Goal: Task Accomplishment & Management: Complete application form

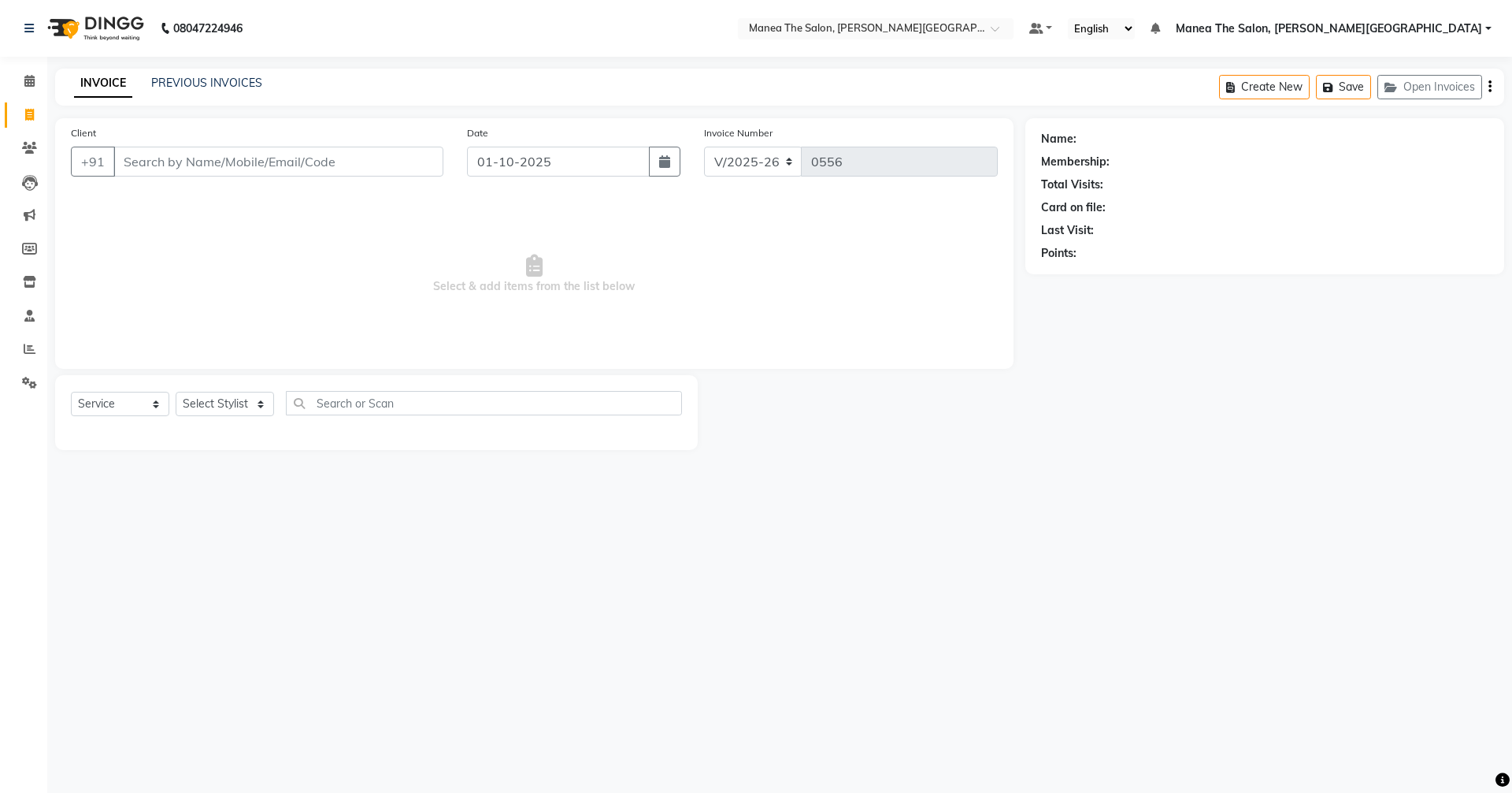
select select "8762"
select select "service"
click at [765, 299] on span "Select & add items from the list below" at bounding box center [534, 274] width 927 height 158
click at [205, 83] on link "PREVIOUS INVOICES" at bounding box center [206, 82] width 111 height 14
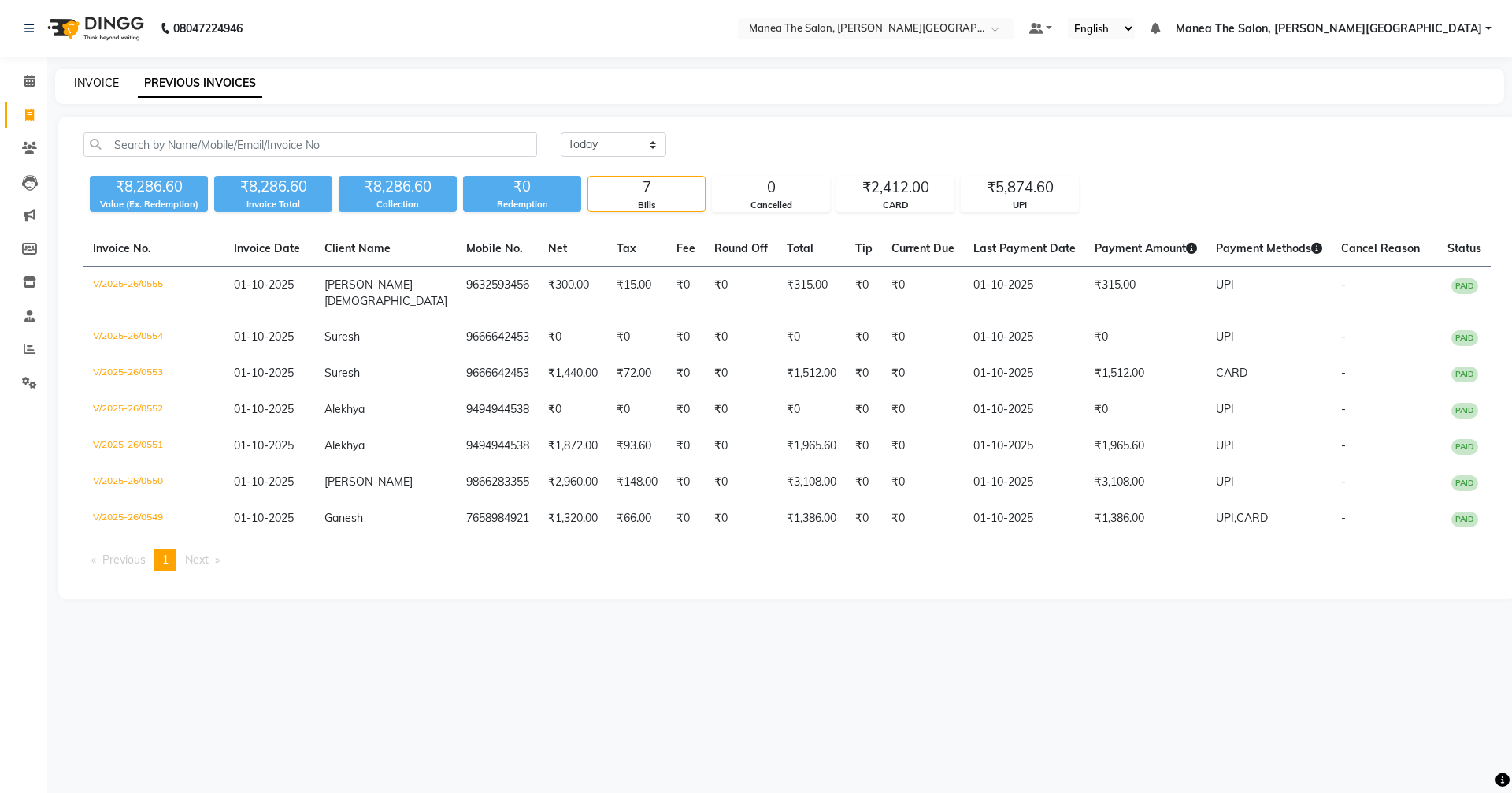
click at [100, 79] on link "INVOICE" at bounding box center [96, 82] width 45 height 14
select select "8762"
select select "service"
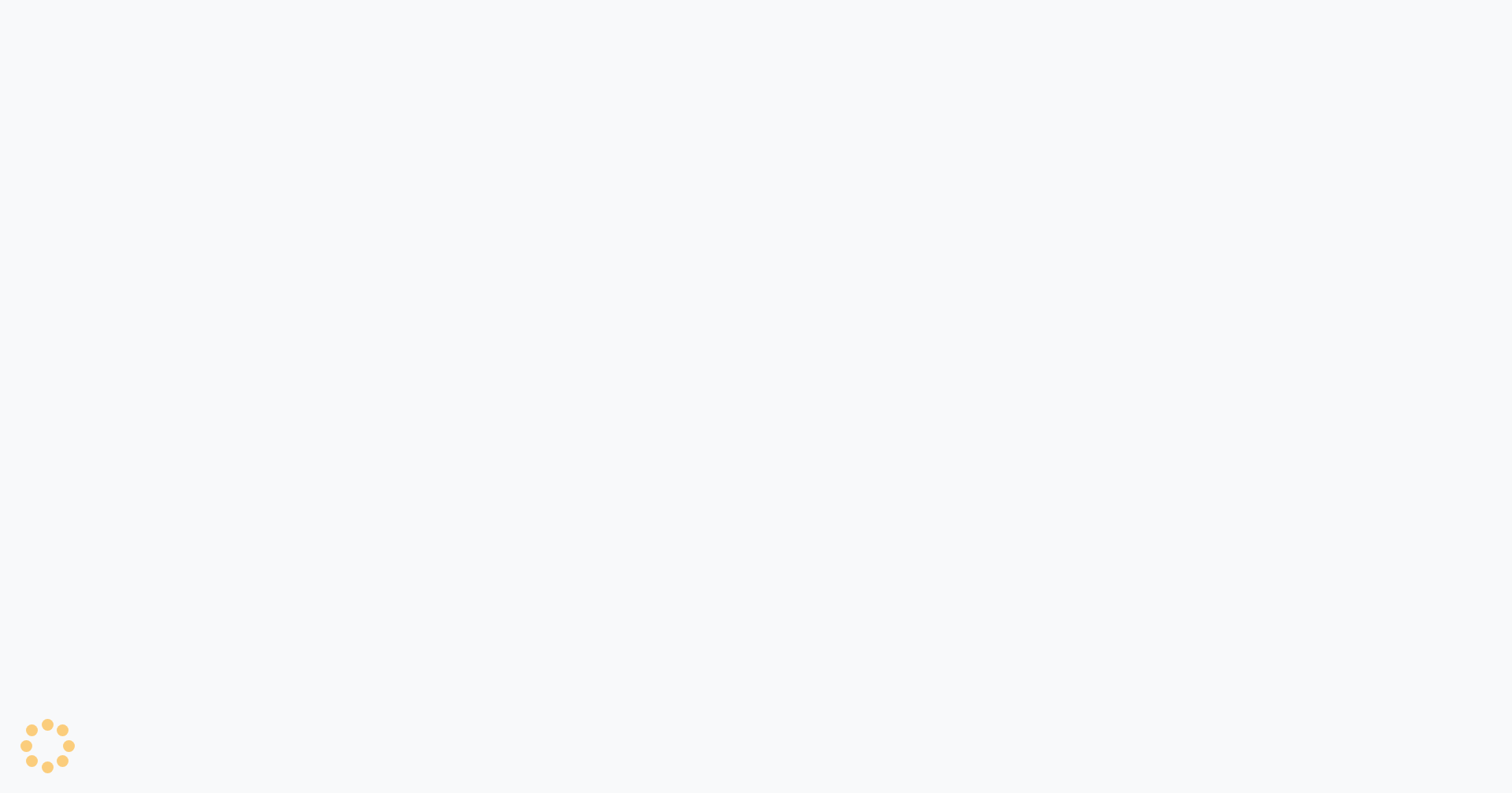
select select "8762"
select select "service"
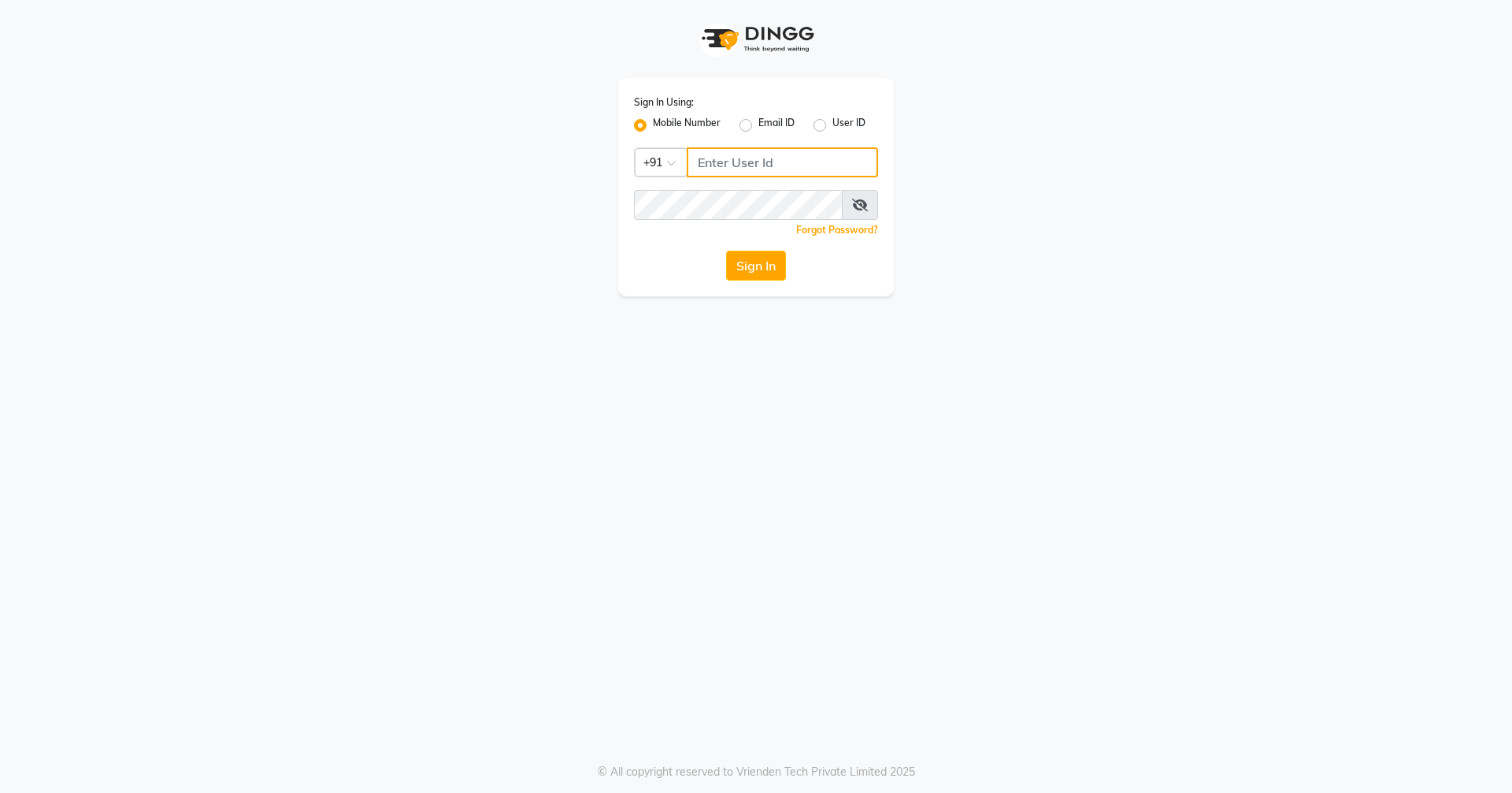
click at [713, 167] on input "Username" at bounding box center [782, 162] width 191 height 30
click at [726, 250] on button "Sign In" at bounding box center [756, 265] width 60 height 30
type input "8977719365"
click at [753, 271] on button "Sign In" at bounding box center [756, 265] width 60 height 30
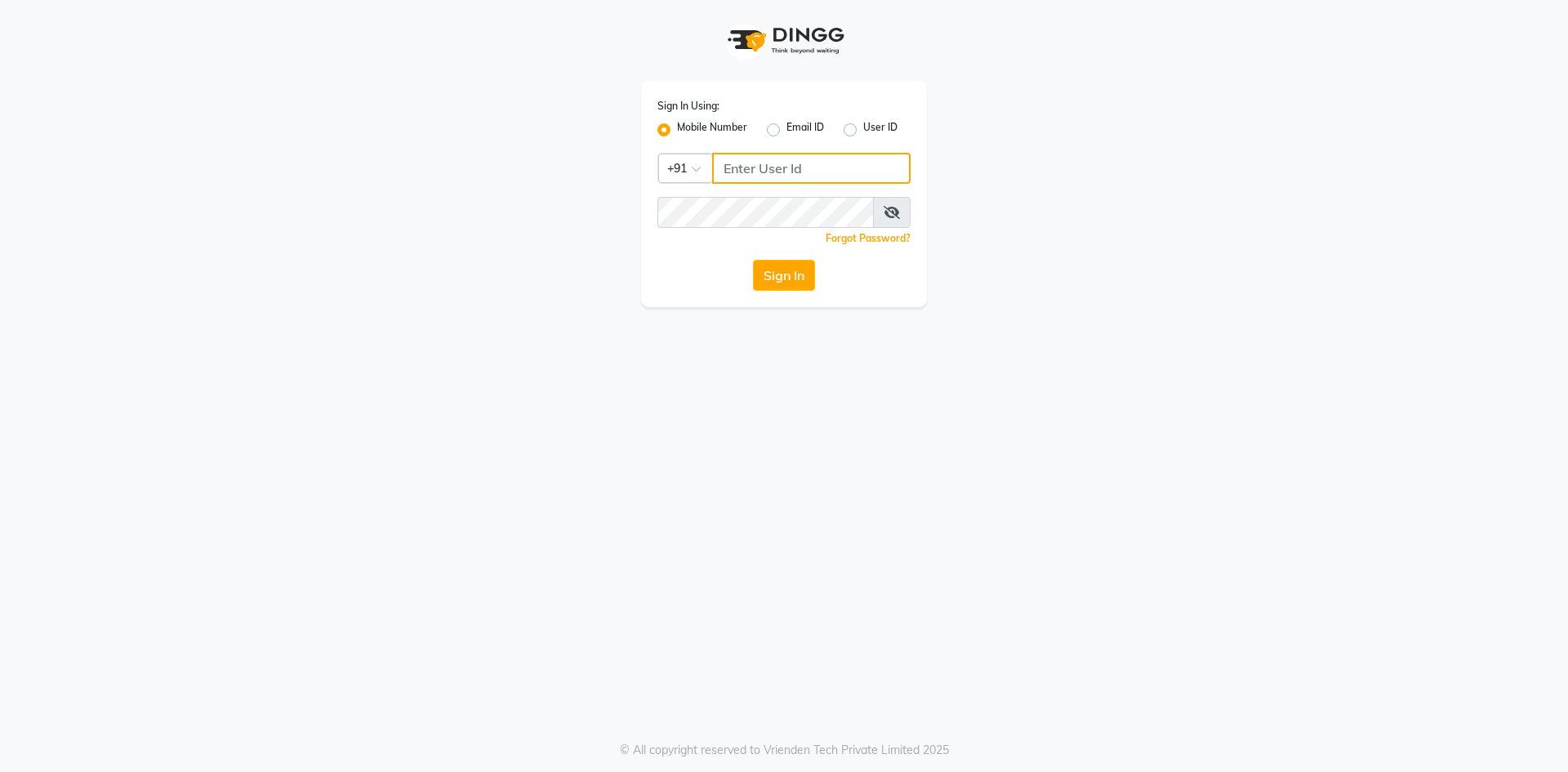
click at [734, 171] on input "Username" at bounding box center [811, 168] width 198 height 31
type input "8977719365"
click at [780, 278] on button "Sign In" at bounding box center [784, 275] width 62 height 31
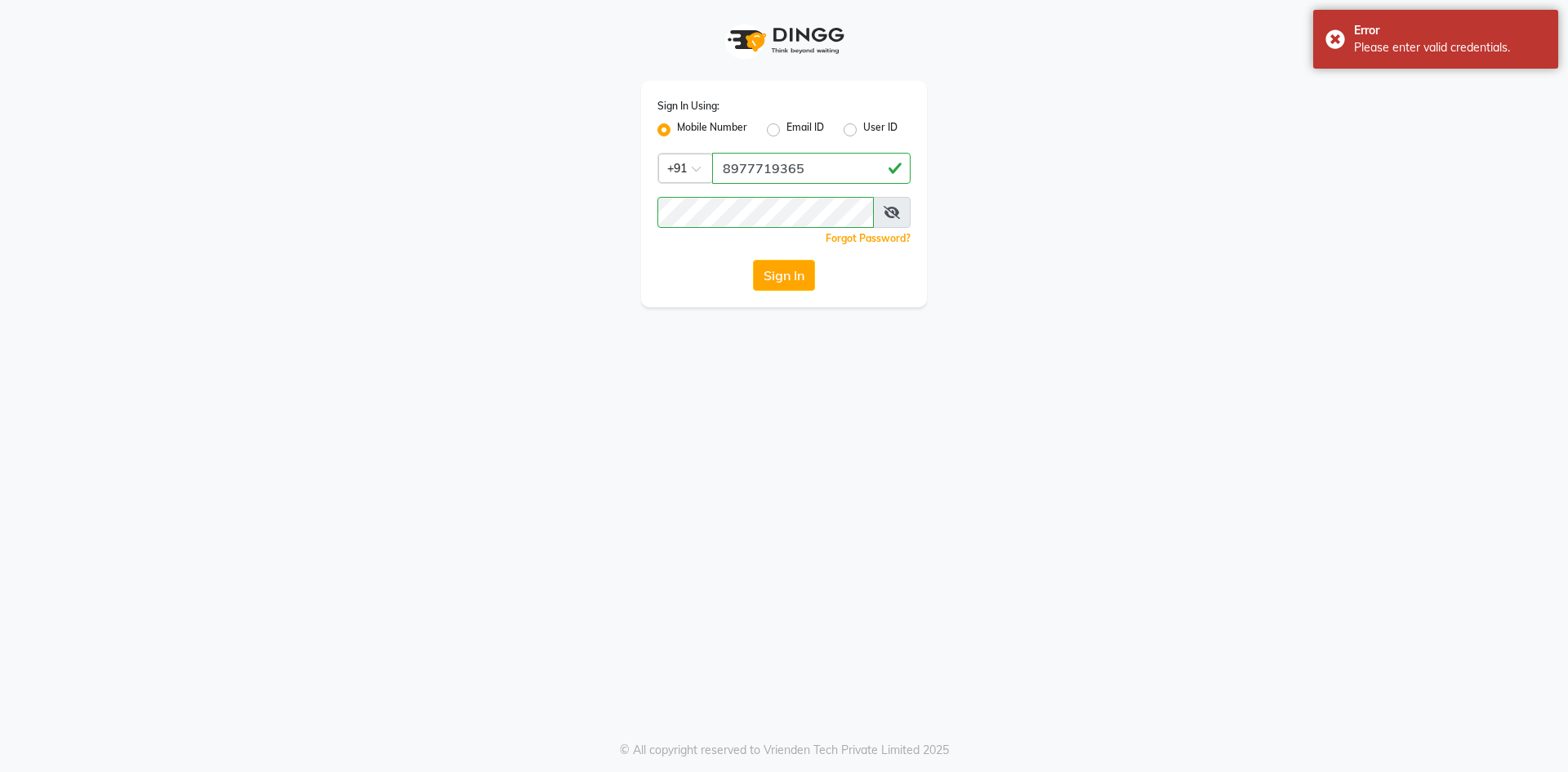
click at [892, 208] on icon at bounding box center [891, 212] width 16 height 13
click at [786, 268] on button "Sign In" at bounding box center [784, 275] width 62 height 31
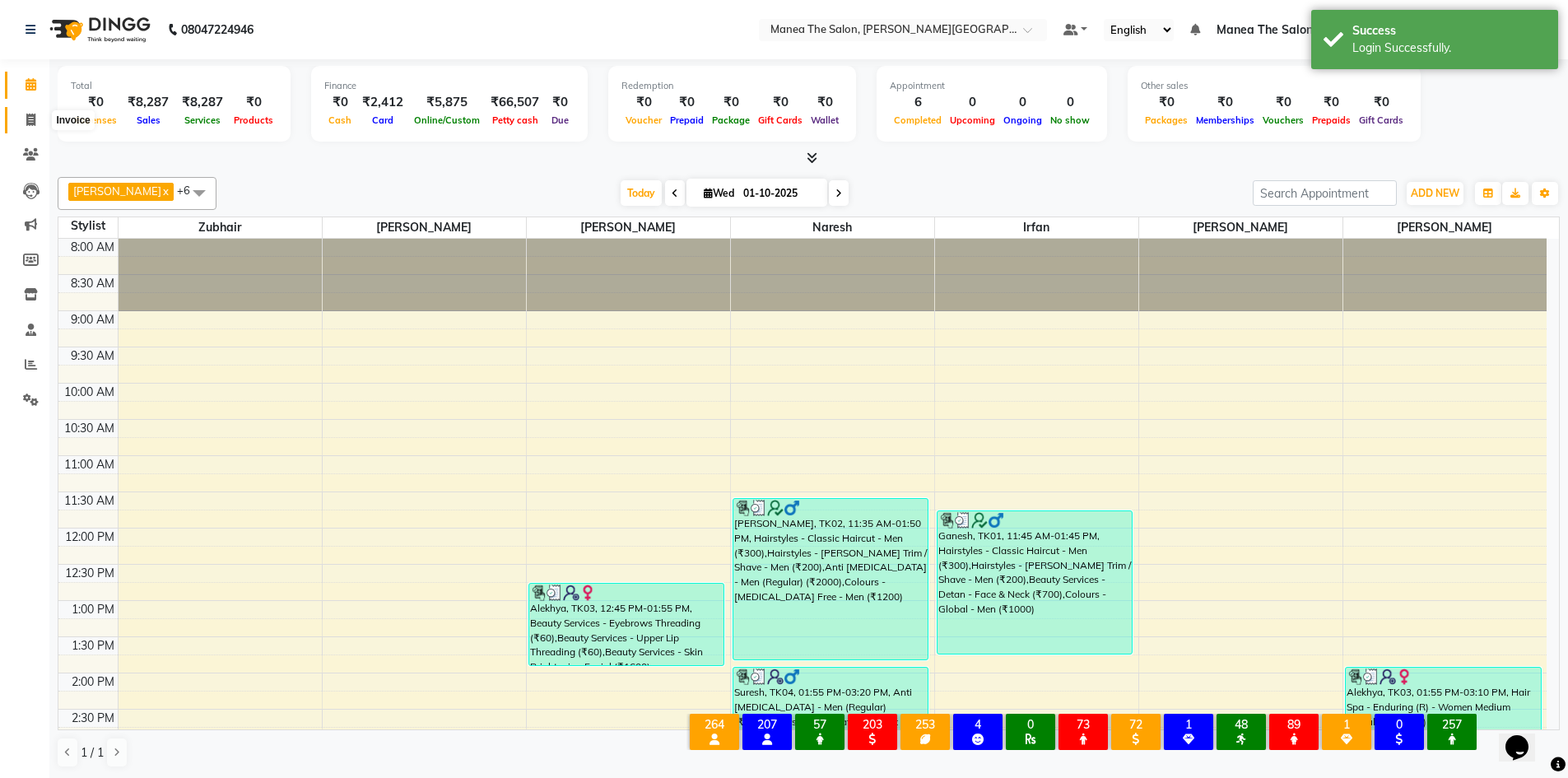
click at [35, 113] on icon at bounding box center [31, 119] width 9 height 12
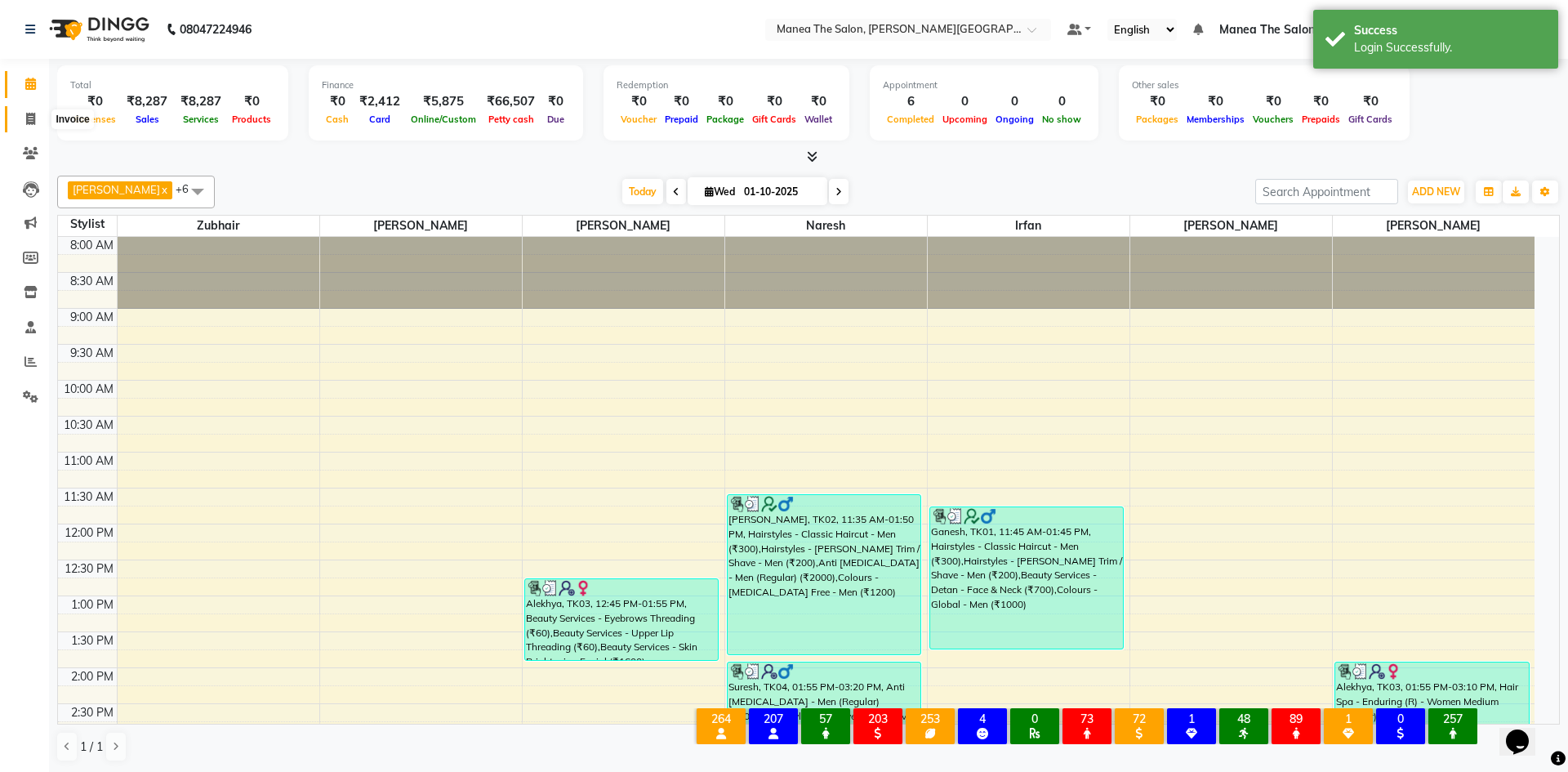
select select "8762"
select select "service"
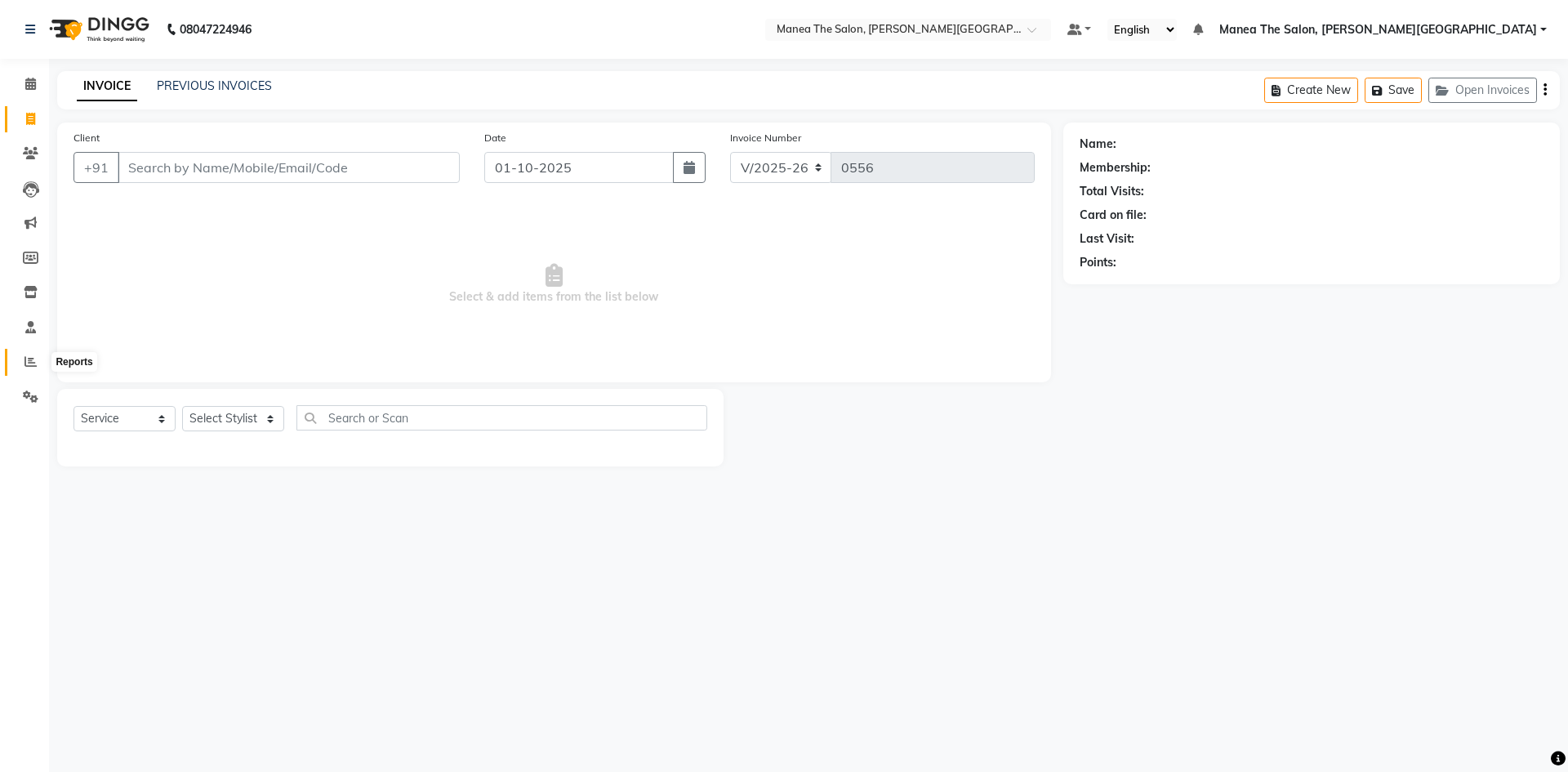
click at [36, 356] on icon at bounding box center [31, 361] width 12 height 12
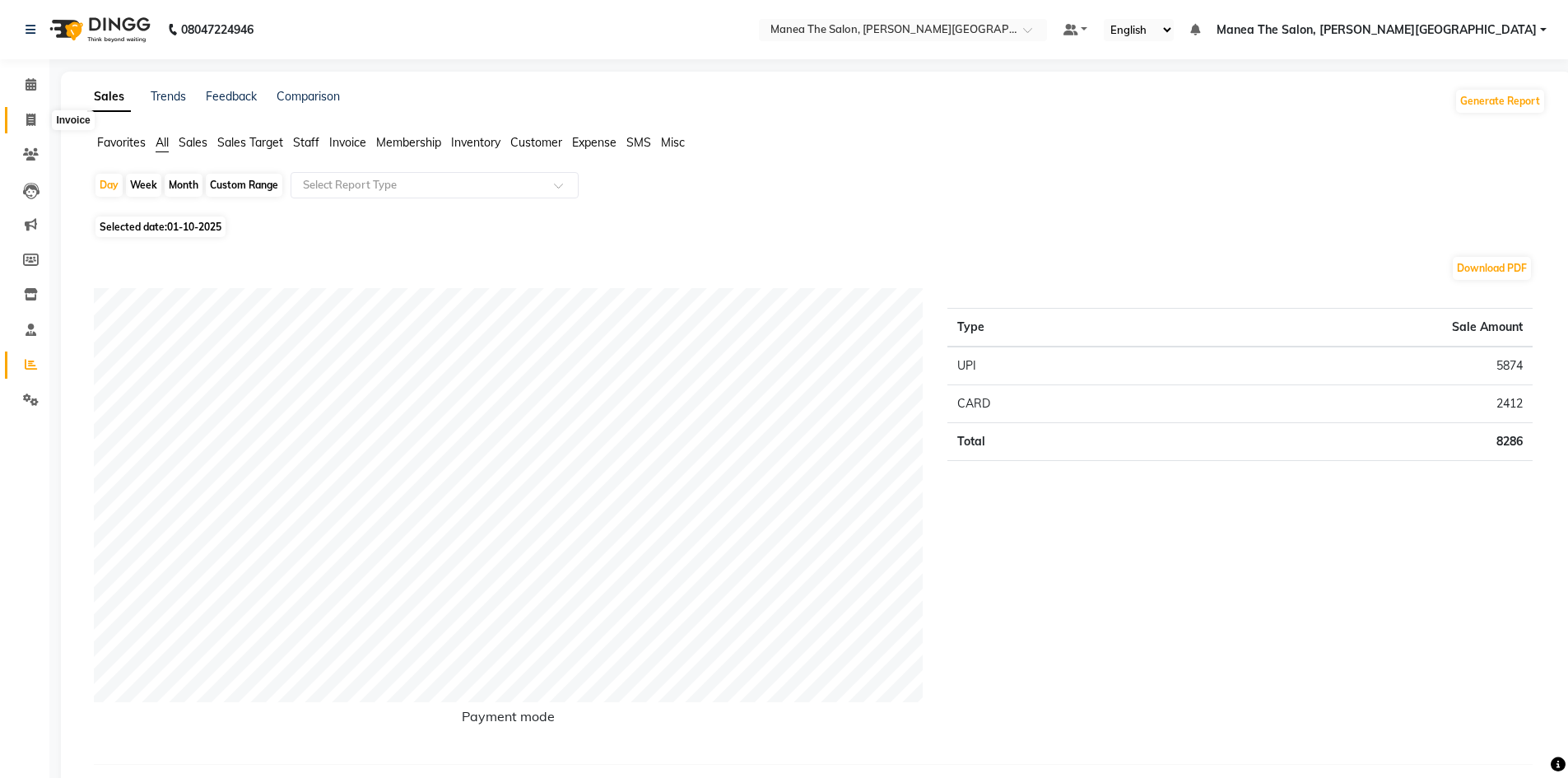
click at [32, 125] on icon at bounding box center [31, 119] width 9 height 12
select select "service"
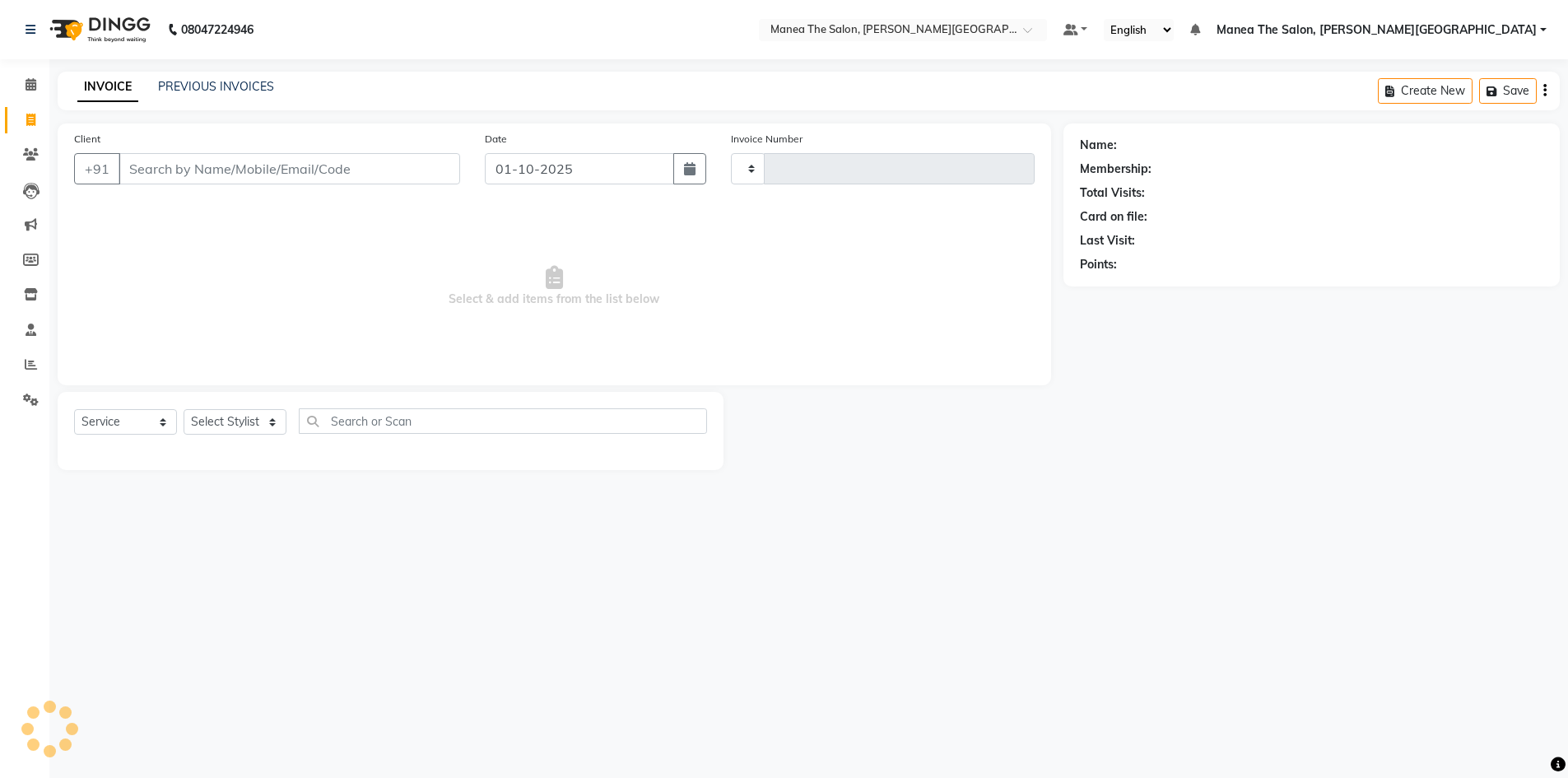
type input "0556"
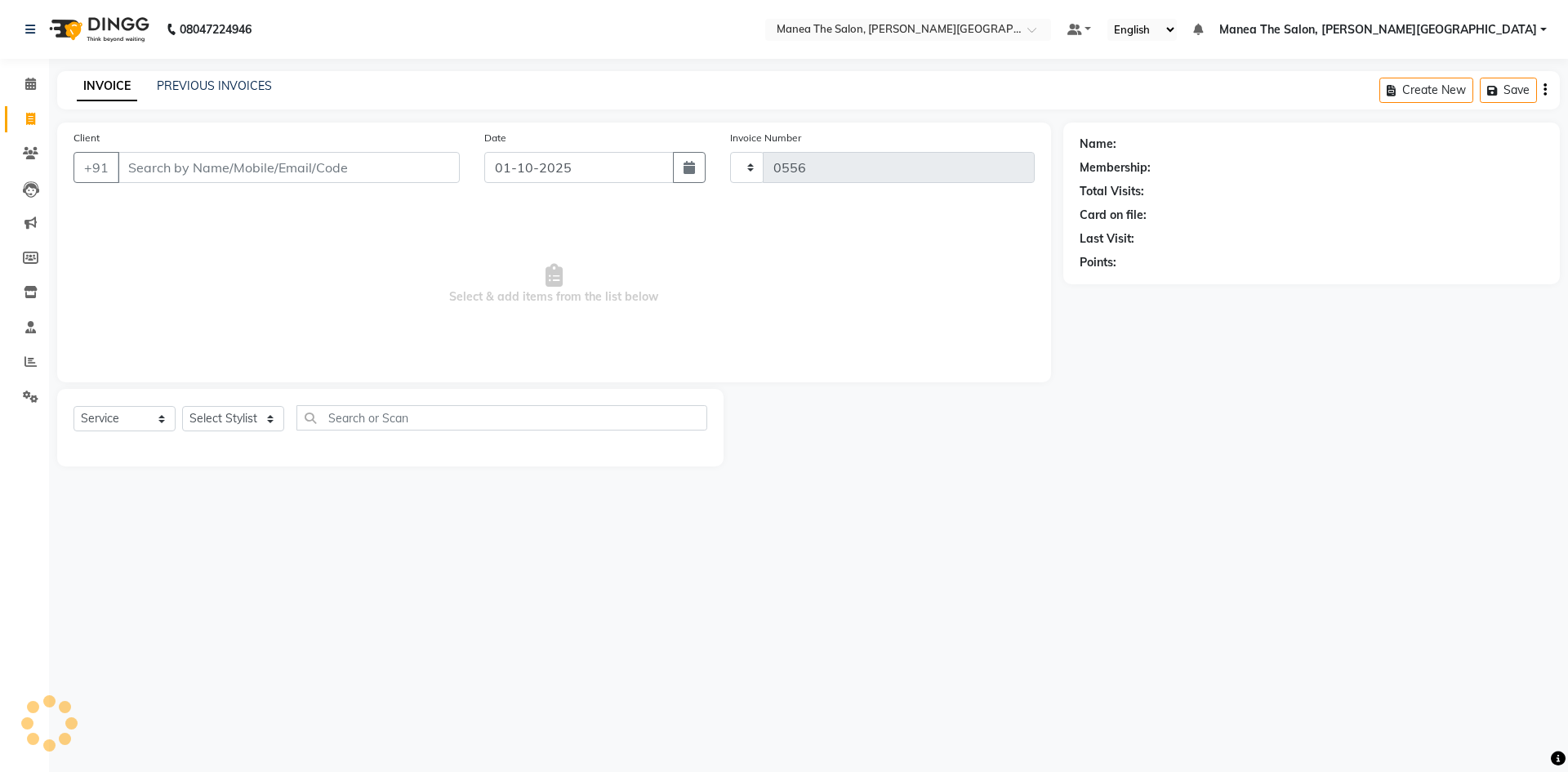
select select "8762"
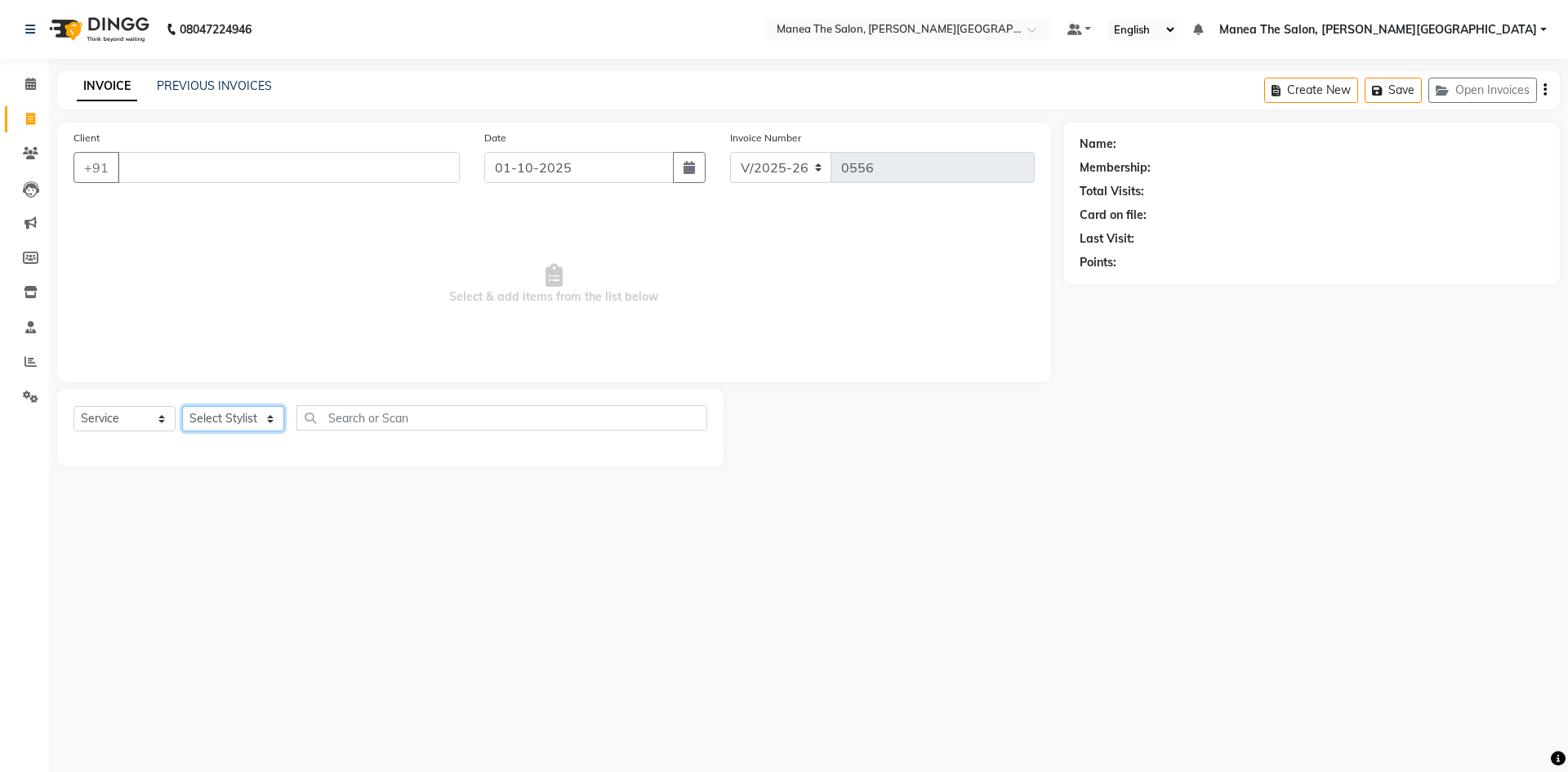
click at [266, 421] on select "Select Stylist [PERSON_NAME] Manager [PERSON_NAME] [PERSON_NAME] [PERSON_NAME] …" at bounding box center [233, 419] width 102 height 26
select select "89491"
click at [182, 406] on select "Select Stylist [PERSON_NAME] Manager [PERSON_NAME] [PERSON_NAME] [PERSON_NAME] …" at bounding box center [233, 419] width 102 height 26
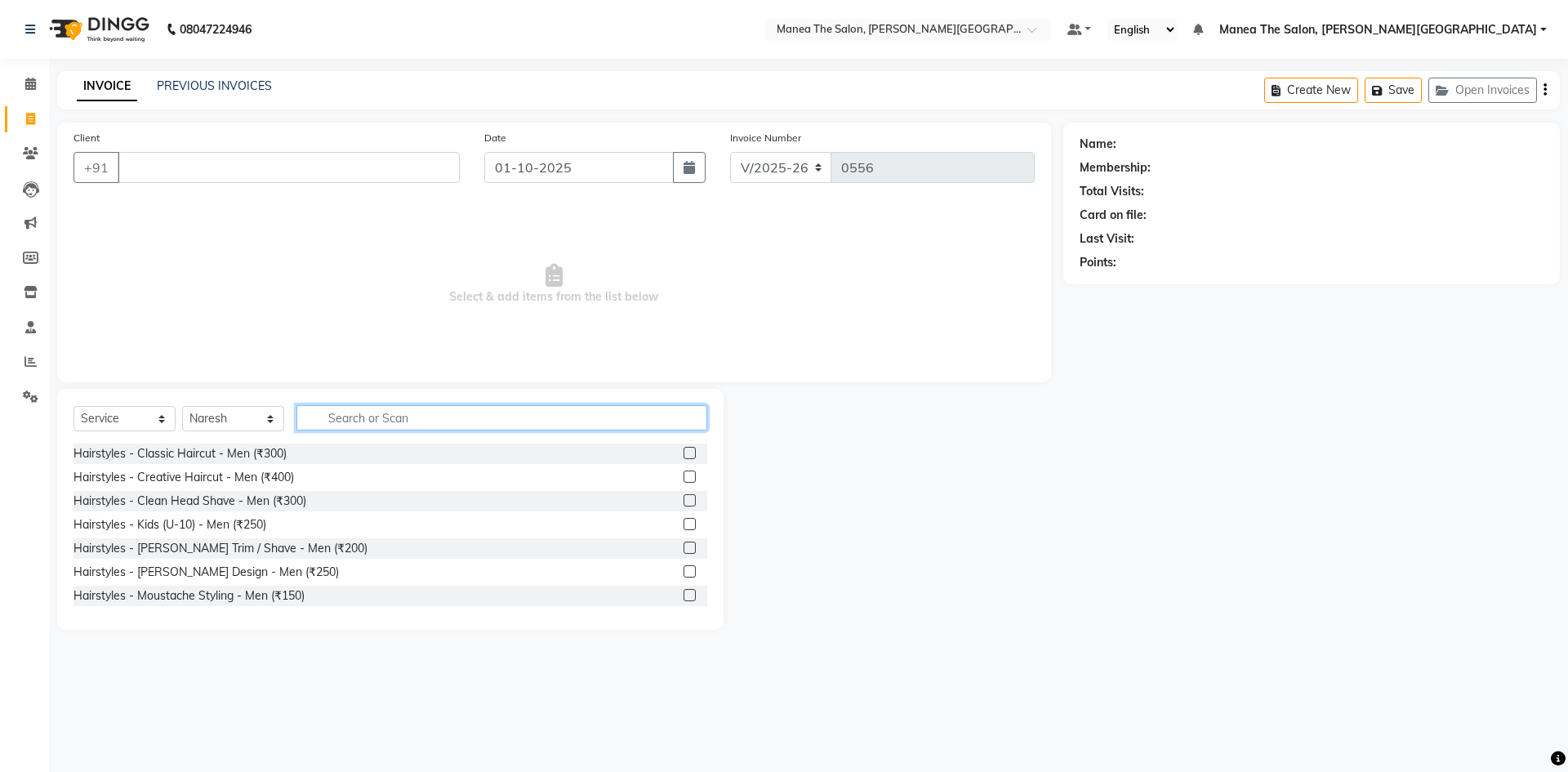
click at [340, 419] on input "text" at bounding box center [501, 418] width 411 height 26
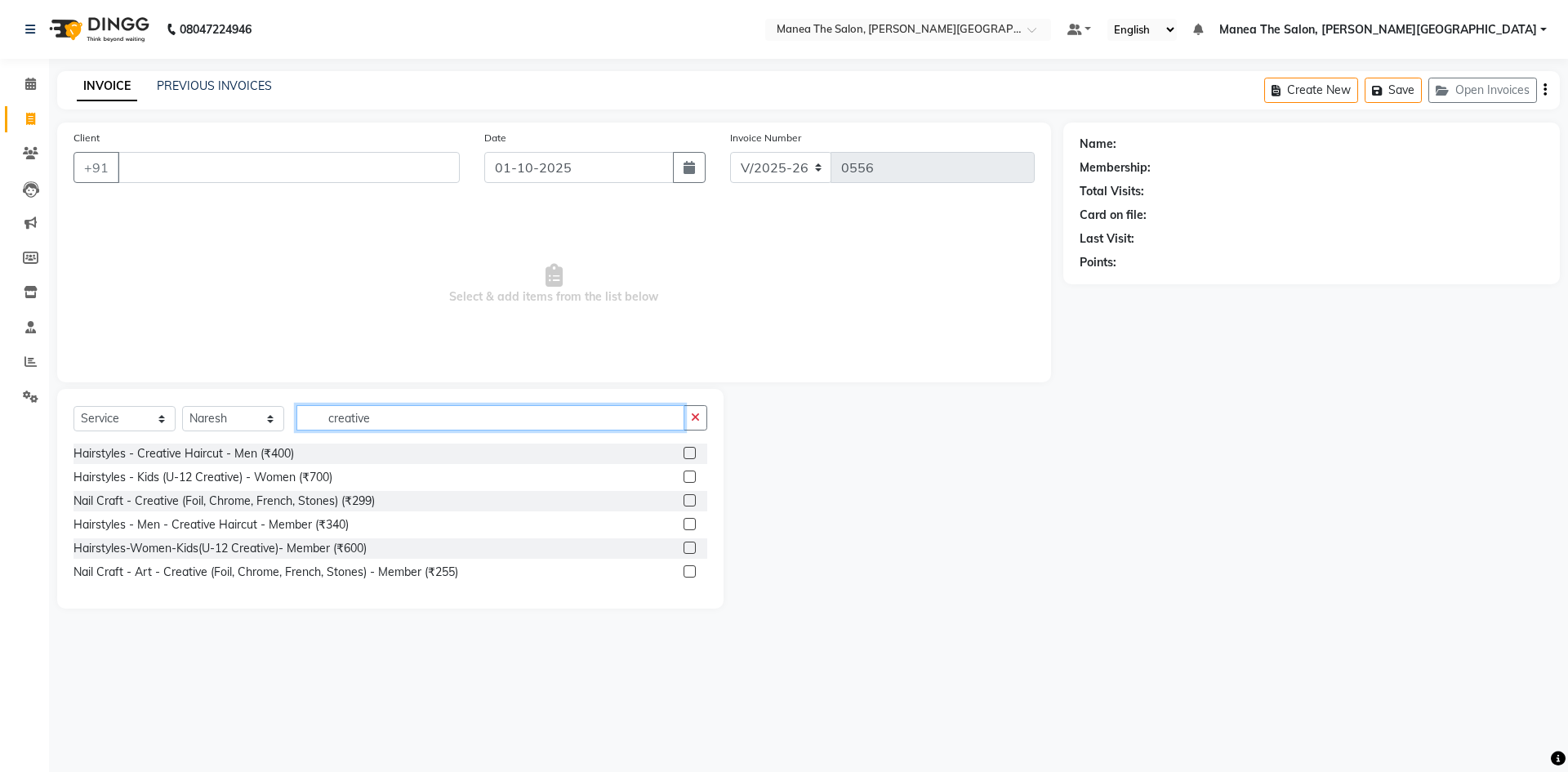
type input "creative"
click at [688, 454] on label at bounding box center [689, 453] width 12 height 12
click at [688, 454] on input "checkbox" at bounding box center [688, 454] width 10 height 10
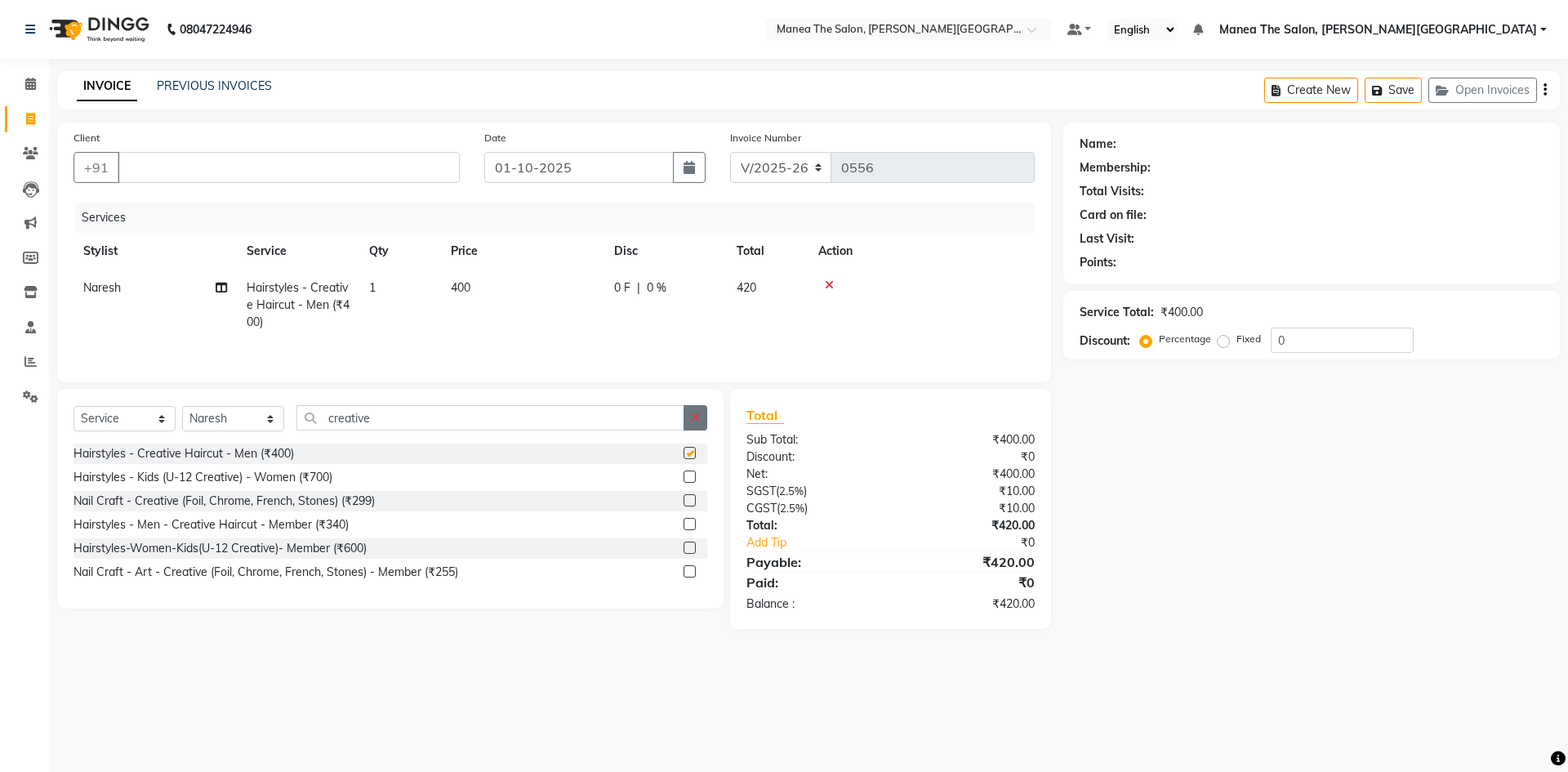
checkbox input "false"
click at [687, 427] on button "button" at bounding box center [695, 418] width 24 height 26
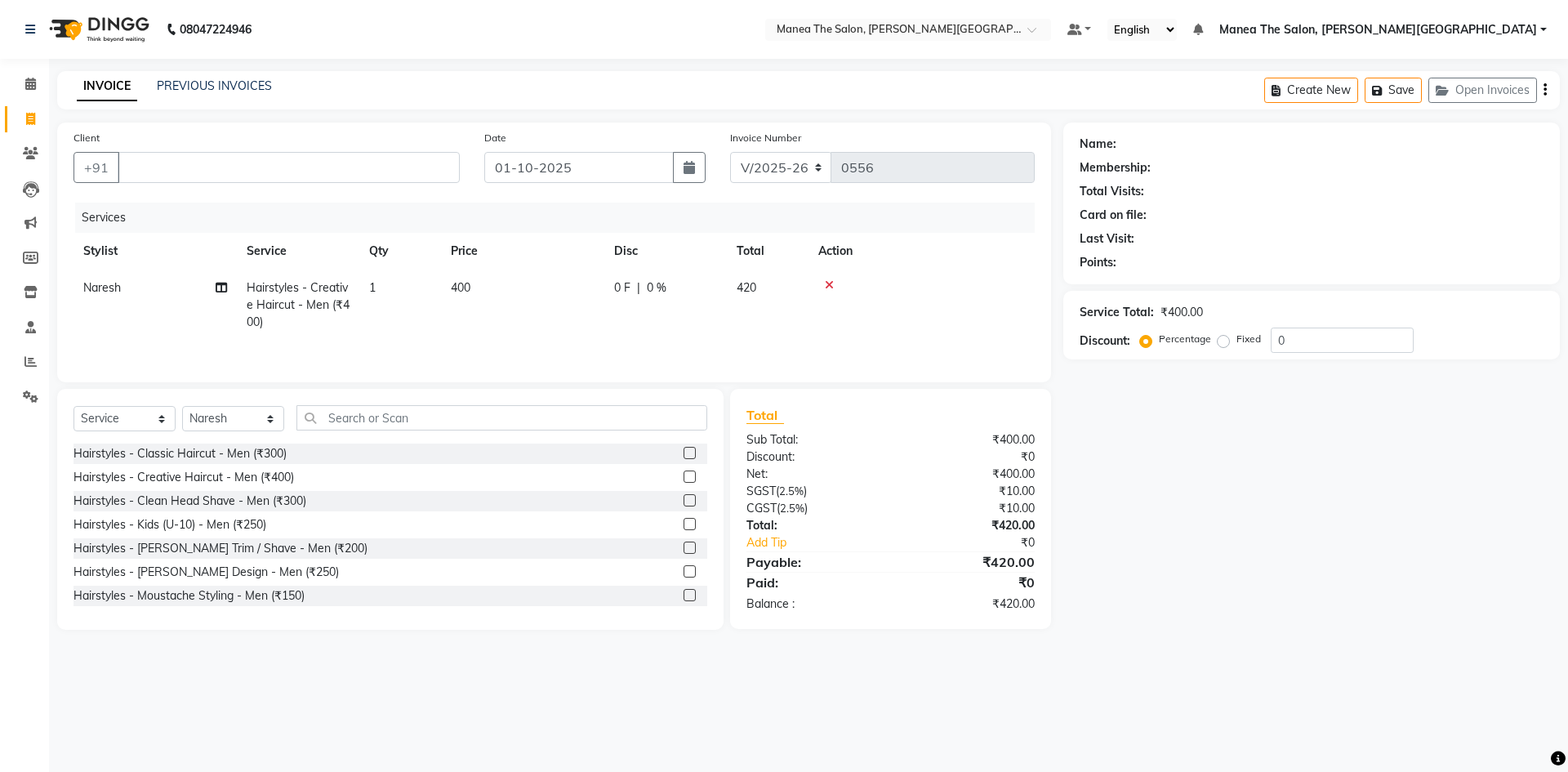
click at [449, 401] on div "Select Service Product Membership Package Voucher Prepaid Gift Card Select Styl…" at bounding box center [390, 509] width 666 height 241
drag, startPoint x: 407, startPoint y: 422, endPoint x: 408, endPoint y: 403, distance: 19.0
click at [408, 405] on input "text" at bounding box center [501, 418] width 411 height 26
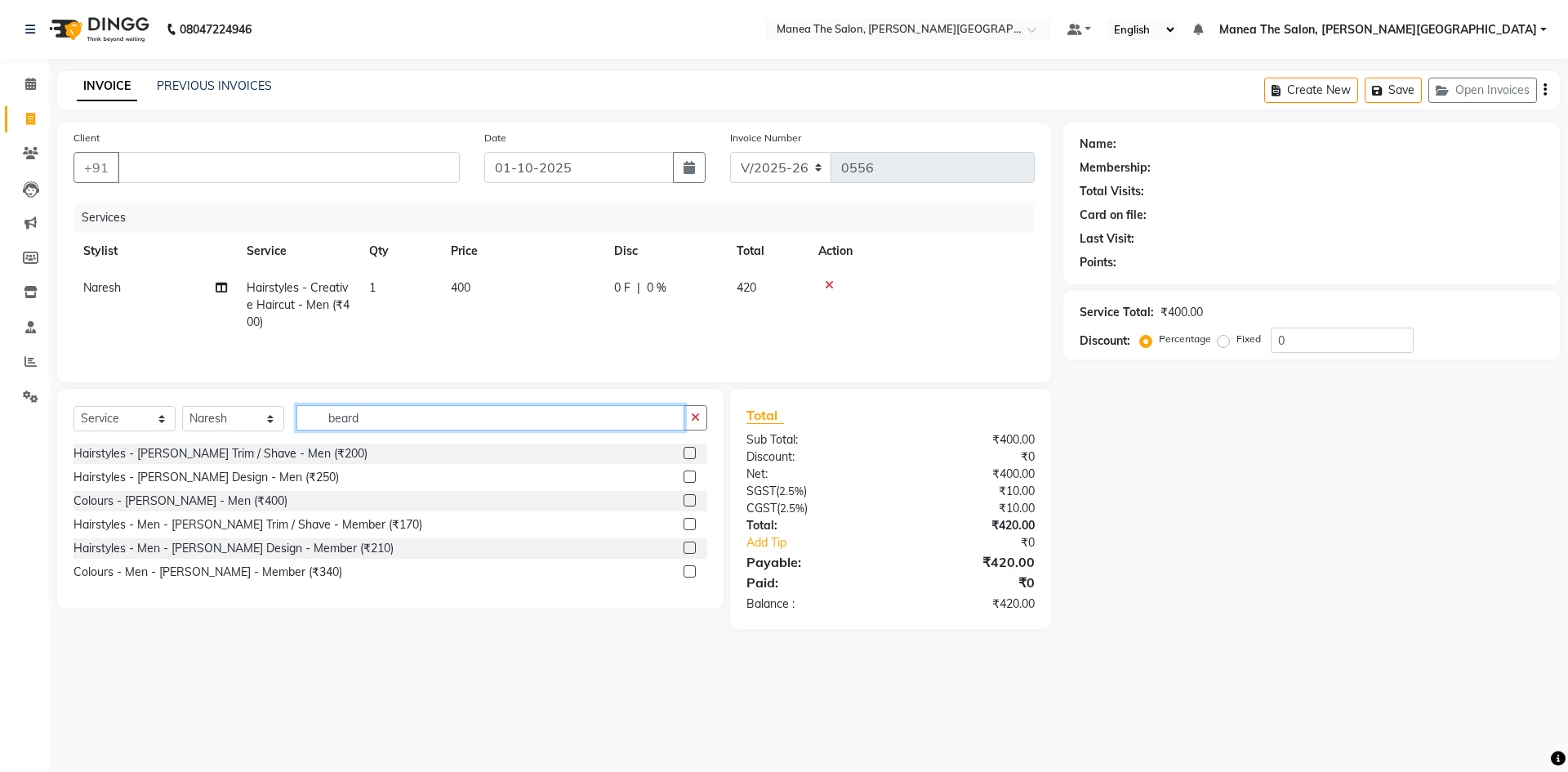
type input "beard"
click at [684, 476] on label at bounding box center [689, 477] width 12 height 12
click at [684, 476] on input "checkbox" at bounding box center [688, 477] width 10 height 10
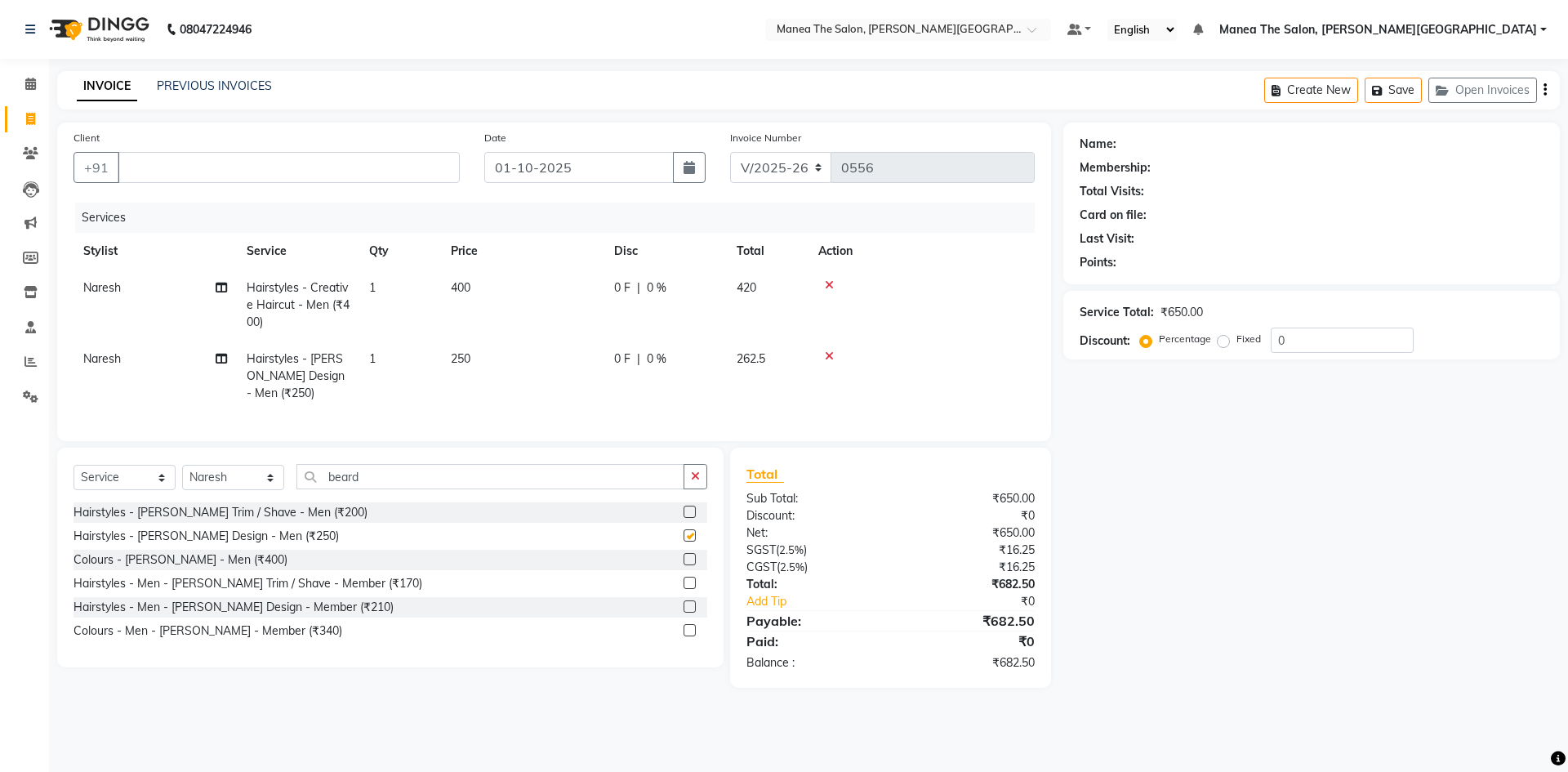
checkbox input "false"
click at [401, 489] on input "beard" at bounding box center [490, 477] width 388 height 26
type input "b"
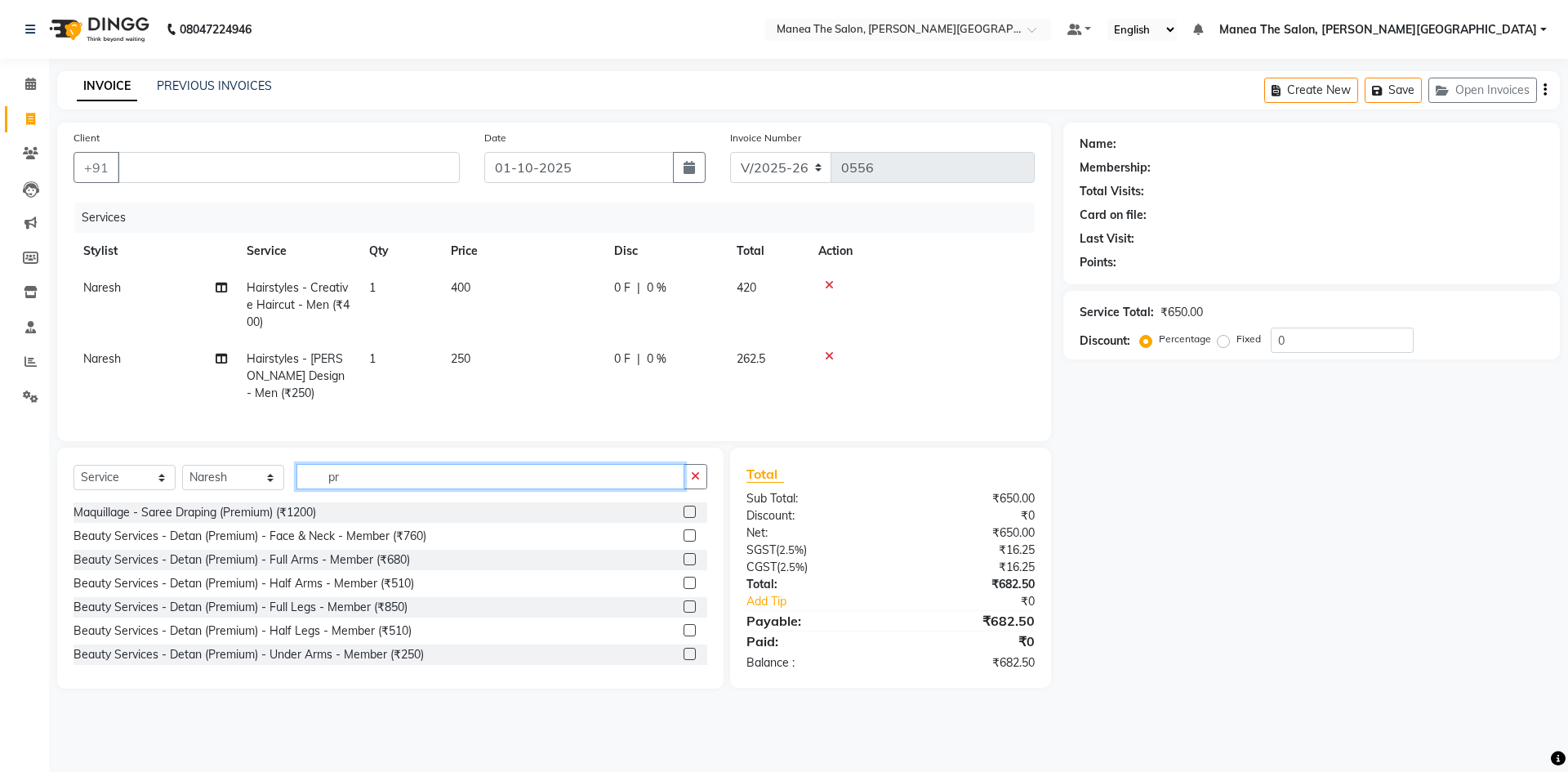
type input "p"
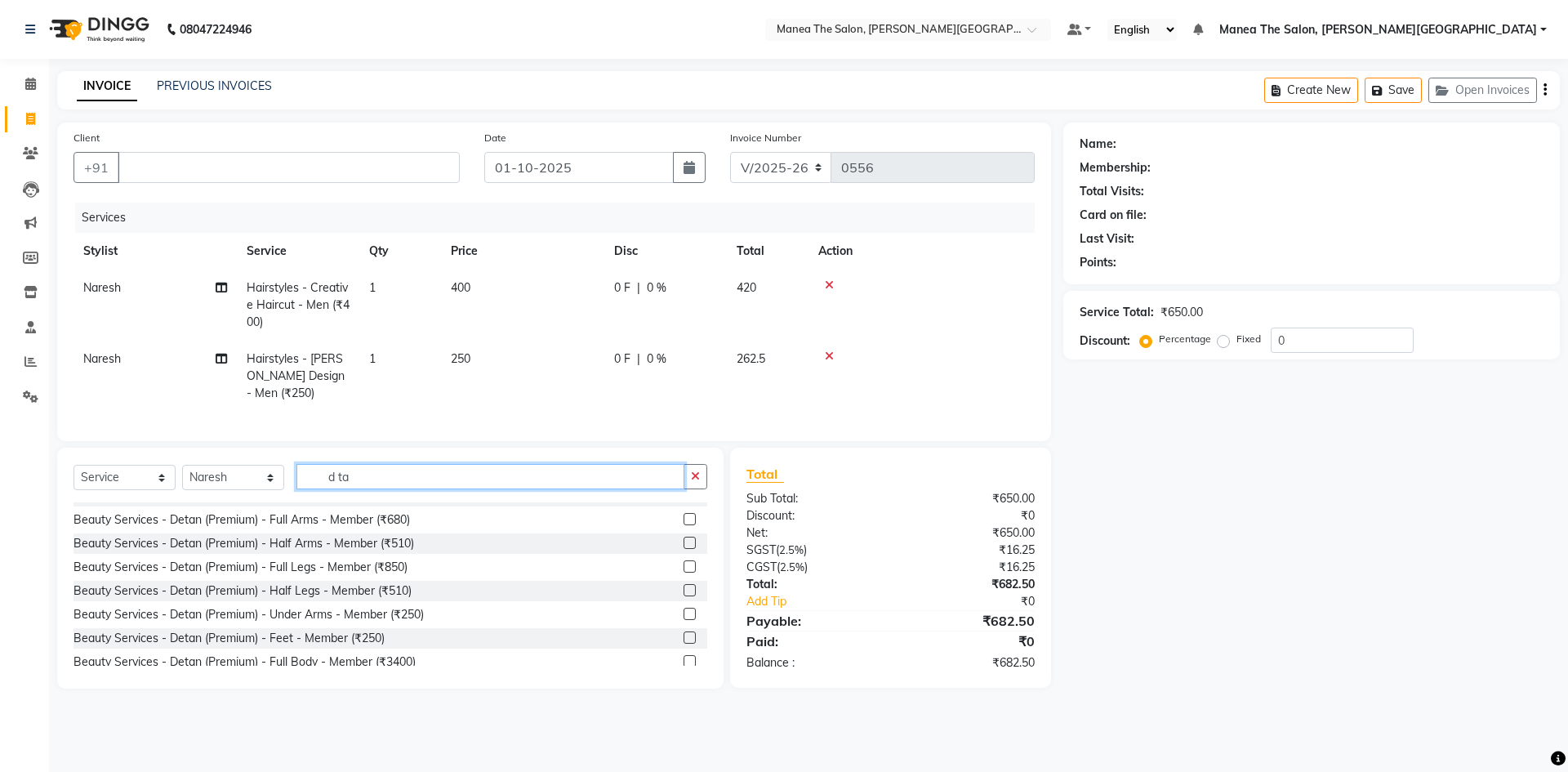
click at [389, 485] on input "d ta" at bounding box center [490, 477] width 388 height 26
type input "d"
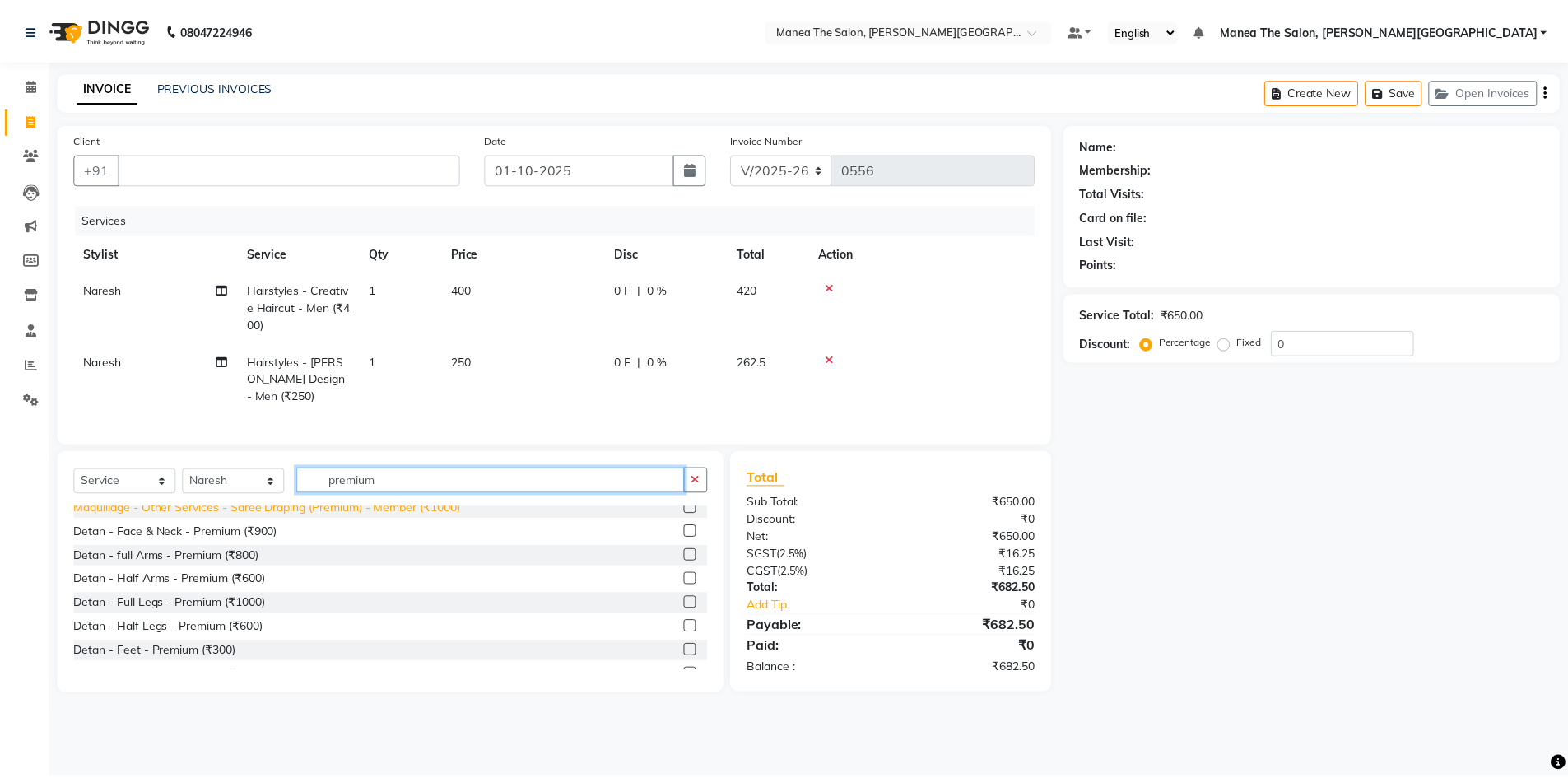
scroll to position [313, 0]
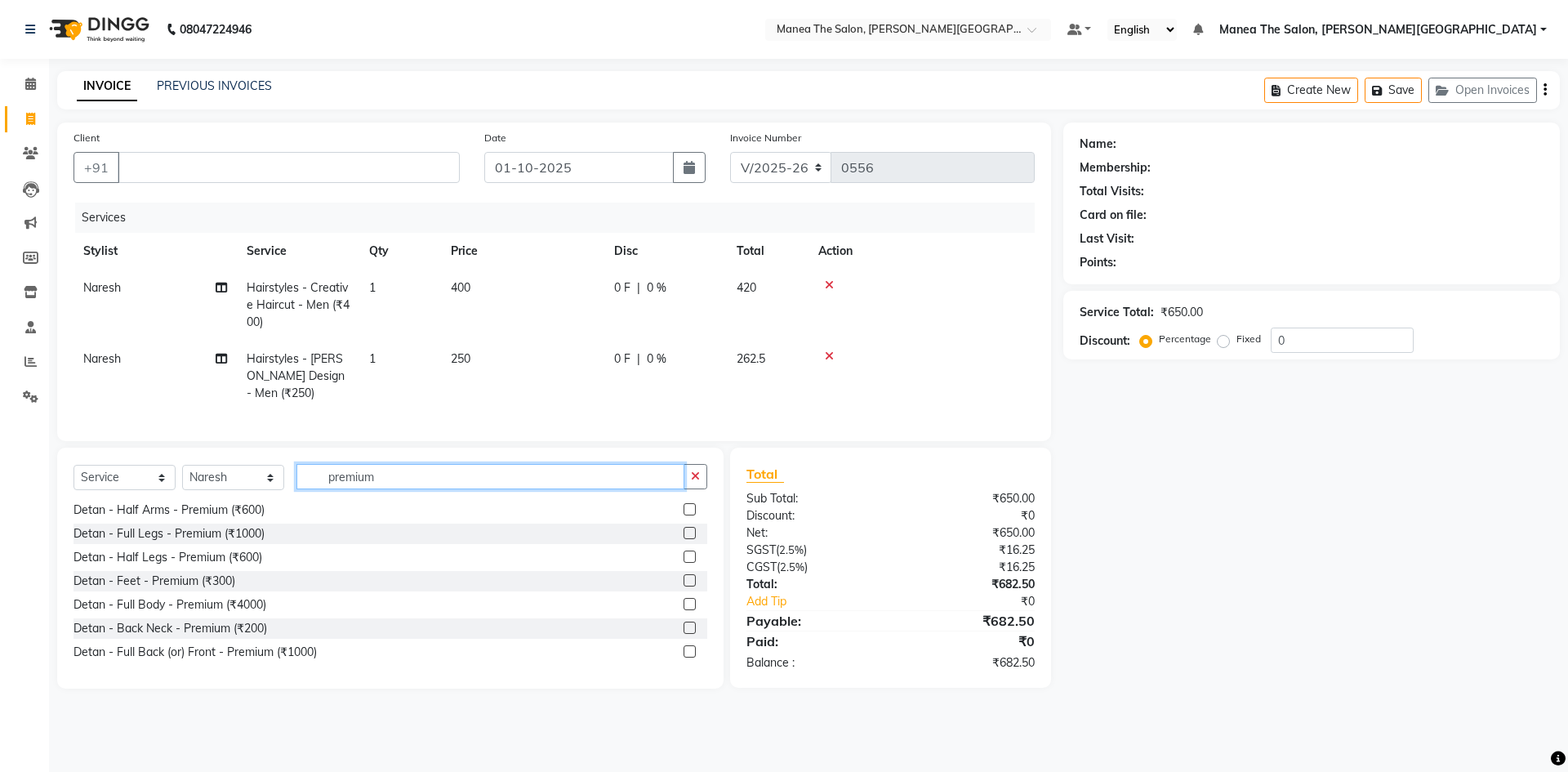
type input "premium"
click at [683, 658] on label at bounding box center [689, 651] width 12 height 12
click at [683, 658] on input "checkbox" at bounding box center [688, 652] width 10 height 10
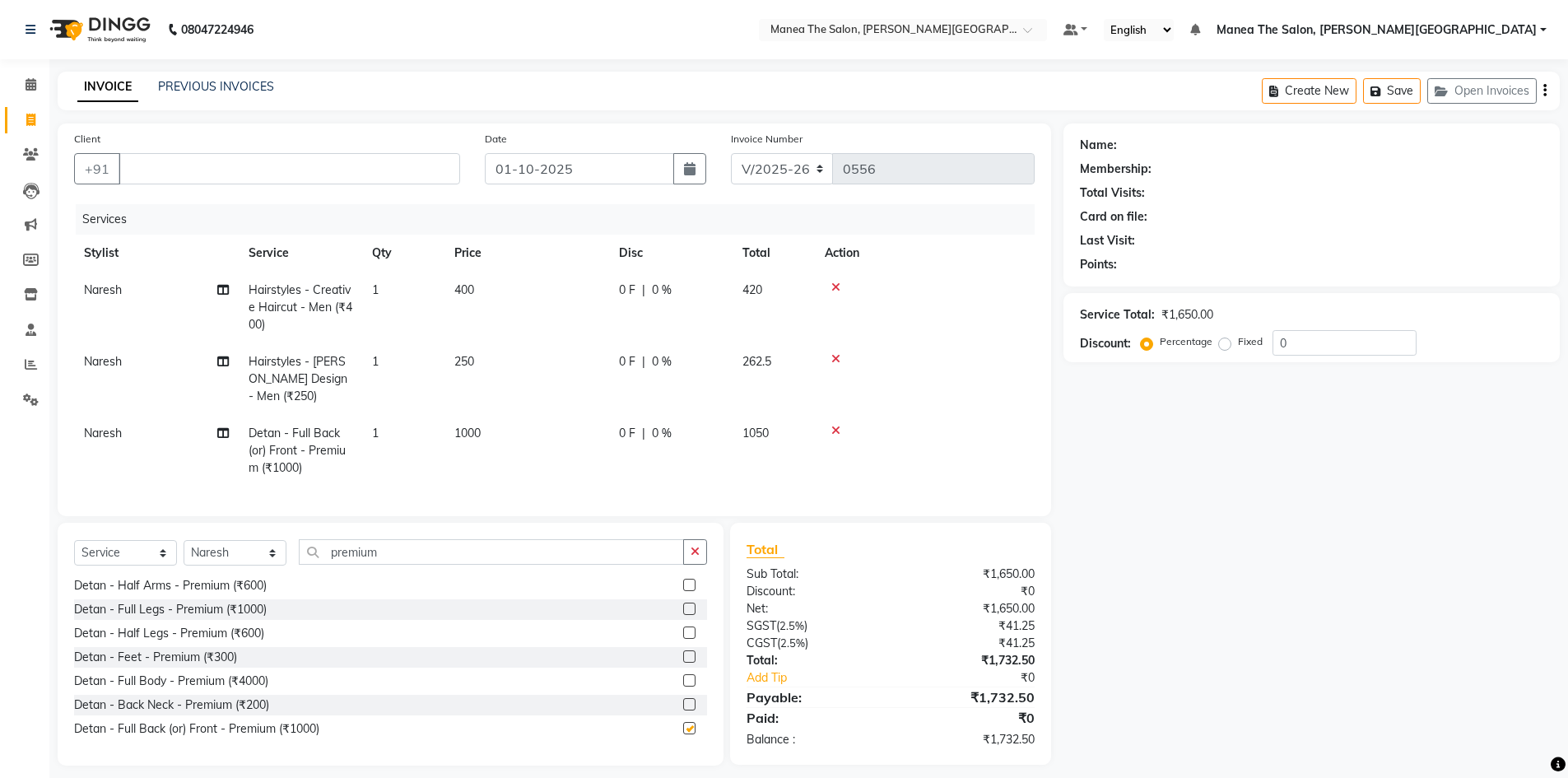
checkbox input "false"
click at [498, 425] on td "1000" at bounding box center [527, 450] width 165 height 71
select select "89491"
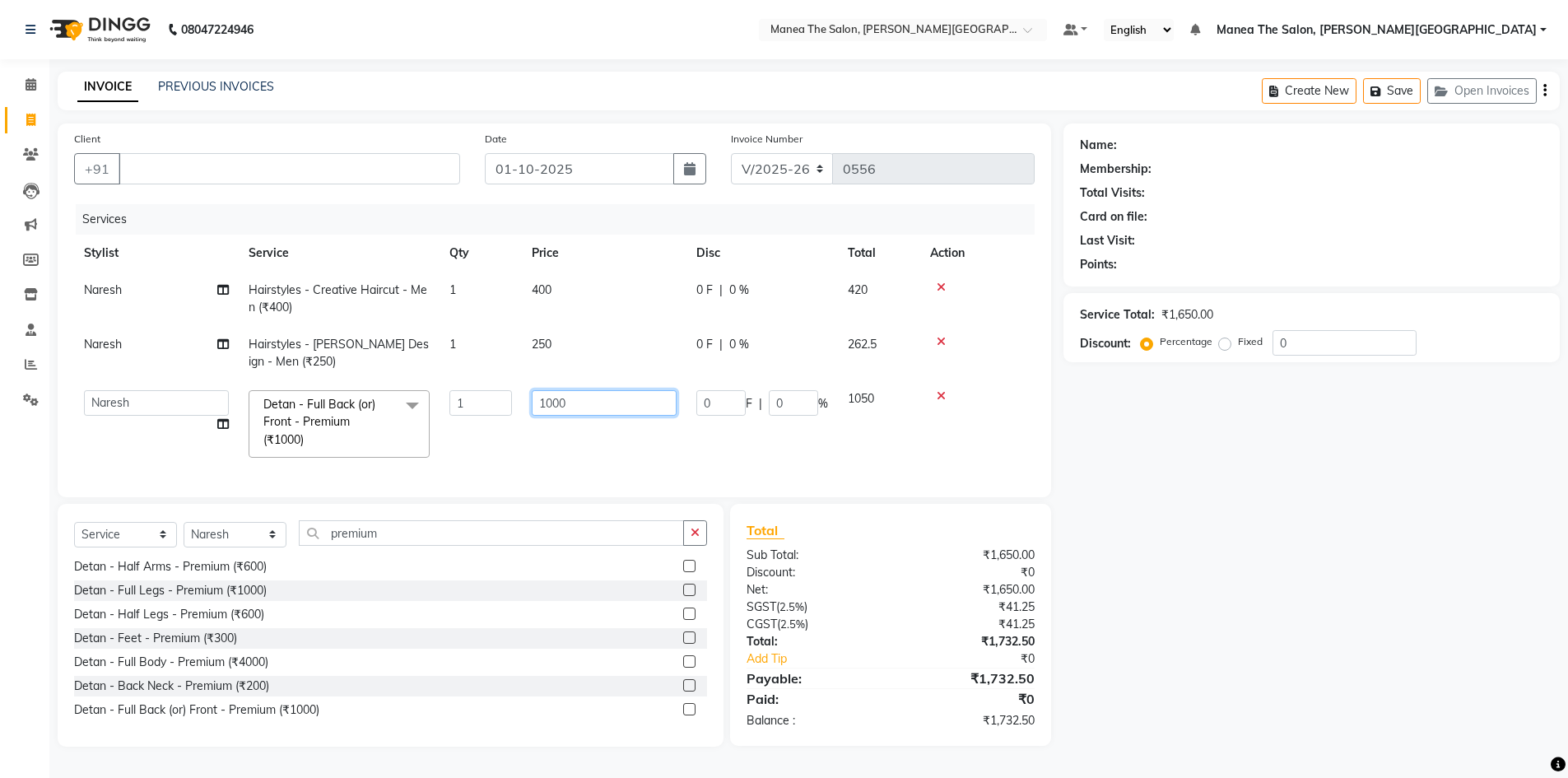
click at [590, 404] on input "1000" at bounding box center [604, 403] width 145 height 26
type input "1"
type input "900"
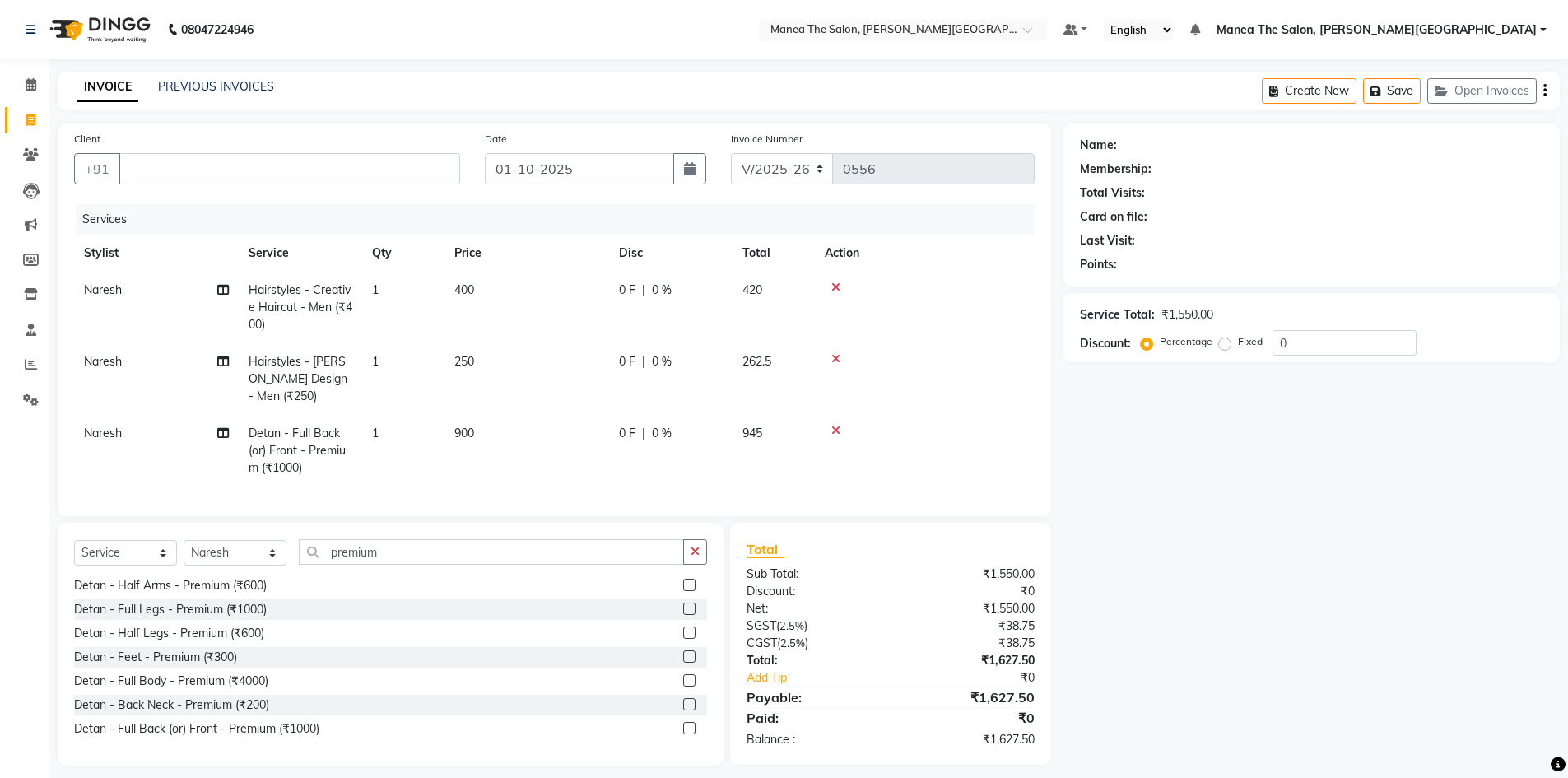
click at [575, 436] on td "900" at bounding box center [527, 450] width 165 height 71
select select "89491"
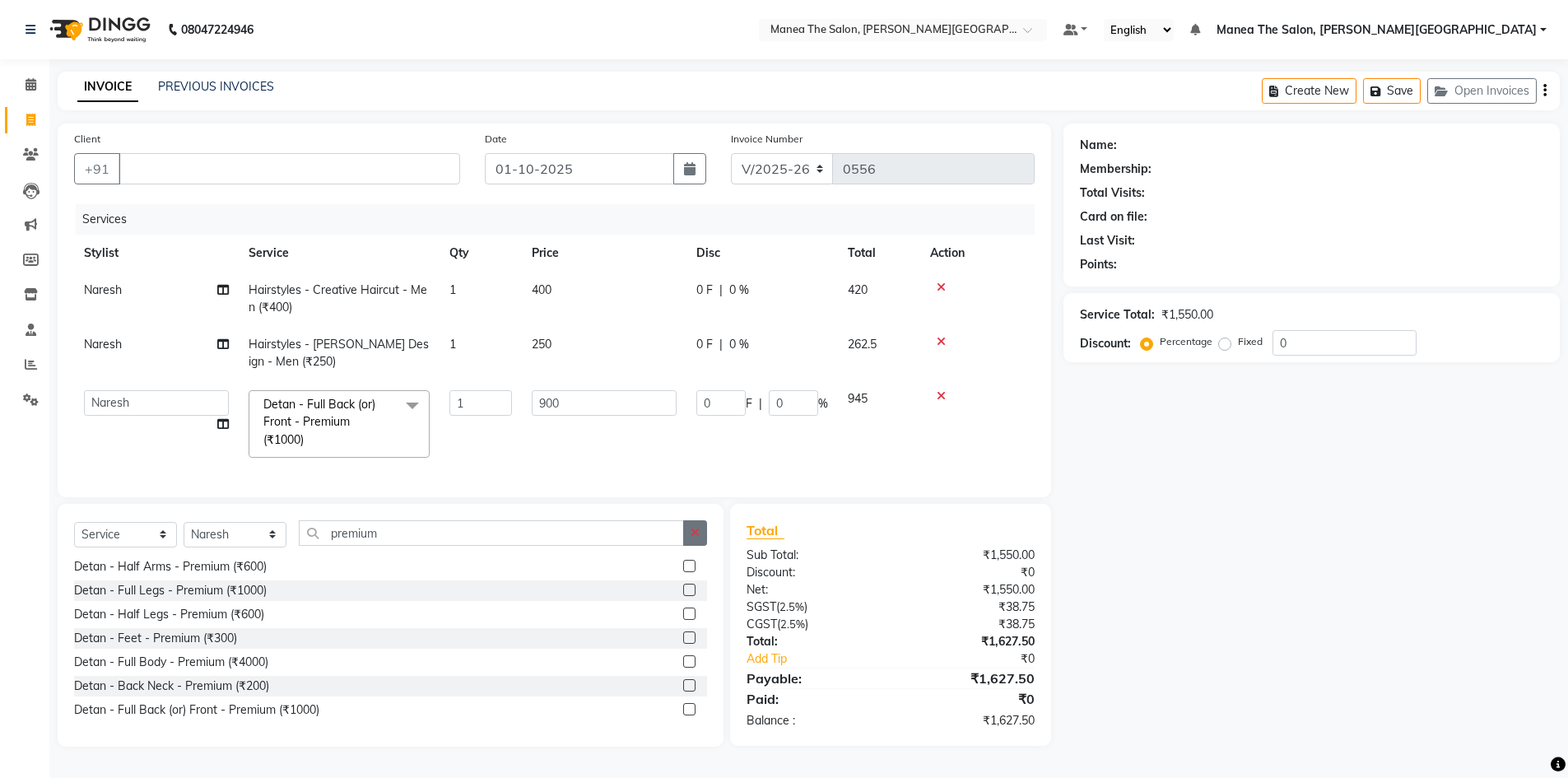
click at [704, 546] on button "button" at bounding box center [696, 534] width 24 height 26
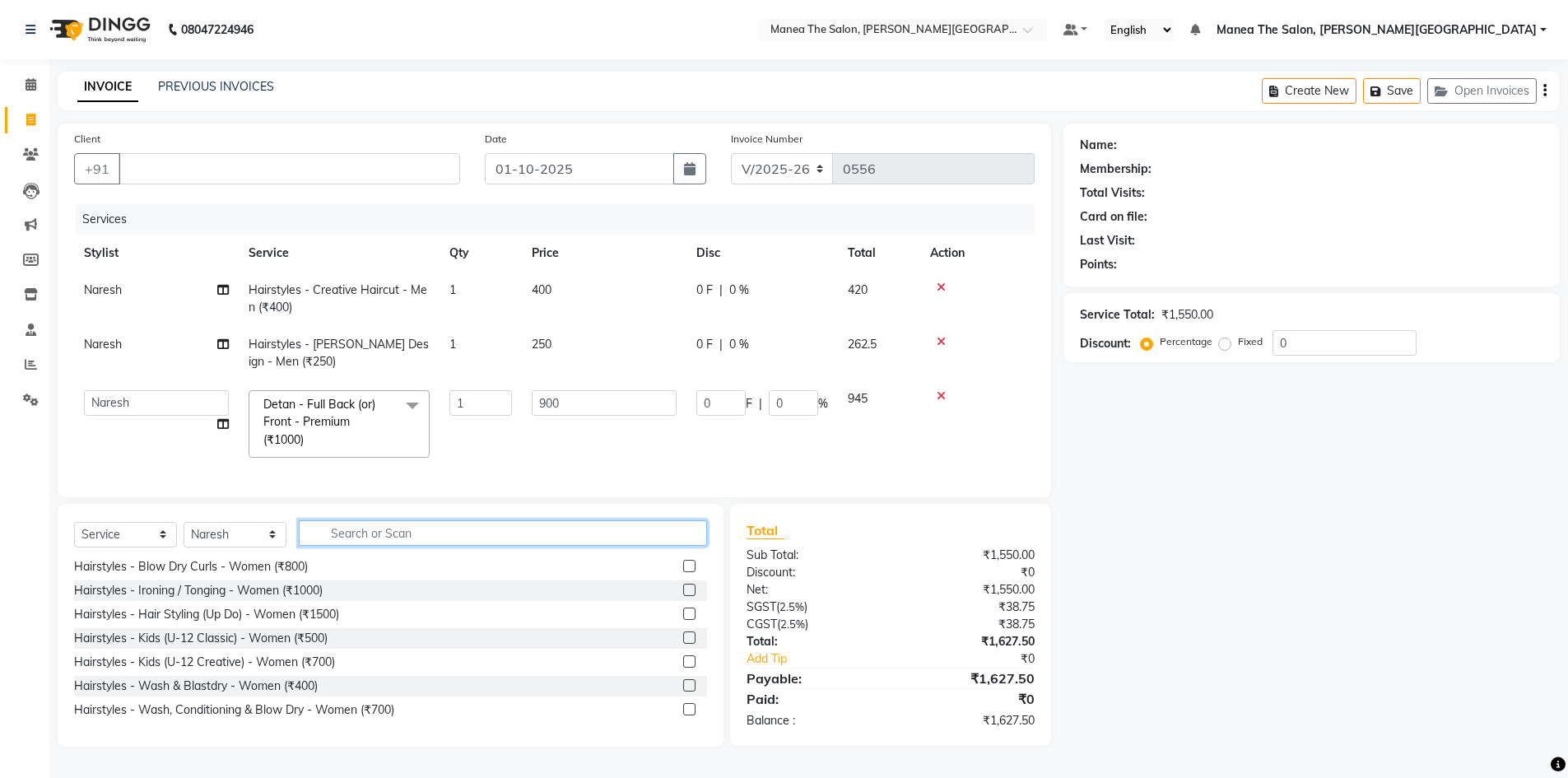
click at [478, 542] on input "text" at bounding box center [503, 534] width 408 height 26
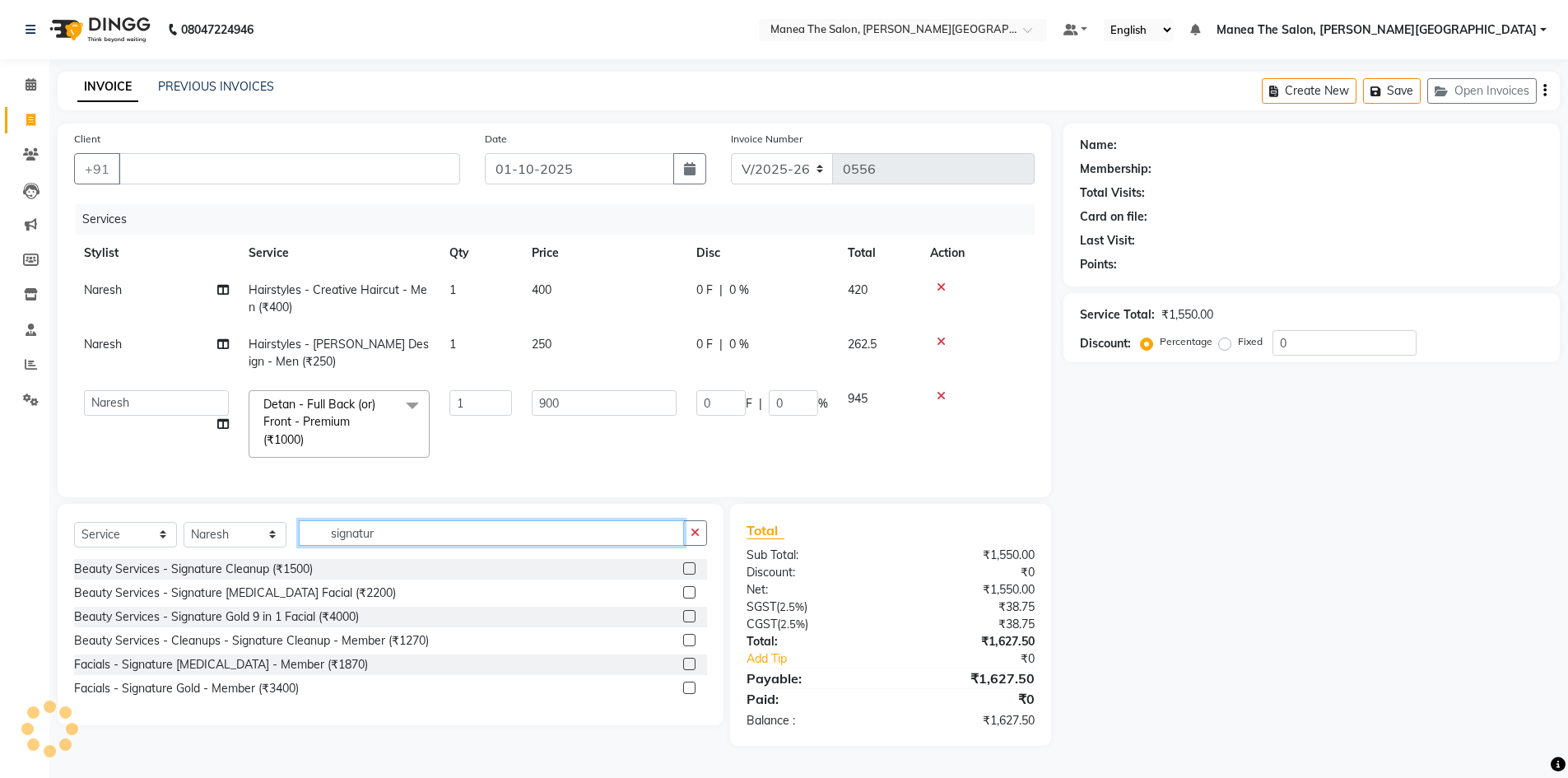
type input "signatur"
click at [688, 599] on label at bounding box center [690, 592] width 12 height 12
click at [688, 599] on input "checkbox" at bounding box center [689, 593] width 10 height 10
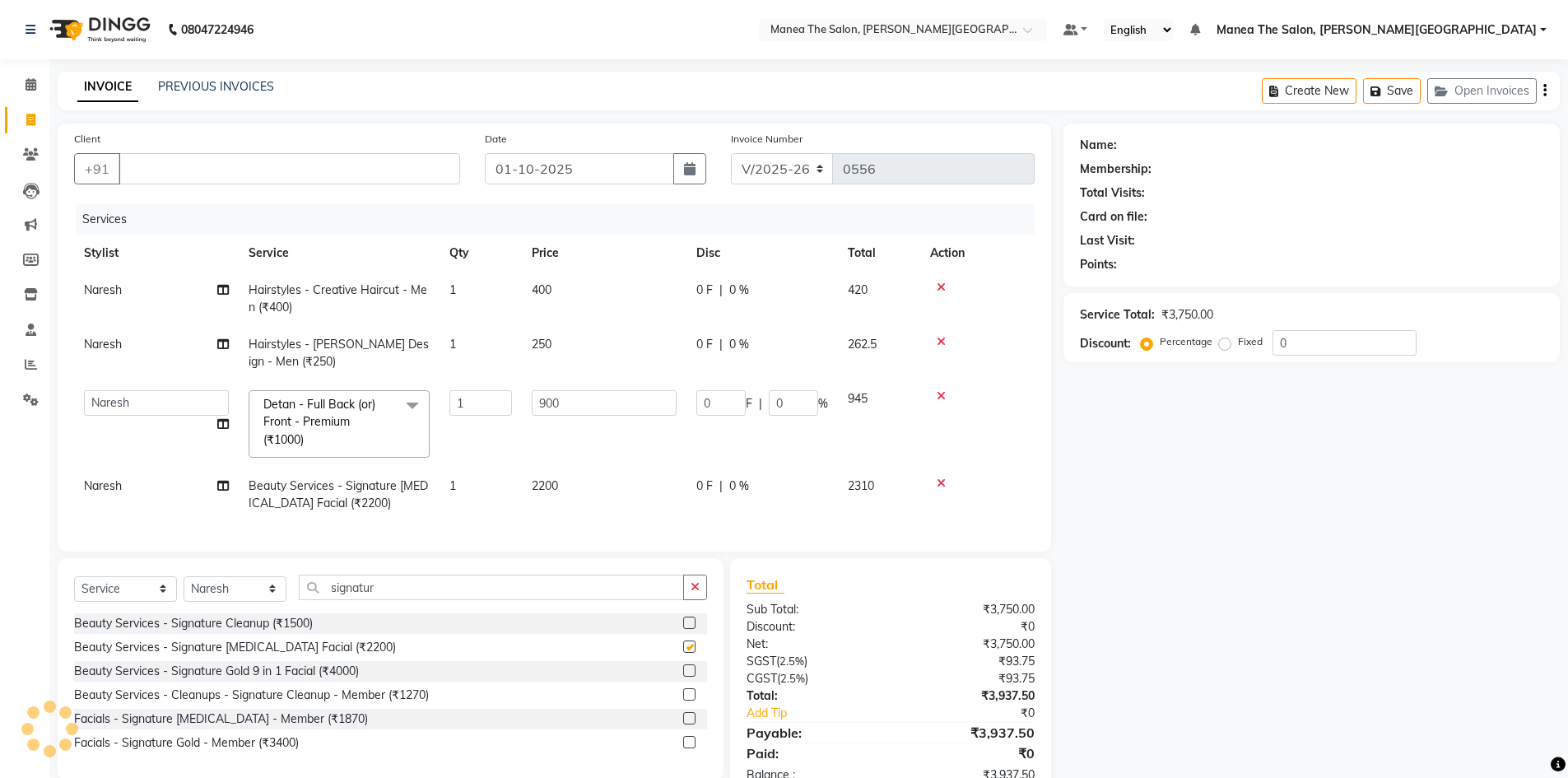
checkbox input "false"
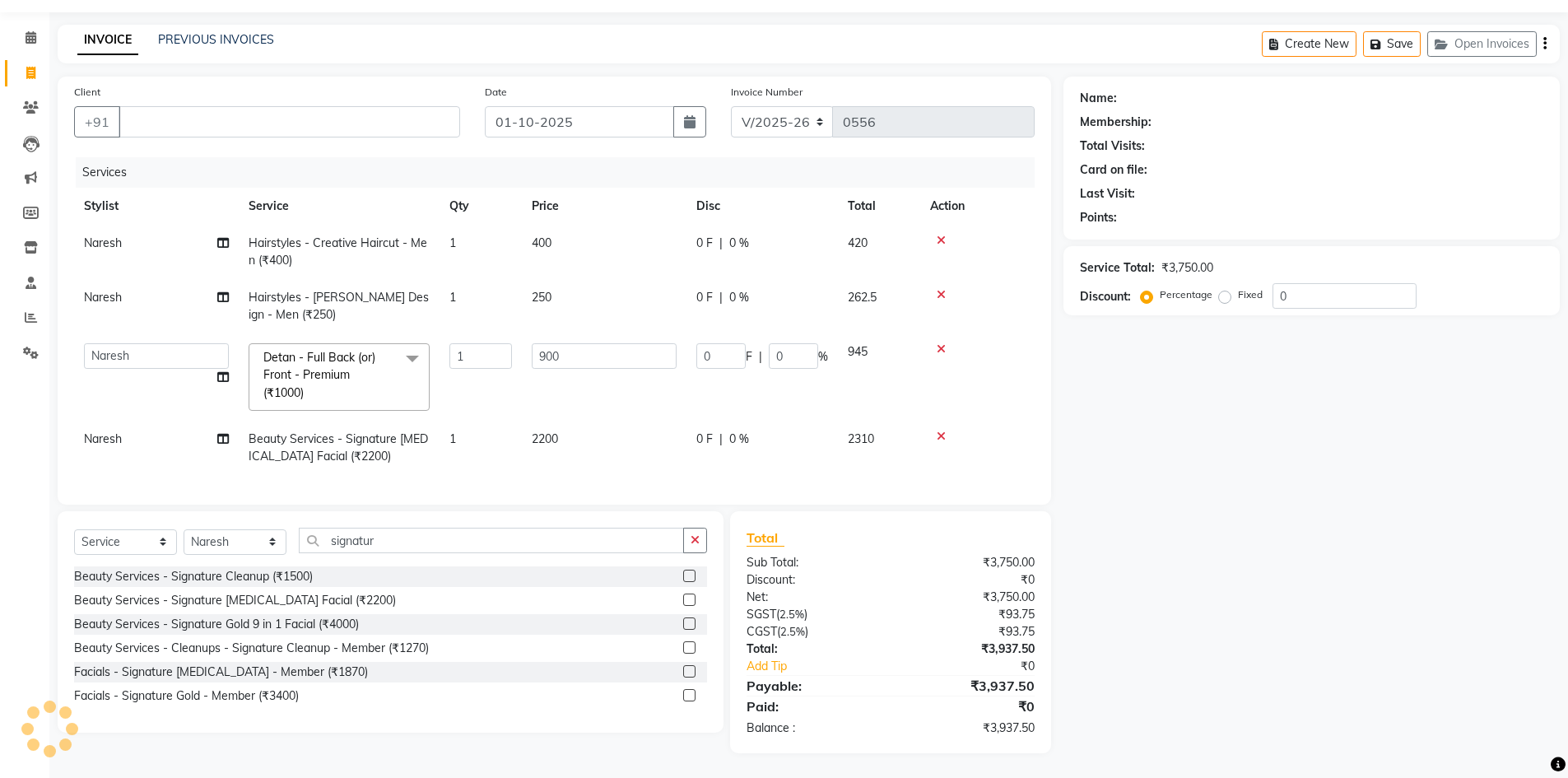
scroll to position [59, 0]
click at [702, 543] on button "button" at bounding box center [696, 540] width 24 height 26
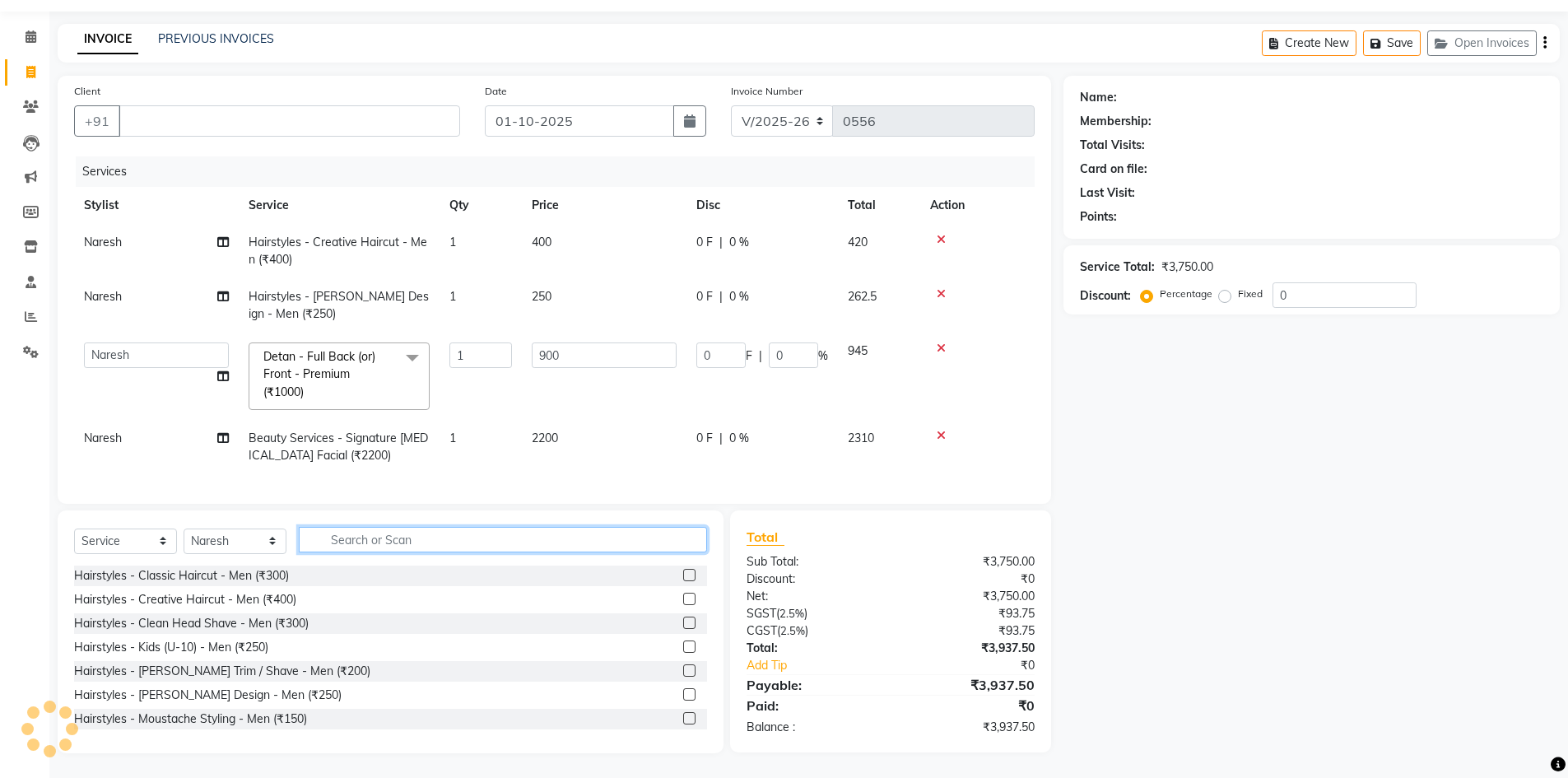
click at [493, 537] on input "text" at bounding box center [503, 540] width 408 height 26
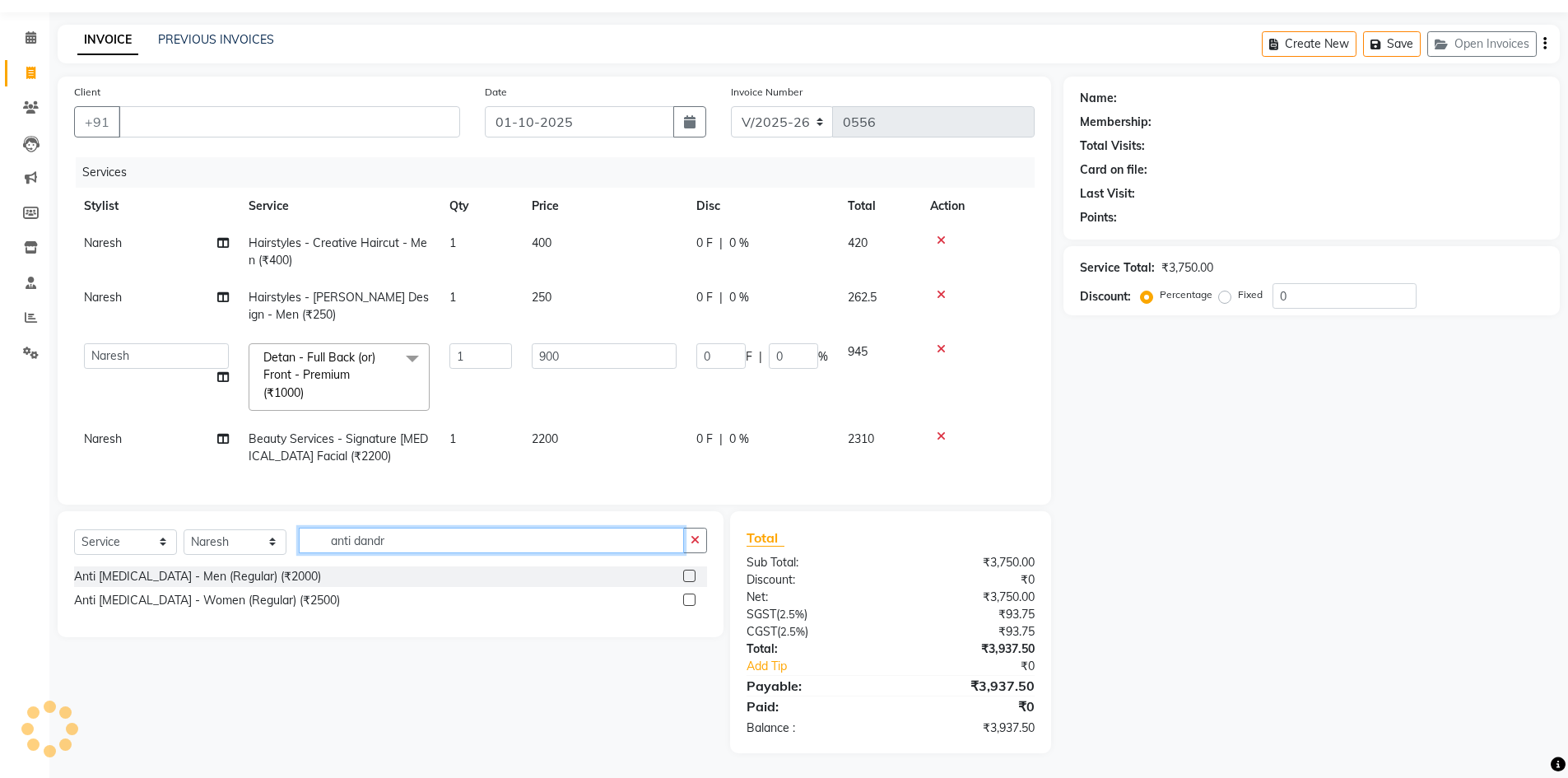
type input "anti dandr"
click at [689, 576] on label at bounding box center [690, 576] width 12 height 12
click at [689, 576] on input "checkbox" at bounding box center [689, 576] width 10 height 10
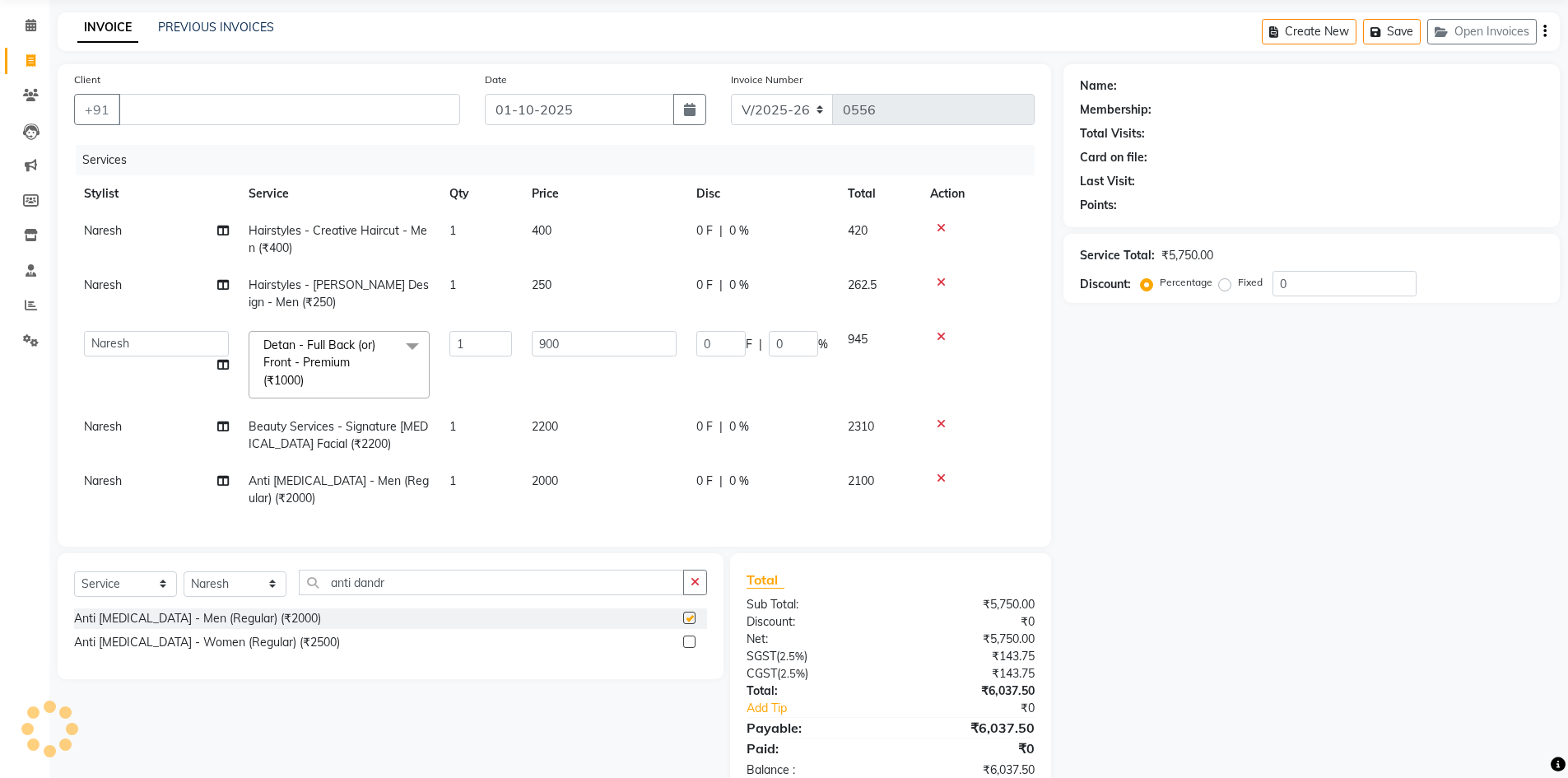
checkbox input "false"
click at [327, 101] on input "Client" at bounding box center [289, 109] width 341 height 31
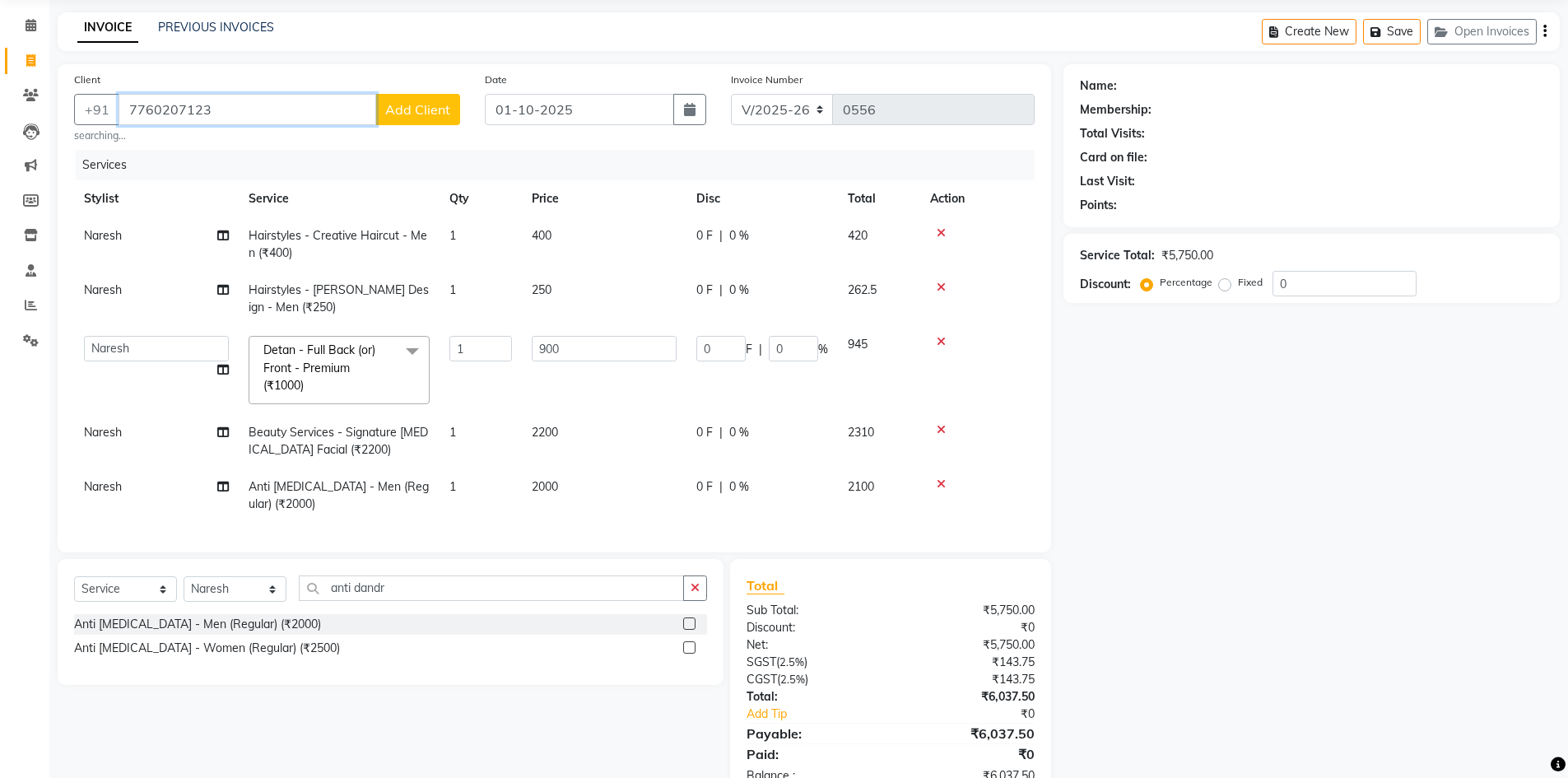
type input "7760207123"
click at [417, 95] on button "Add Client" at bounding box center [418, 109] width 85 height 31
select select "22"
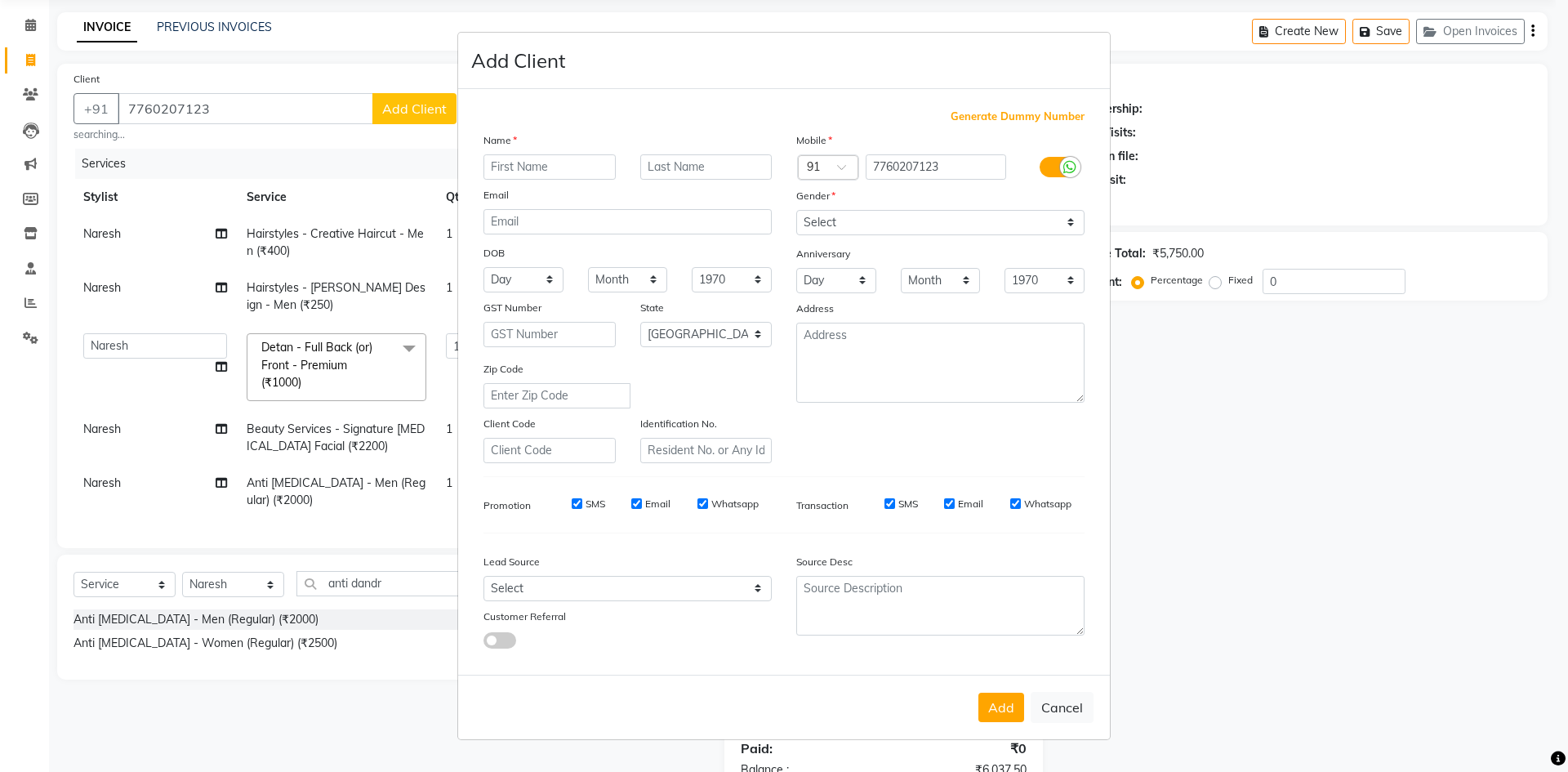
click at [499, 164] on input "text" at bounding box center [549, 167] width 132 height 26
type input "m"
type input "mr.ruthik"
click at [829, 220] on select "Select Male Female Other Prefer Not To Say" at bounding box center [940, 223] width 288 height 26
select select "male"
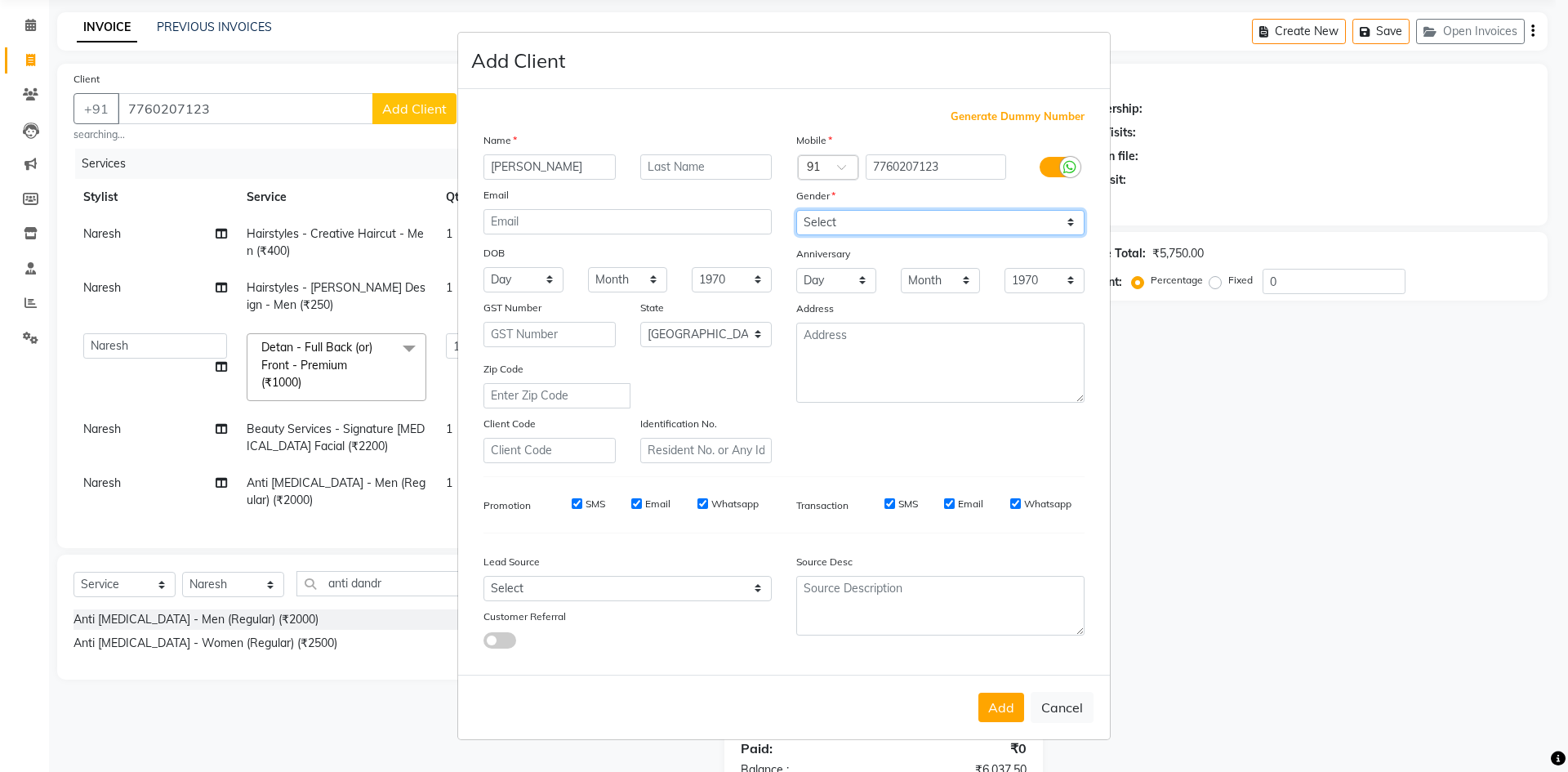
click at [796, 210] on select "Select Male Female Other Prefer Not To Say" at bounding box center [940, 223] width 288 height 26
click at [998, 714] on button "Add" at bounding box center [1001, 707] width 46 height 30
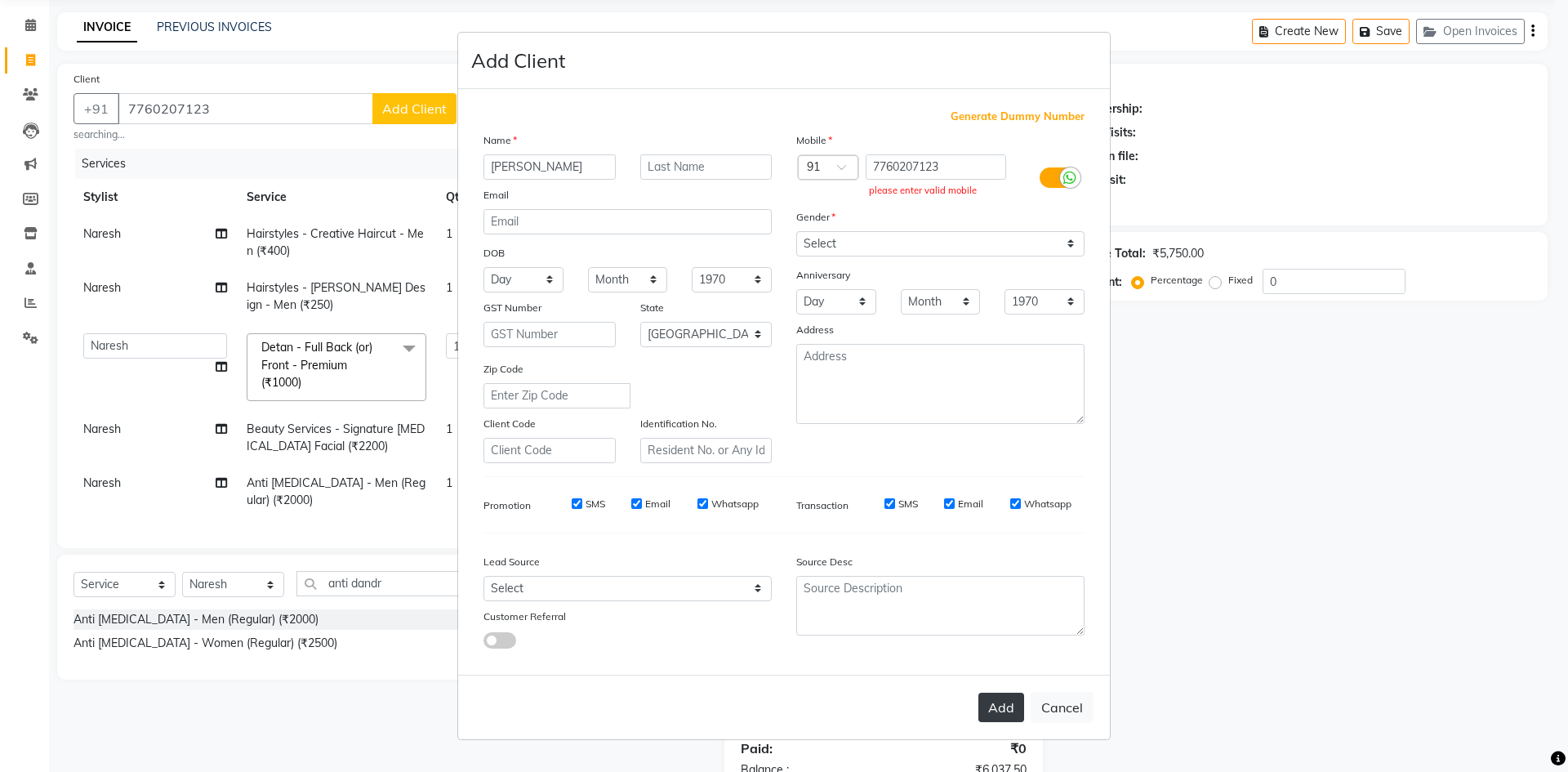
click at [1010, 712] on button "Add" at bounding box center [1001, 707] width 46 height 30
drag, startPoint x: 1275, startPoint y: 442, endPoint x: 1257, endPoint y: 442, distance: 18.0
click at [1276, 442] on ngb-modal-window "Add Client Generate Dummy Number Name mr.ruthik Email DOB Day 01 02 03 04 05 06…" at bounding box center [784, 386] width 1568 height 772
click at [1063, 701] on button "Cancel" at bounding box center [1062, 707] width 63 height 31
select select
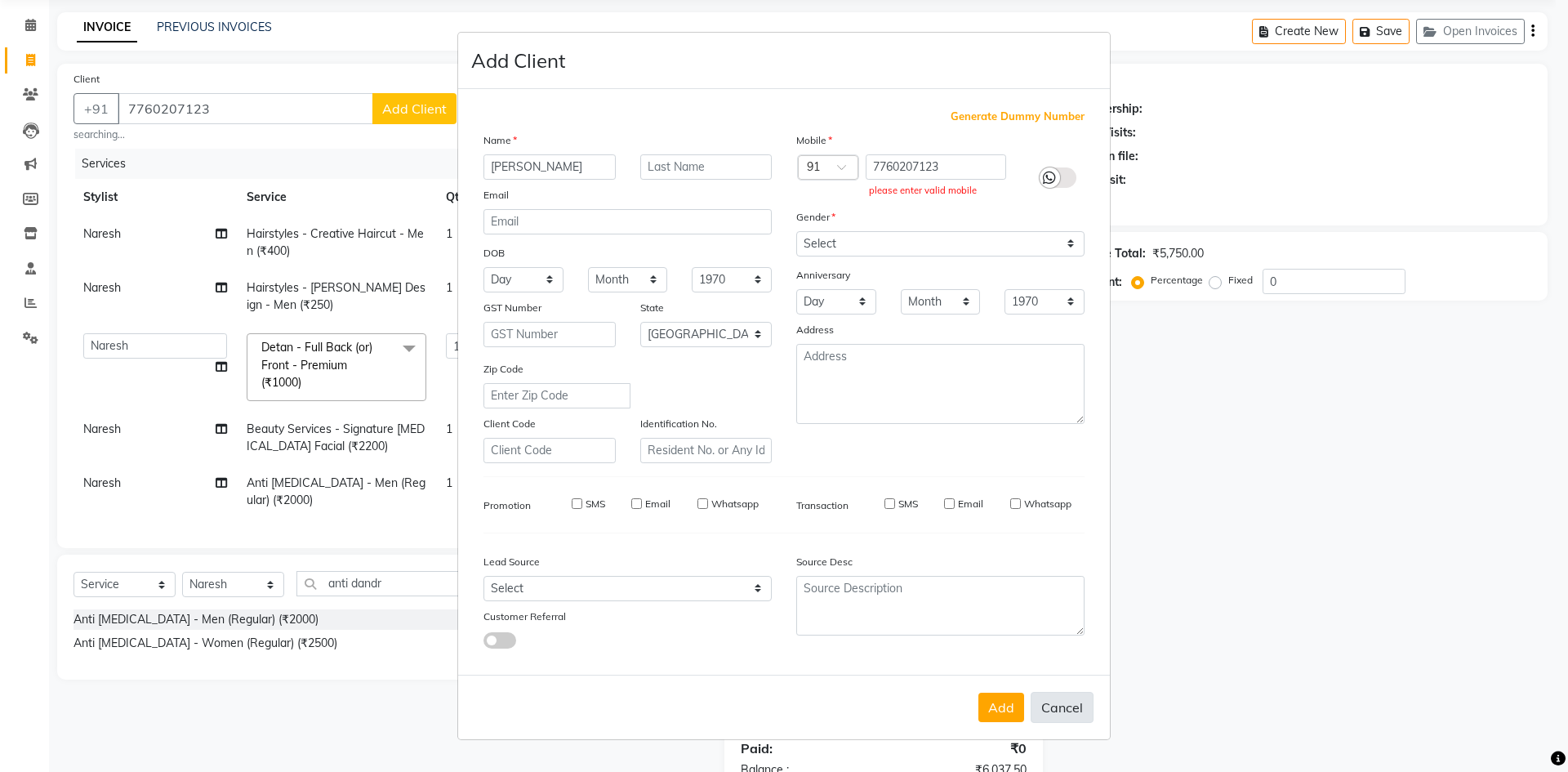
select select
select select "null"
select select
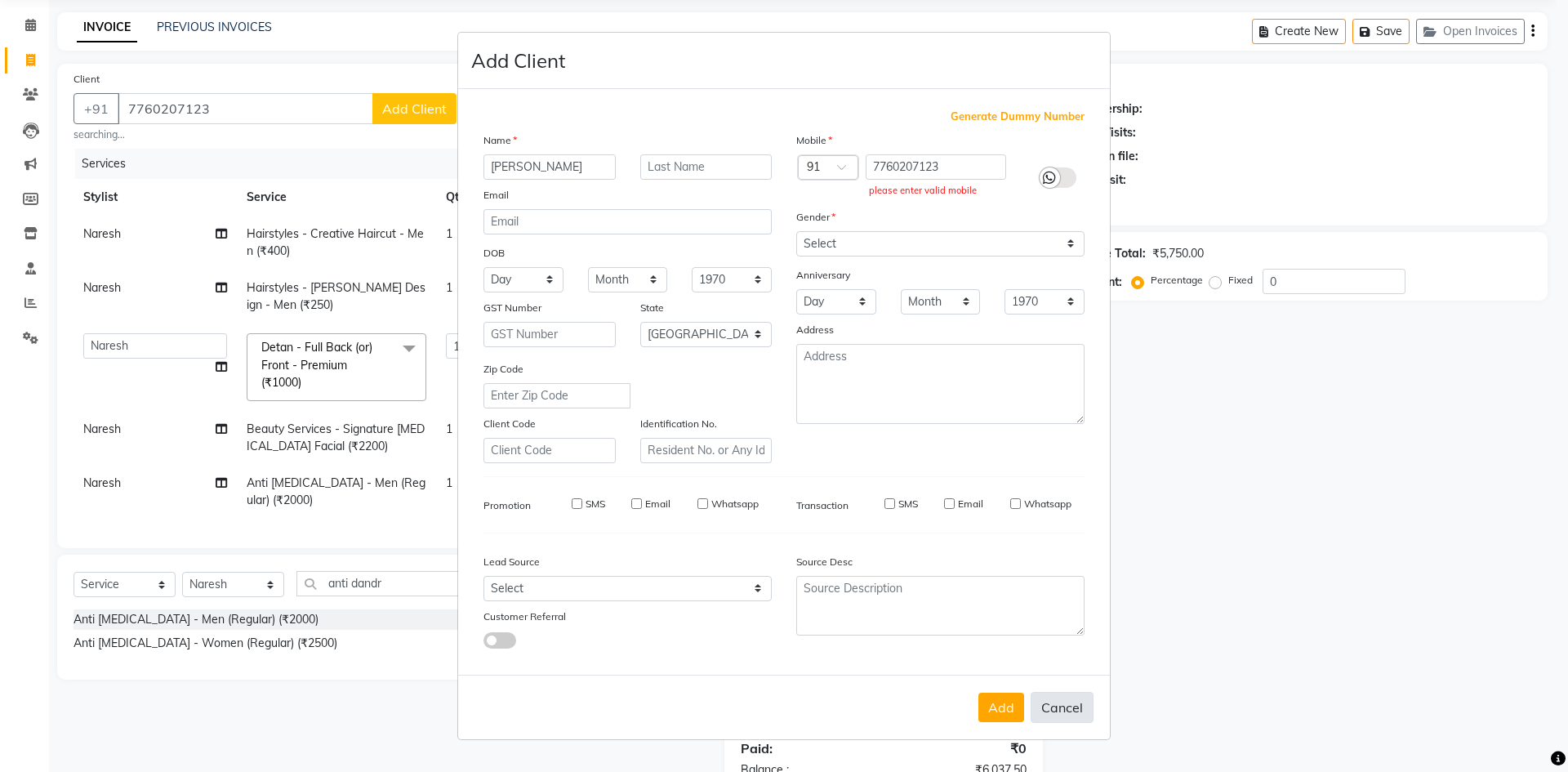
select select
checkbox input "false"
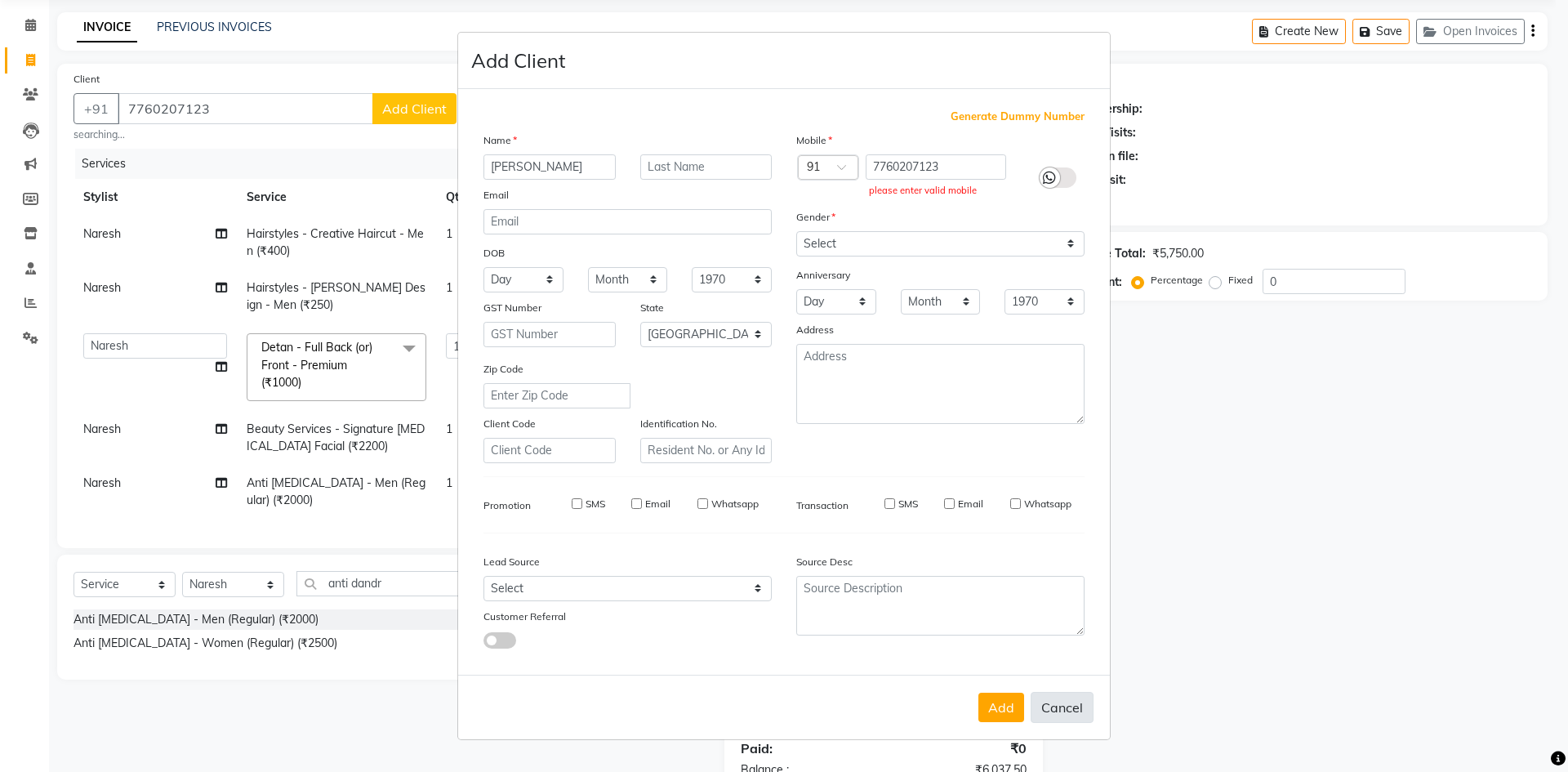
checkbox input "false"
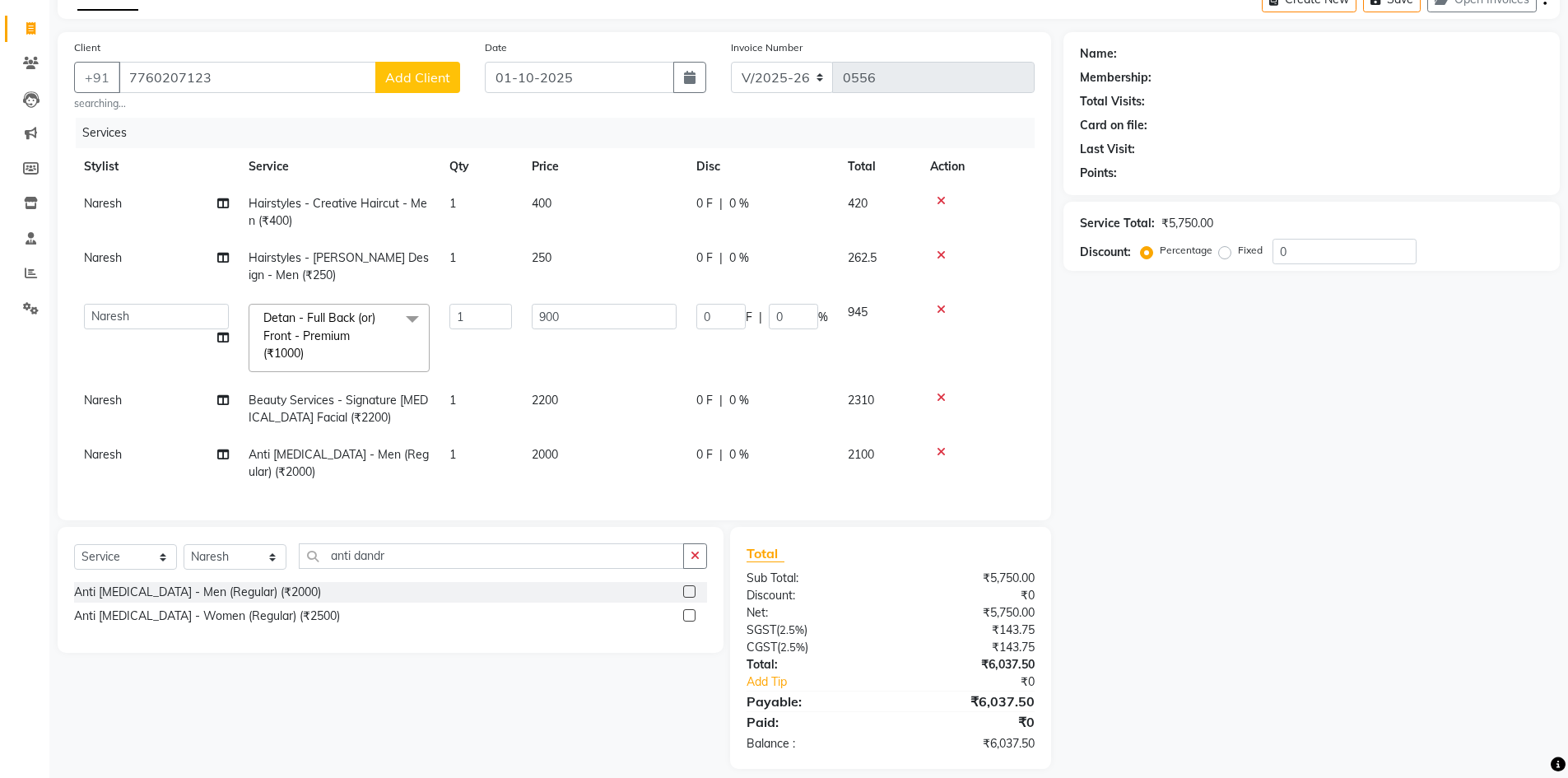
scroll to position [119, 0]
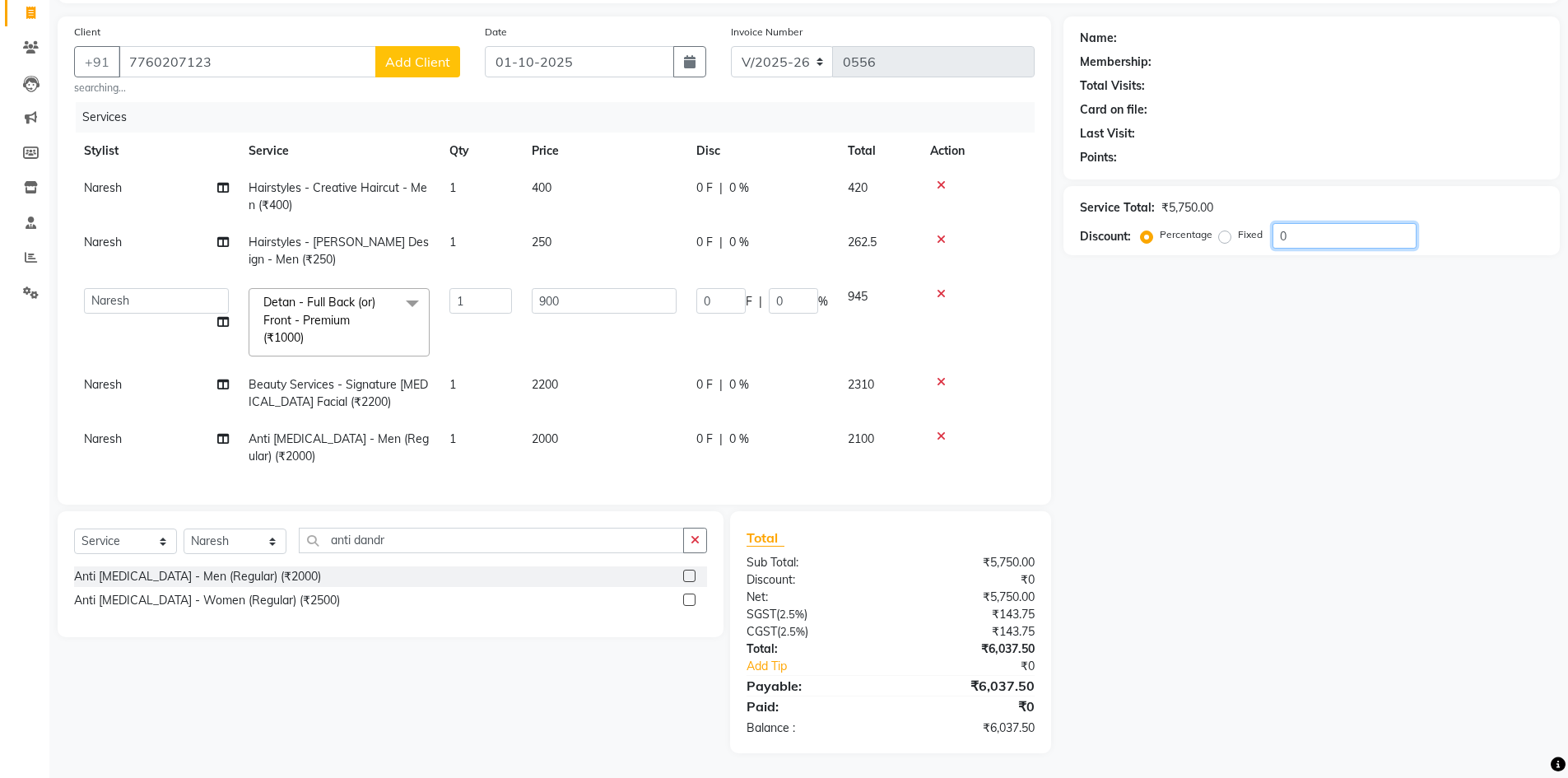
click at [1345, 223] on input "0" at bounding box center [1345, 236] width 144 height 26
type input "2"
type input "18"
type input "2"
type input "20"
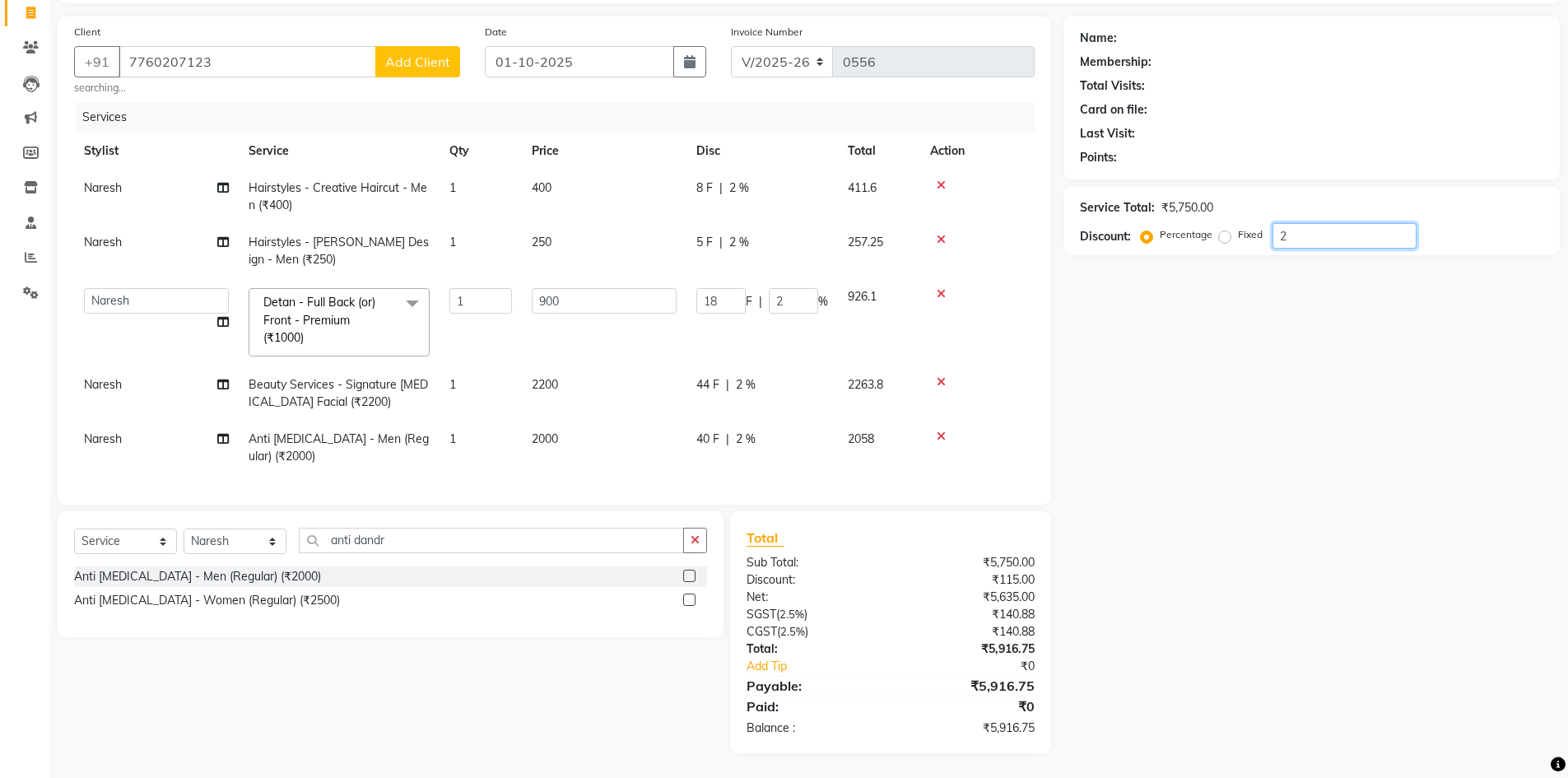
type input "180"
type input "20"
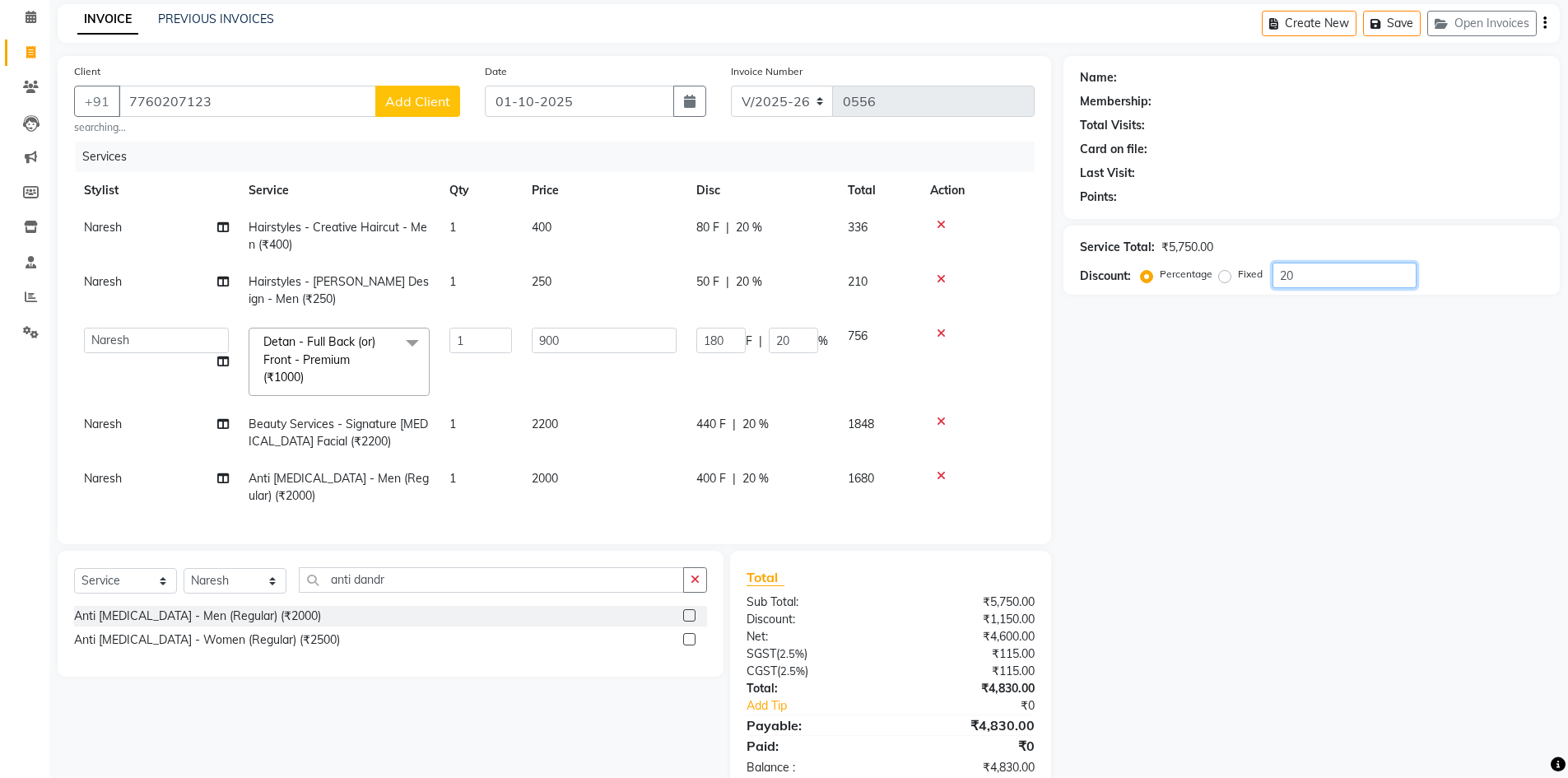
scroll to position [0, 0]
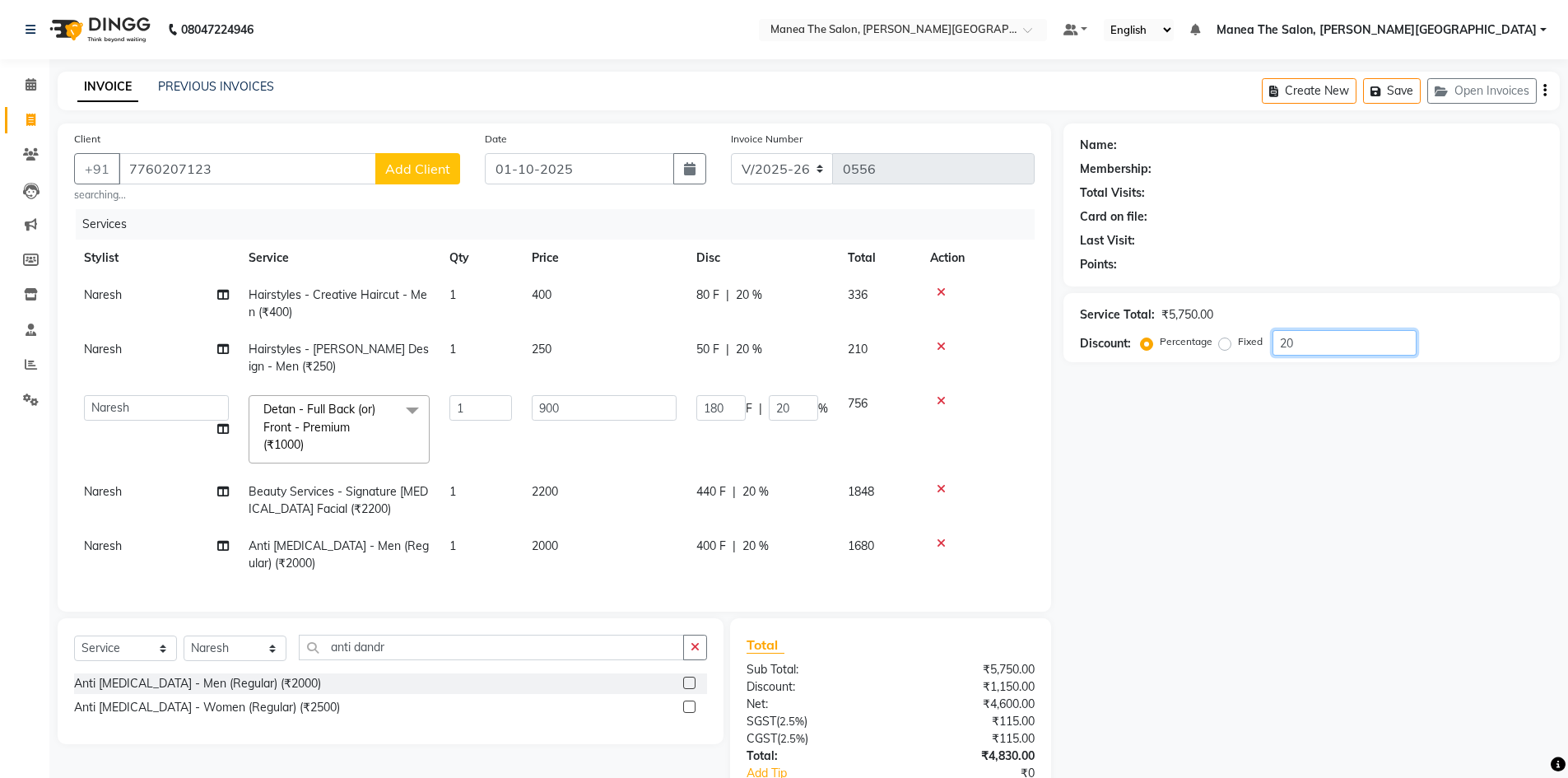
type input "20"
click at [426, 161] on span "Add Client" at bounding box center [418, 168] width 65 height 16
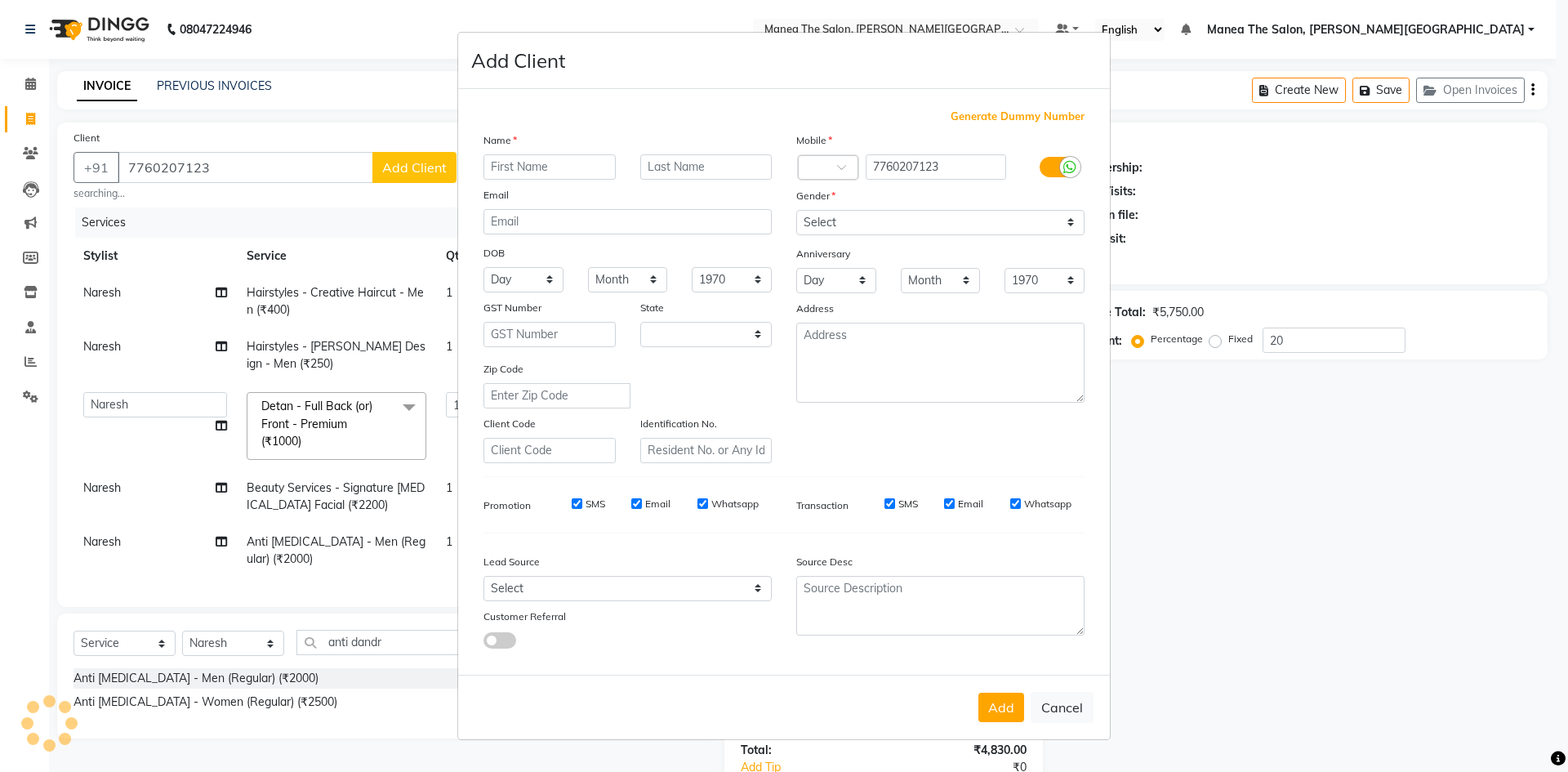
select select "22"
click at [542, 173] on input "text" at bounding box center [549, 167] width 132 height 26
type input "[PERSON_NAME]"
click at [826, 232] on select "Select Male Female Other Prefer Not To Say" at bounding box center [940, 223] width 288 height 26
select select "male"
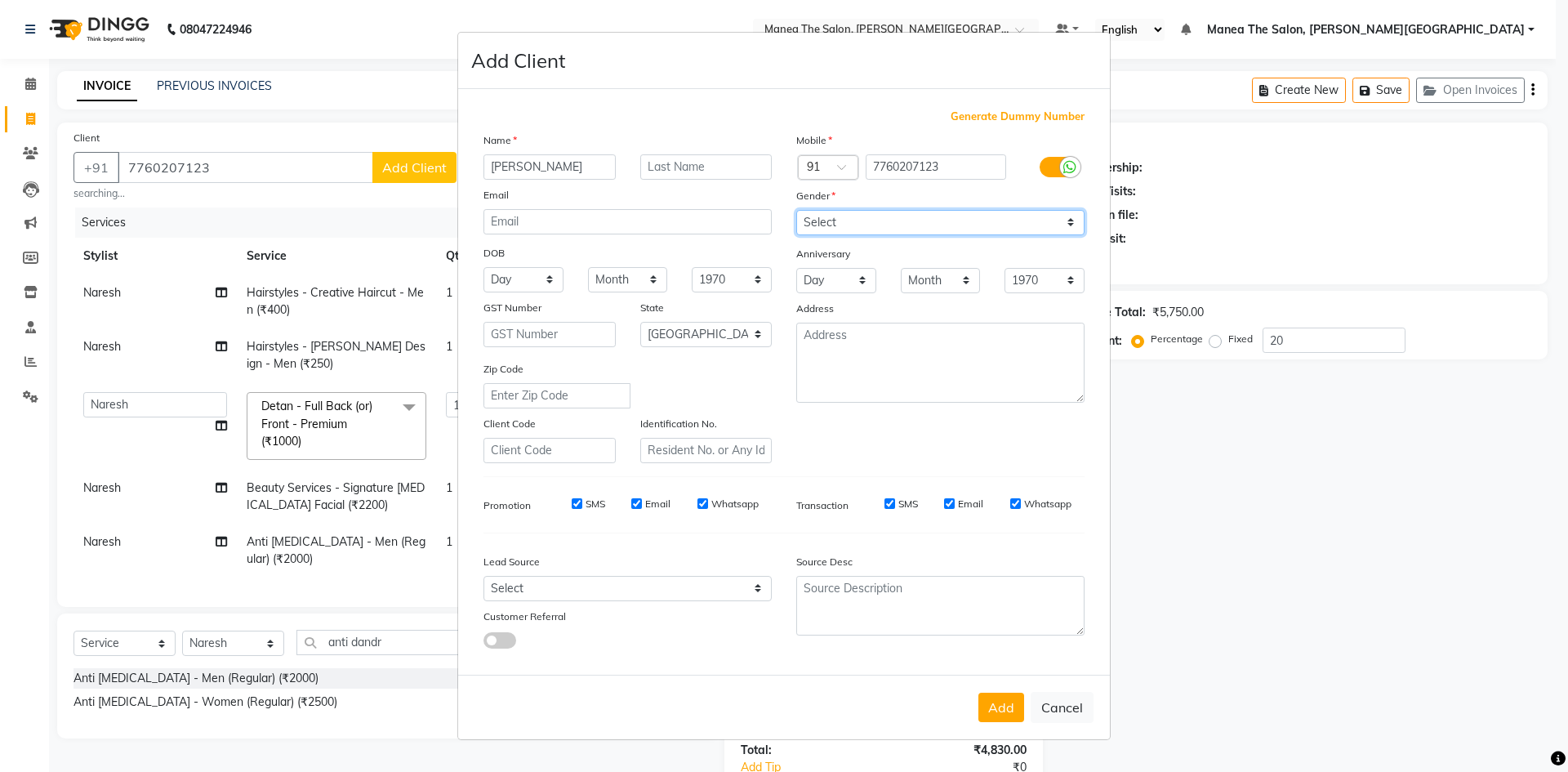
click at [796, 210] on select "Select Male Female Other Prefer Not To Say" at bounding box center [940, 223] width 288 height 26
click at [761, 333] on select "Select Andaman and Nicobar Islands Andhra Pradesh Arunachal Pradesh Assam Bihar…" at bounding box center [705, 335] width 132 height 26
select select "36"
click at [640, 322] on select "Select Andaman and Nicobar Islands Andhra Pradesh Arunachal Pradesh Assam Bihar…" at bounding box center [705, 335] width 132 height 26
click at [1001, 712] on button "Add" at bounding box center [1001, 707] width 46 height 30
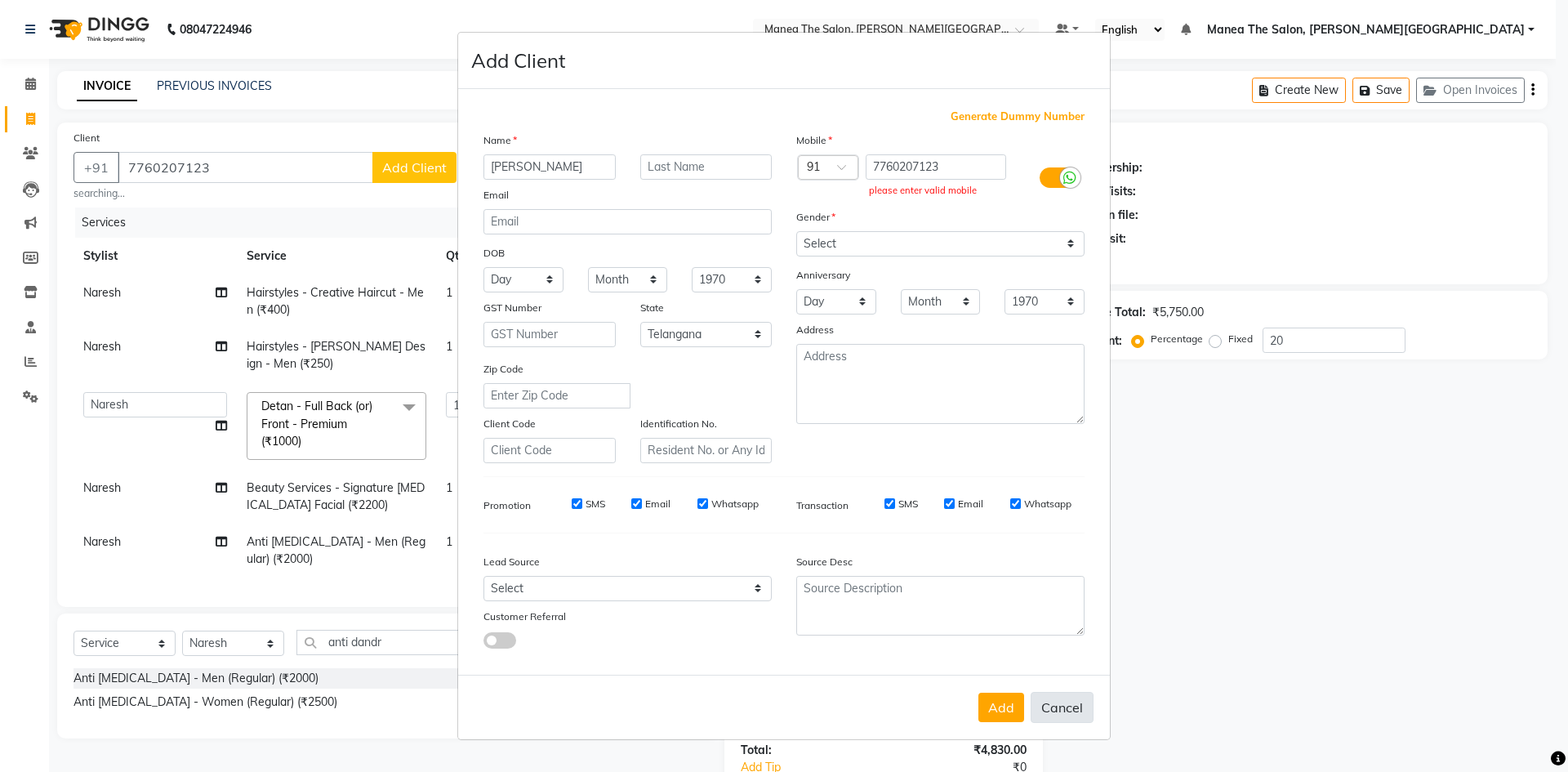
click at [1075, 702] on button "Cancel" at bounding box center [1062, 707] width 63 height 31
select select
select select "null"
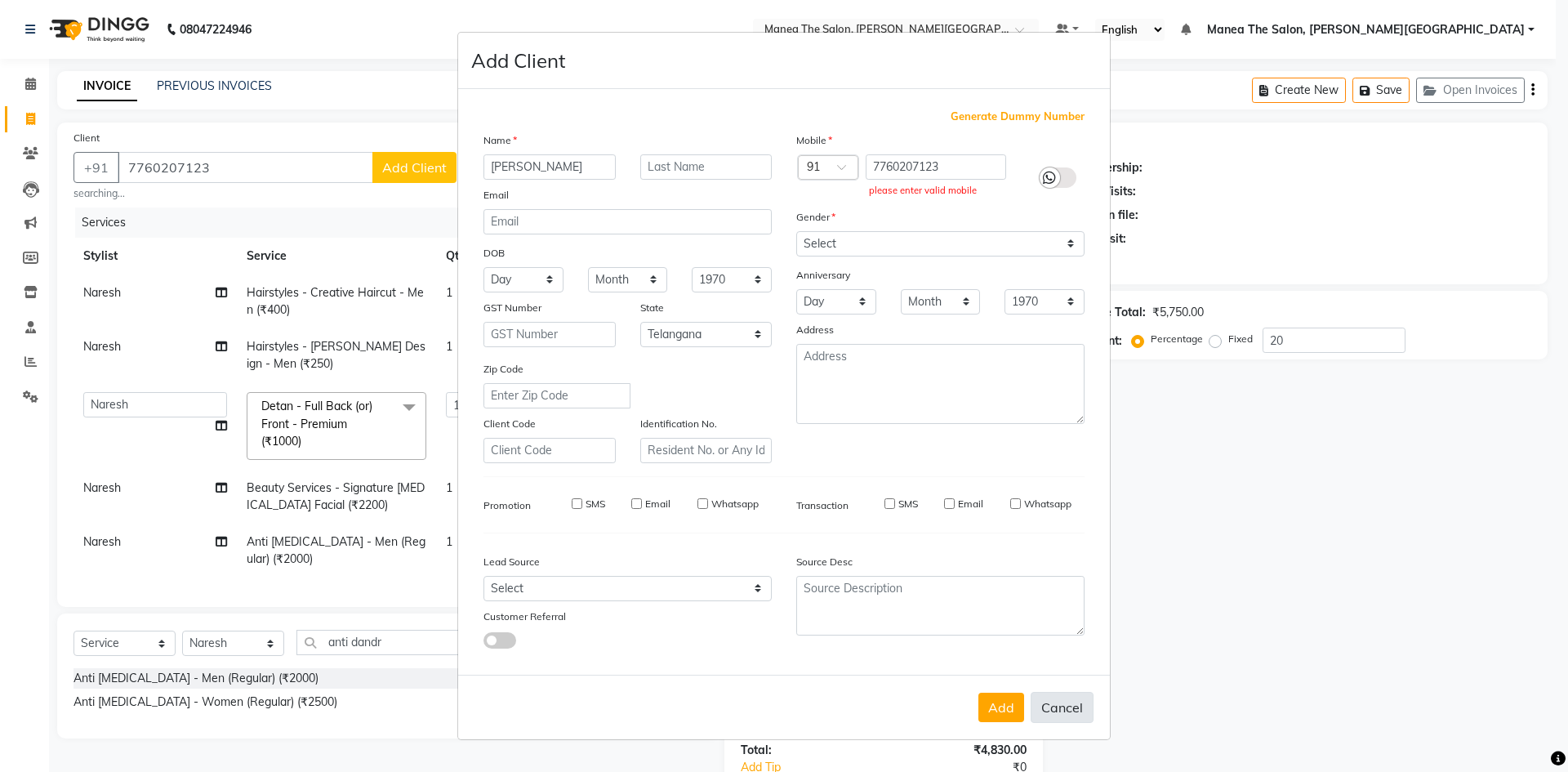
select select
checkbox input "false"
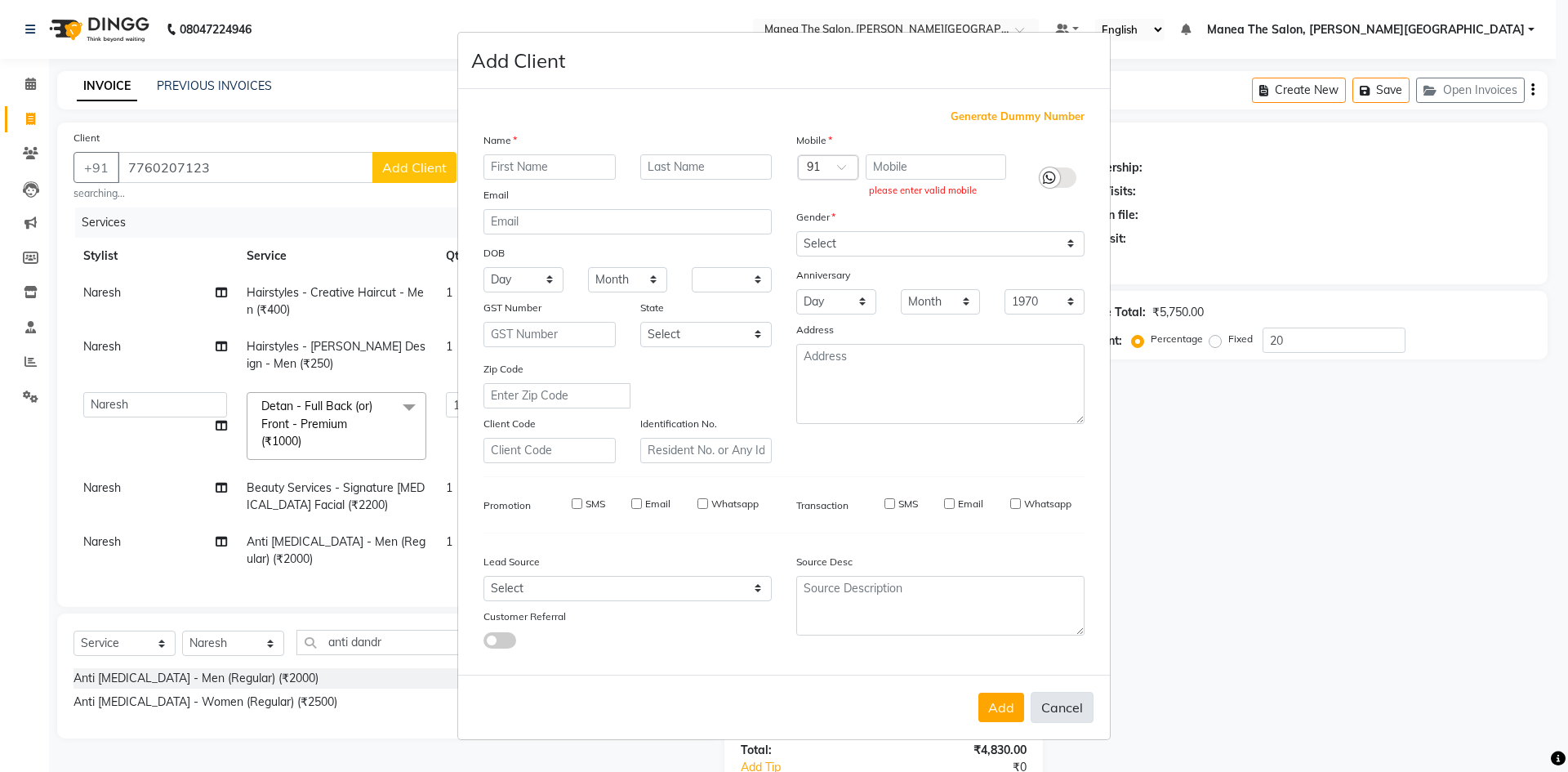
checkbox input "false"
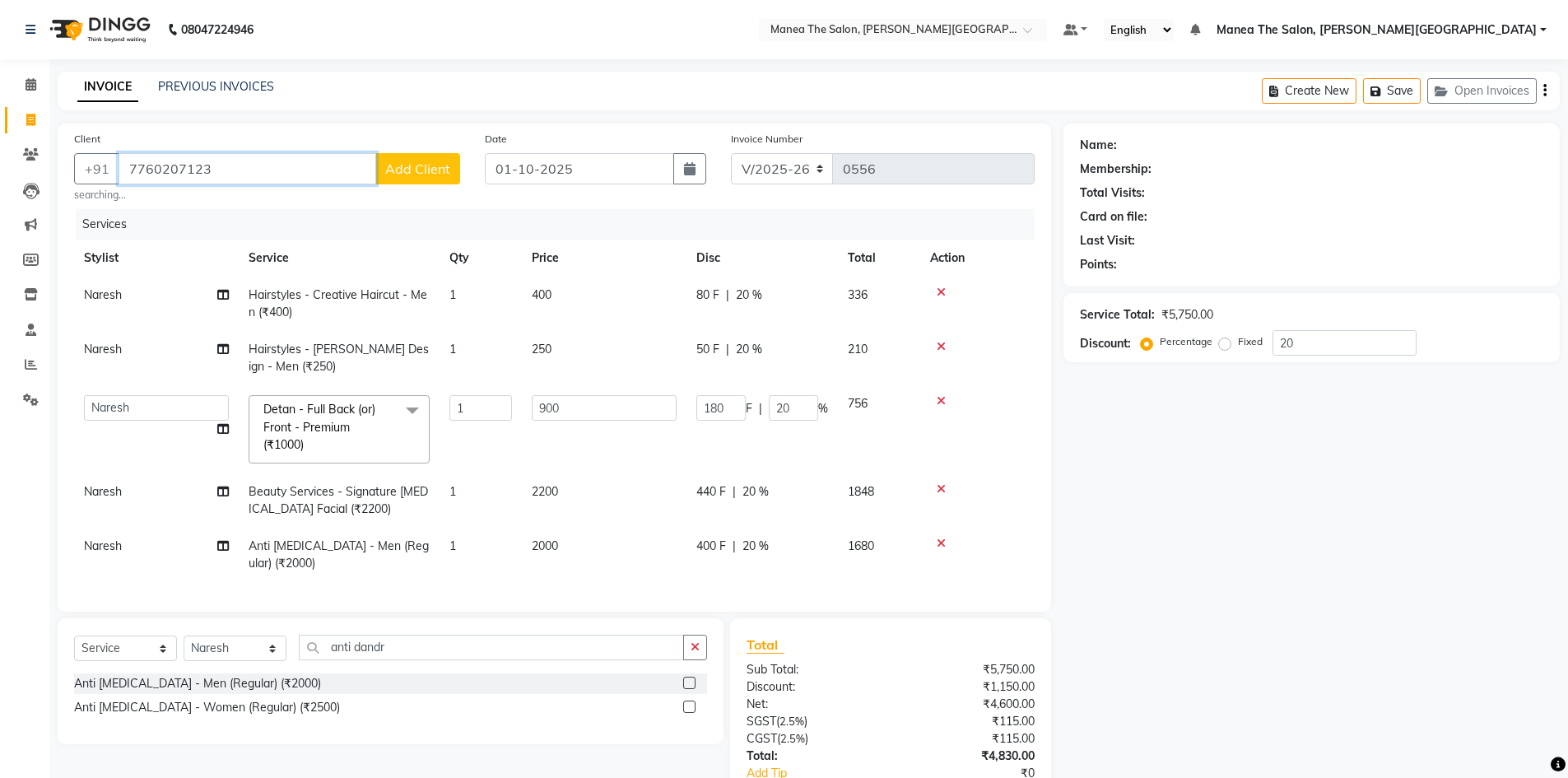
click at [317, 173] on input "7760207123" at bounding box center [247, 169] width 257 height 31
type input "776020712"
type input "0"
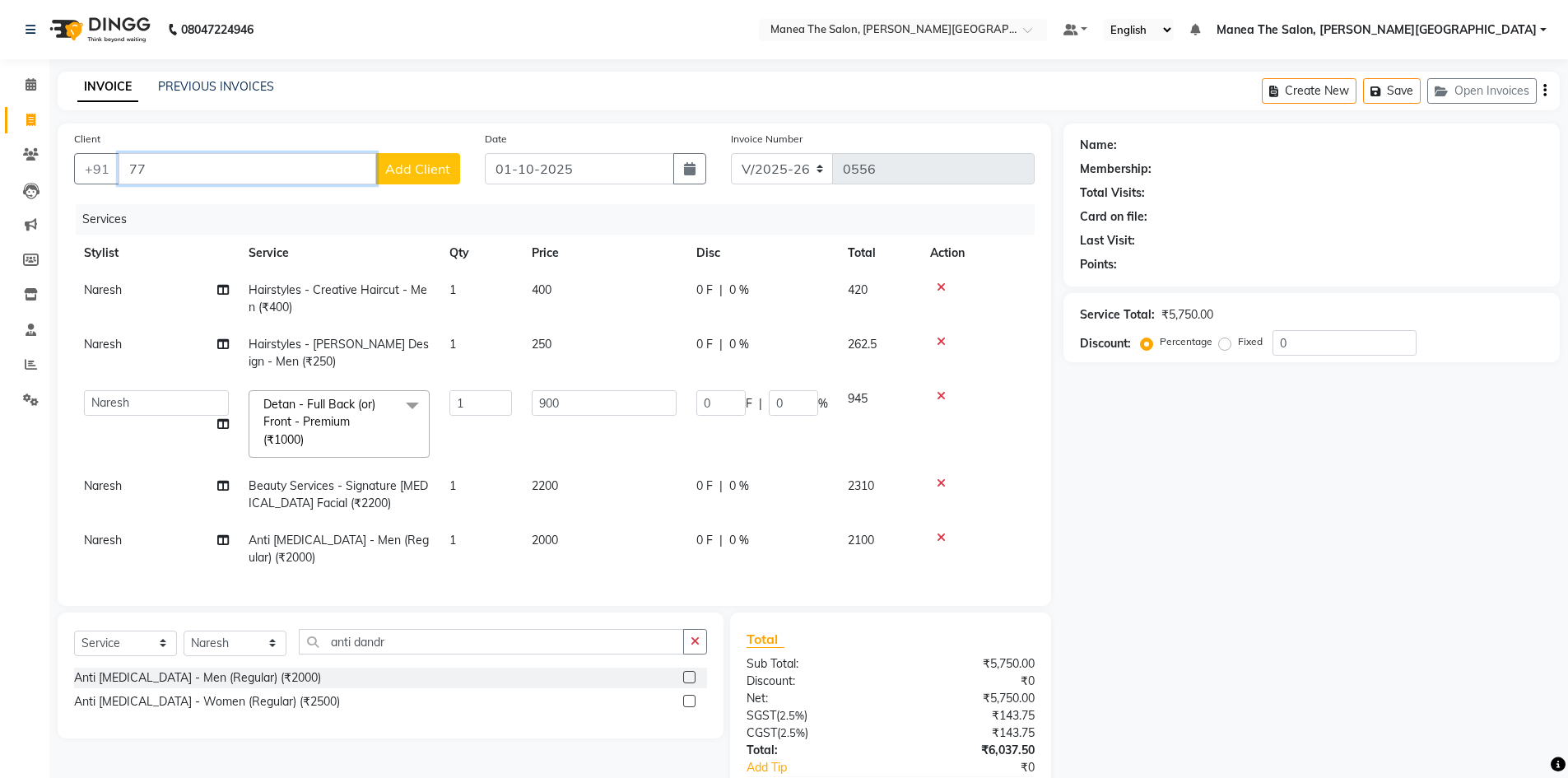
type input "7"
click at [186, 158] on input "Client" at bounding box center [289, 169] width 341 height 31
type input "7760207123"
click at [399, 175] on span "Add Client" at bounding box center [418, 168] width 65 height 16
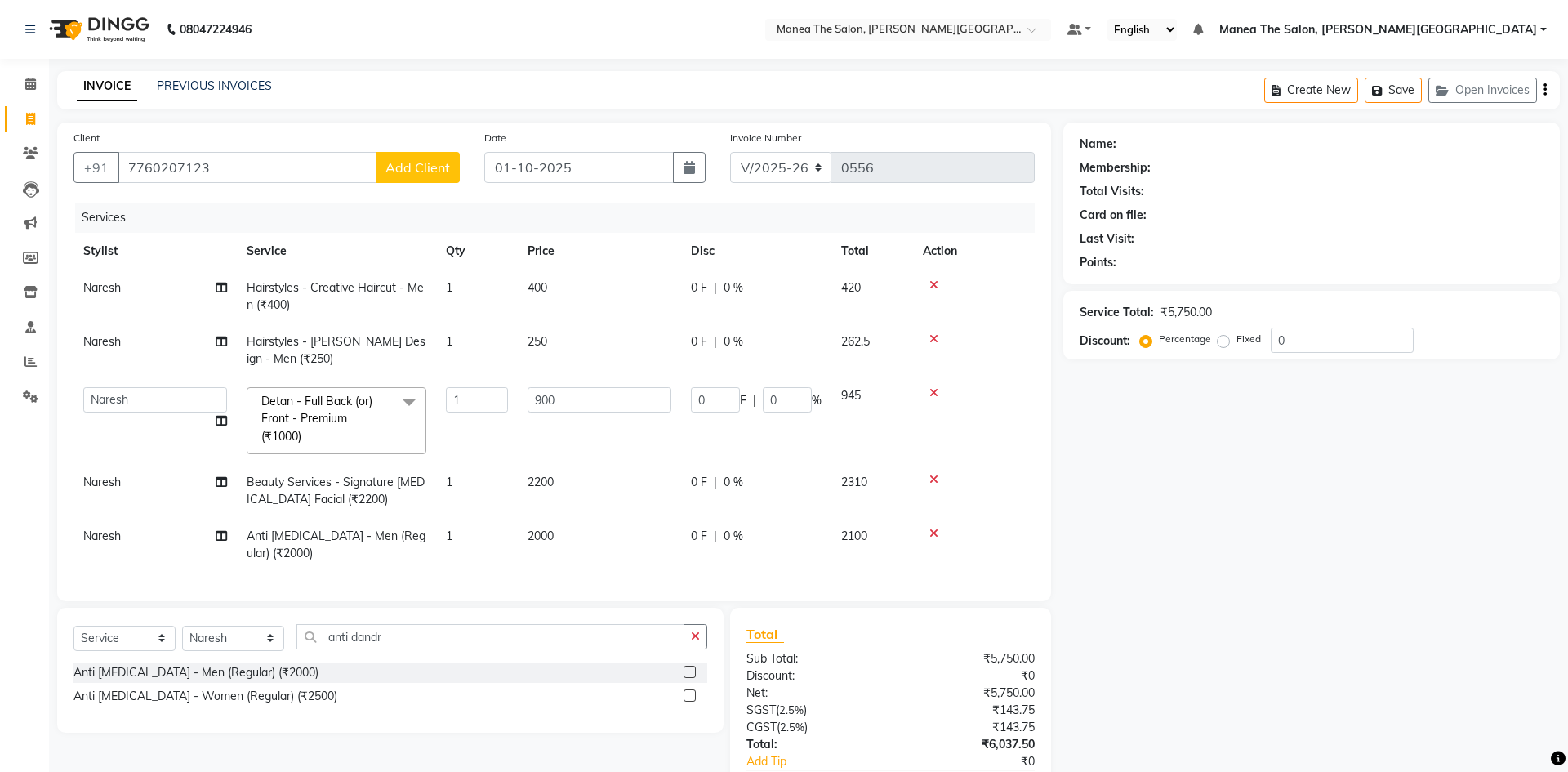
select select "22"
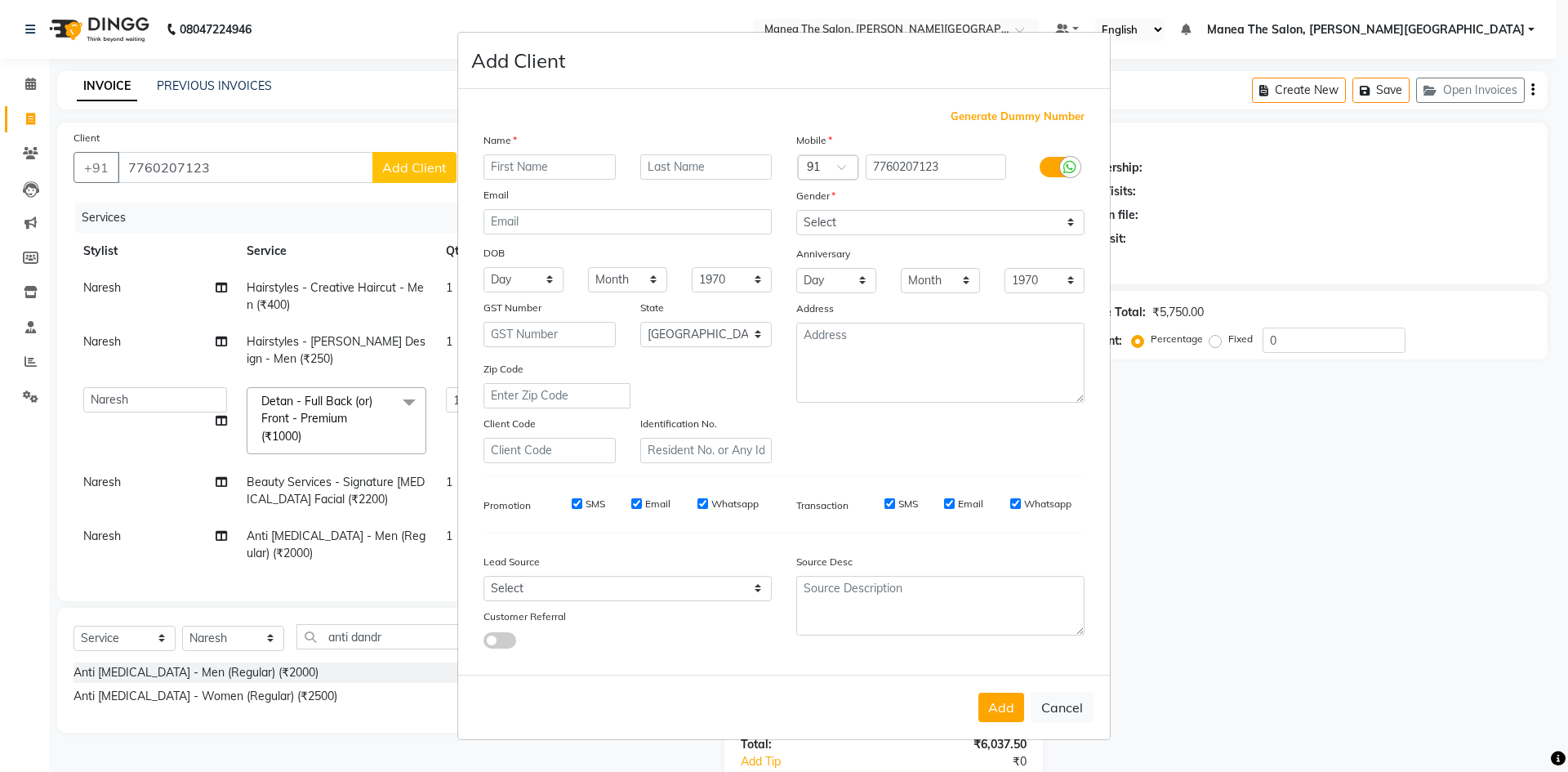
click at [516, 157] on input "text" at bounding box center [549, 167] width 132 height 26
type input "m"
type input "[PERSON_NAME]"
click at [843, 235] on div "Mobile Country Code × 91 7760207123 Gender Select Male Female Other Prefer Not …" at bounding box center [940, 298] width 313 height 332
click at [843, 228] on select "Select Male Female Other Prefer Not To Say" at bounding box center [940, 223] width 288 height 26
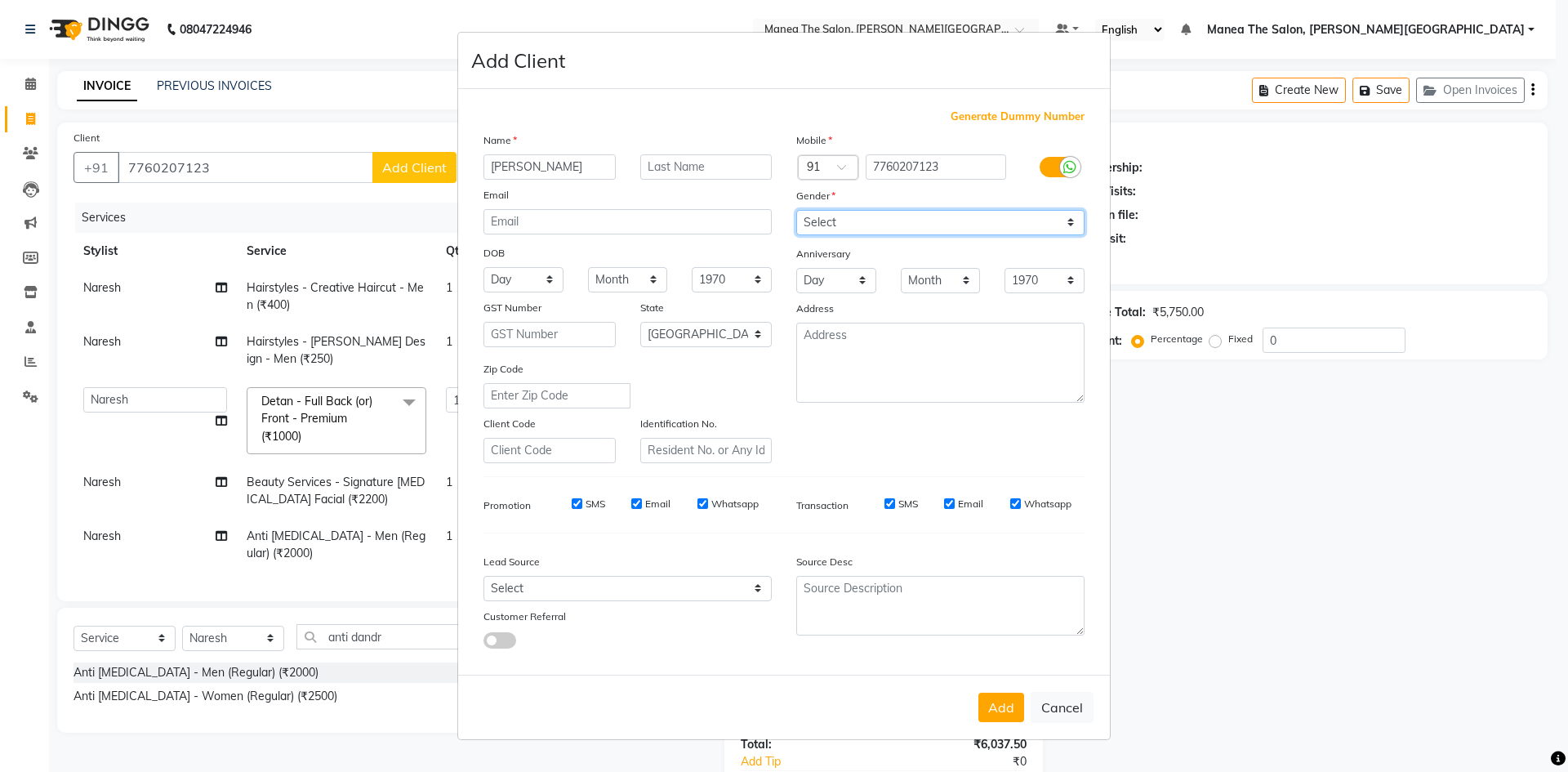
select select "male"
click at [796, 210] on select "Select Male Female Other Prefer Not To Say" at bounding box center [940, 223] width 288 height 26
click at [1009, 695] on button "Add" at bounding box center [1001, 707] width 46 height 30
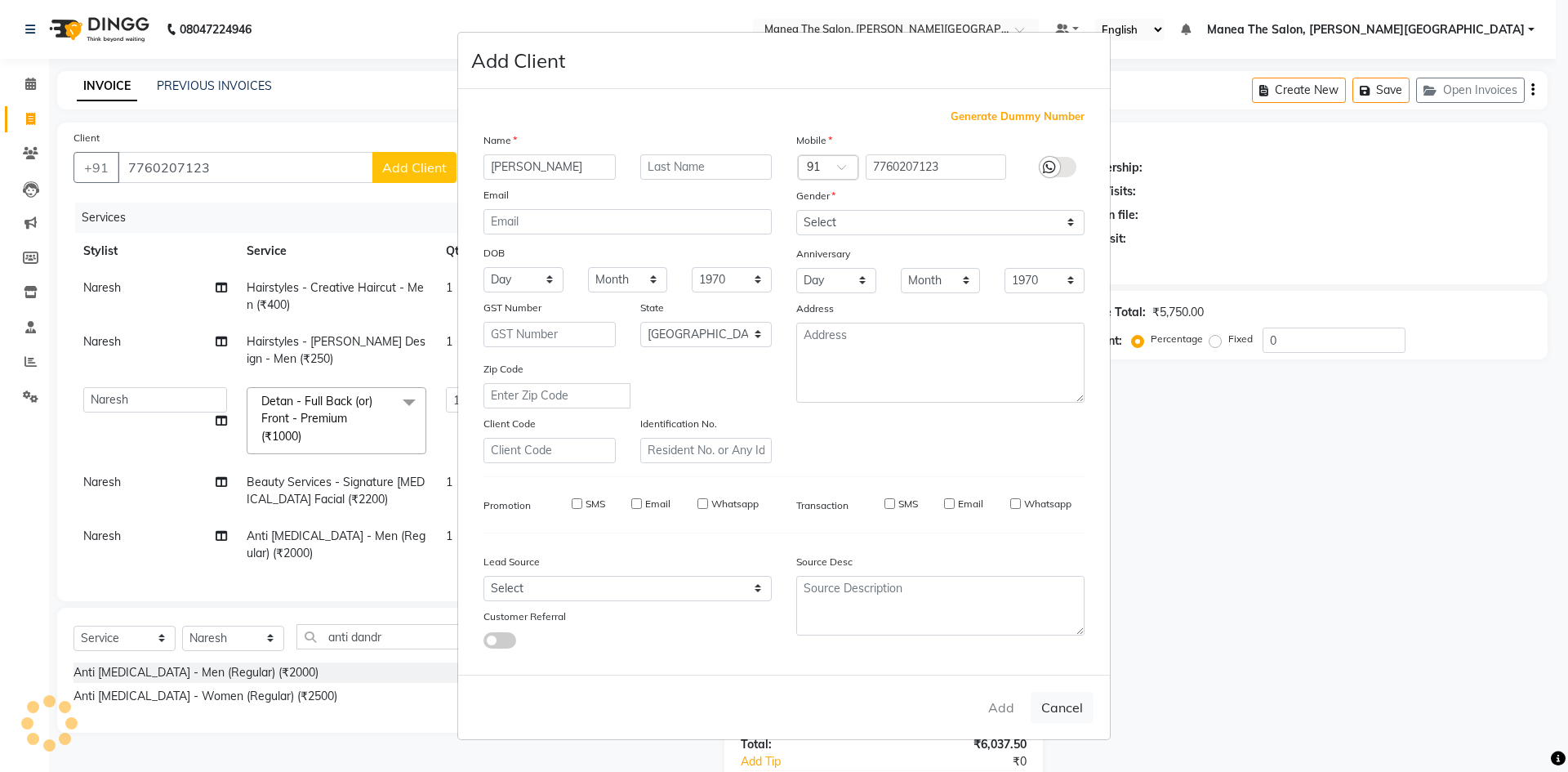
select select
select select "null"
select select
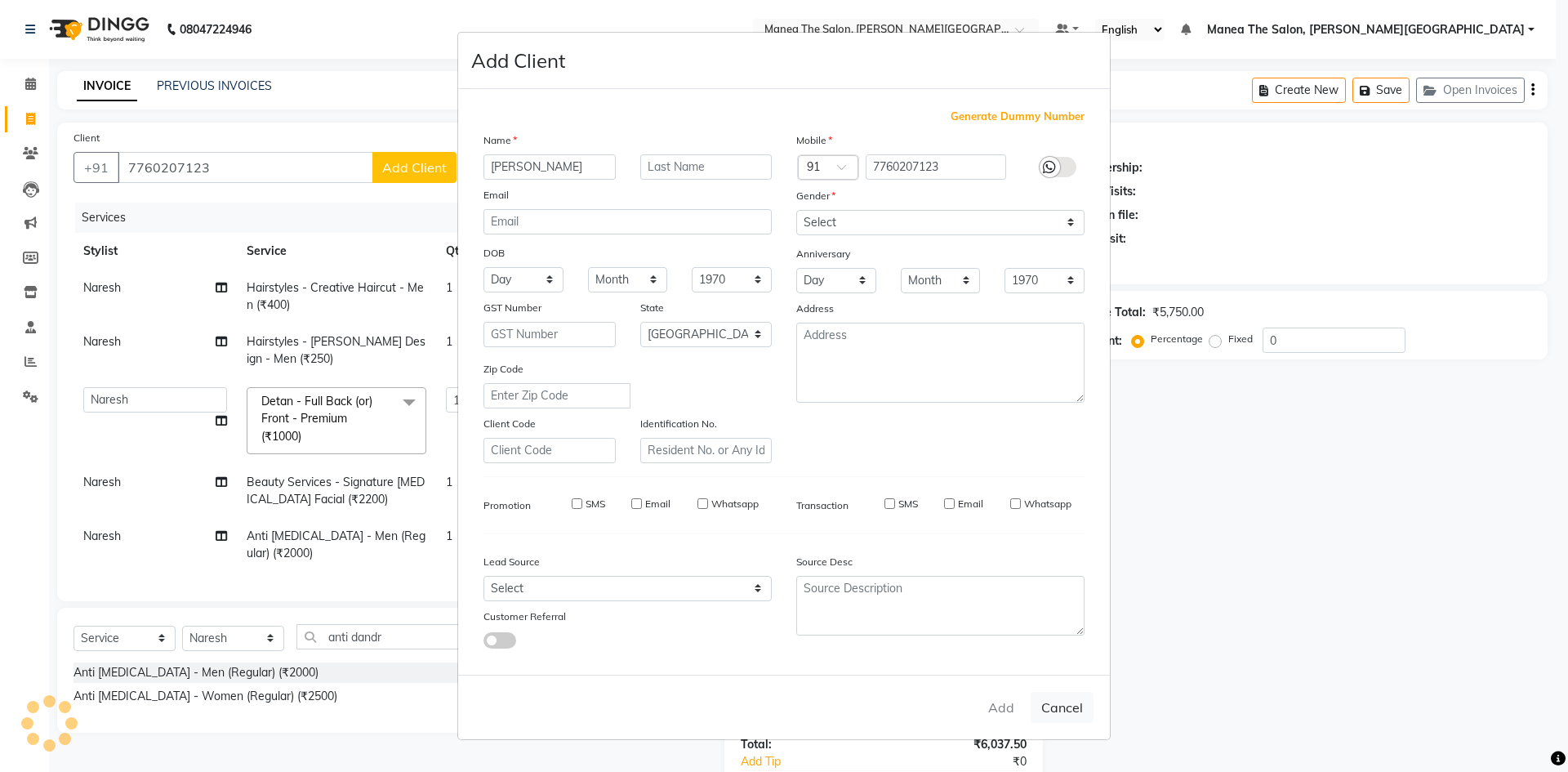
select select
checkbox input "false"
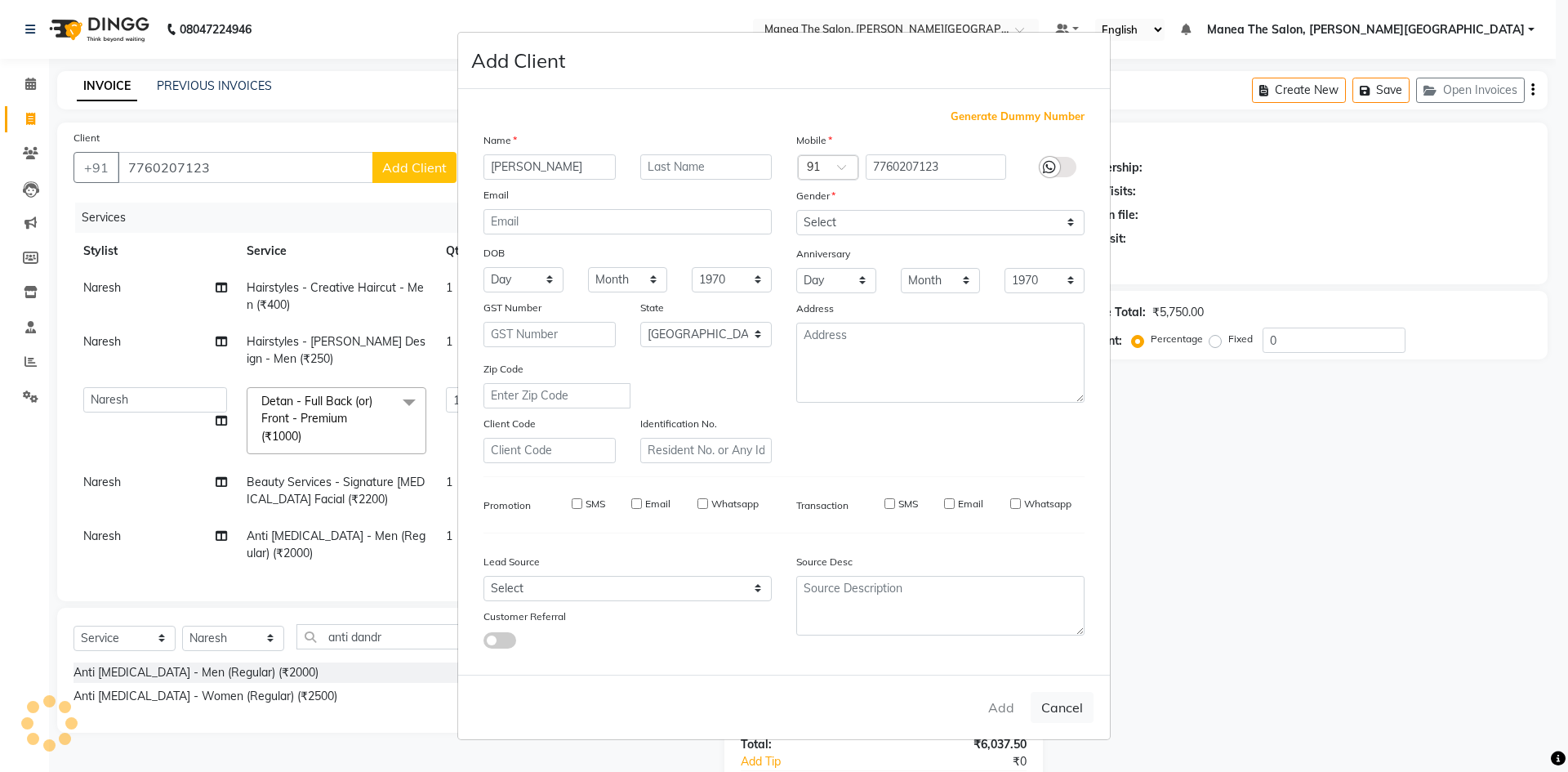
checkbox input "false"
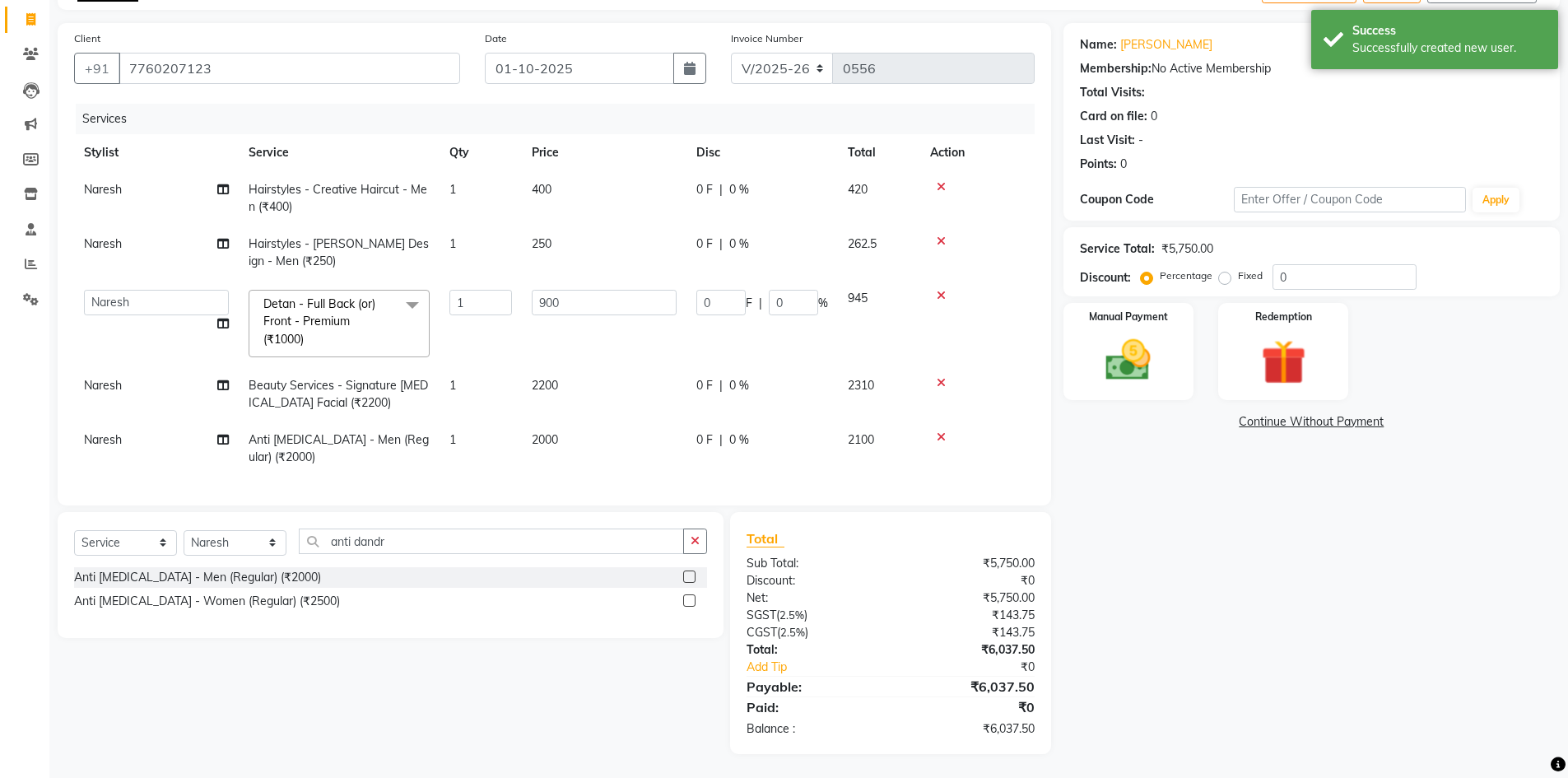
scroll to position [113, 0]
click at [1306, 263] on input "0" at bounding box center [1345, 276] width 144 height 26
type input "2"
type input "18"
type input "2"
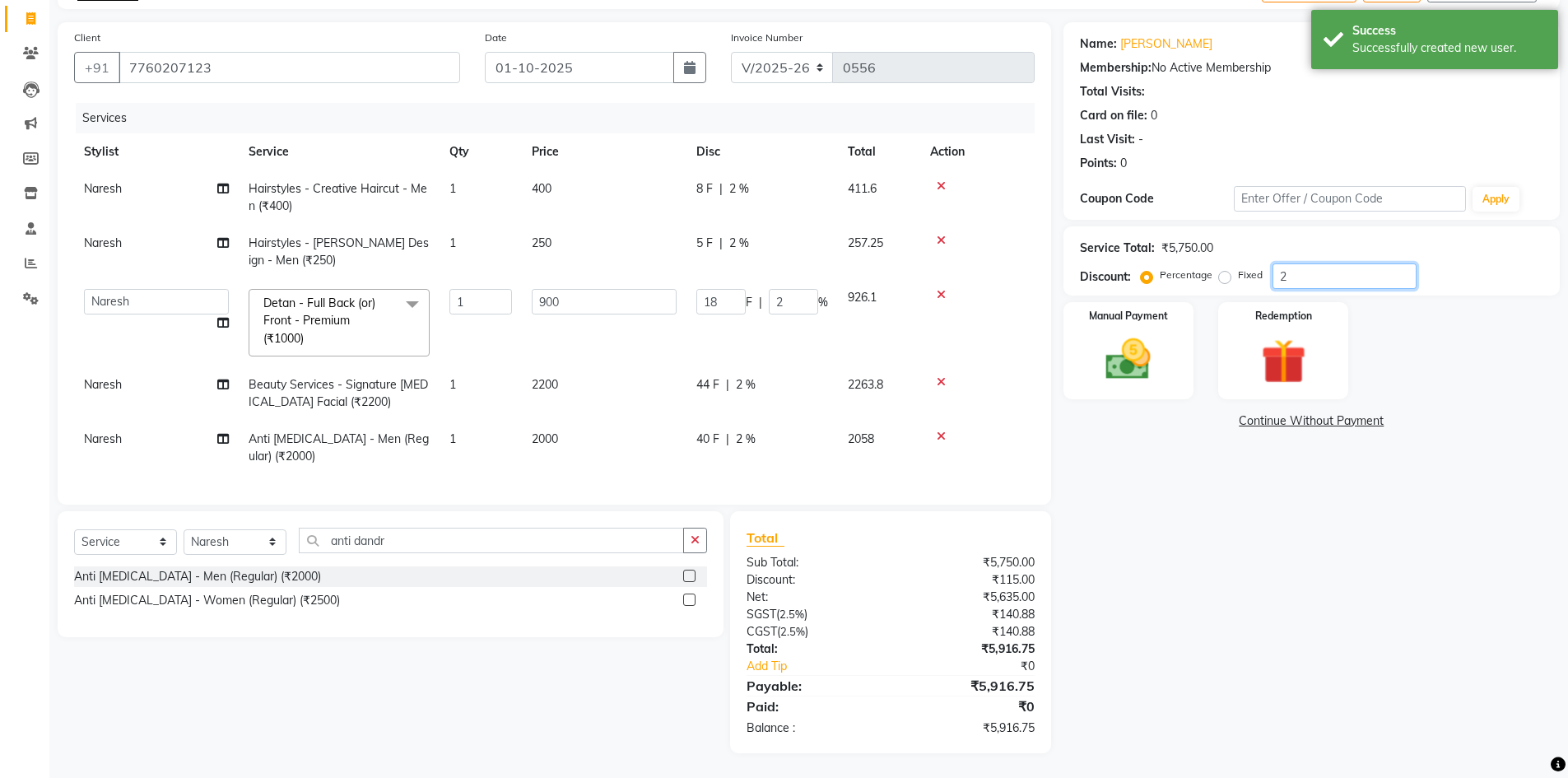
type input "20"
type input "180"
type input "20"
click at [1135, 360] on img at bounding box center [1129, 359] width 75 height 53
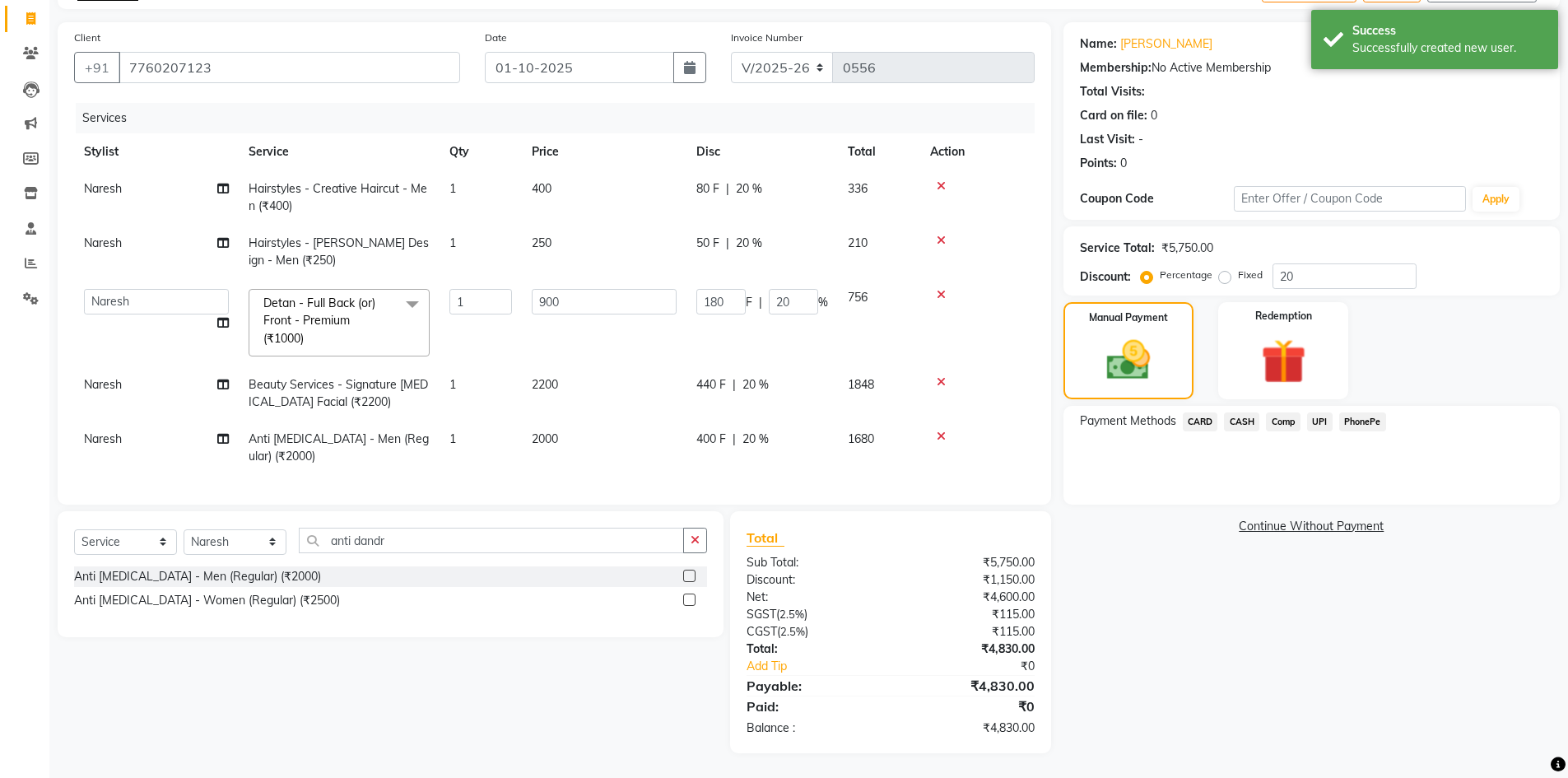
click at [1318, 415] on span "UPI" at bounding box center [1320, 422] width 26 height 19
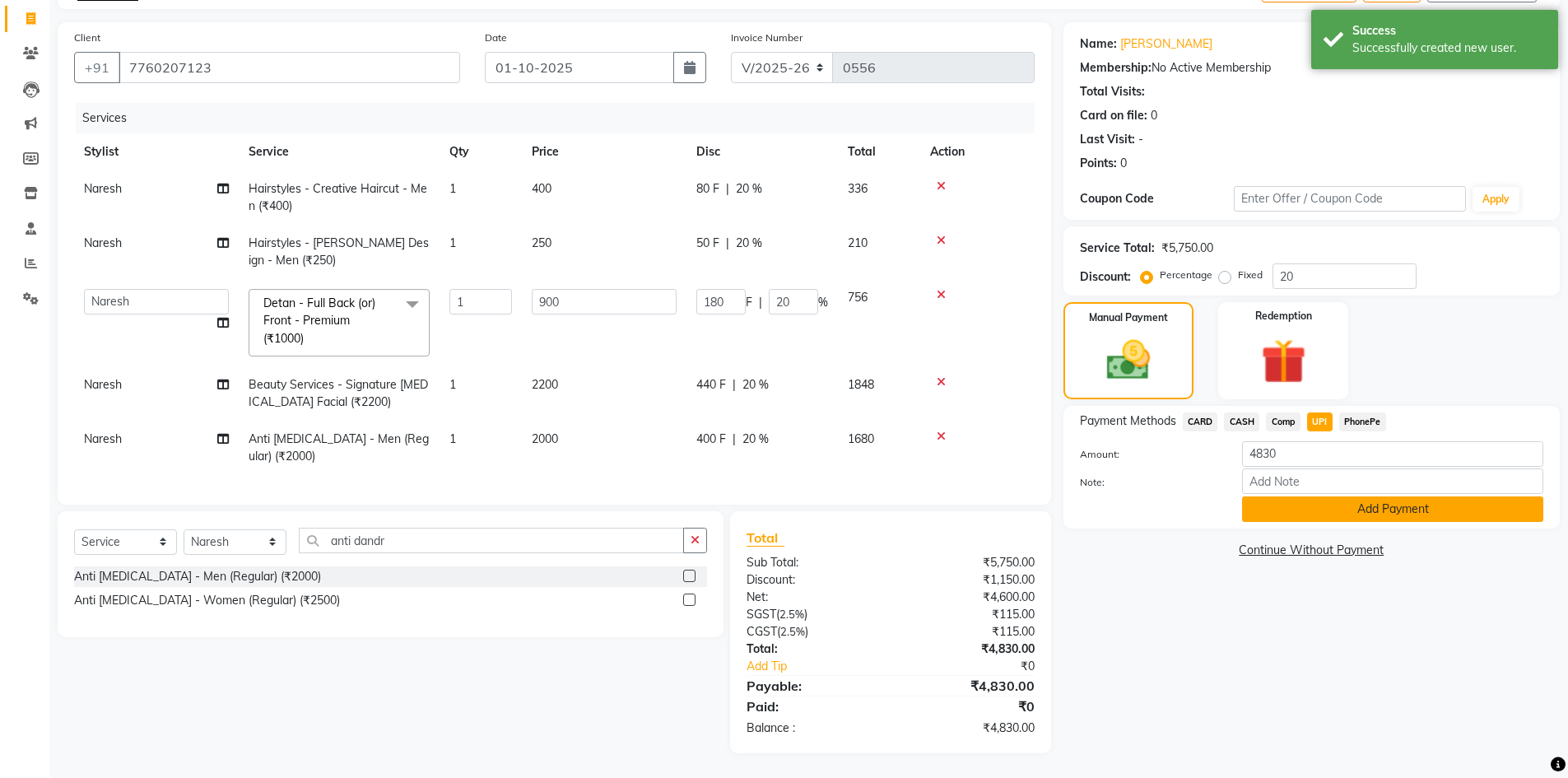
click at [1330, 504] on button "Add Payment" at bounding box center [1392, 510] width 301 height 26
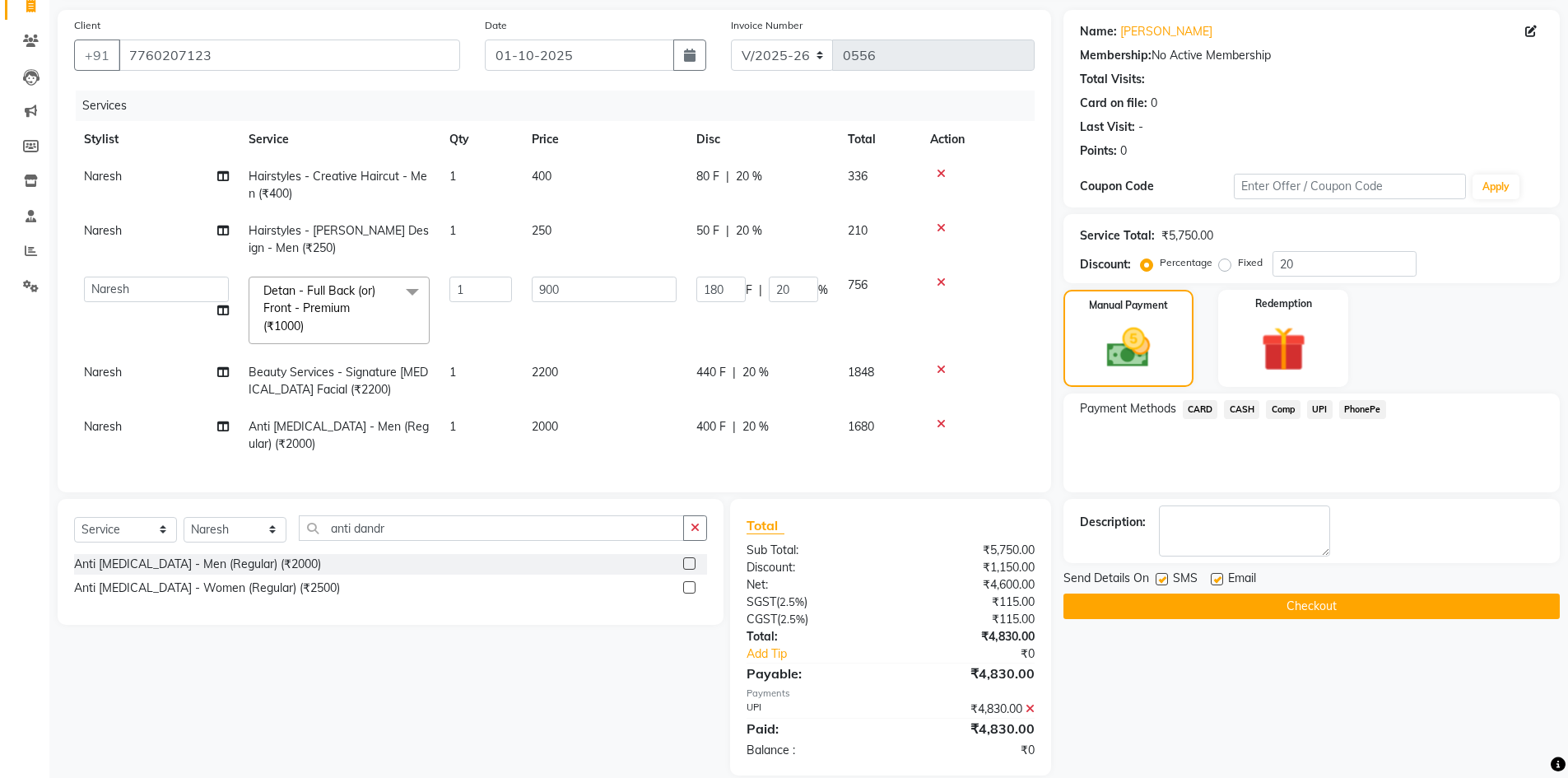
click at [1220, 601] on button "Checkout" at bounding box center [1312, 606] width 497 height 26
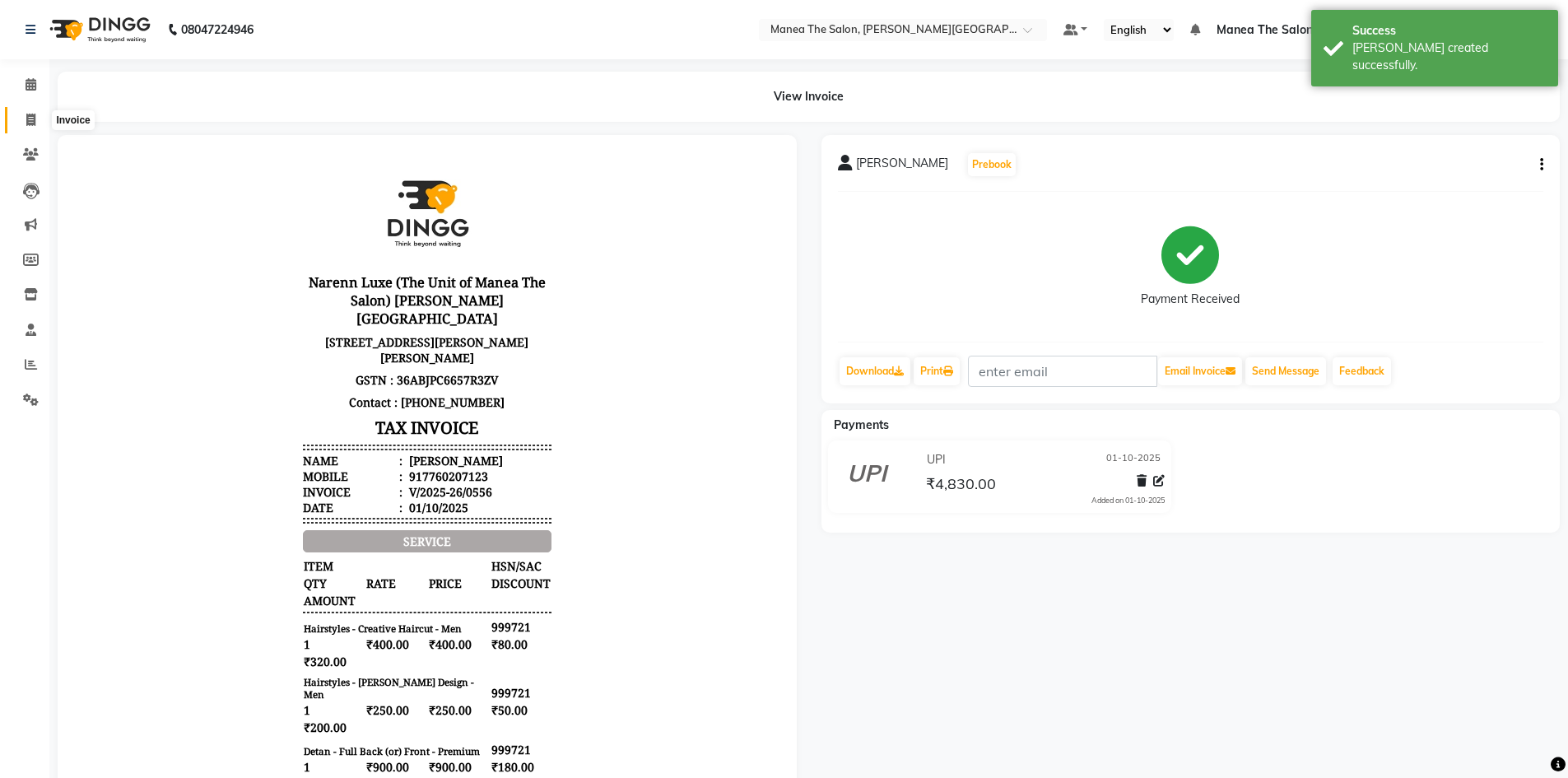
click at [32, 118] on icon at bounding box center [31, 119] width 9 height 12
select select "service"
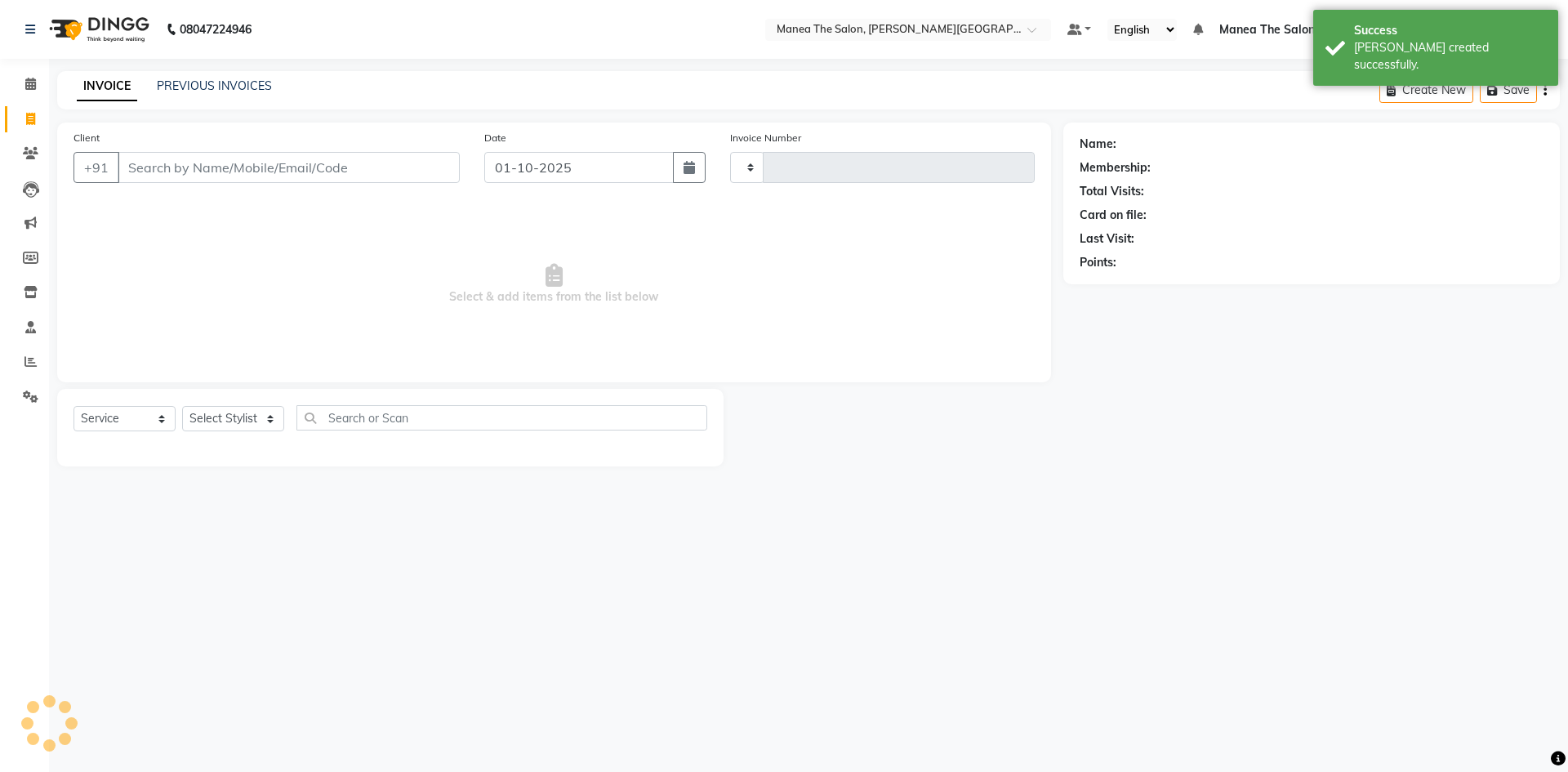
type input "0557"
select select "8762"
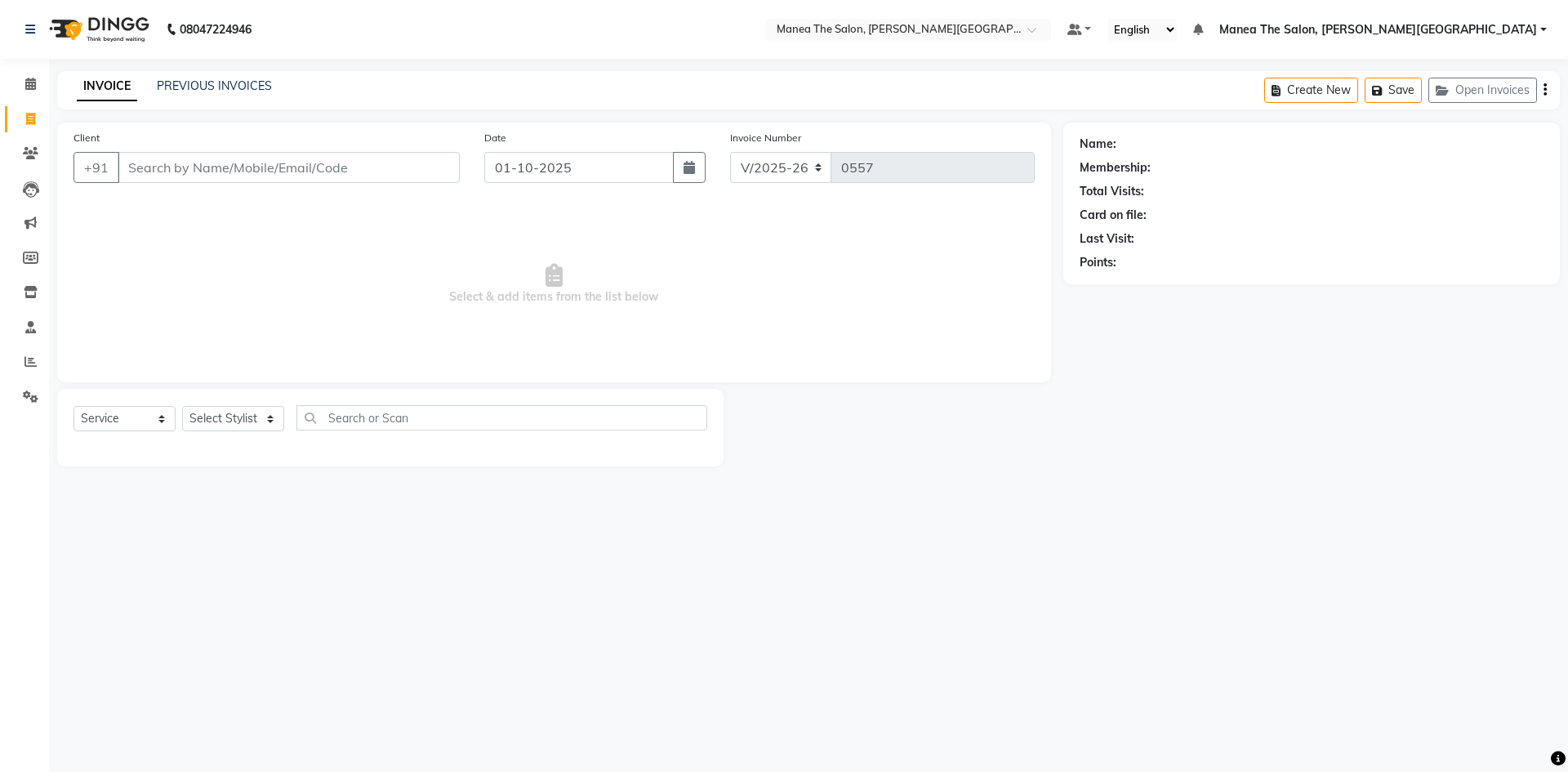
click at [194, 77] on div "INVOICE PREVIOUS INVOICES Create New Save Open Invoices" at bounding box center [808, 89] width 1502 height 38
click at [192, 172] on input "Client" at bounding box center [288, 168] width 342 height 31
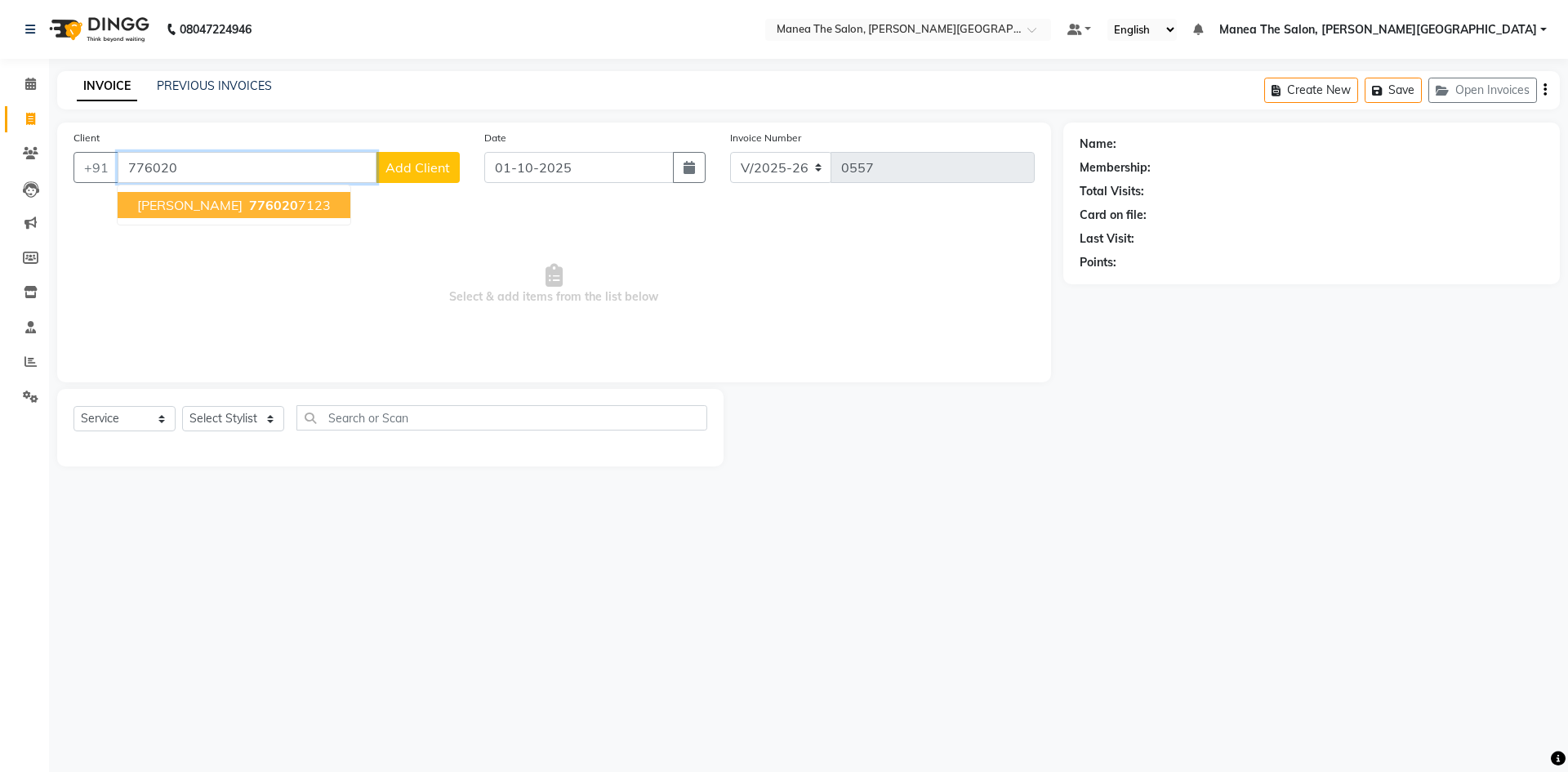
click at [249, 208] on span "776020" at bounding box center [274, 204] width 49 height 16
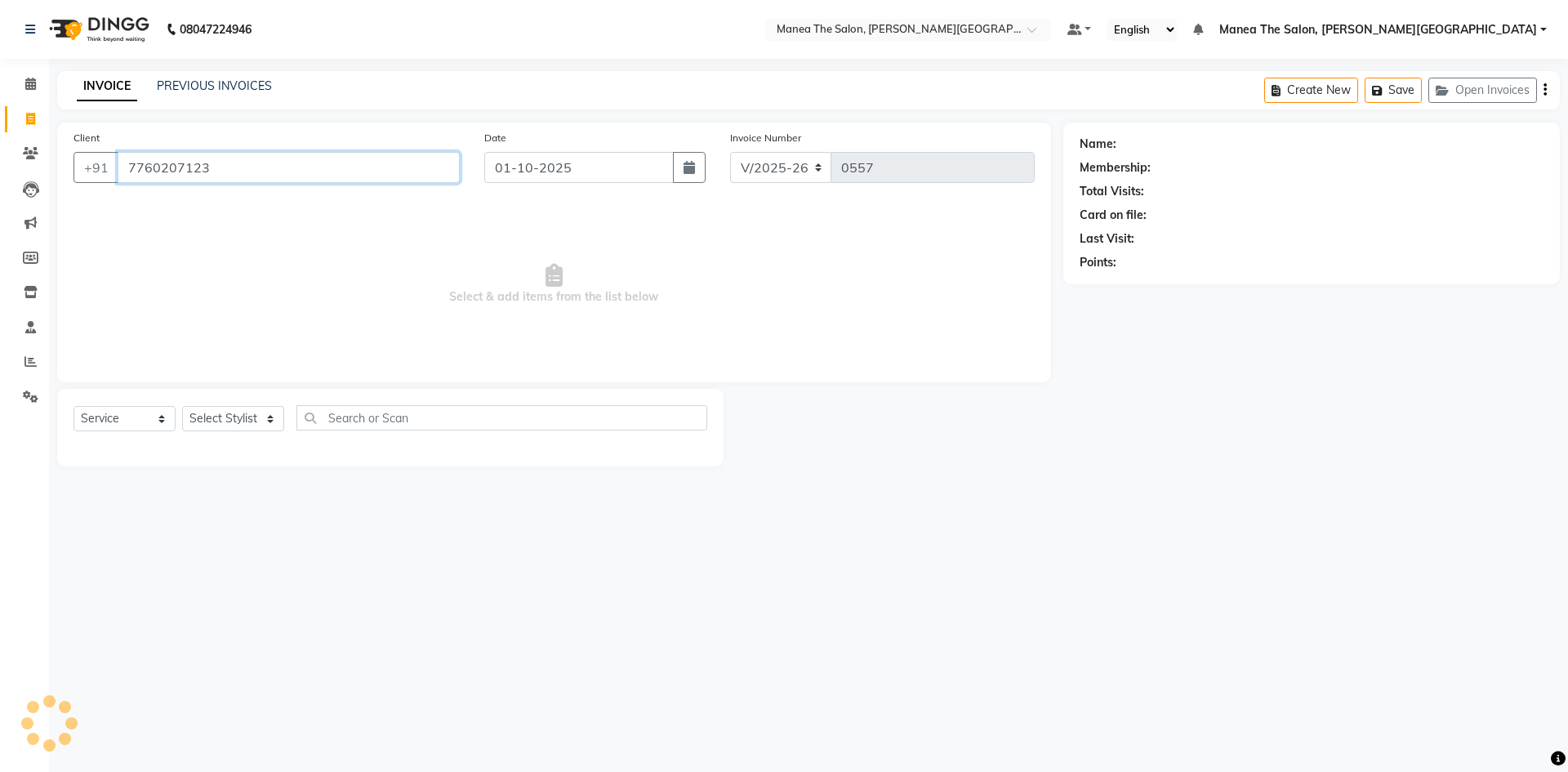
type input "7760207123"
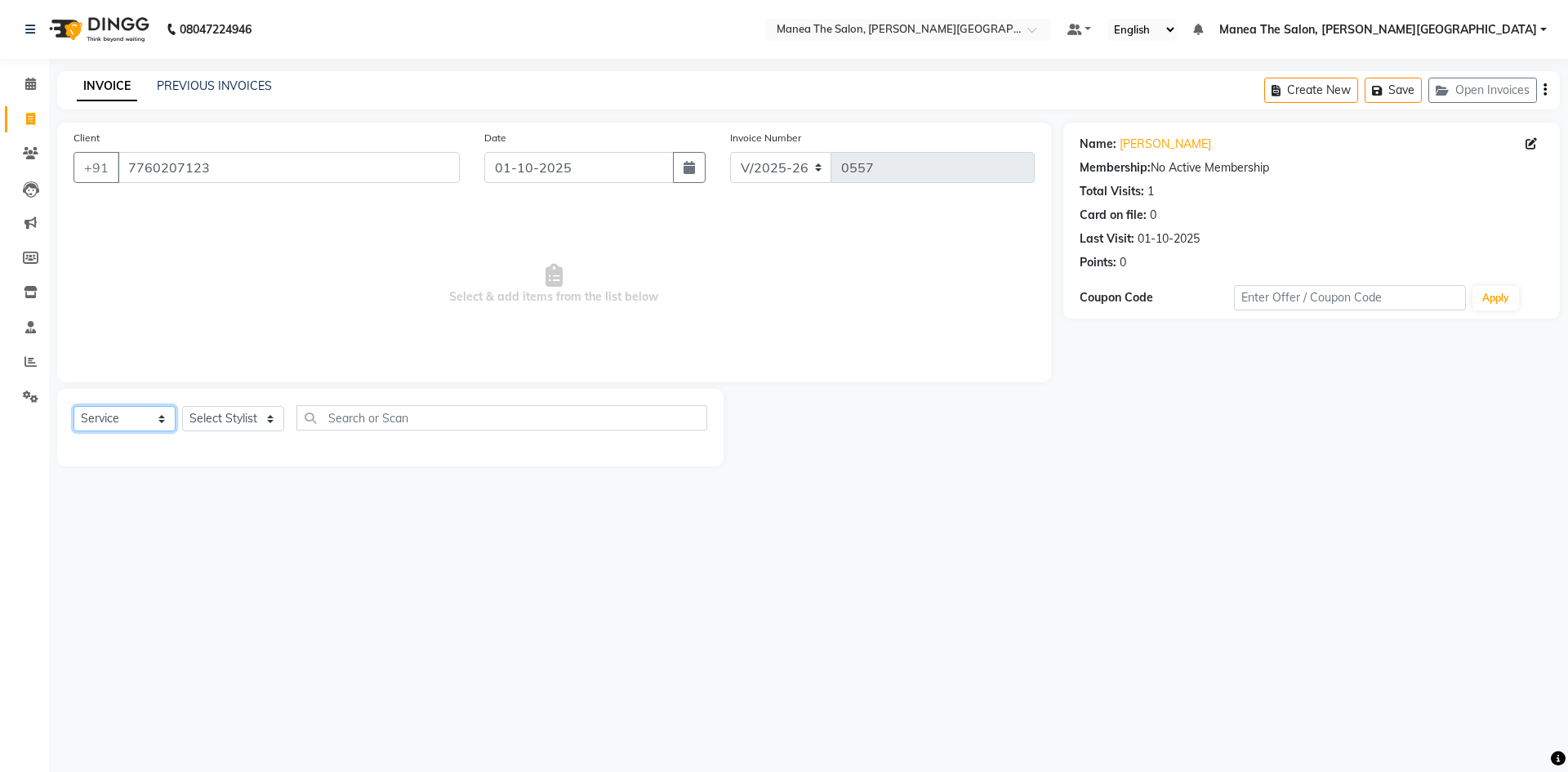
click at [157, 423] on select "Select Service Product Membership Package Voucher Prepaid Gift Card" at bounding box center [124, 419] width 102 height 26
select select "membership"
click at [73, 406] on select "Select Service Product Membership Package Voucher Prepaid Gift Card" at bounding box center [124, 419] width 102 height 26
click at [693, 449] on label at bounding box center [689, 453] width 12 height 12
click at [693, 449] on input "checkbox" at bounding box center [688, 454] width 10 height 10
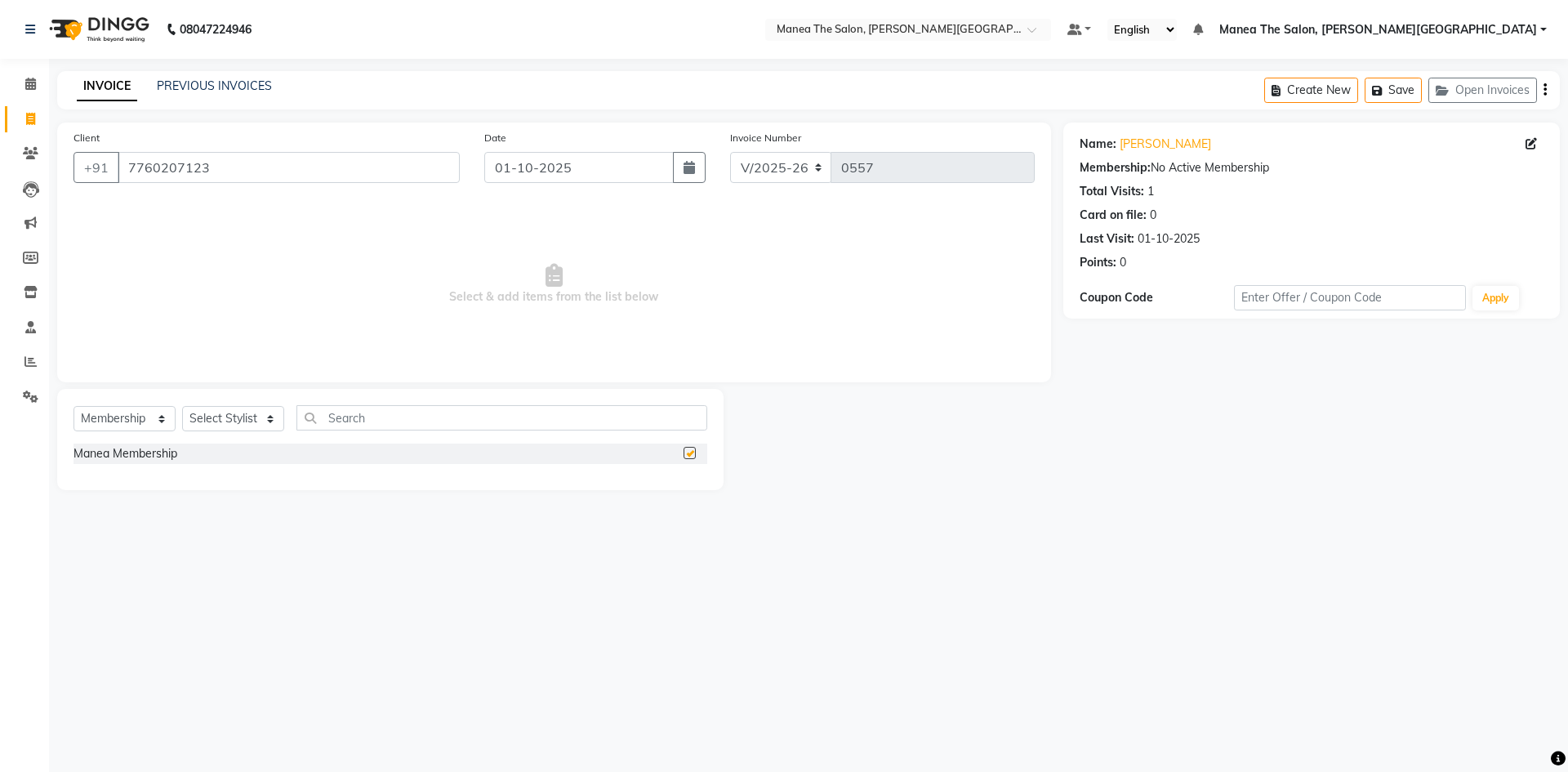
checkbox input "false"
click at [271, 419] on select "Select Stylist [PERSON_NAME] Manager [PERSON_NAME] [PERSON_NAME] [PERSON_NAME] …" at bounding box center [233, 419] width 102 height 26
select select "91880"
click at [182, 406] on select "Select Stylist [PERSON_NAME] Manager [PERSON_NAME] [PERSON_NAME] [PERSON_NAME] …" at bounding box center [233, 419] width 102 height 26
click at [693, 453] on label at bounding box center [689, 453] width 12 height 12
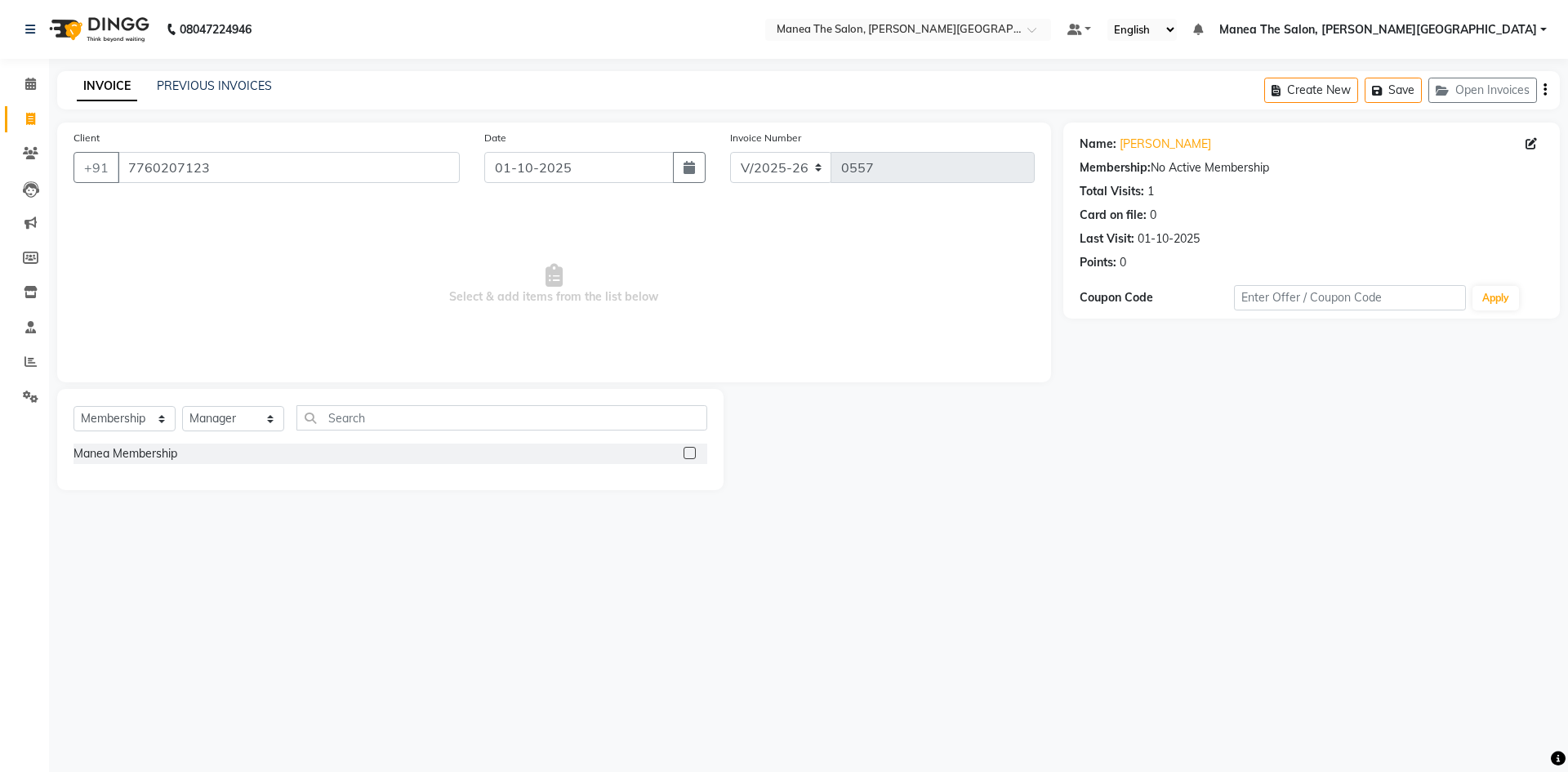
click at [693, 453] on input "checkbox" at bounding box center [688, 454] width 10 height 10
select select "select"
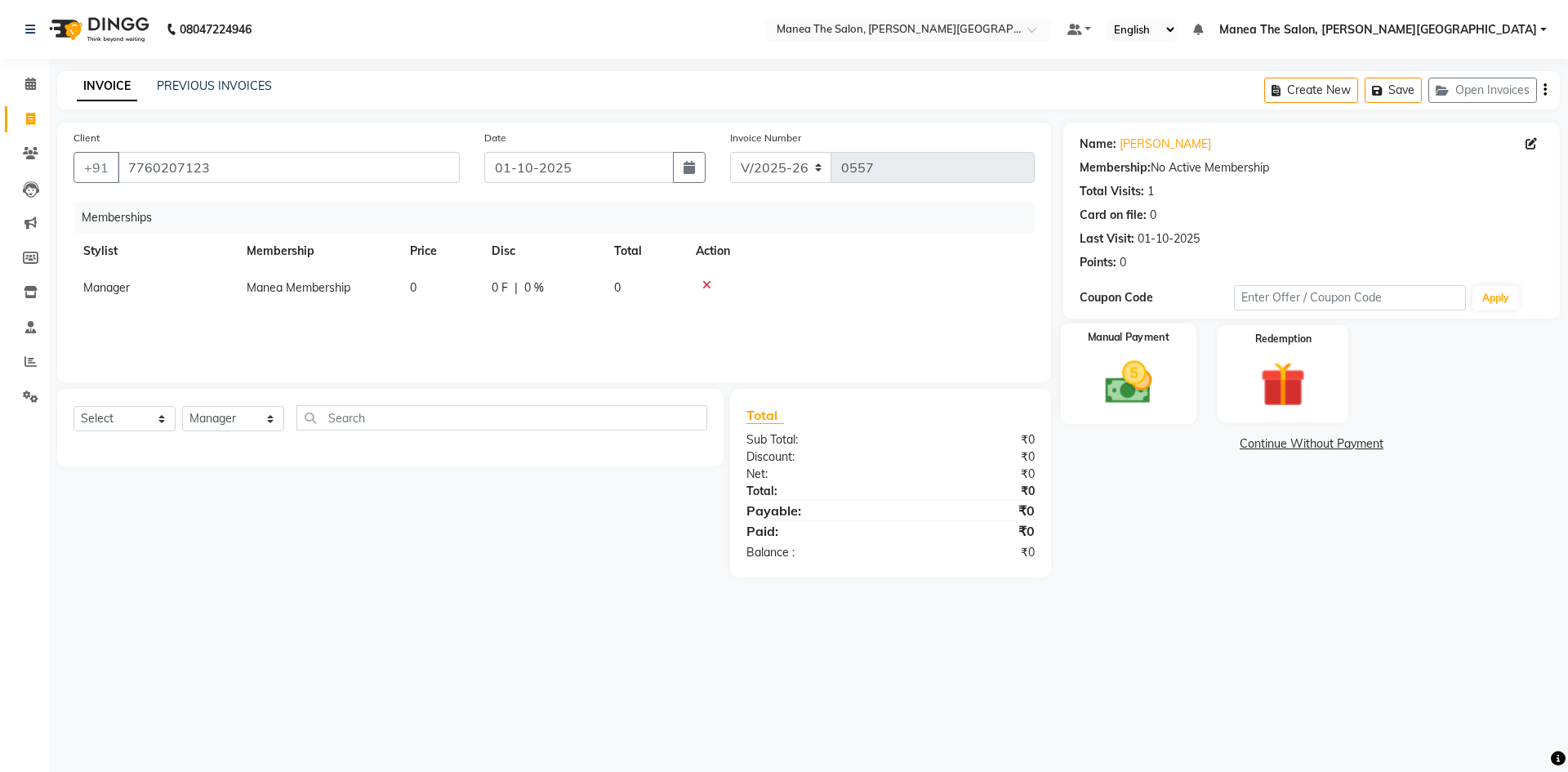
click at [1132, 380] on img at bounding box center [1127, 381] width 76 height 54
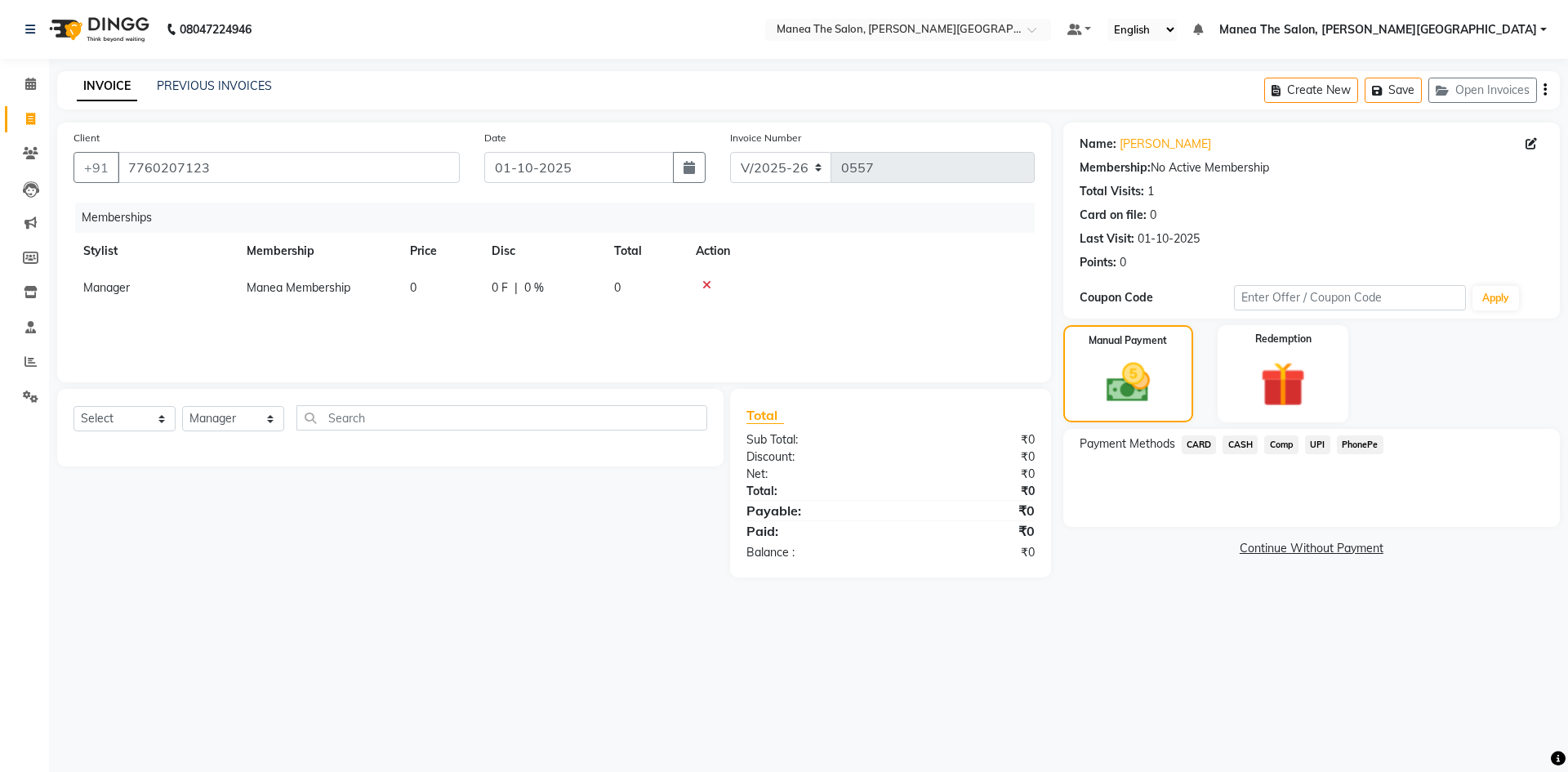
click at [1314, 442] on span "UPI" at bounding box center [1318, 445] width 26 height 19
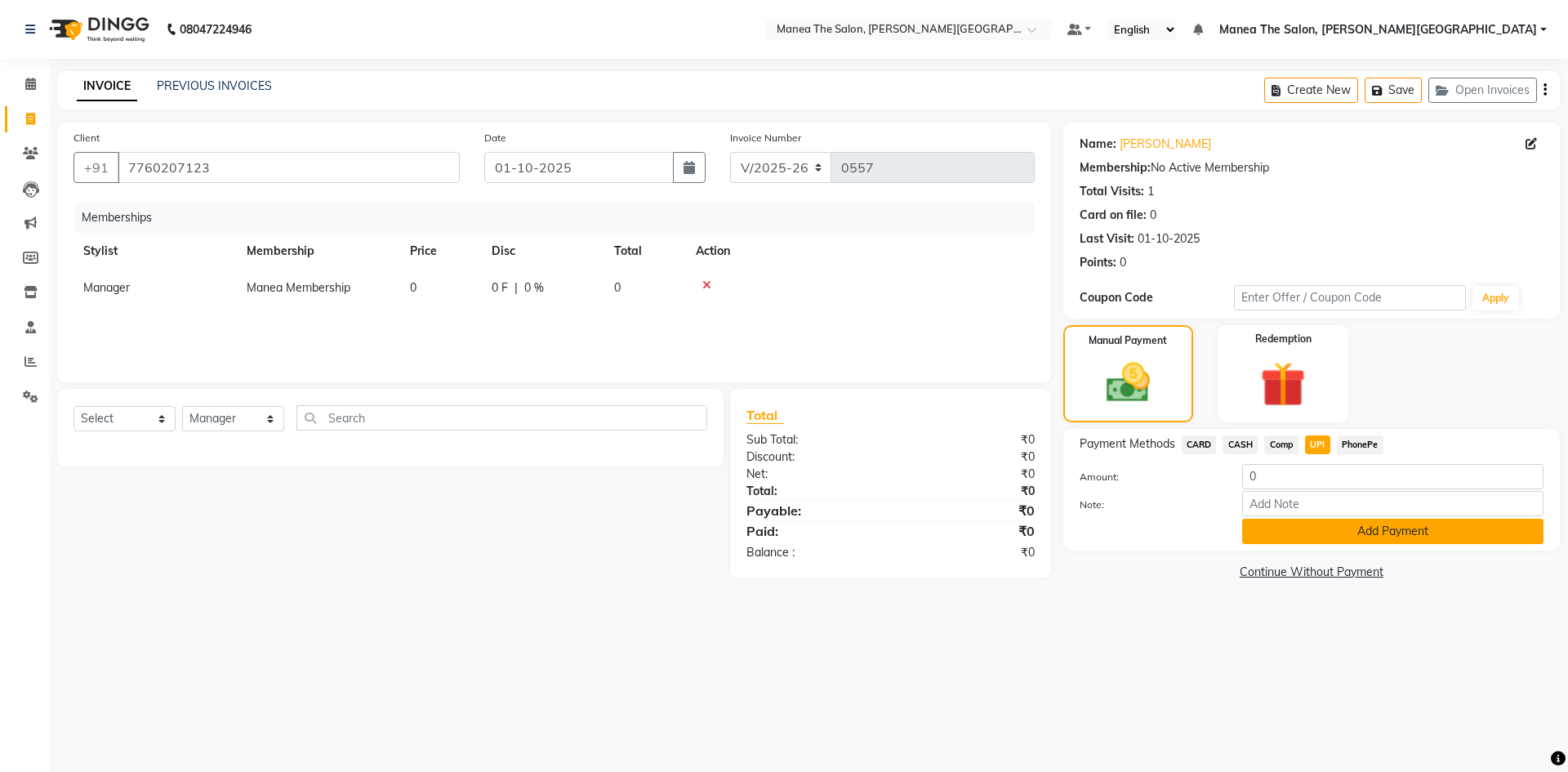
click at [1274, 528] on button "Add Payment" at bounding box center [1393, 531] width 301 height 26
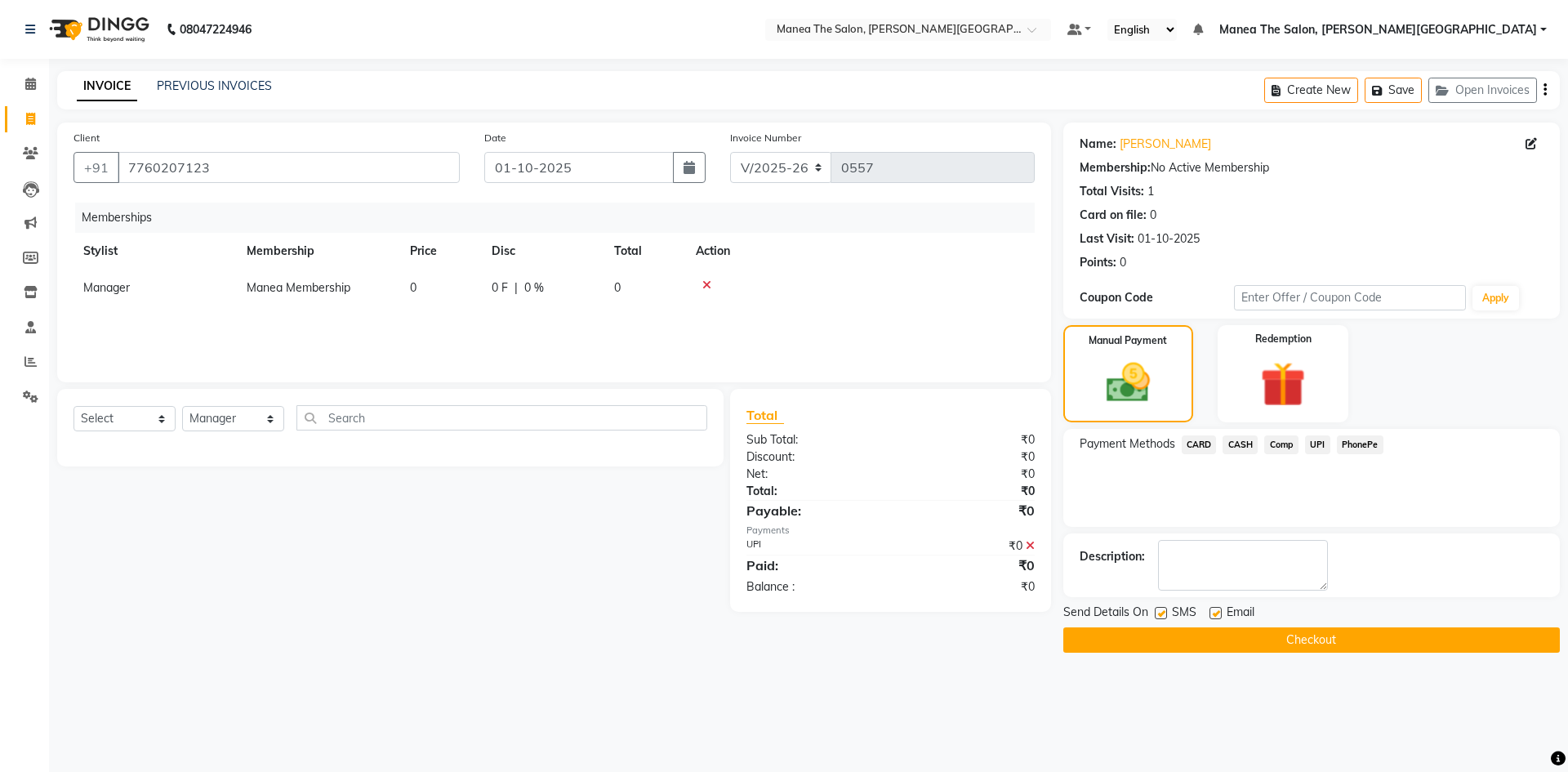
click at [1228, 638] on button "Checkout" at bounding box center [1312, 640] width 497 height 26
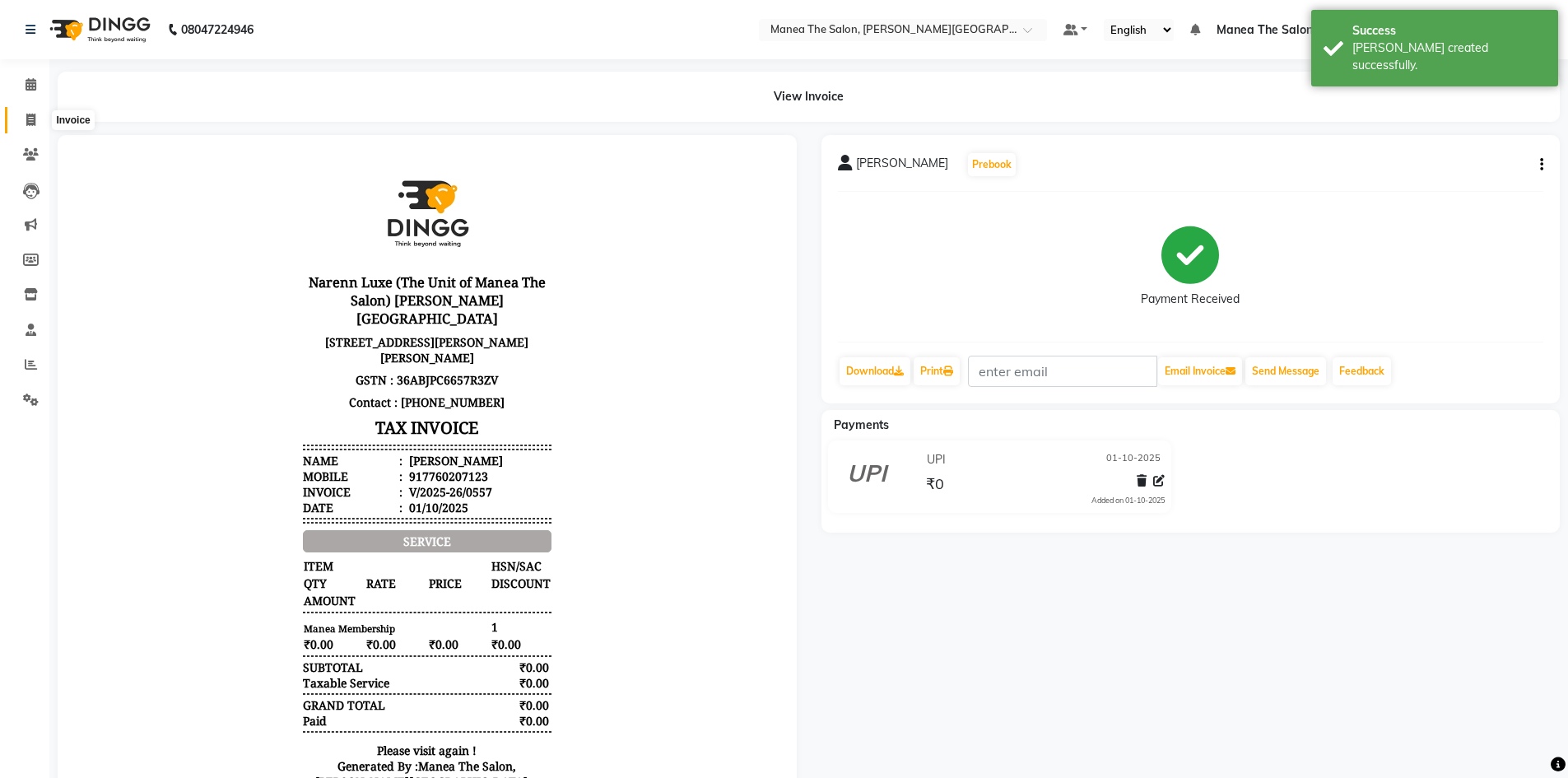
click at [31, 116] on icon at bounding box center [31, 119] width 9 height 12
select select "8762"
select select "service"
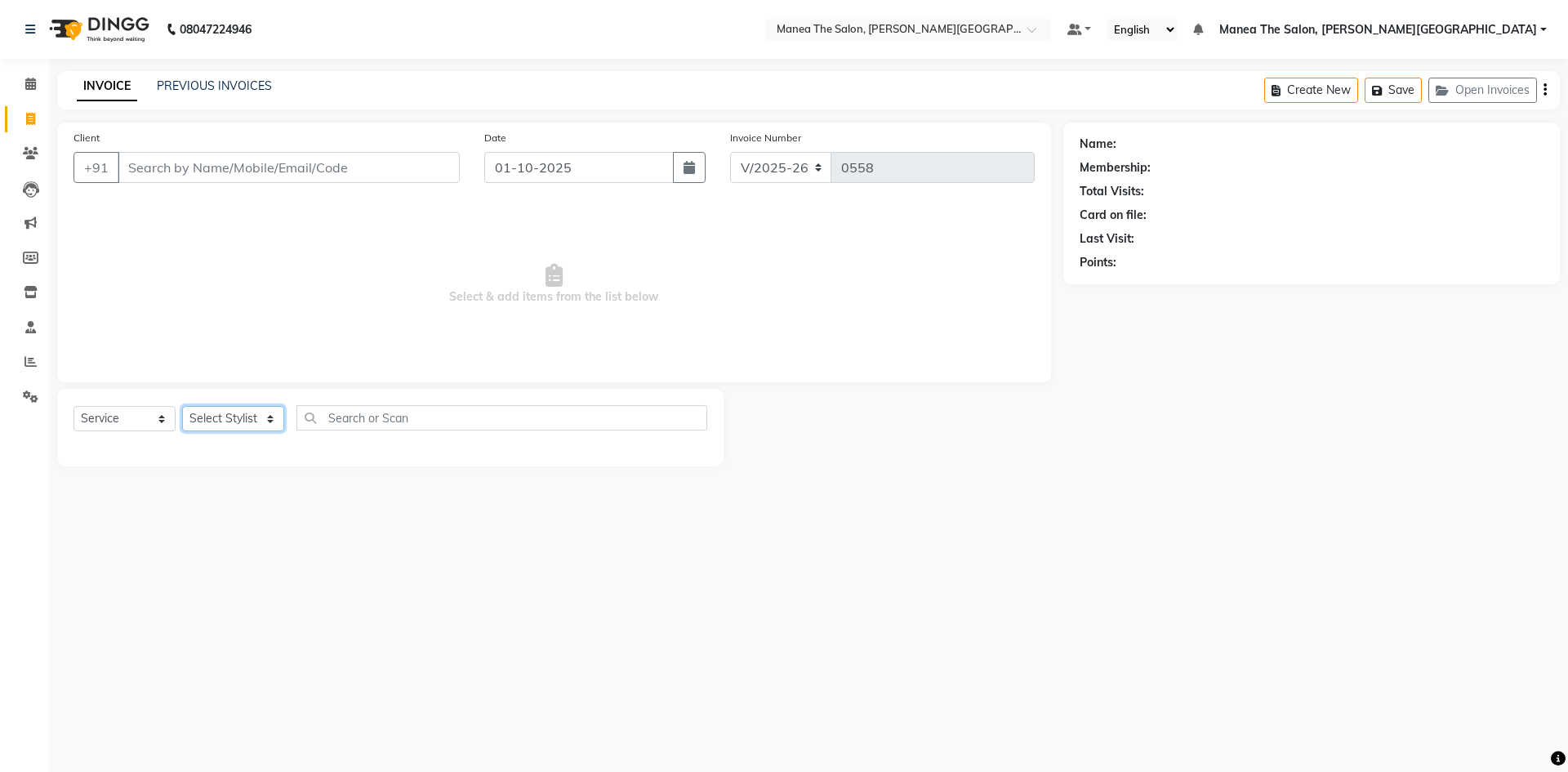
click at [277, 418] on select "Select Stylist [PERSON_NAME] Manager [PERSON_NAME] [PERSON_NAME] [PERSON_NAME] …" at bounding box center [233, 419] width 102 height 26
select select "89487"
click at [182, 406] on select "Select Stylist [PERSON_NAME] Manager [PERSON_NAME] [PERSON_NAME] [PERSON_NAME] …" at bounding box center [233, 419] width 102 height 26
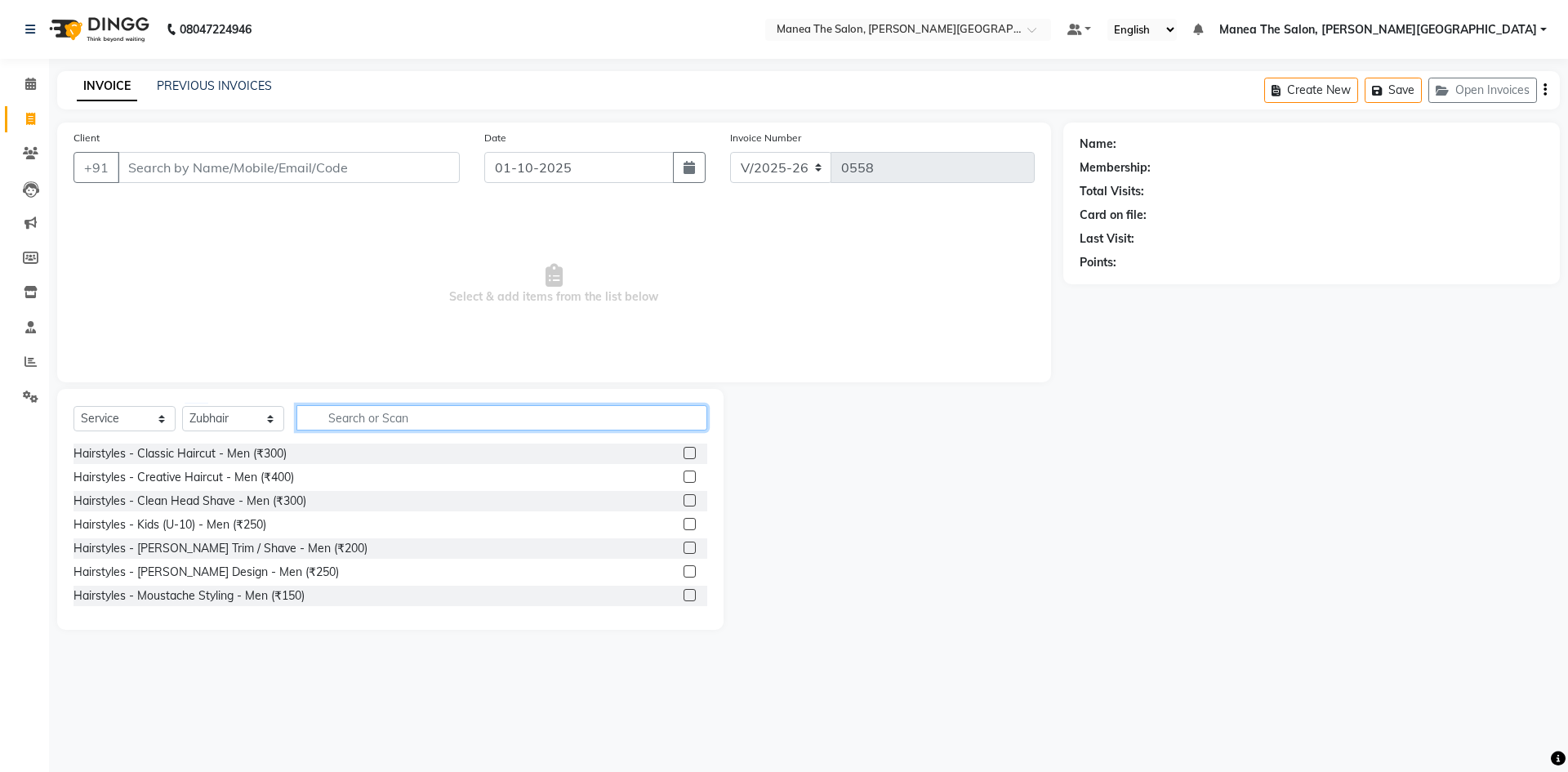
click at [326, 426] on input "text" at bounding box center [501, 418] width 411 height 26
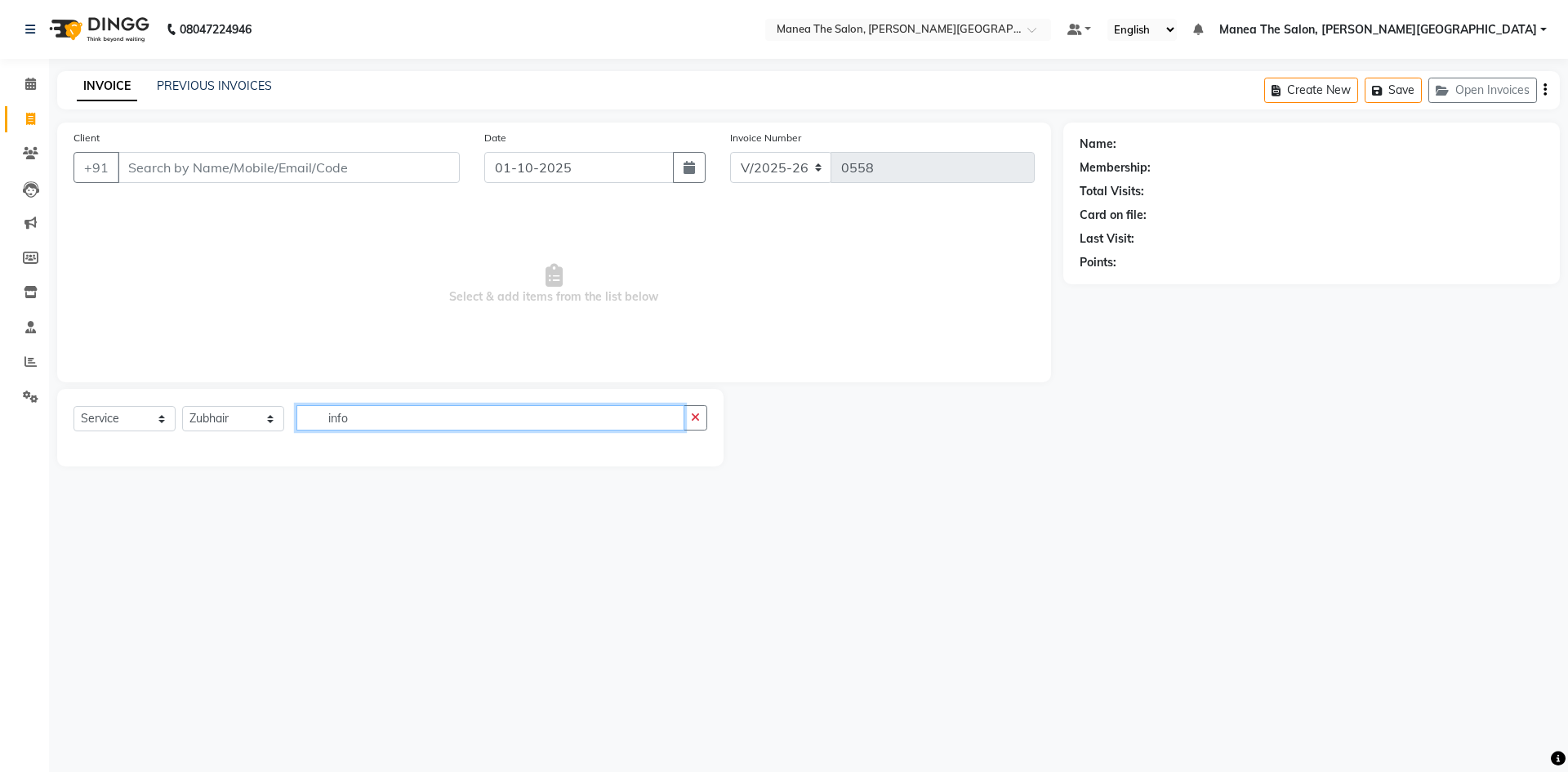
type input "info"
click at [168, 416] on select "Select Service Product Membership Package Voucher Prepaid Gift Card" at bounding box center [124, 419] width 102 height 26
select select "product"
click at [73, 406] on select "Select Service Product Membership Package Voucher Prepaid Gift Card" at bounding box center [124, 419] width 102 height 26
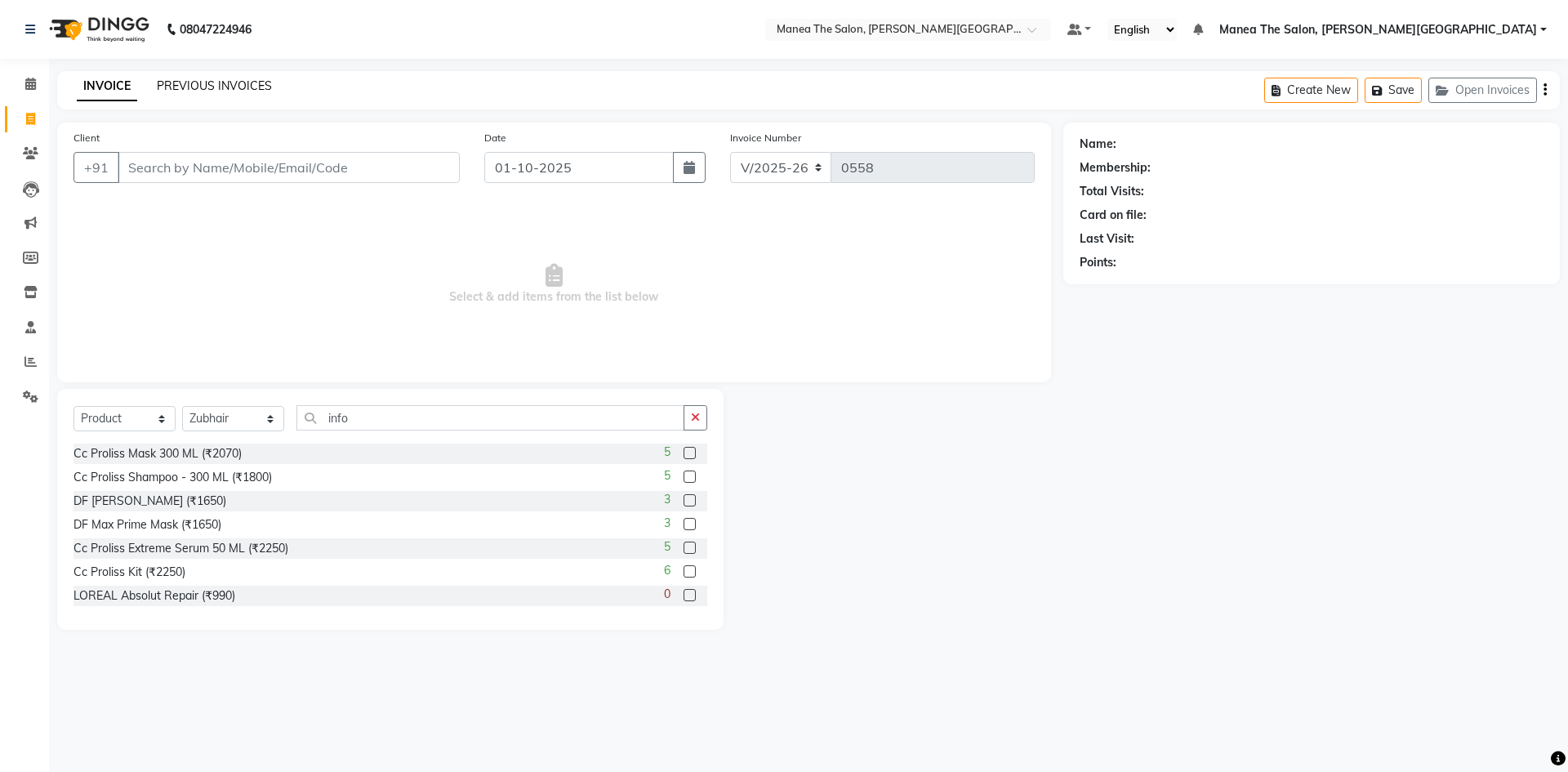
click at [231, 85] on link "PREVIOUS INVOICES" at bounding box center [214, 85] width 115 height 14
click at [197, 81] on link "PREVIOUS INVOICES" at bounding box center [214, 85] width 115 height 14
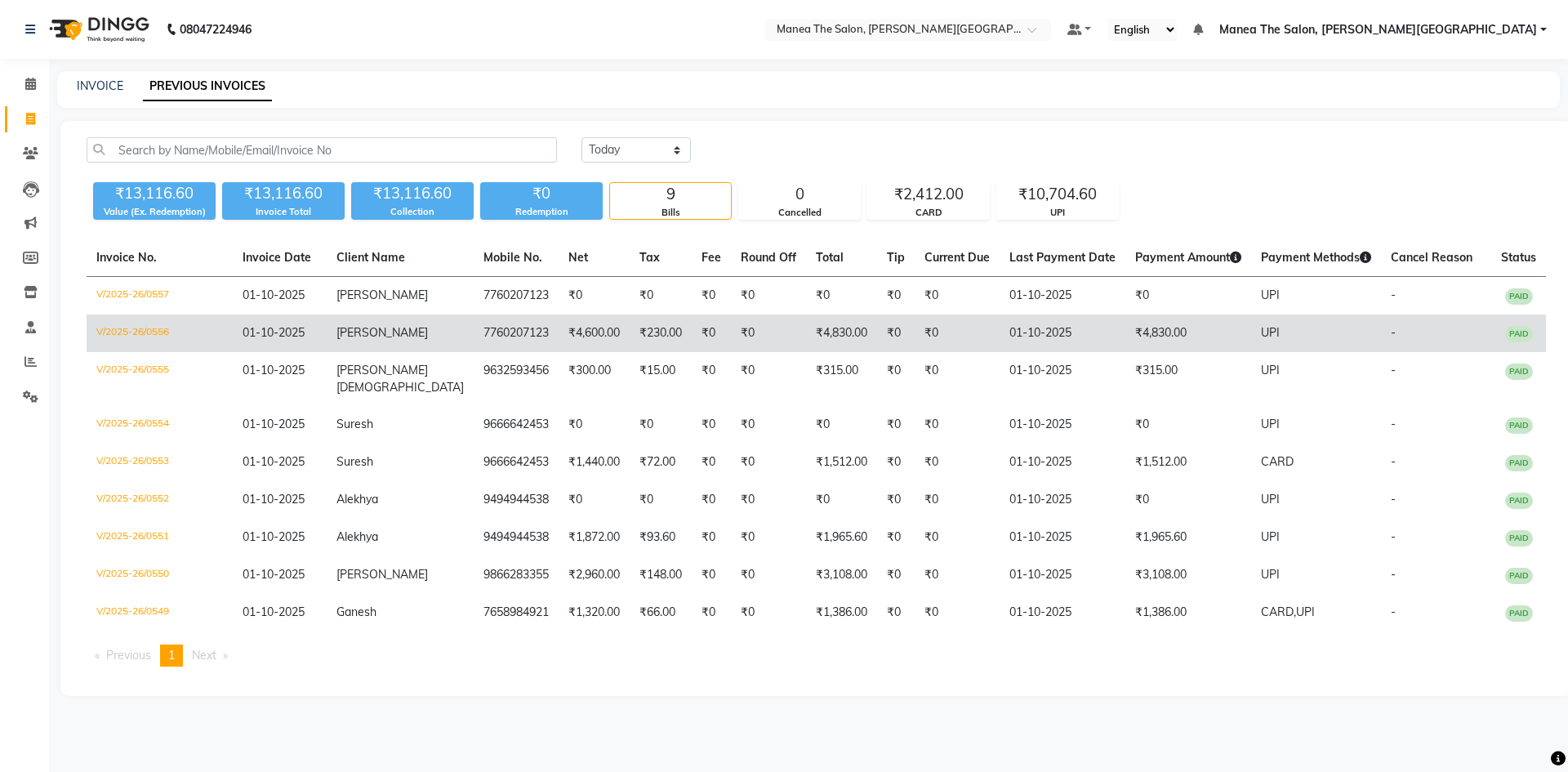
click at [415, 323] on td "[PERSON_NAME]" at bounding box center [400, 334] width 147 height 37
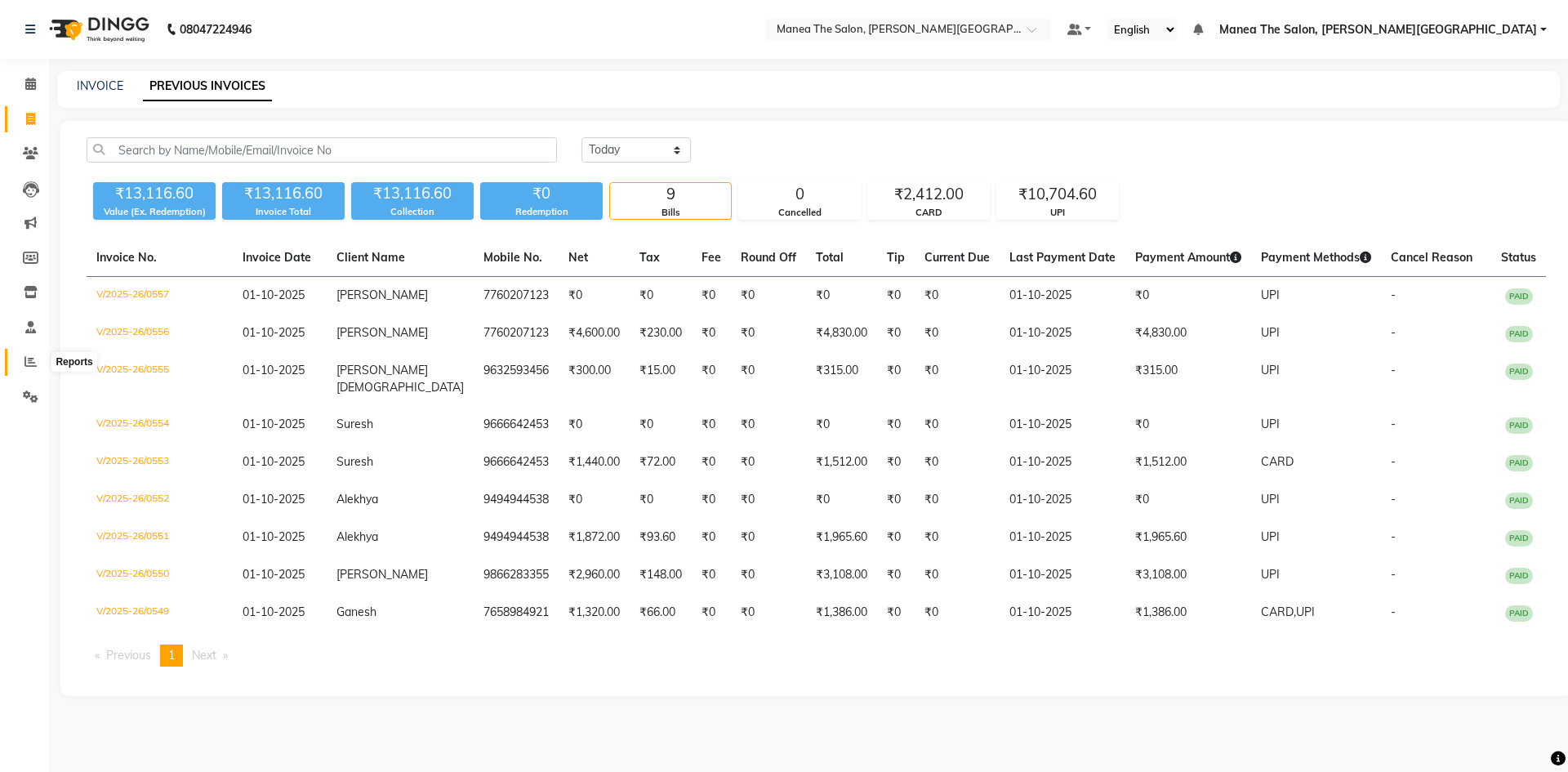
click at [31, 362] on icon at bounding box center [31, 361] width 12 height 12
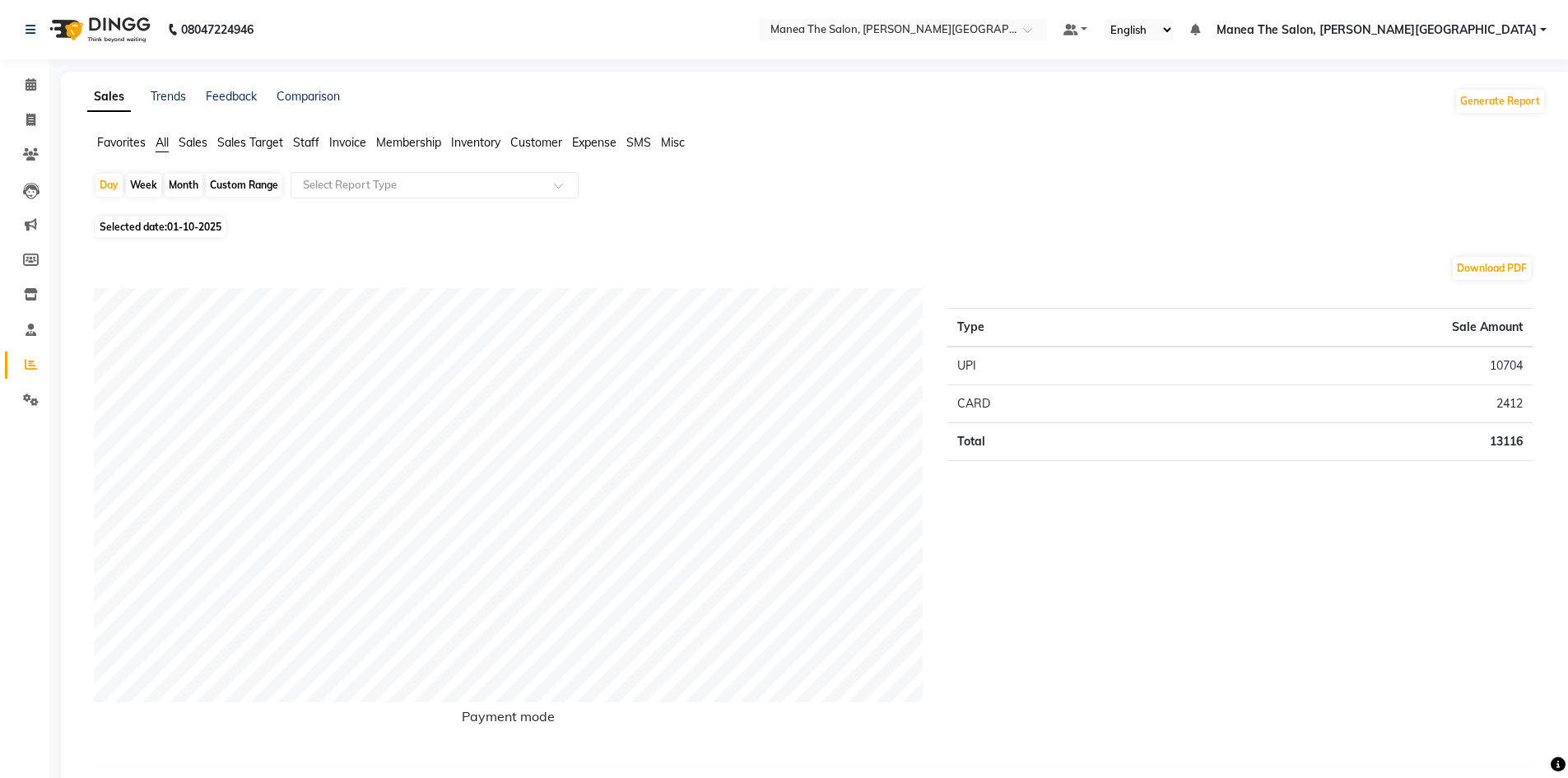
click at [186, 187] on div "Month" at bounding box center [184, 185] width 38 height 23
select select "10"
select select "2025"
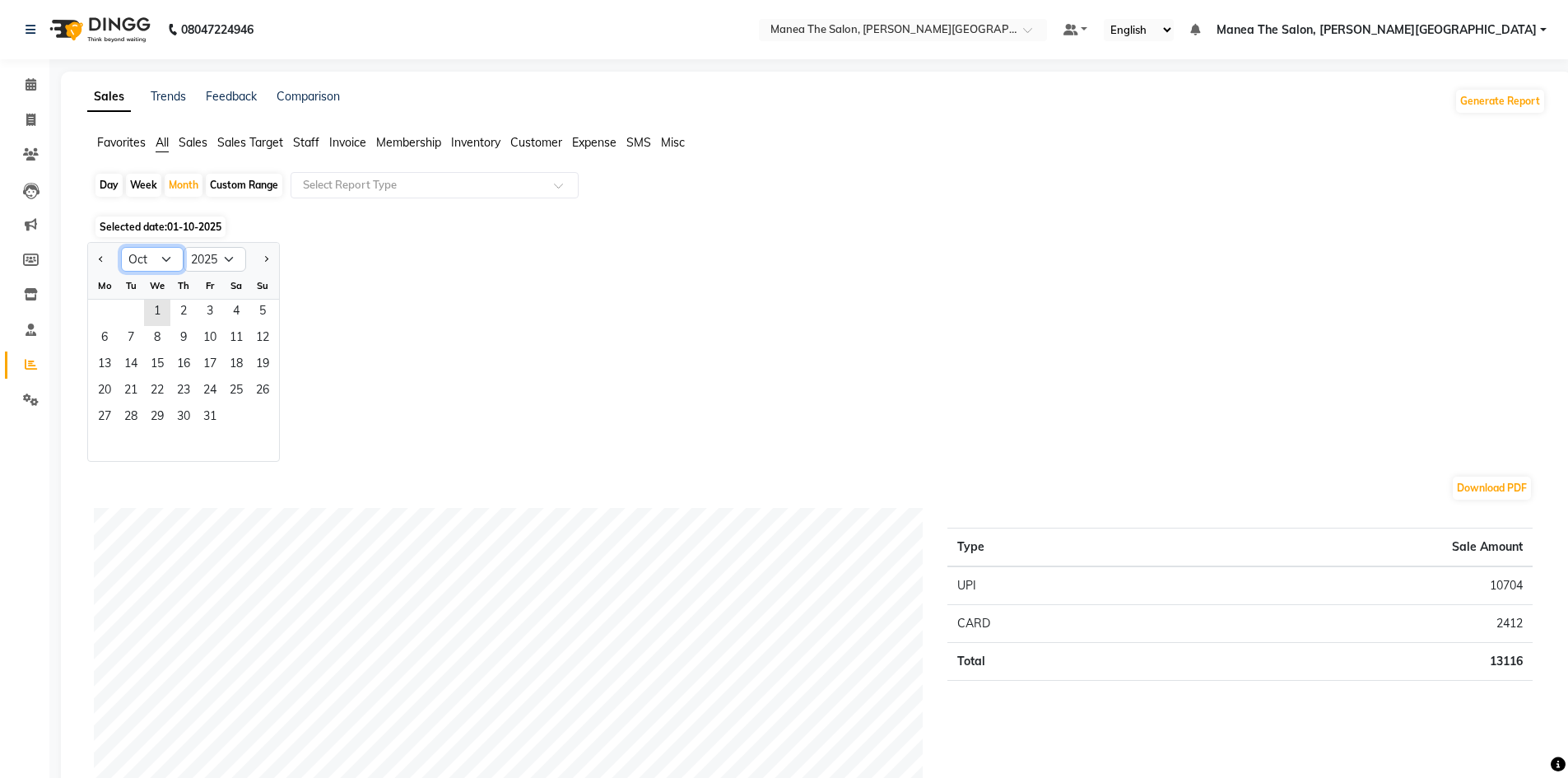
click at [171, 261] on select "Jan Feb Mar Apr May Jun Jul Aug Sep Oct Nov Dec" at bounding box center [152, 259] width 63 height 25
select select "9"
click at [121, 247] on select "Jan Feb Mar Apr May Jun Jul Aug Sep Oct Nov Dec" at bounding box center [152, 259] width 63 height 25
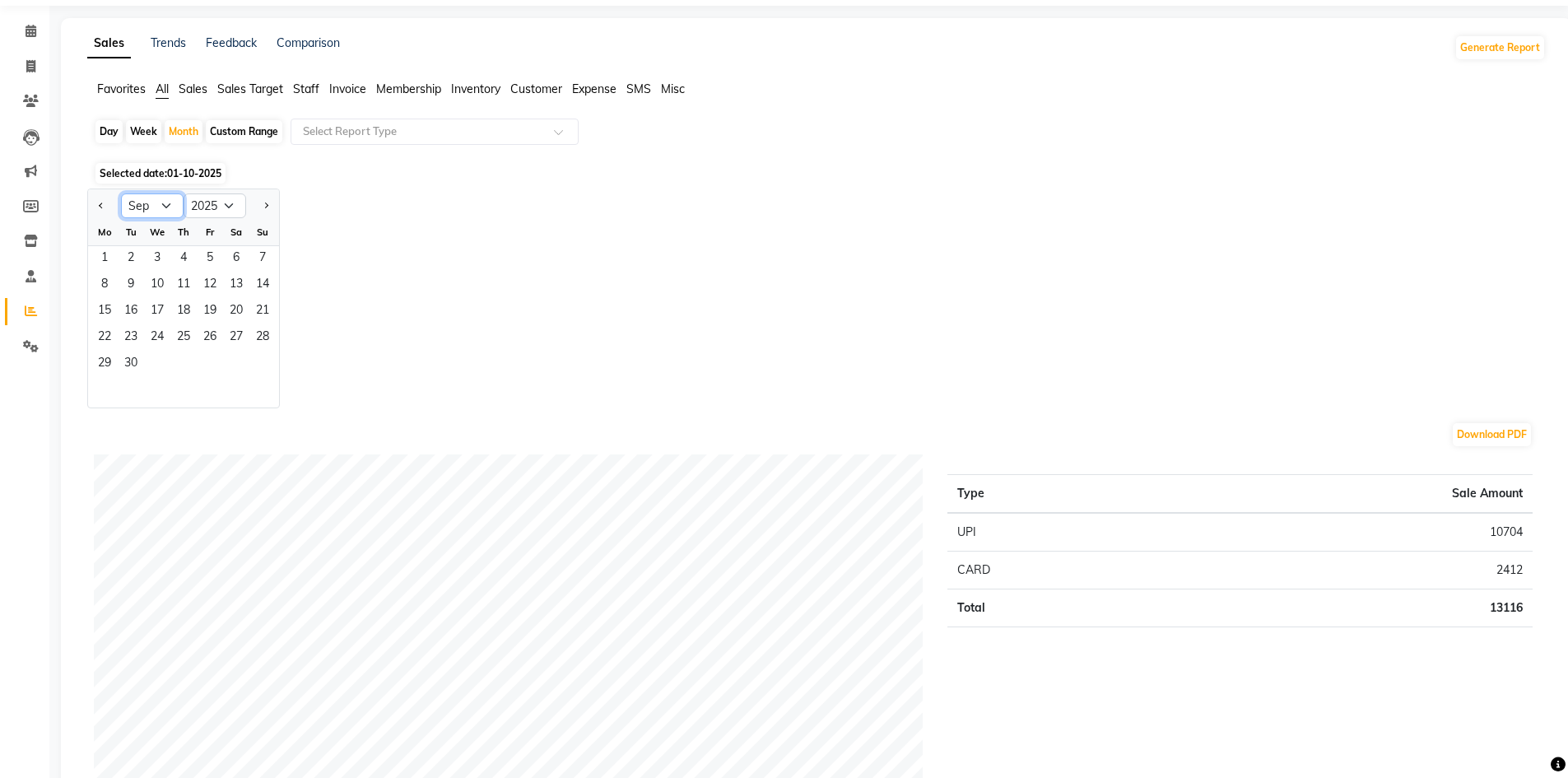
scroll to position [82, 0]
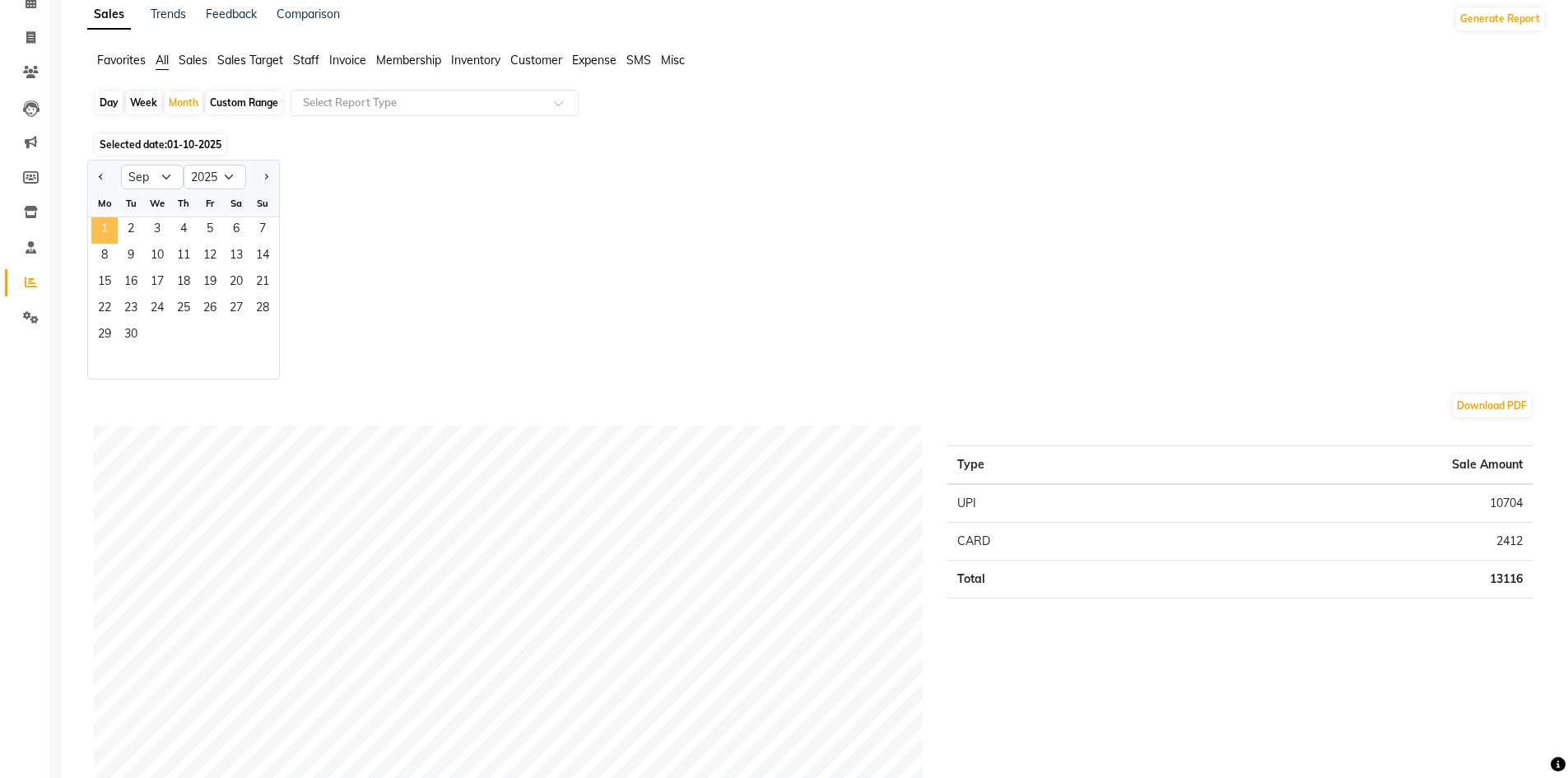
click at [99, 234] on span "1" at bounding box center [105, 230] width 27 height 27
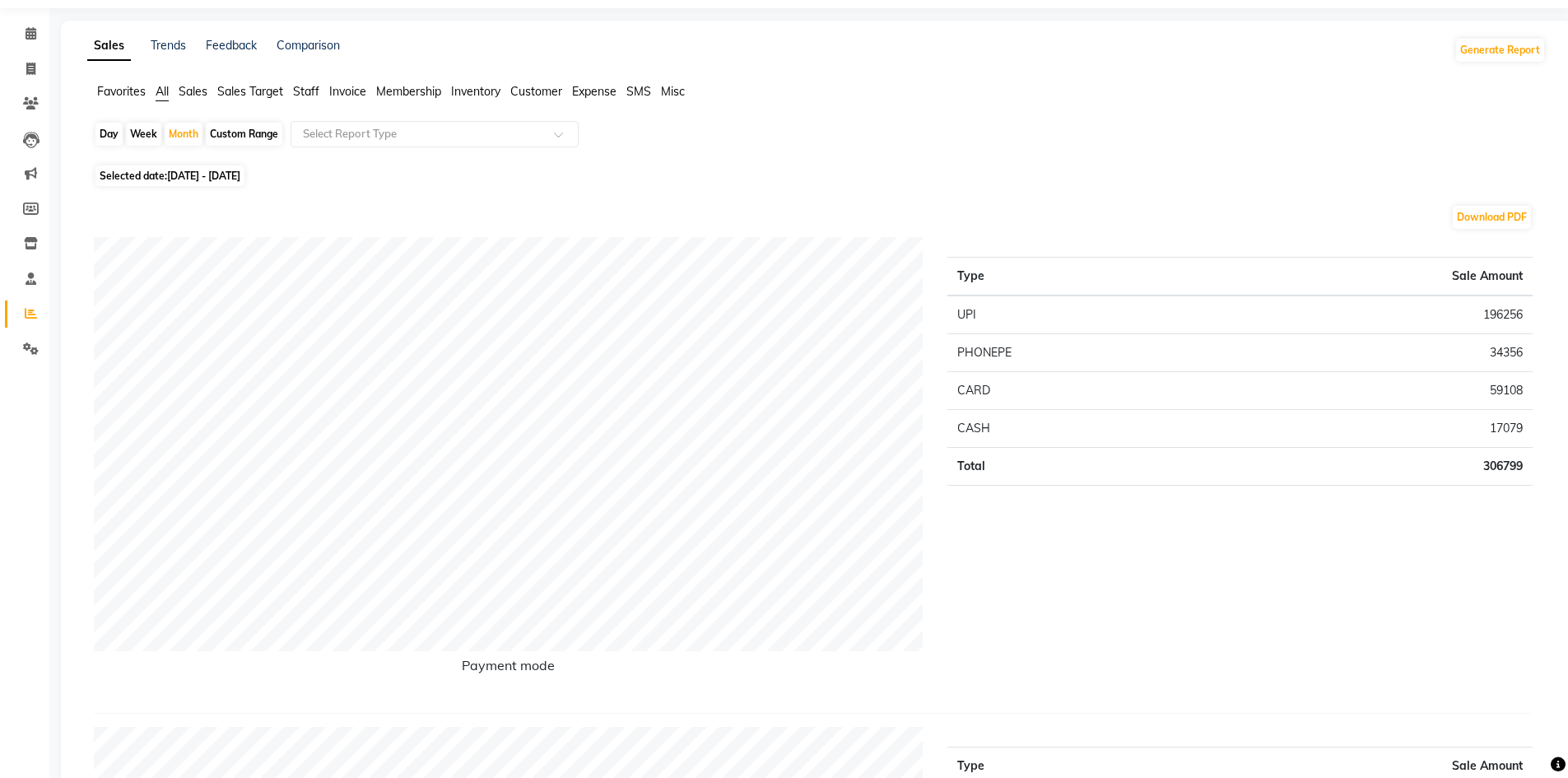
scroll to position [0, 0]
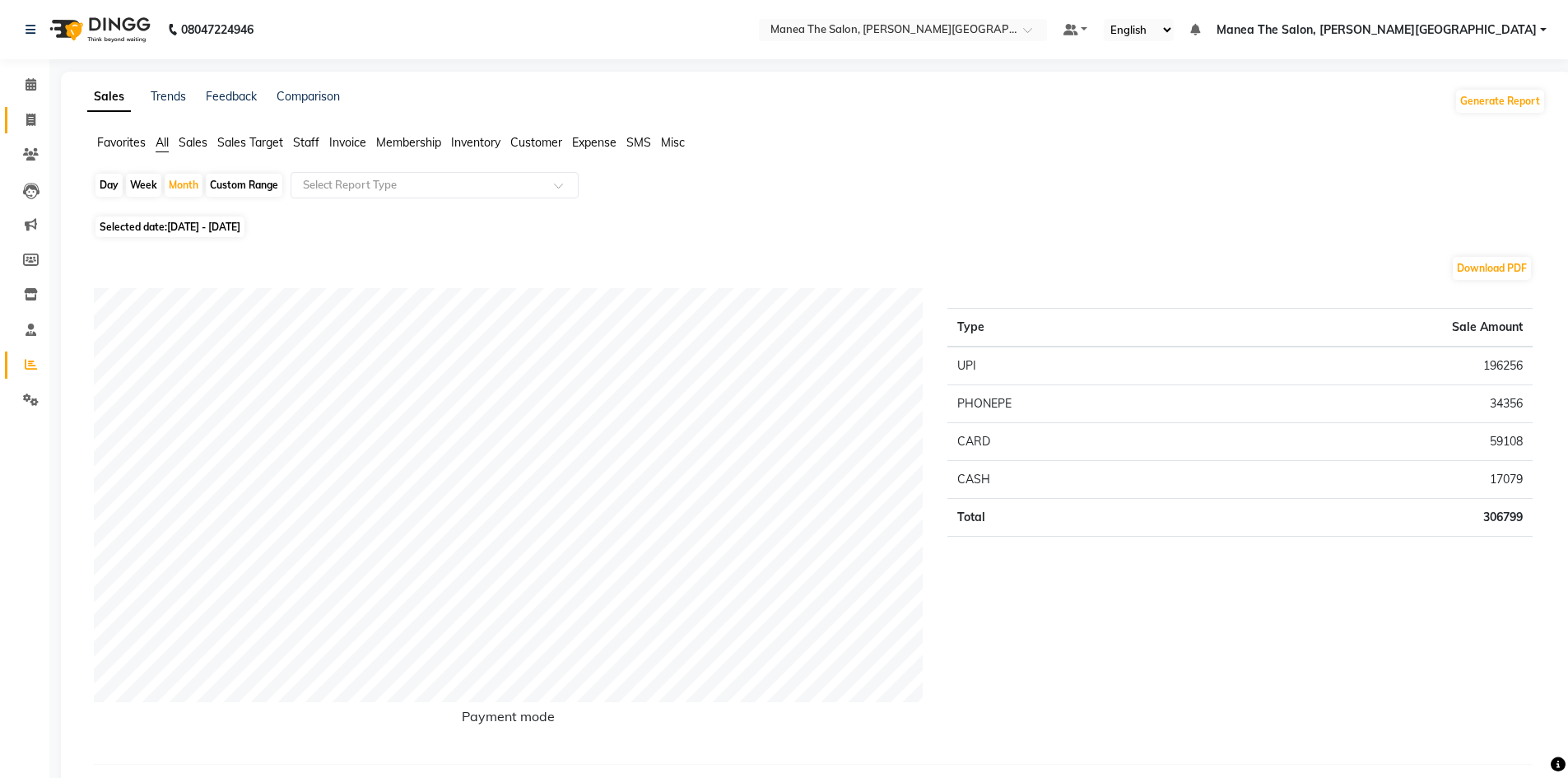
click at [33, 130] on link "Invoice" at bounding box center [25, 121] width 39 height 27
select select "service"
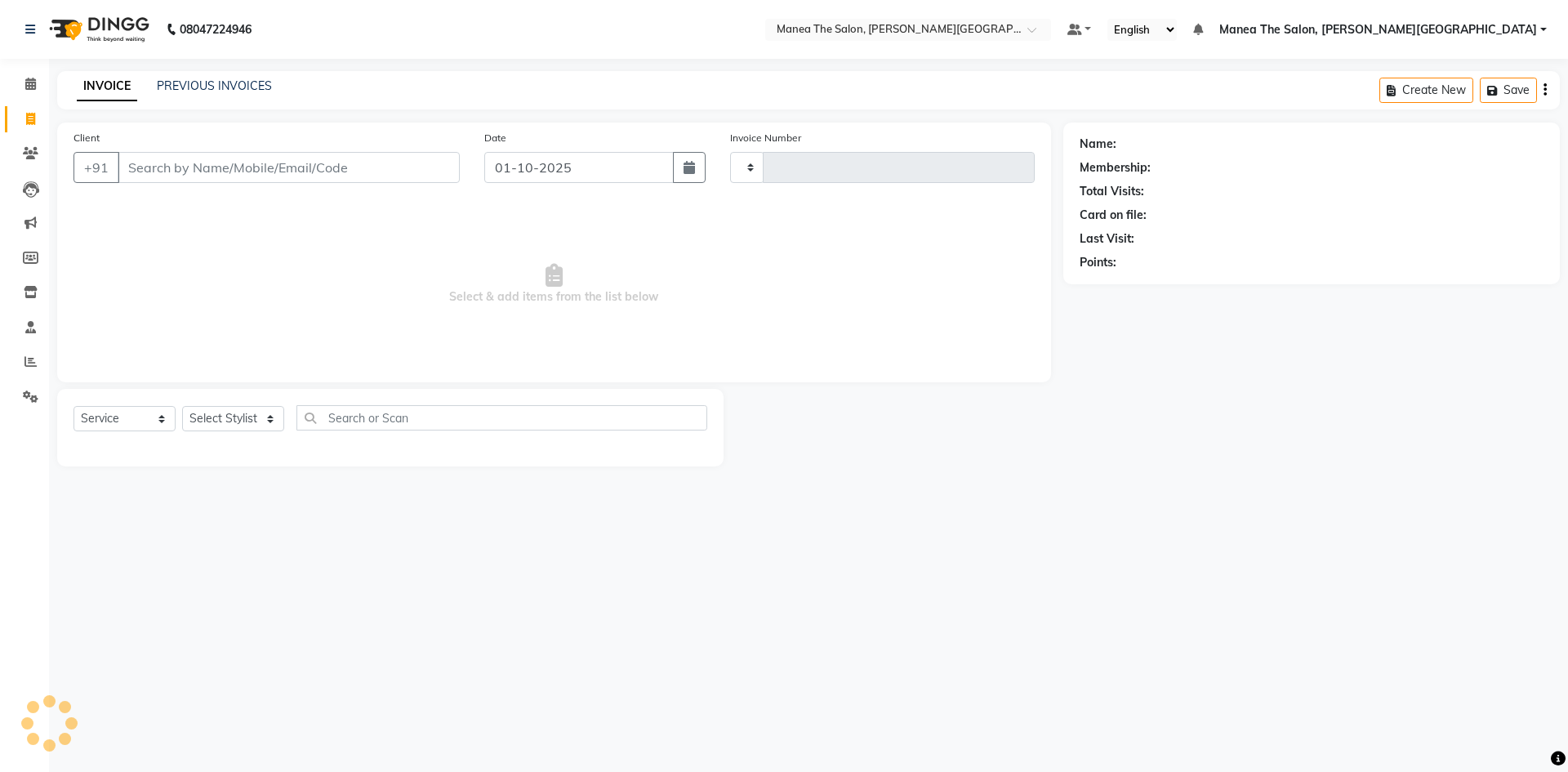
type input "0558"
select select "8762"
click at [212, 88] on link "PREVIOUS INVOICES" at bounding box center [214, 85] width 115 height 14
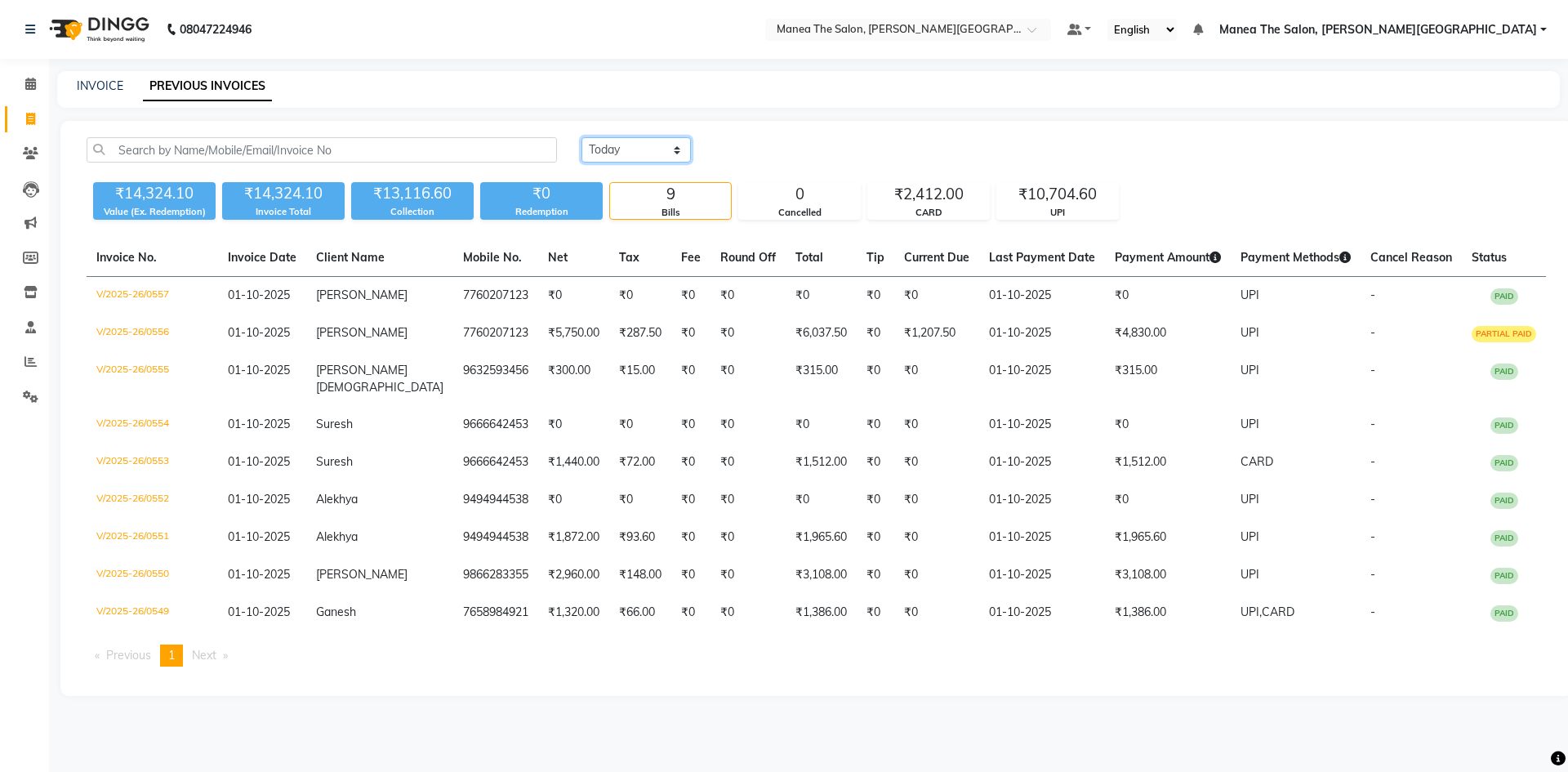
click at [669, 148] on select "Today Yesterday Custom Range" at bounding box center [636, 150] width 110 height 26
click at [581, 137] on select "Today Yesterday Custom Range" at bounding box center [636, 150] width 110 height 26
click at [674, 151] on select "Today Yesterday Custom Range" at bounding box center [636, 150] width 110 height 26
select select "yesterday"
click at [581, 137] on select "Today Yesterday Custom Range" at bounding box center [636, 150] width 110 height 26
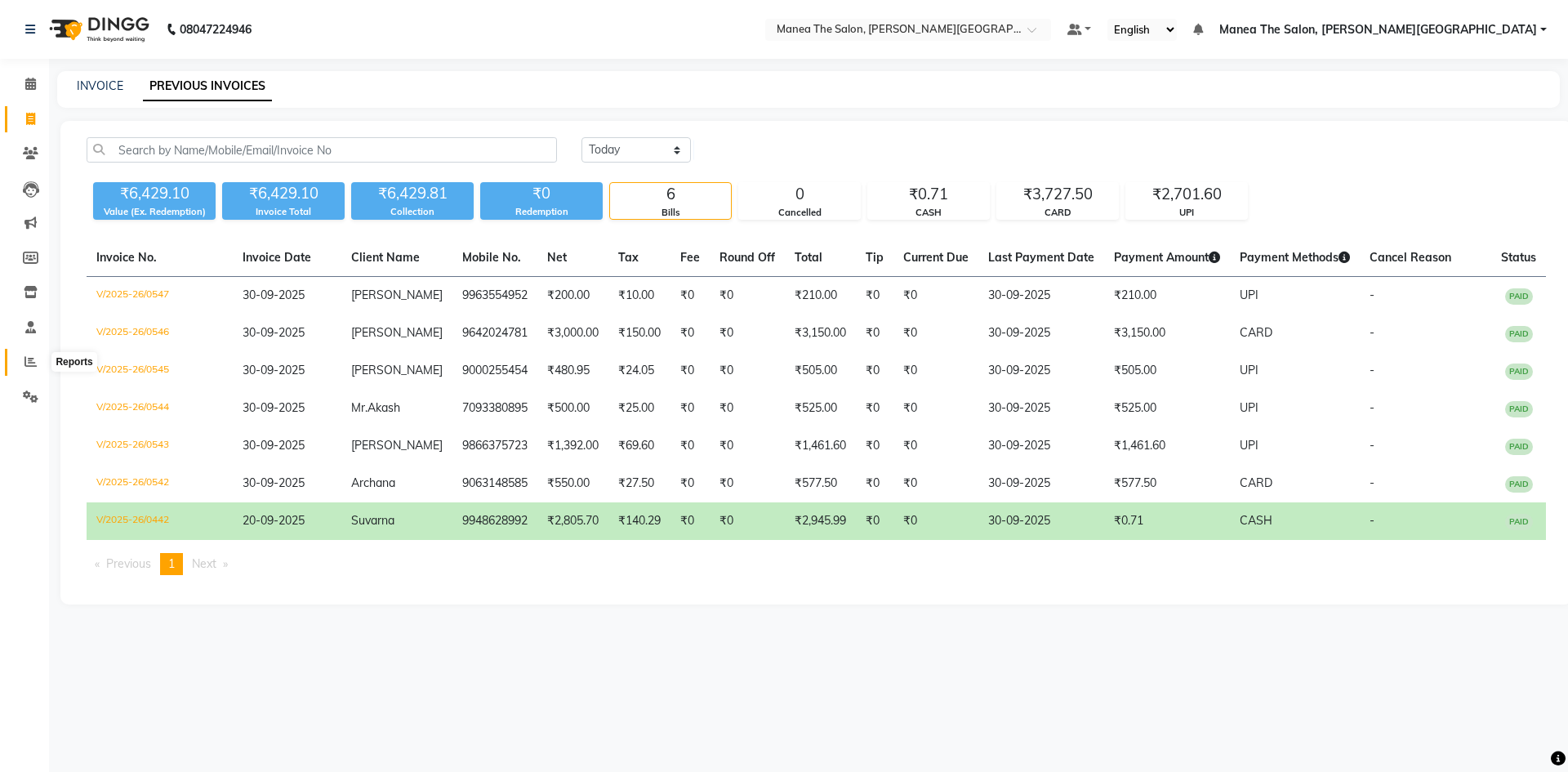
click at [26, 358] on icon at bounding box center [31, 361] width 12 height 12
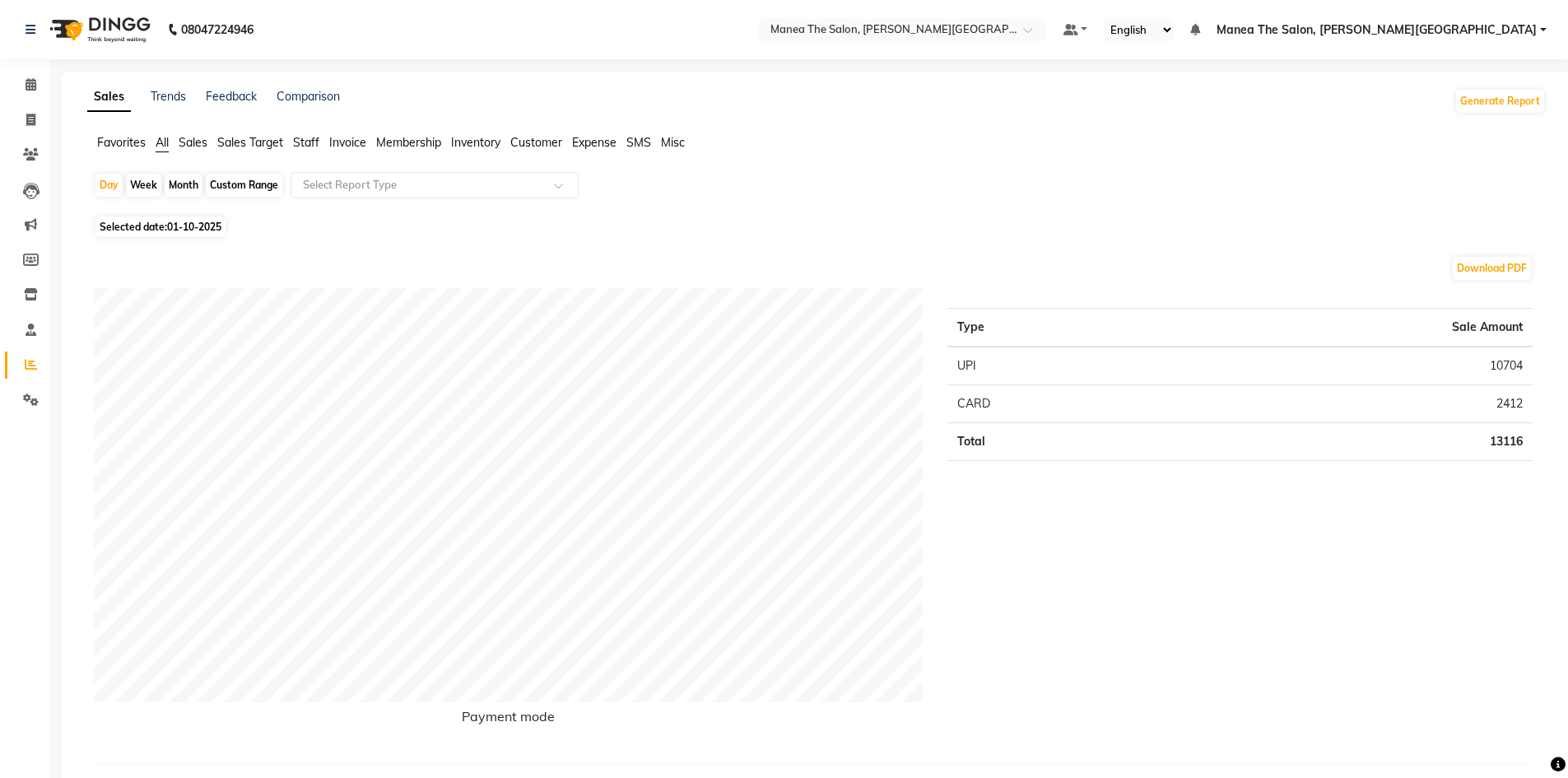
click at [195, 184] on div "Month" at bounding box center [184, 185] width 38 height 23
select select "10"
select select "2025"
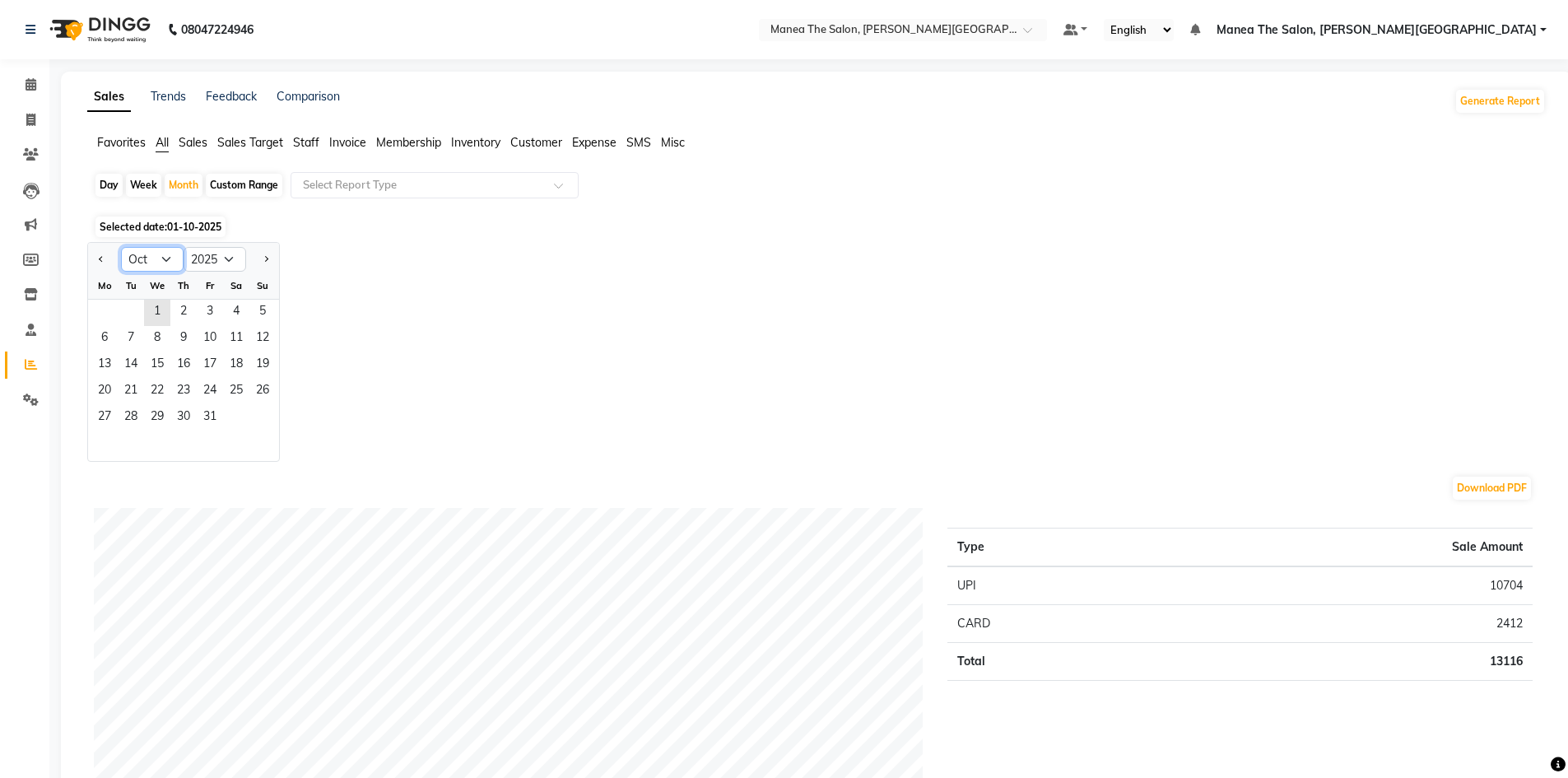
click at [169, 259] on select "Jan Feb Mar Apr May Jun Jul Aug Sep Oct Nov Dec" at bounding box center [152, 259] width 63 height 25
select select "9"
click at [121, 247] on select "Jan Feb Mar Apr May Jun Jul Aug Sep Oct Nov Dec" at bounding box center [152, 259] width 63 height 25
click at [105, 421] on span "29" at bounding box center [105, 418] width 27 height 27
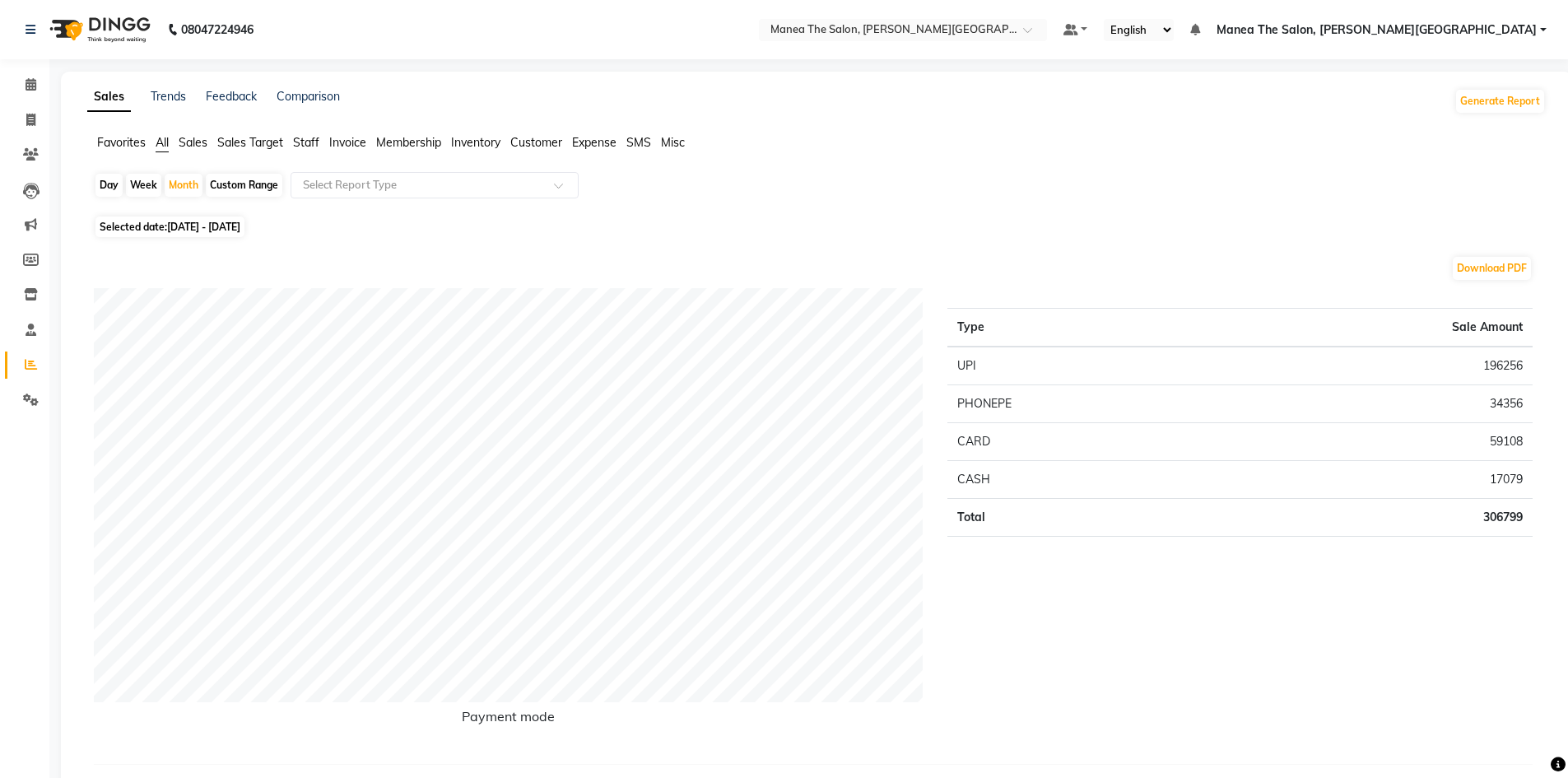
click at [238, 227] on span "01-09-2025 - 30-09-2025" at bounding box center [203, 226] width 73 height 12
select select "9"
select select "2025"
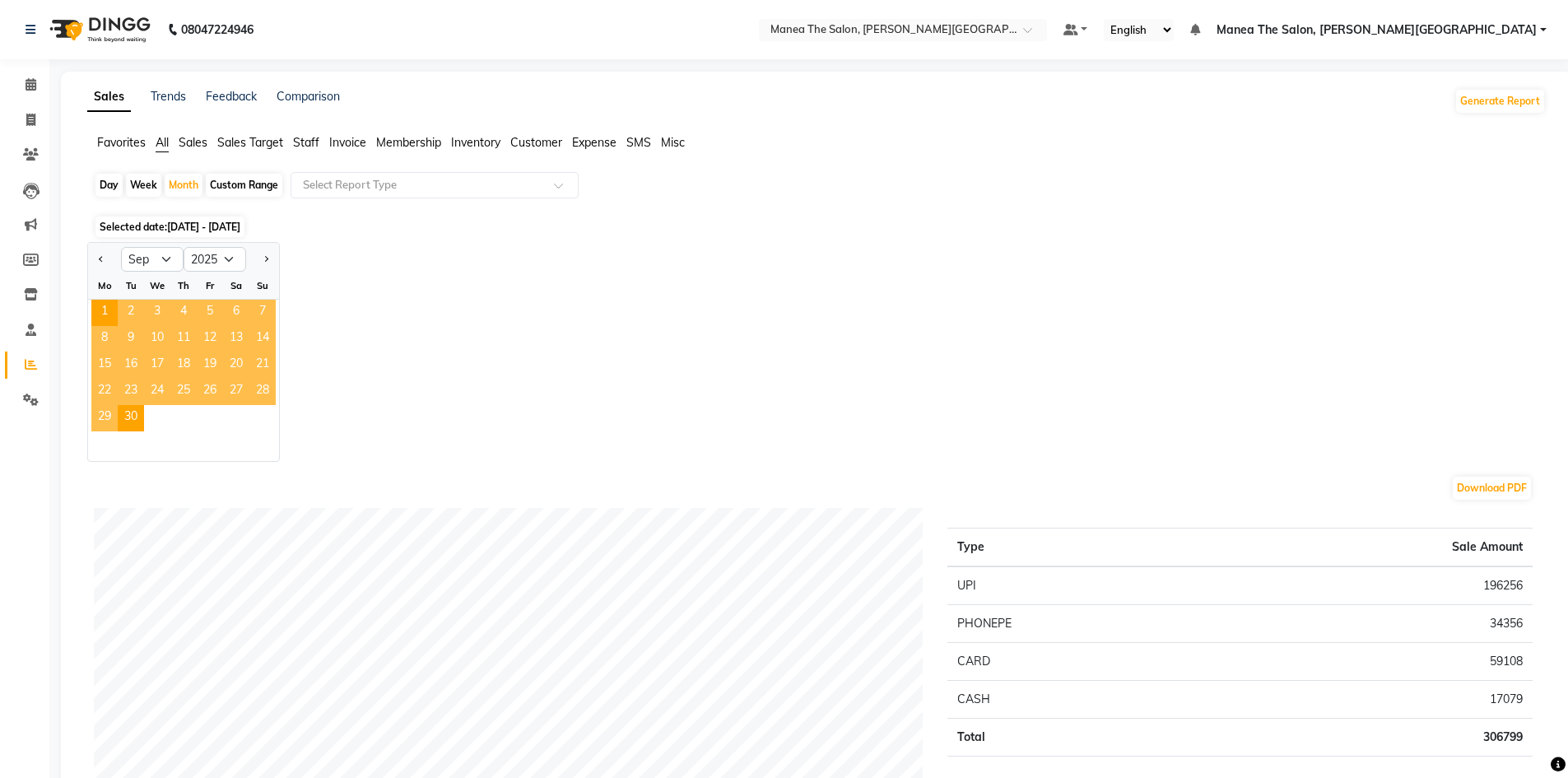
click at [103, 419] on span "29" at bounding box center [105, 418] width 27 height 27
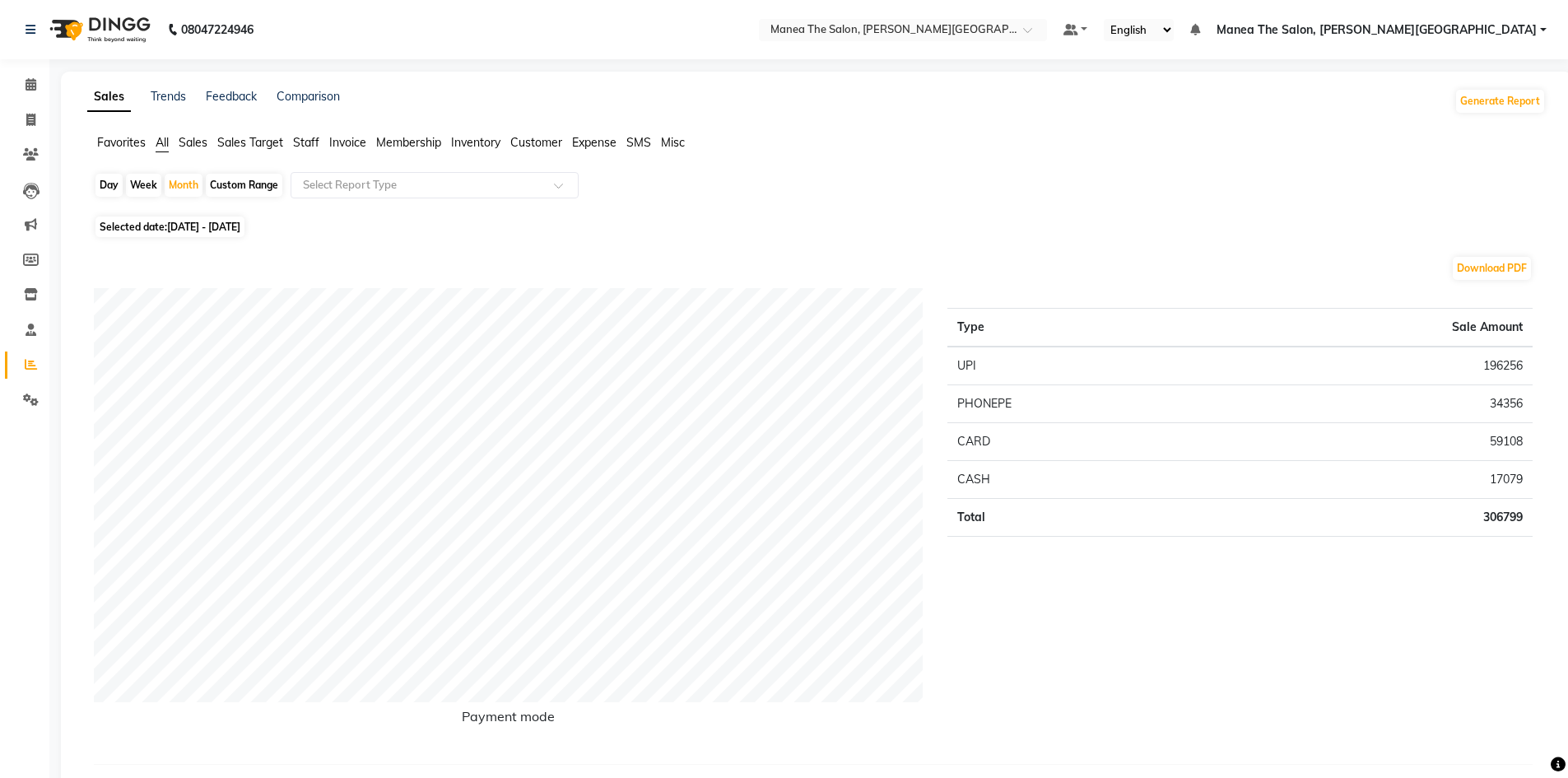
click at [240, 227] on span "01-09-2025 - 30-09-2025" at bounding box center [203, 226] width 73 height 12
select select "9"
select select "2025"
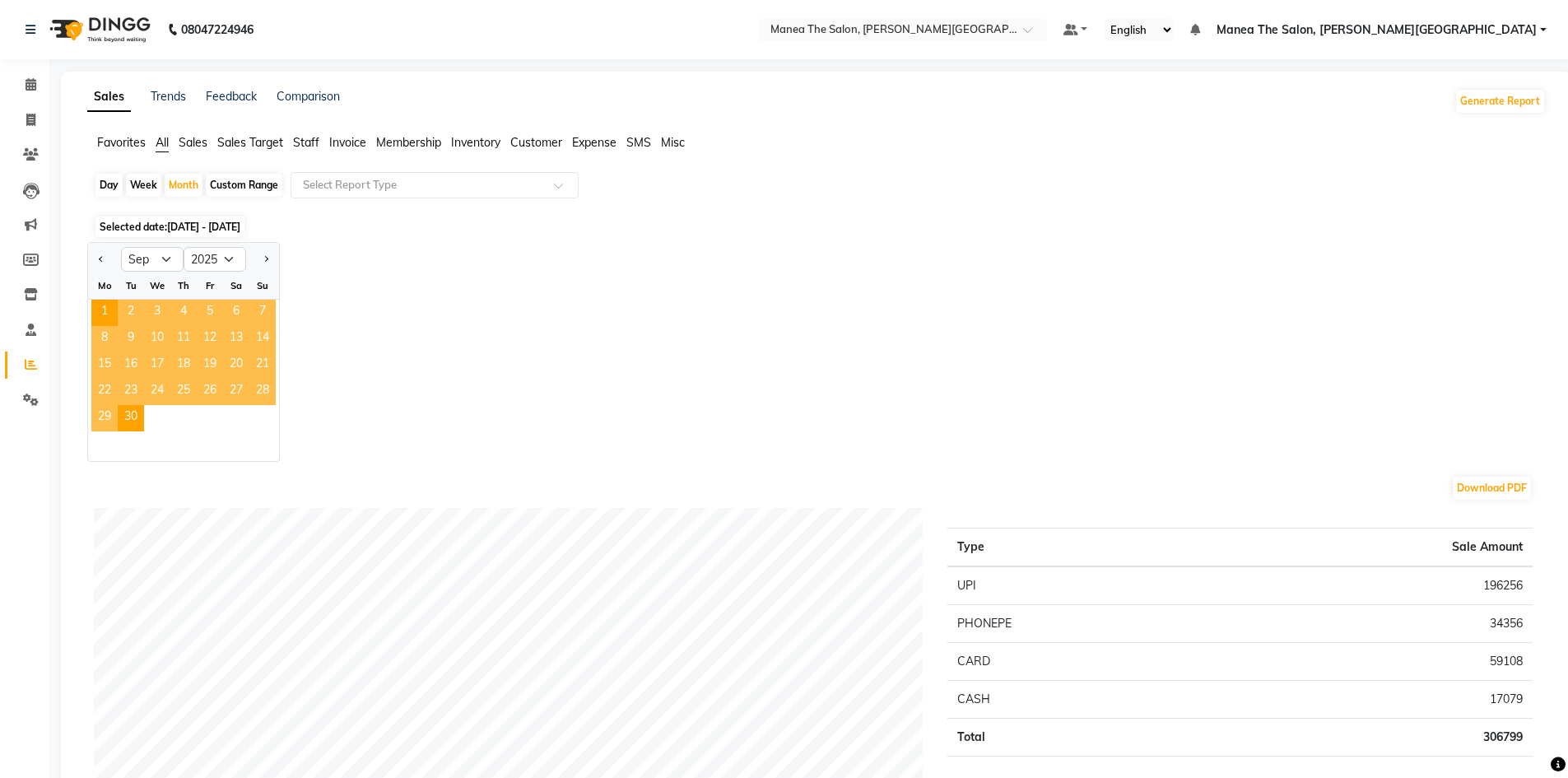
click at [262, 392] on span "28" at bounding box center [262, 391] width 27 height 27
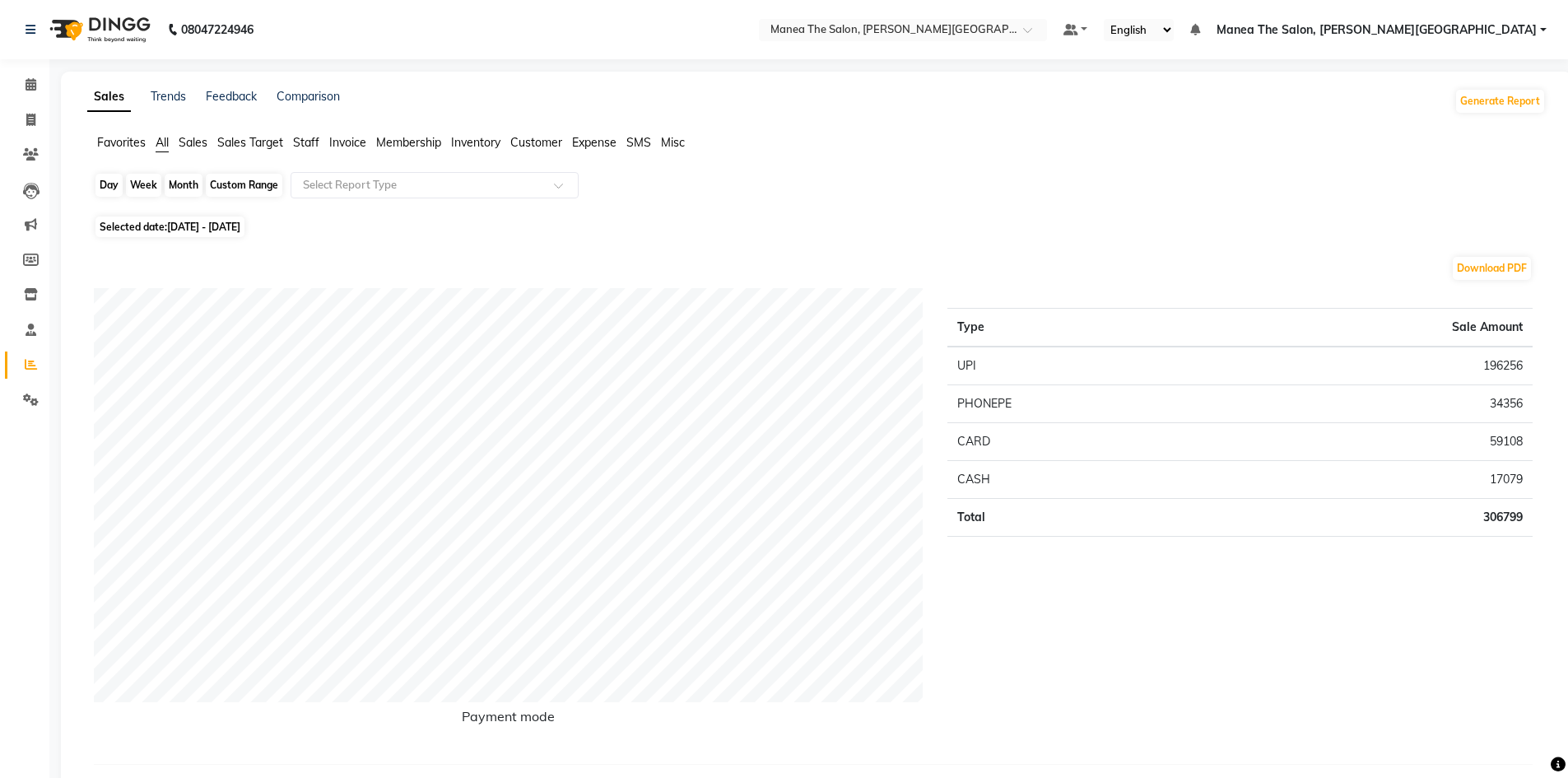
click at [178, 187] on div "Month" at bounding box center [184, 185] width 38 height 23
select select "9"
select select "2025"
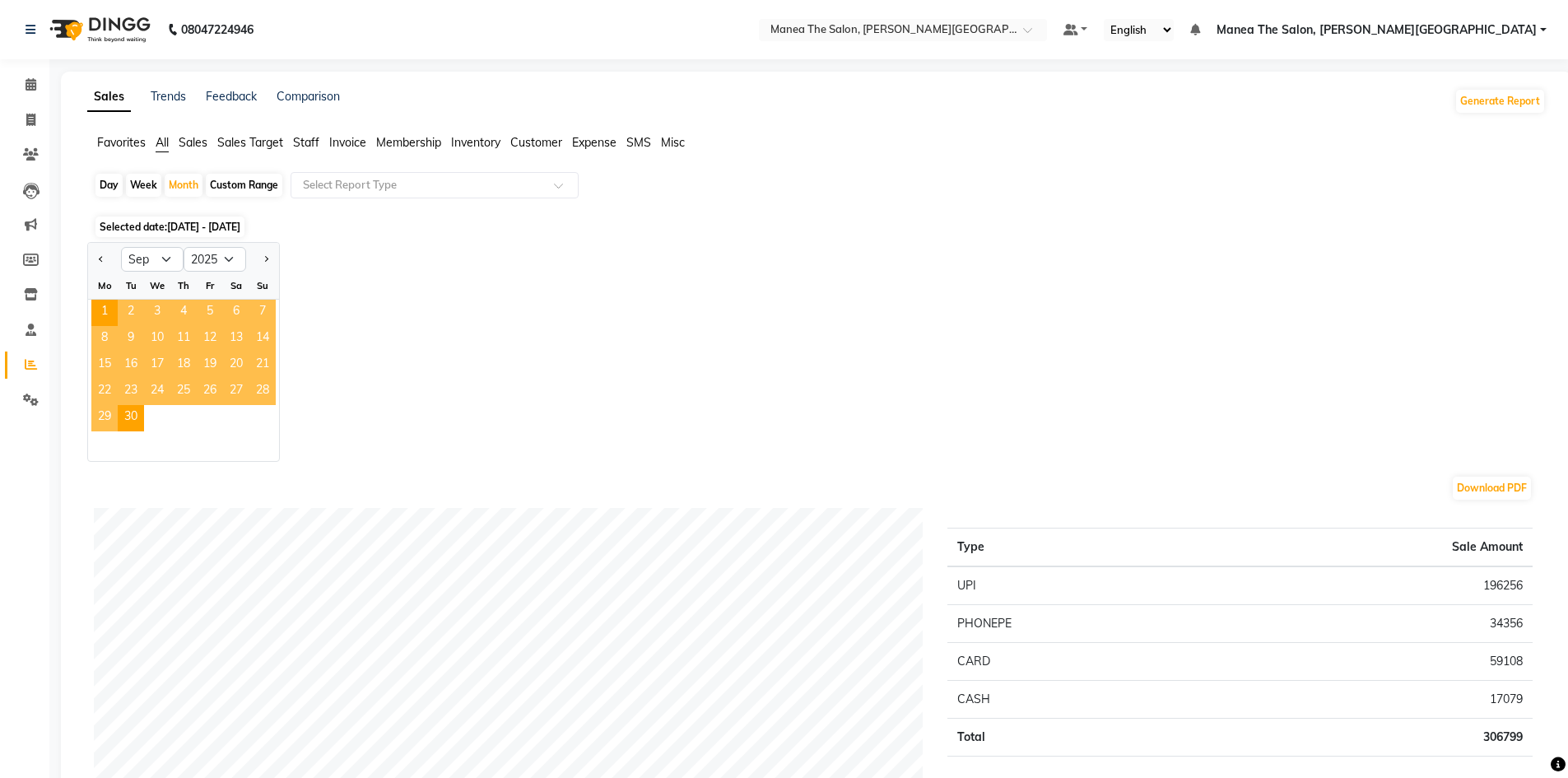
click at [261, 386] on span "28" at bounding box center [262, 391] width 27 height 27
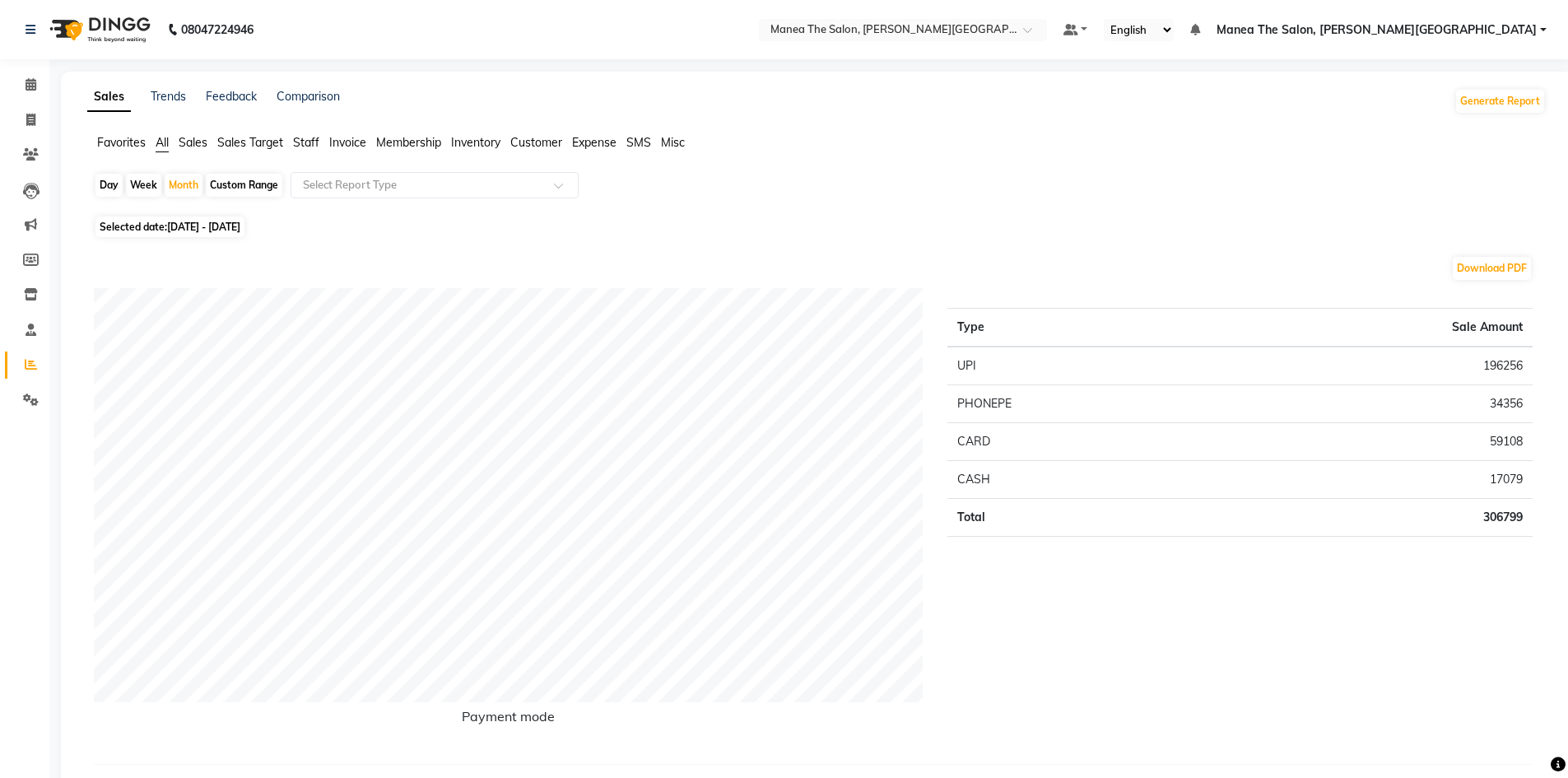
click at [259, 183] on div "Custom Range" at bounding box center [244, 185] width 76 height 23
select select "9"
select select "2025"
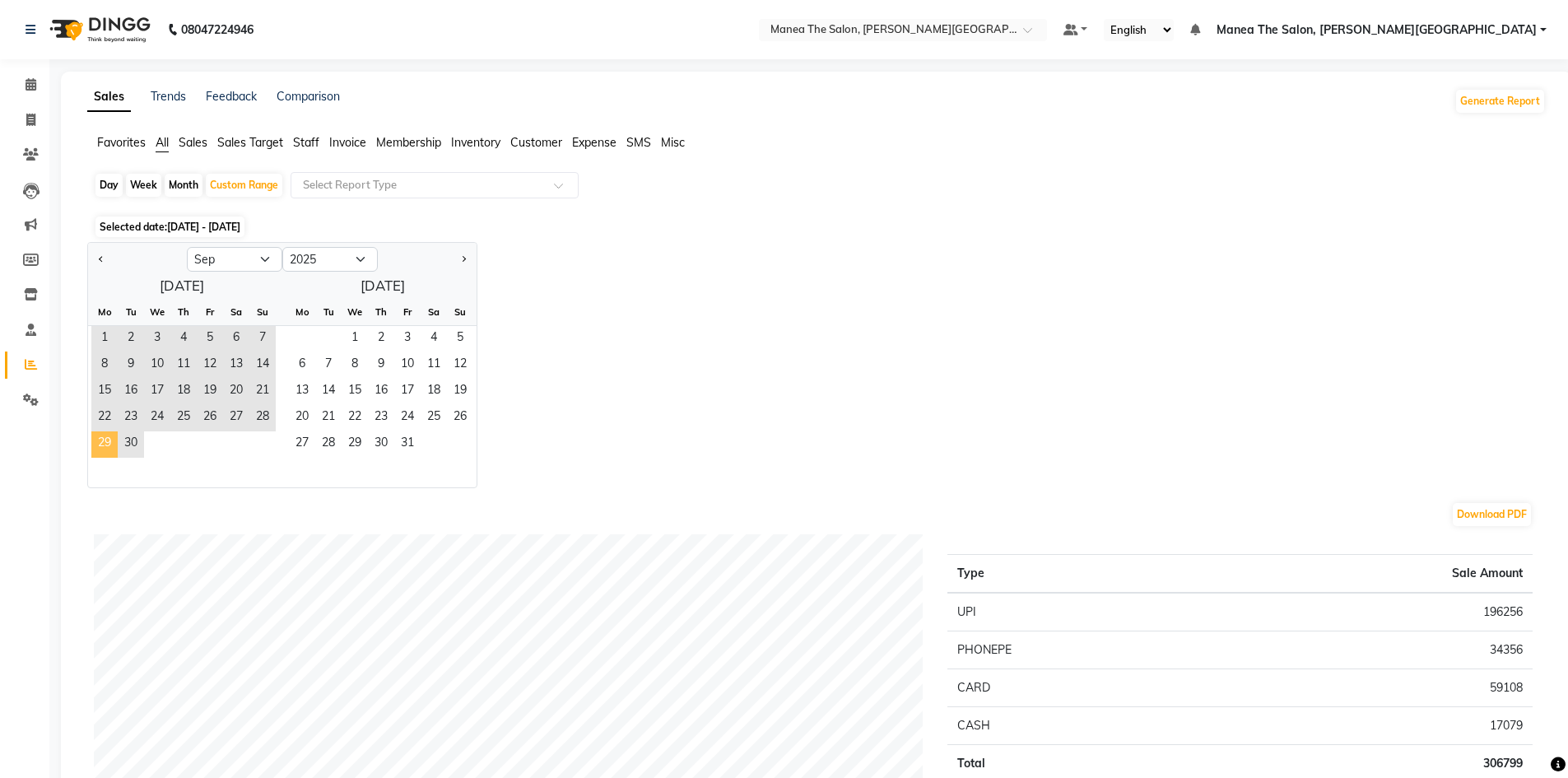
click at [101, 440] on span "29" at bounding box center [105, 444] width 27 height 27
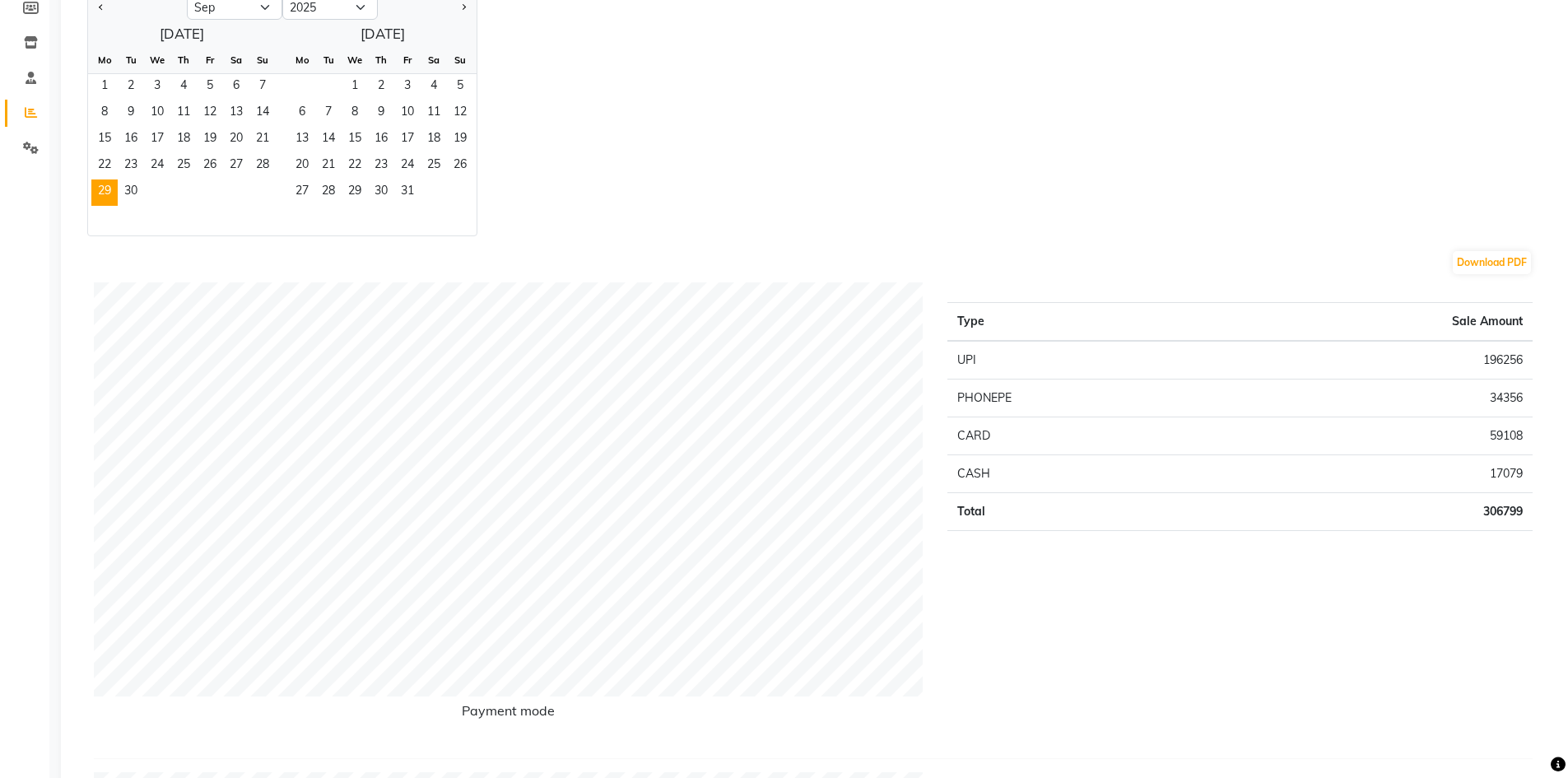
scroll to position [247, 0]
click at [268, 170] on span "28" at bounding box center [262, 171] width 27 height 27
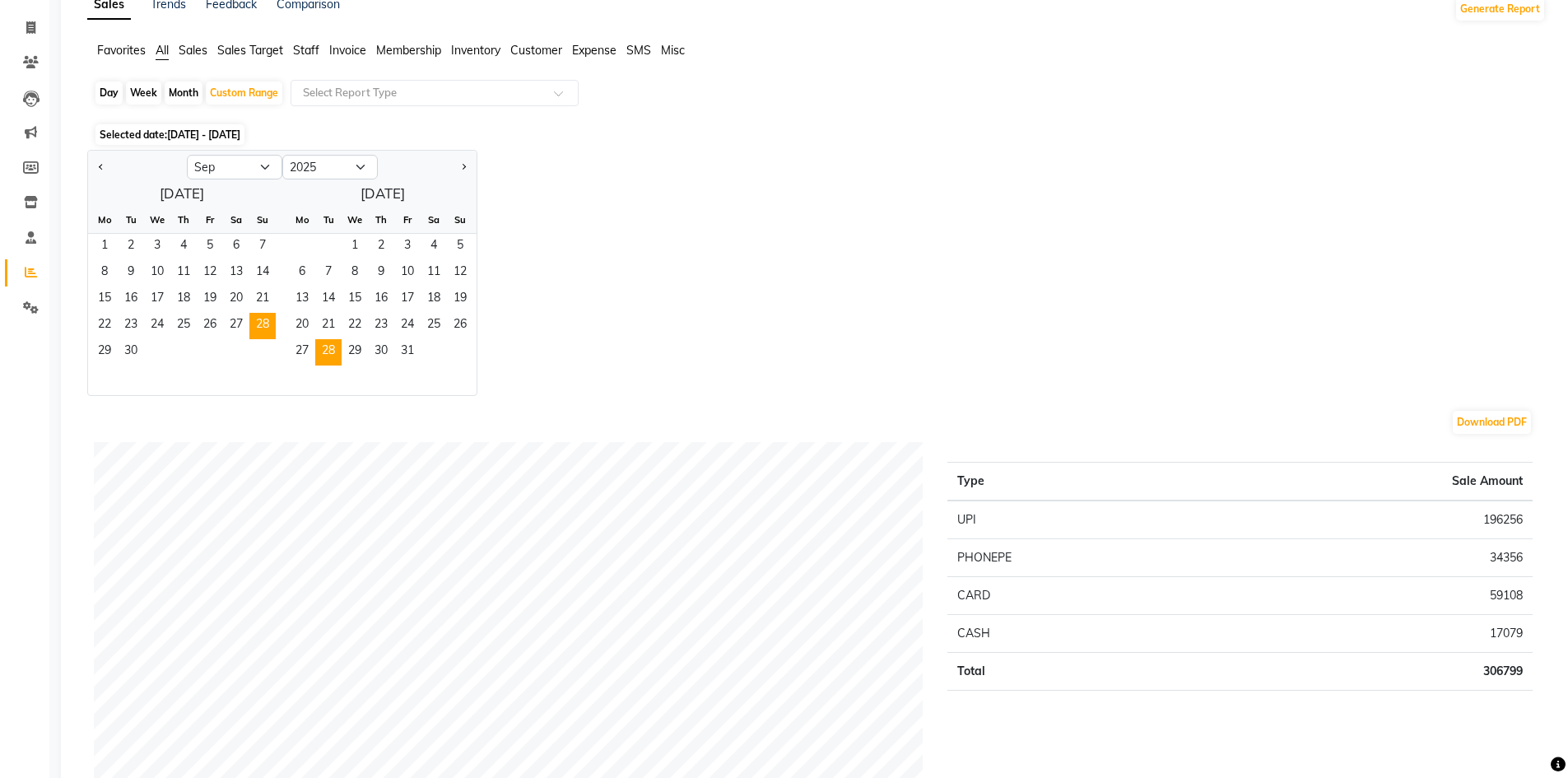
scroll to position [82, 0]
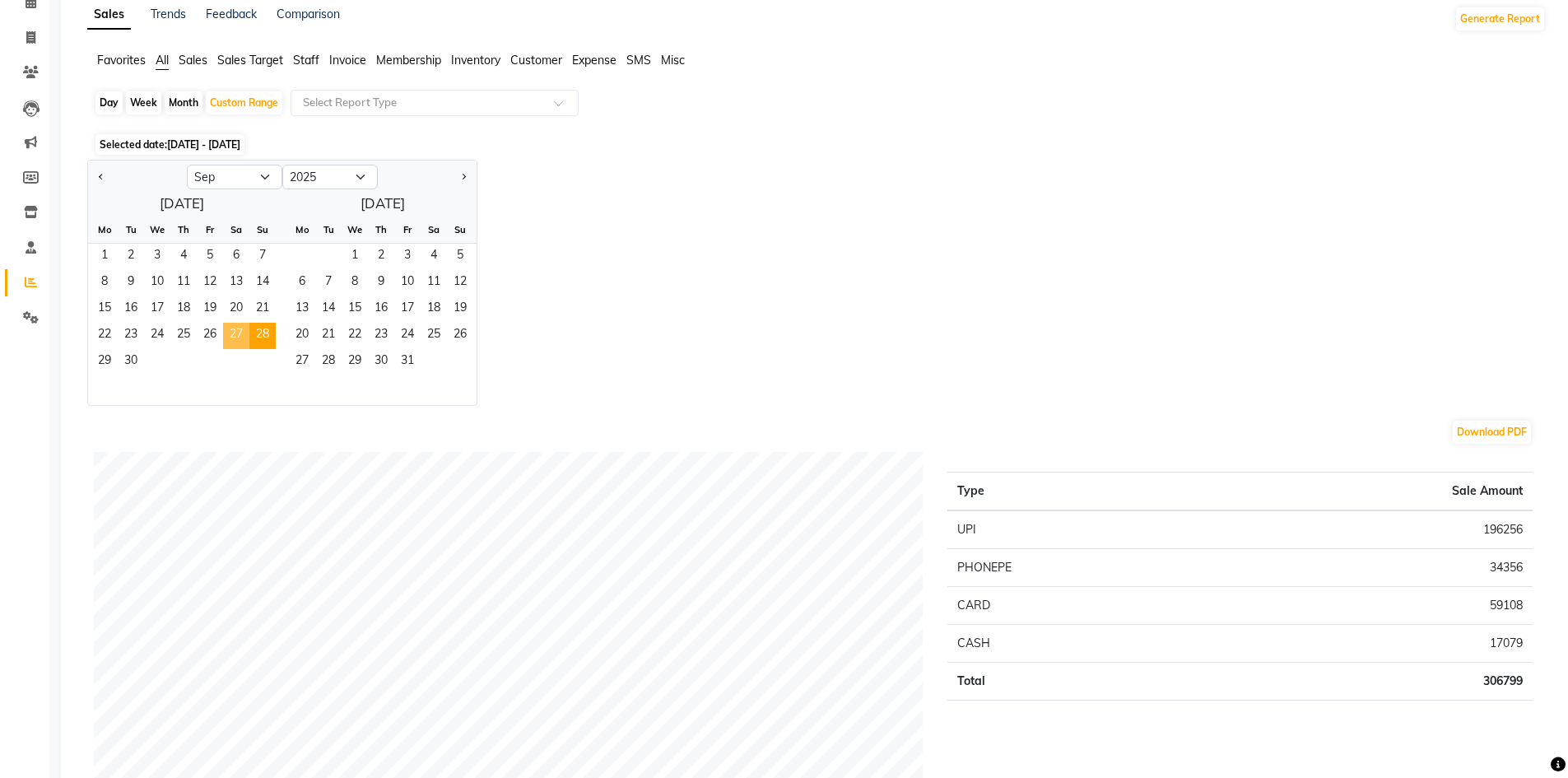
click at [237, 339] on span "27" at bounding box center [236, 335] width 27 height 27
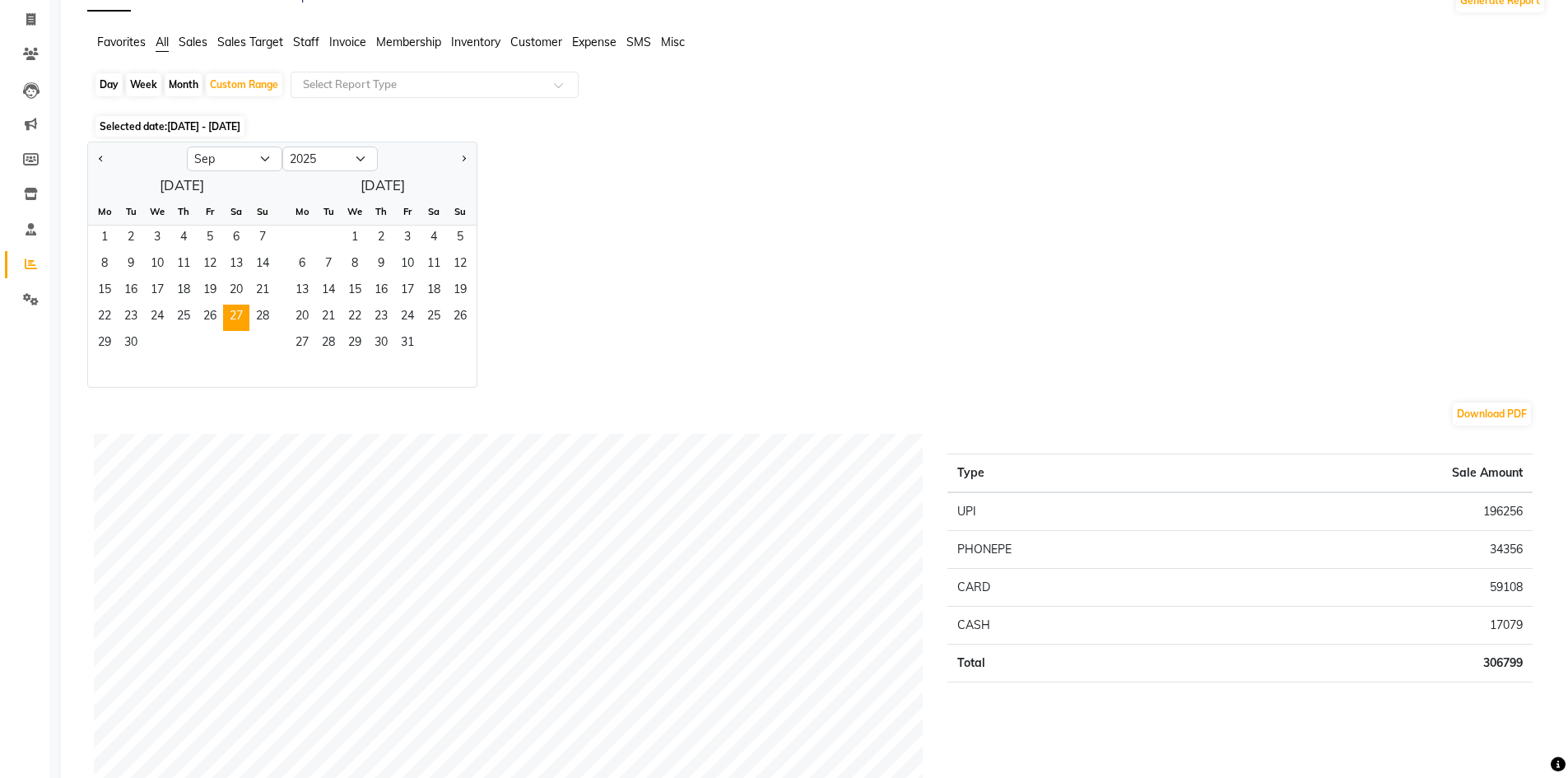
scroll to position [0, 0]
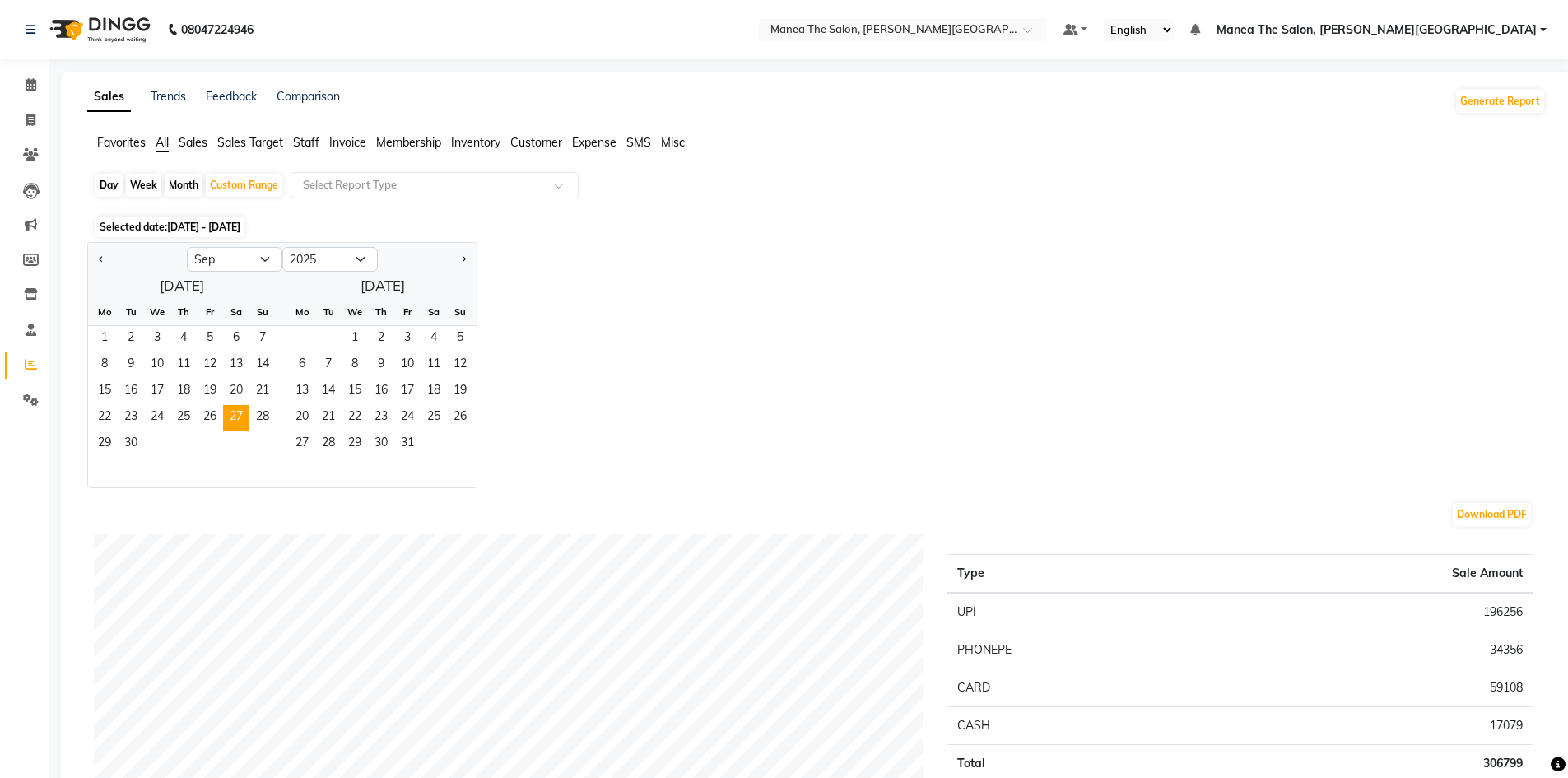
click at [368, 284] on div "September 2025 Mo Tu We Th Fr Sa Su 1 2 3 4 5 6 7 8 9 10 11 12 13 14 15 16 17 1…" at bounding box center [282, 380] width 389 height 214
click at [342, 367] on span "8" at bounding box center [354, 365] width 27 height 27
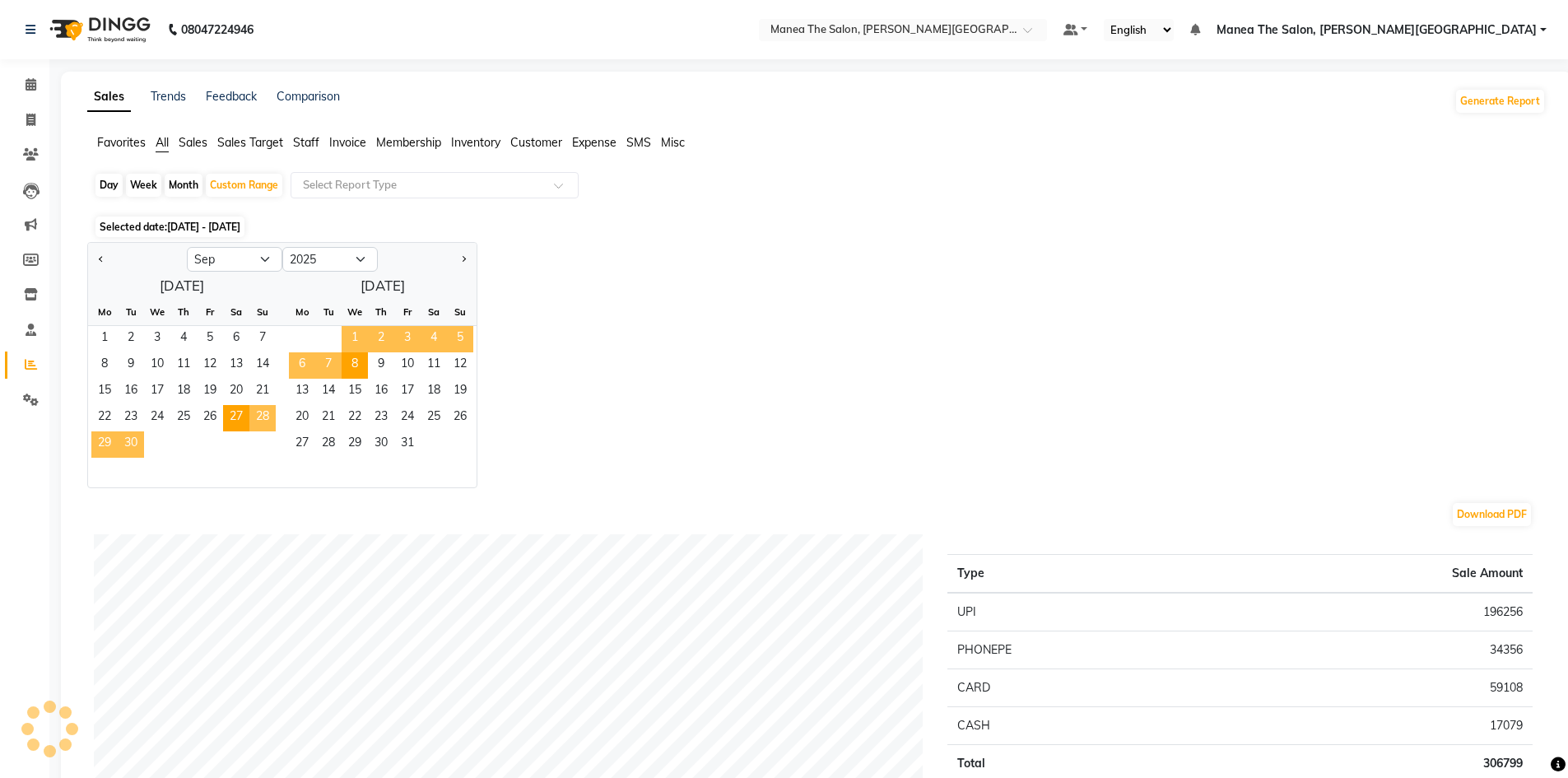
click at [346, 343] on span "1" at bounding box center [354, 339] width 27 height 27
select select "10"
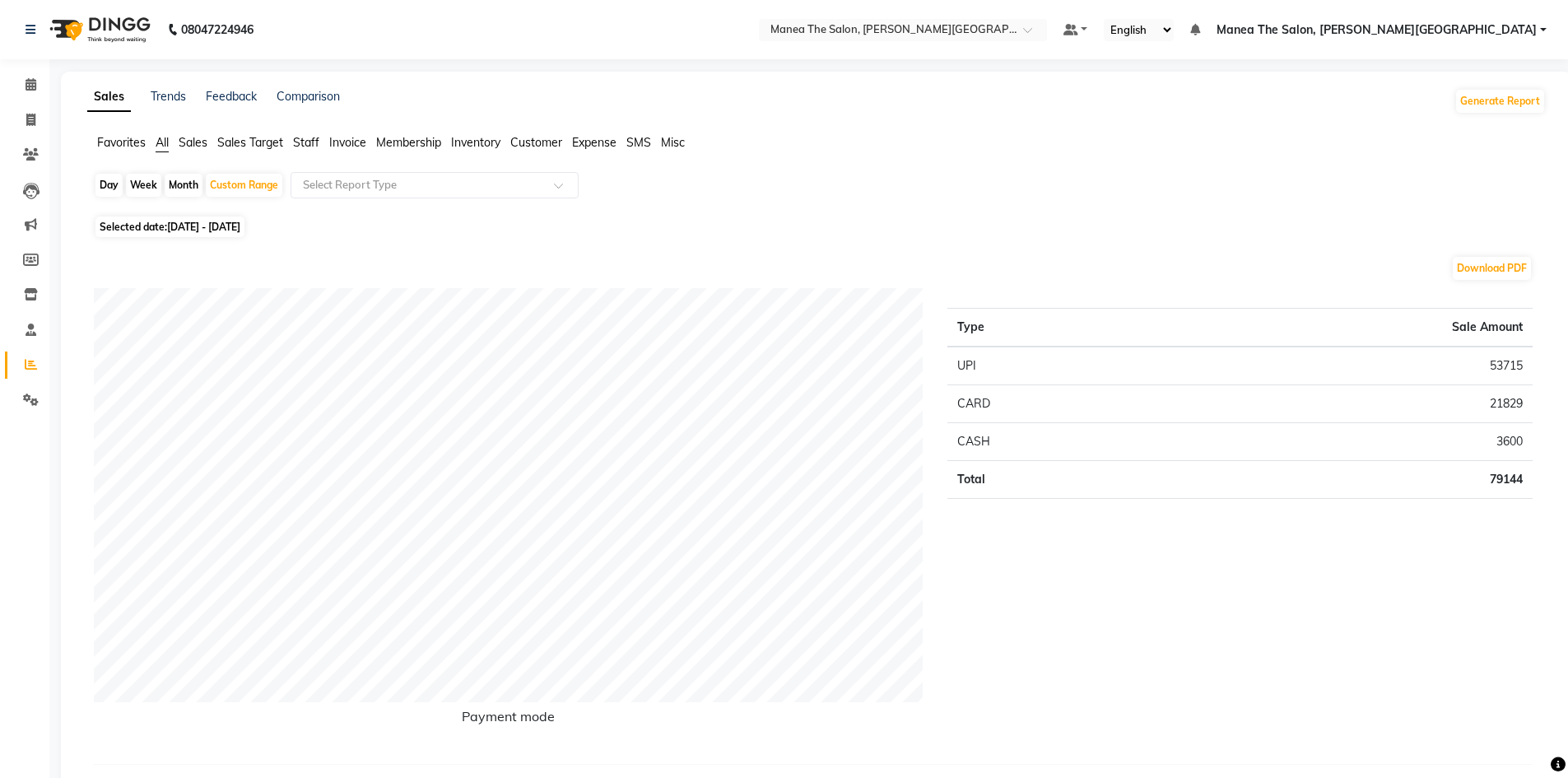
click at [119, 186] on div "Day" at bounding box center [109, 185] width 27 height 23
select select "10"
select select "2025"
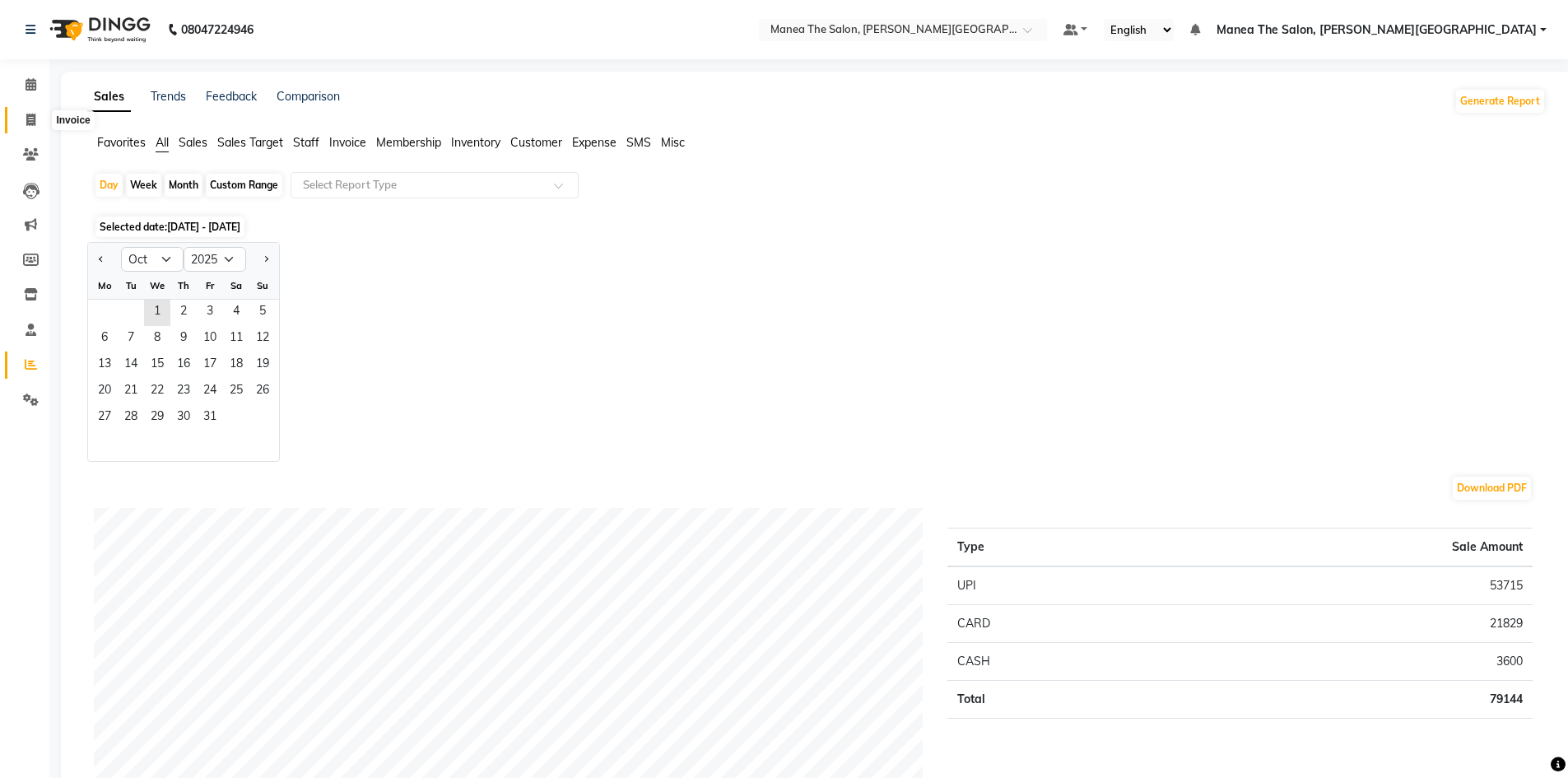
click at [31, 122] on icon at bounding box center [31, 119] width 9 height 12
select select "8762"
select select "service"
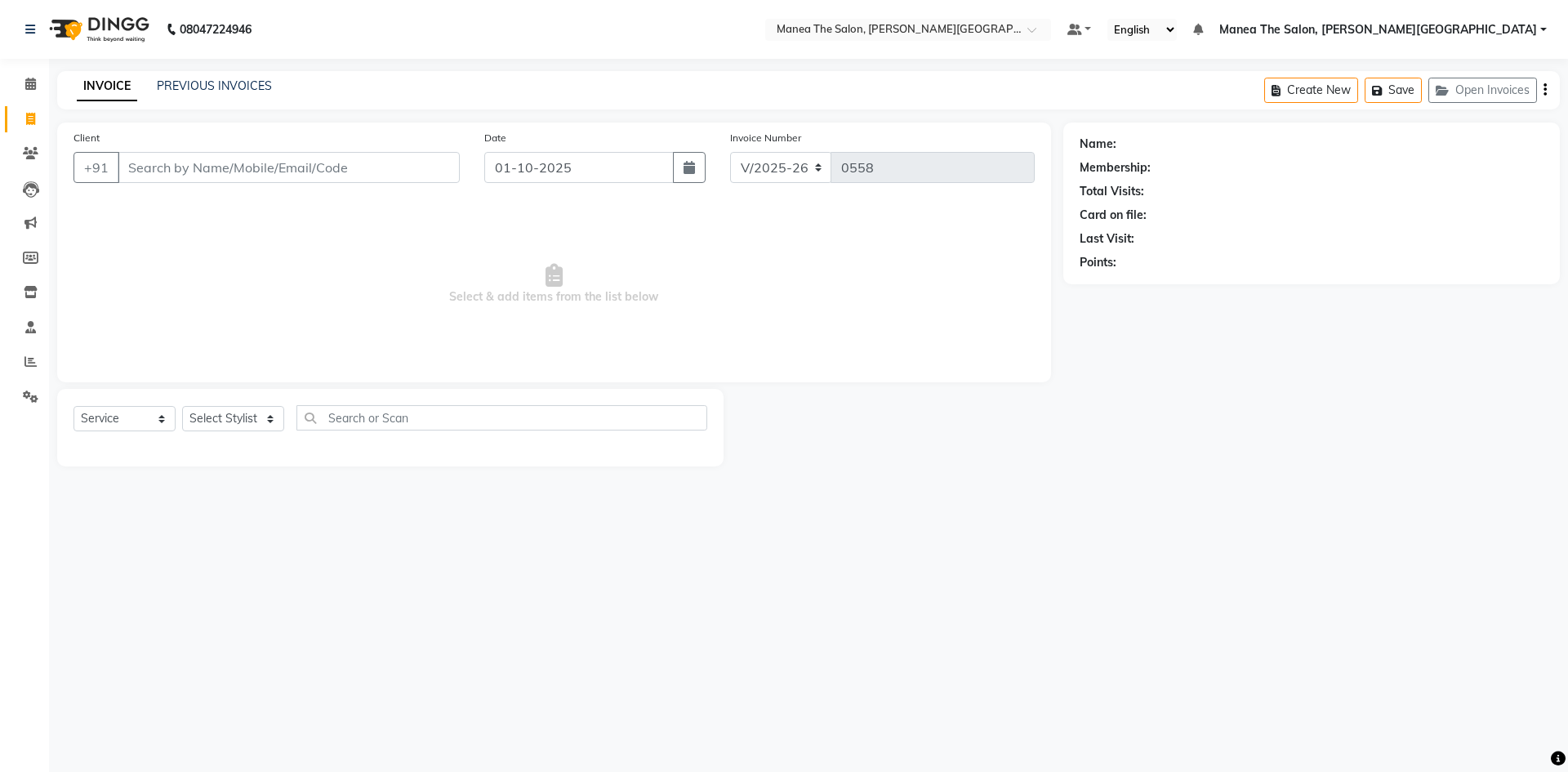
click at [231, 76] on div "INVOICE PREVIOUS INVOICES Create New Save Open Invoices" at bounding box center [808, 89] width 1502 height 38
click at [230, 85] on link "PREVIOUS INVOICES" at bounding box center [214, 85] width 115 height 14
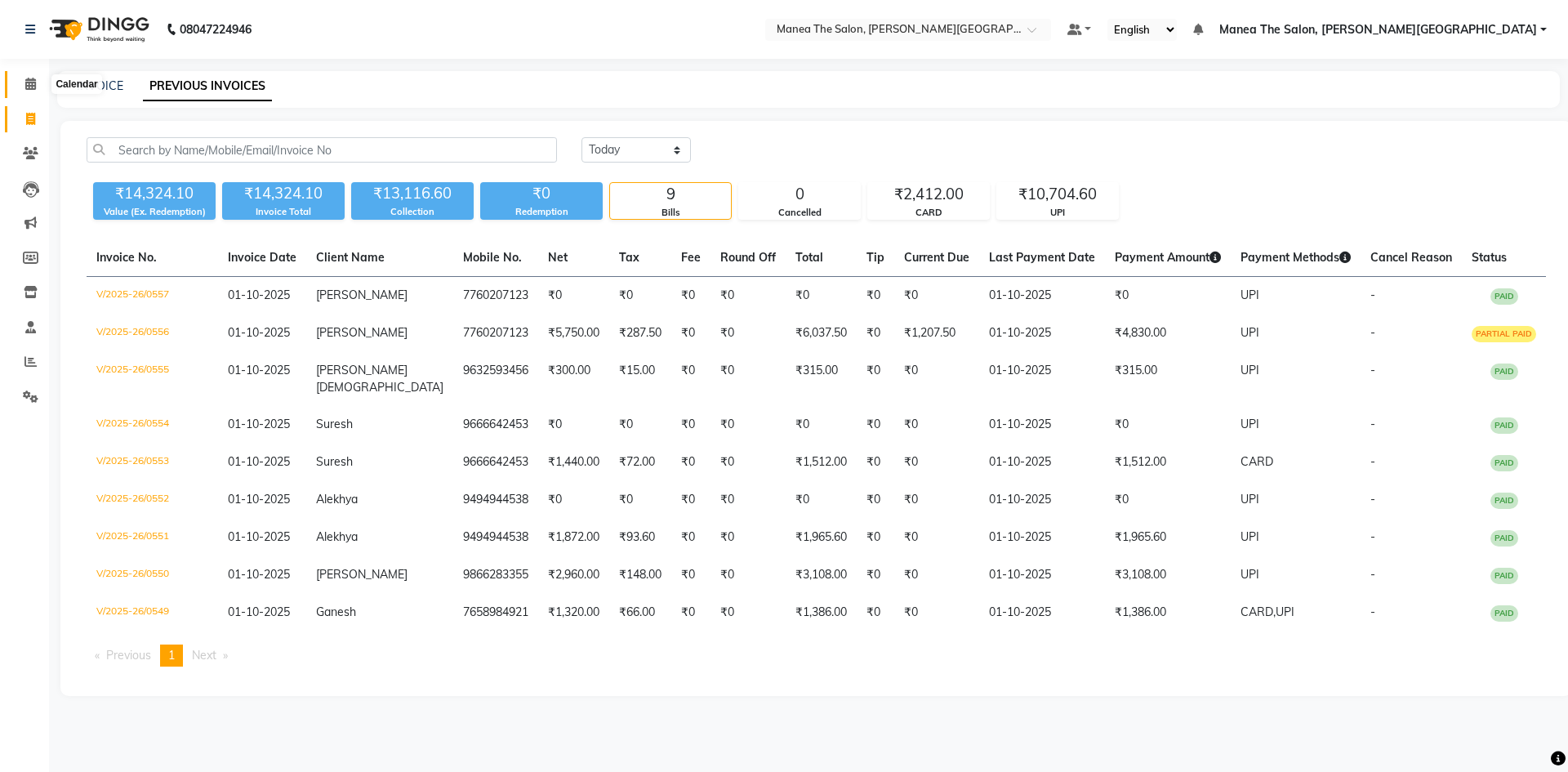
click at [31, 84] on icon at bounding box center [31, 83] width 10 height 12
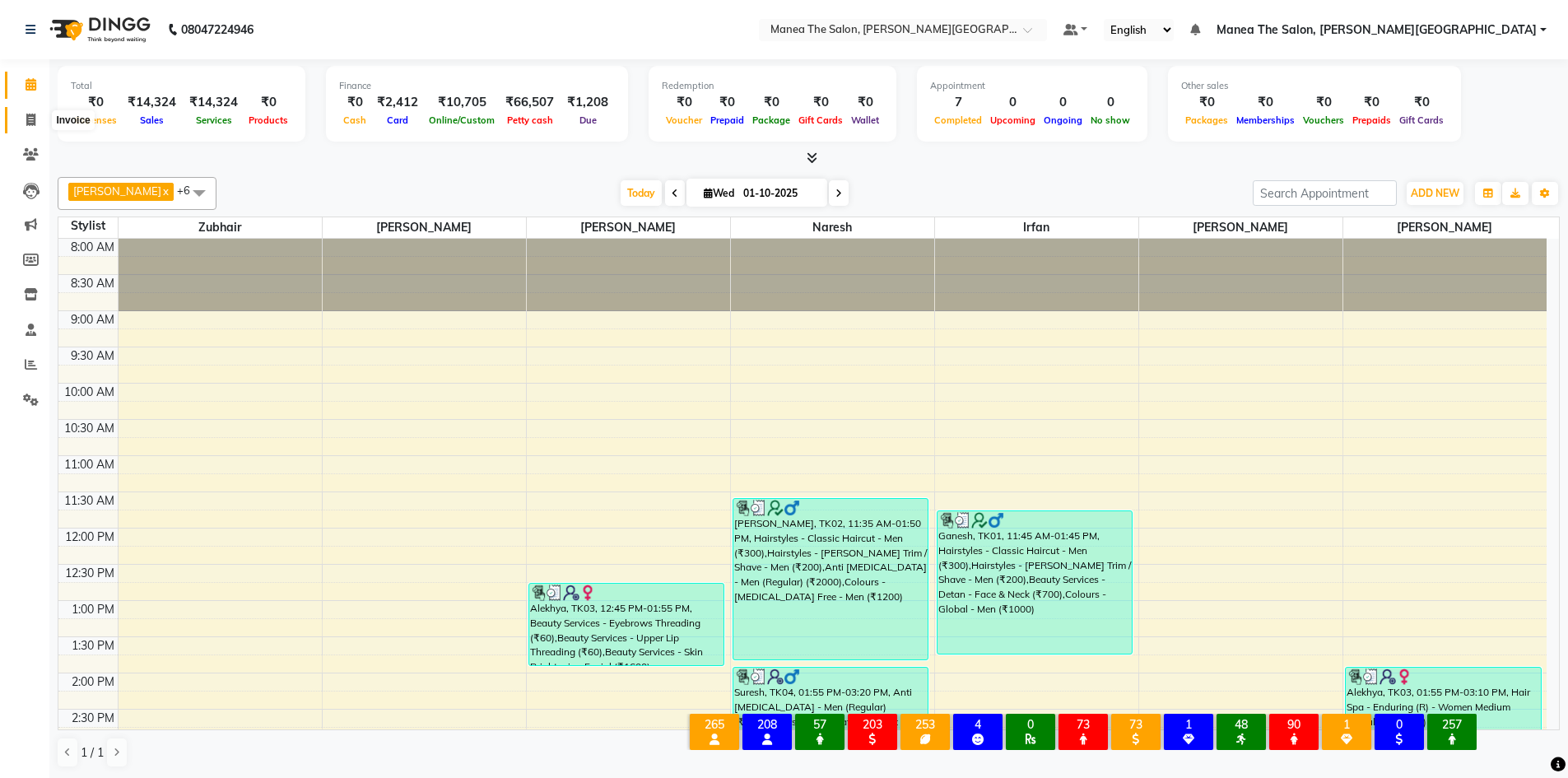
click at [35, 120] on icon at bounding box center [31, 119] width 9 height 12
select select "8762"
select select "service"
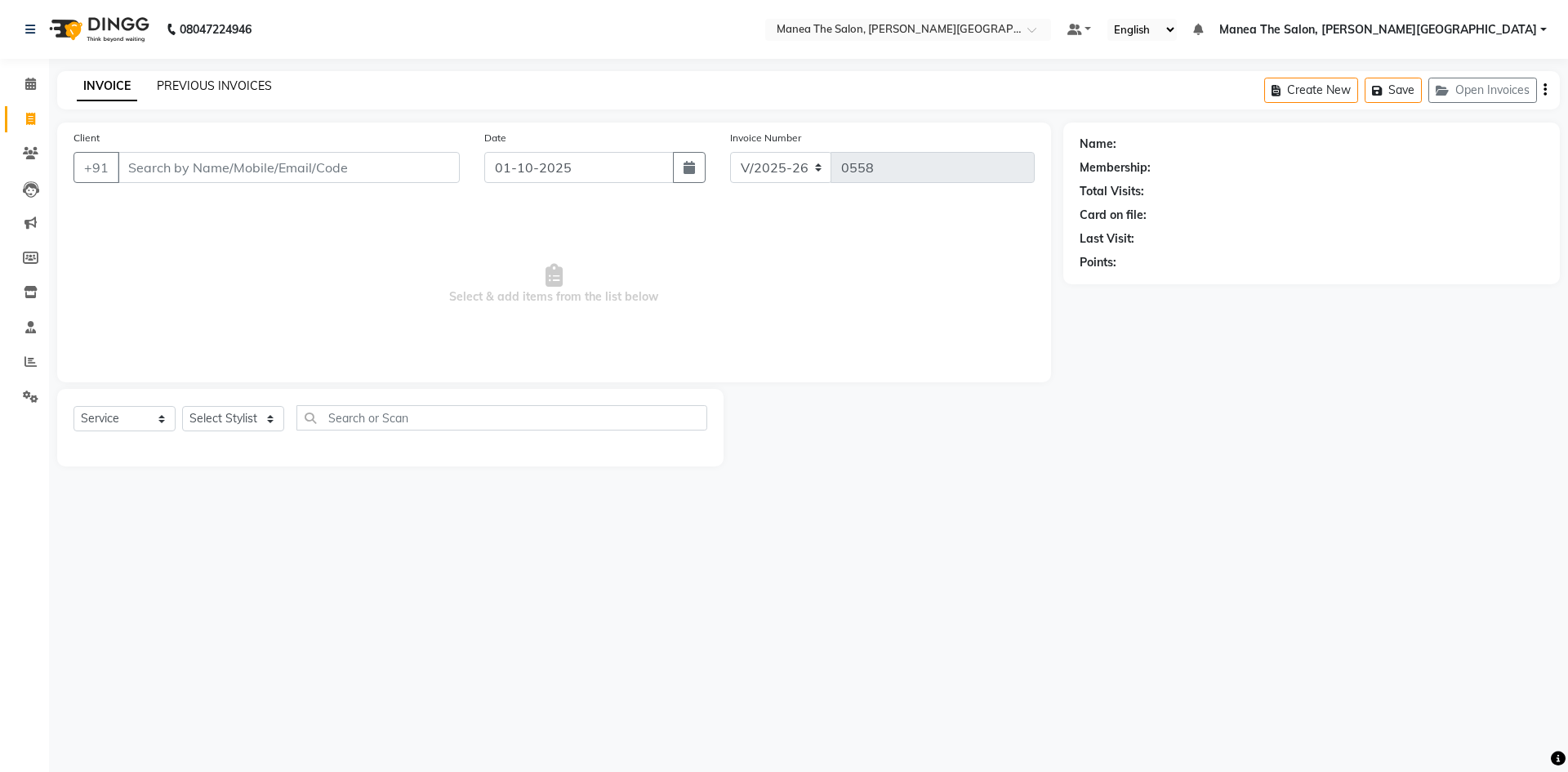
click at [193, 83] on link "PREVIOUS INVOICES" at bounding box center [214, 85] width 115 height 14
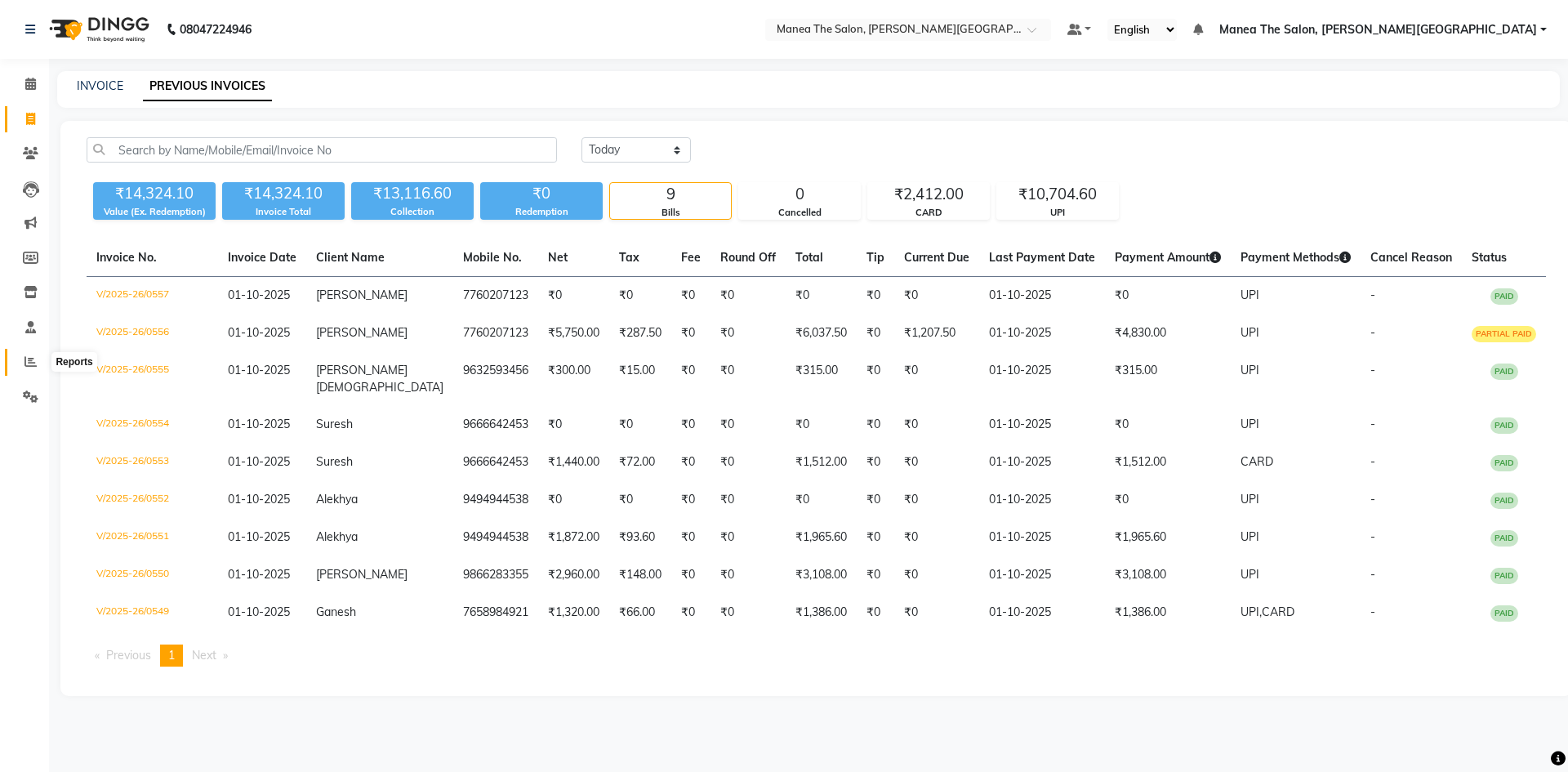
click at [31, 366] on icon at bounding box center [31, 361] width 12 height 12
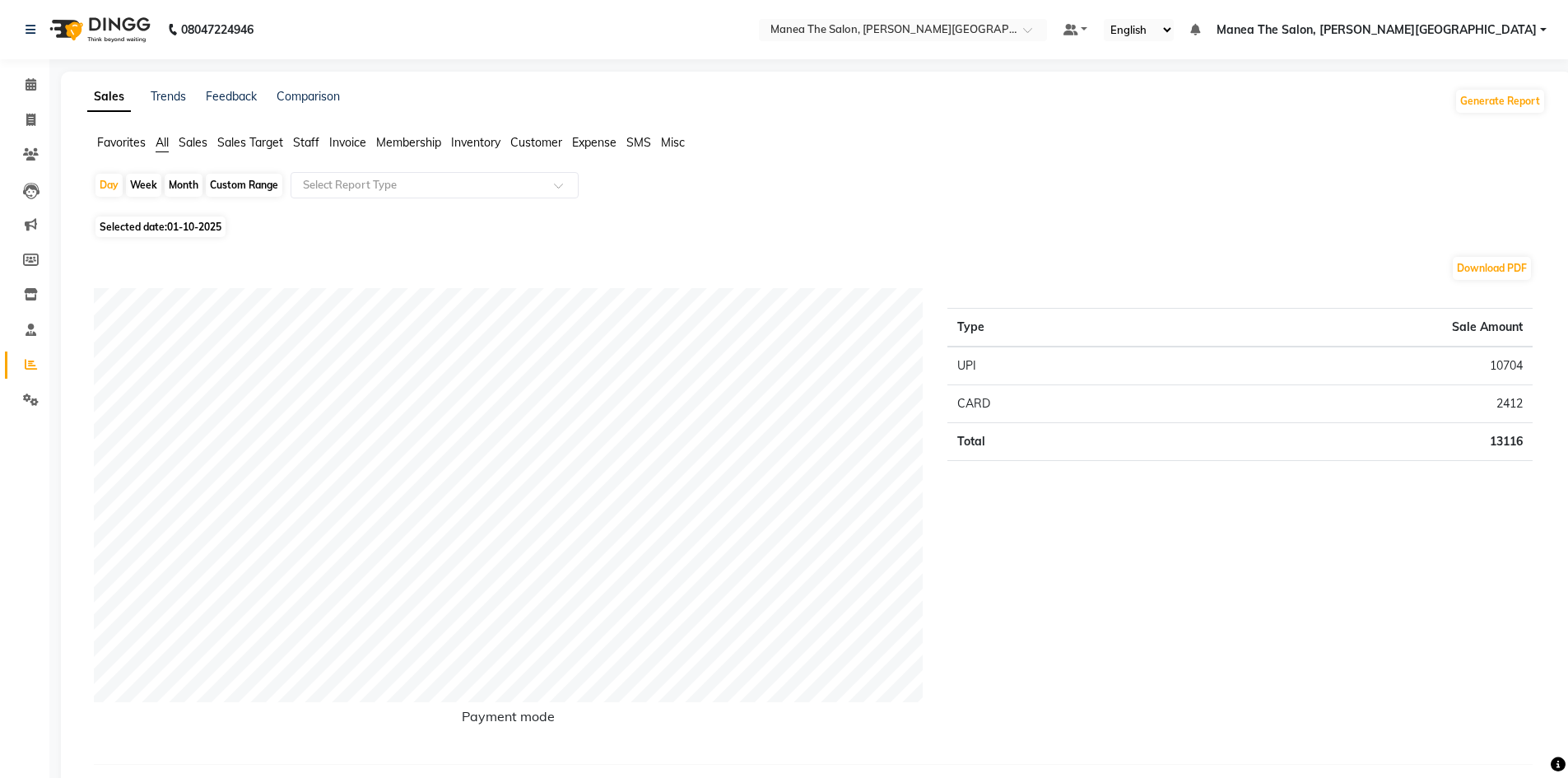
click at [187, 185] on div "Month" at bounding box center [184, 185] width 38 height 23
select select "10"
select select "2025"
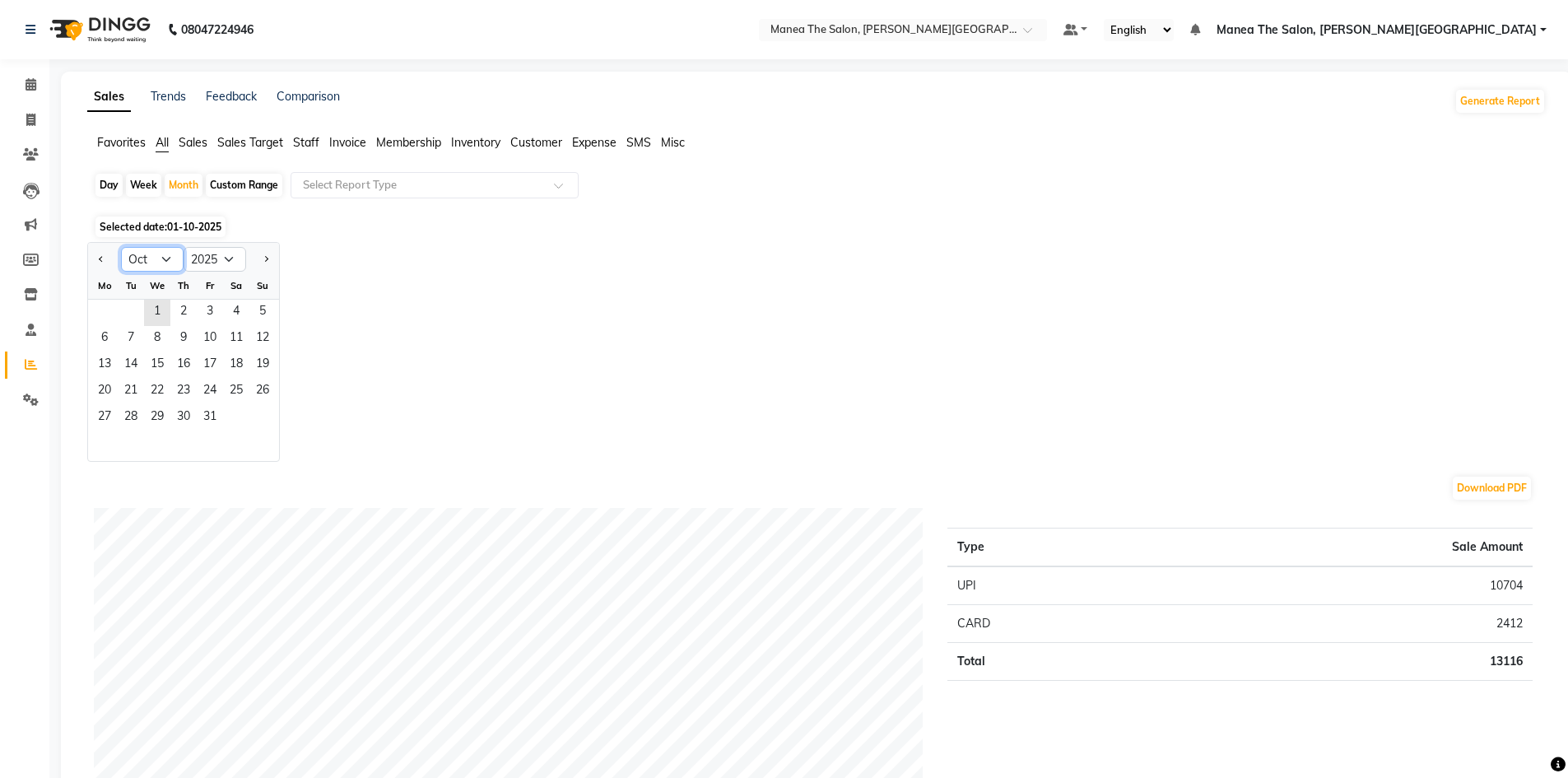
click at [168, 255] on select "Jan Feb Mar Apr May Jun Jul Aug Sep Oct Nov Dec" at bounding box center [152, 259] width 63 height 25
select select "9"
click at [121, 247] on select "Jan Feb Mar Apr May Jun Jul Aug Sep Oct Nov Dec" at bounding box center [152, 259] width 63 height 25
click at [270, 386] on span "28" at bounding box center [262, 391] width 27 height 27
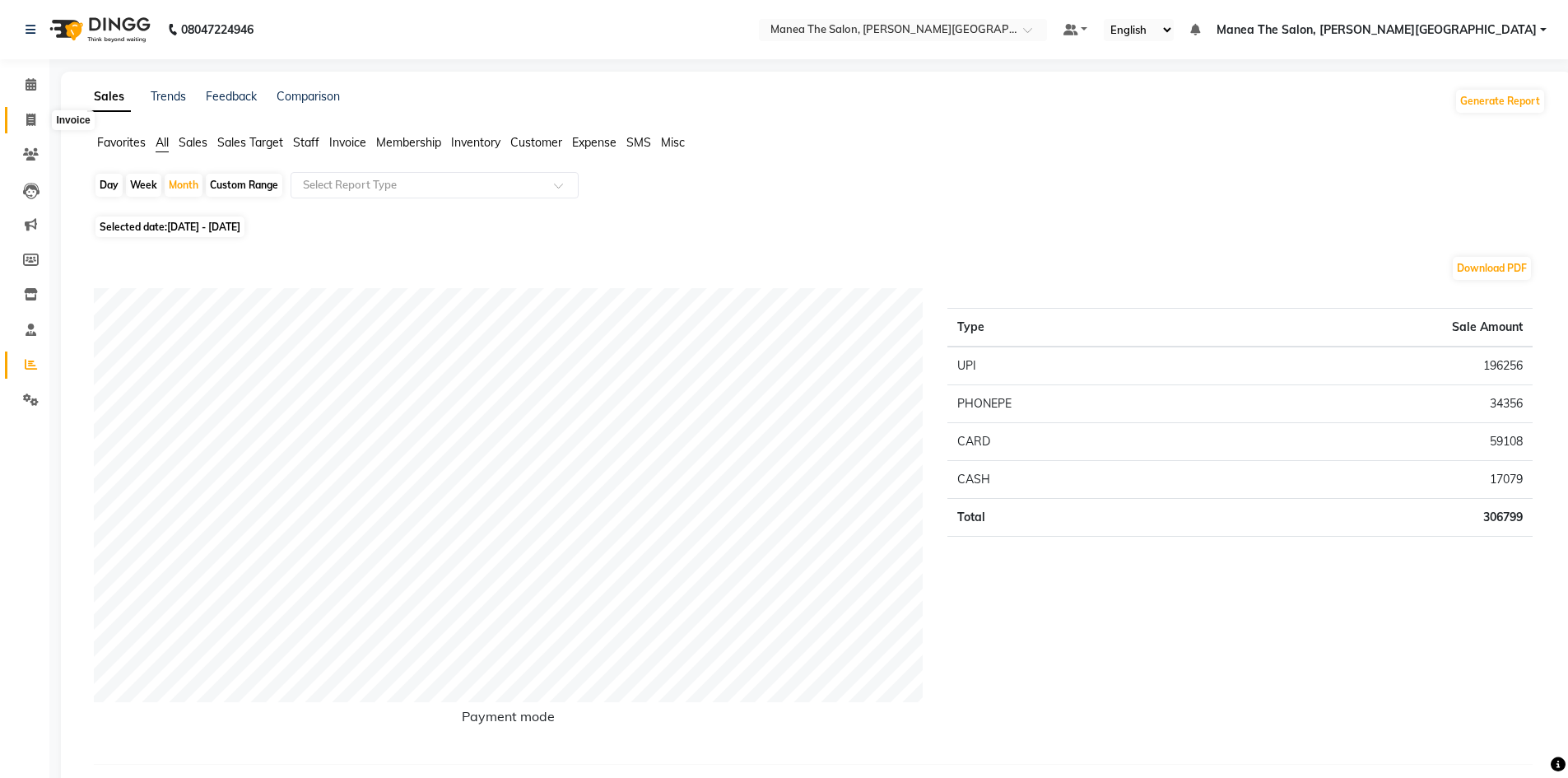
click at [33, 120] on icon at bounding box center [31, 119] width 9 height 12
select select "8762"
select select "service"
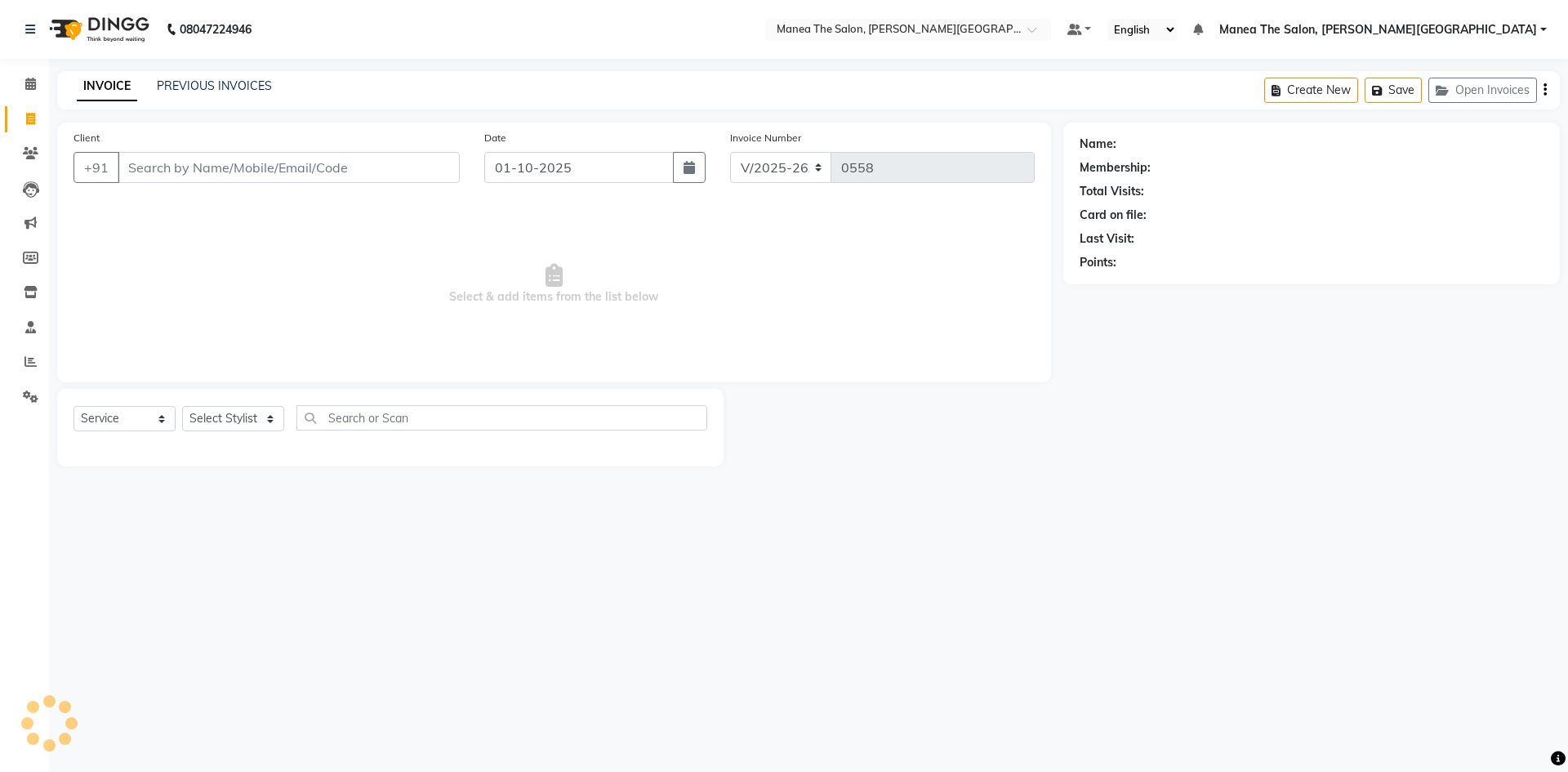
click at [229, 77] on div "PREVIOUS INVOICES" at bounding box center [214, 86] width 115 height 17
click at [693, 169] on icon "button" at bounding box center [688, 167] width 11 height 13
select select "10"
select select "2025"
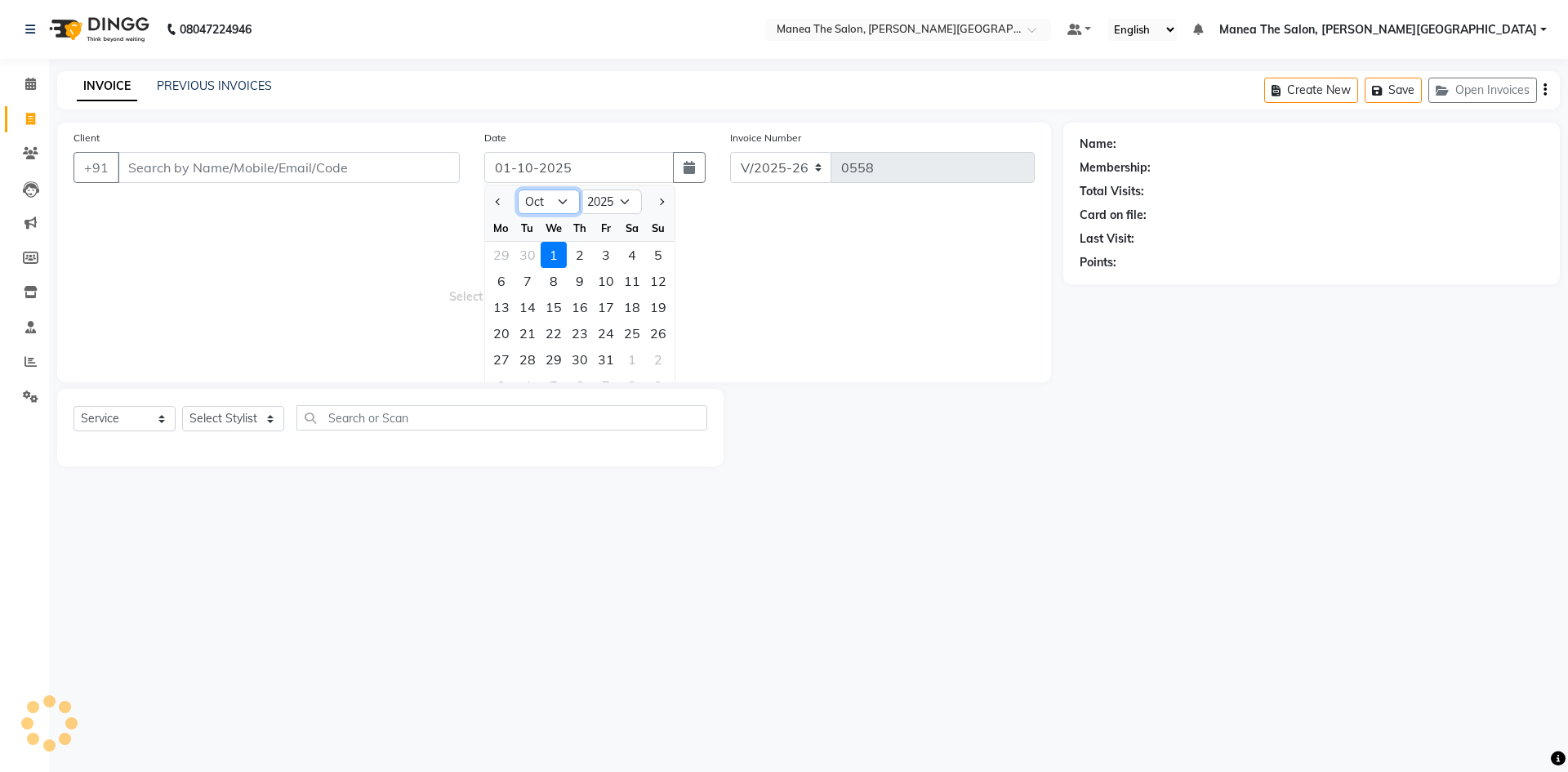
click at [567, 196] on select "Jan Feb Mar Apr May Jun Jul Aug Sep Oct Nov Dec" at bounding box center [548, 202] width 62 height 25
select select "9"
click at [517, 190] on select "Jan Feb Mar Apr May Jun Jul Aug Sep Oct Nov Dec" at bounding box center [548, 202] width 62 height 25
click at [661, 328] on div "28" at bounding box center [658, 333] width 26 height 26
type input "28-09-2025"
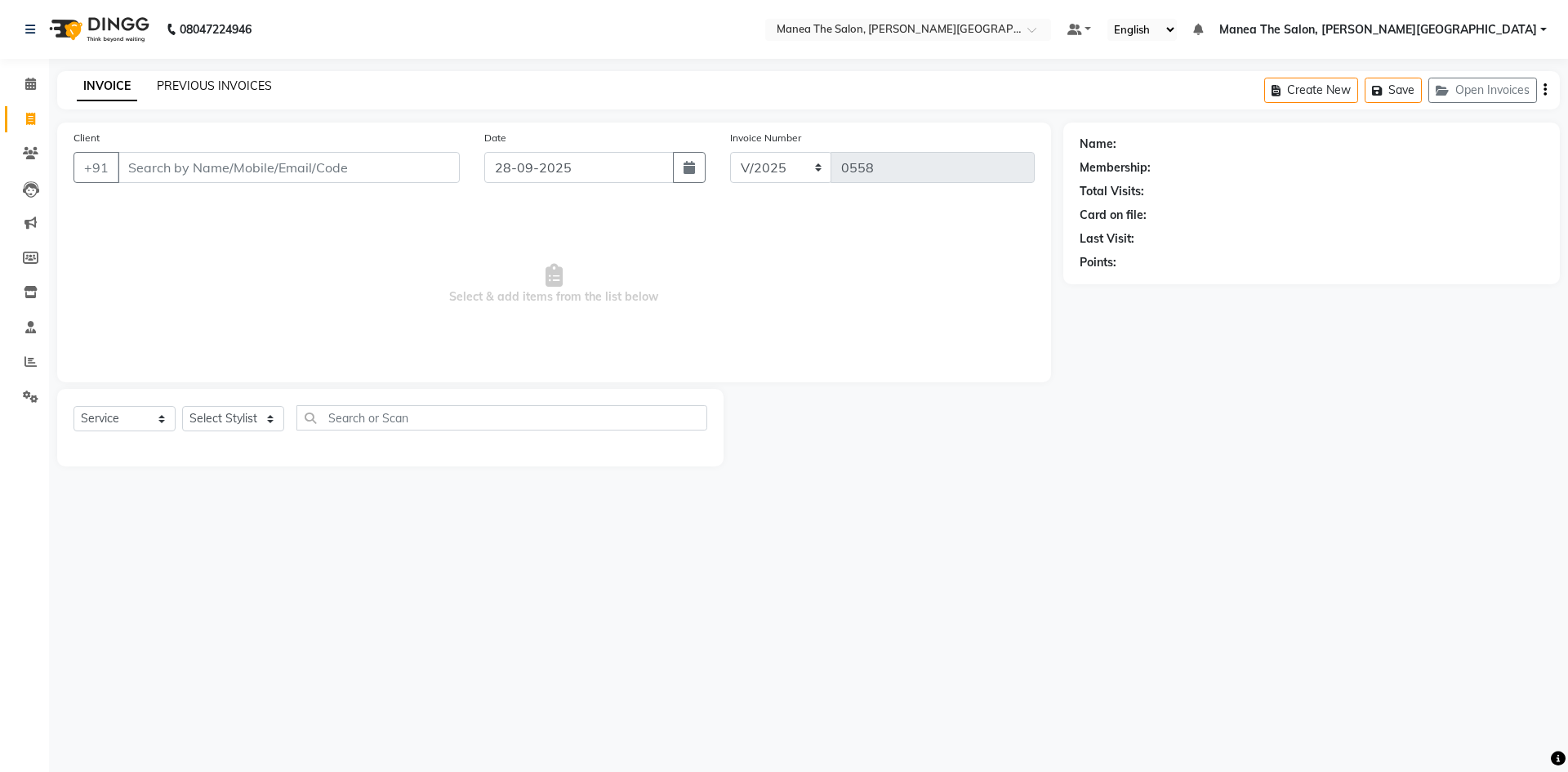
click at [208, 84] on link "PREVIOUS INVOICES" at bounding box center [214, 85] width 115 height 14
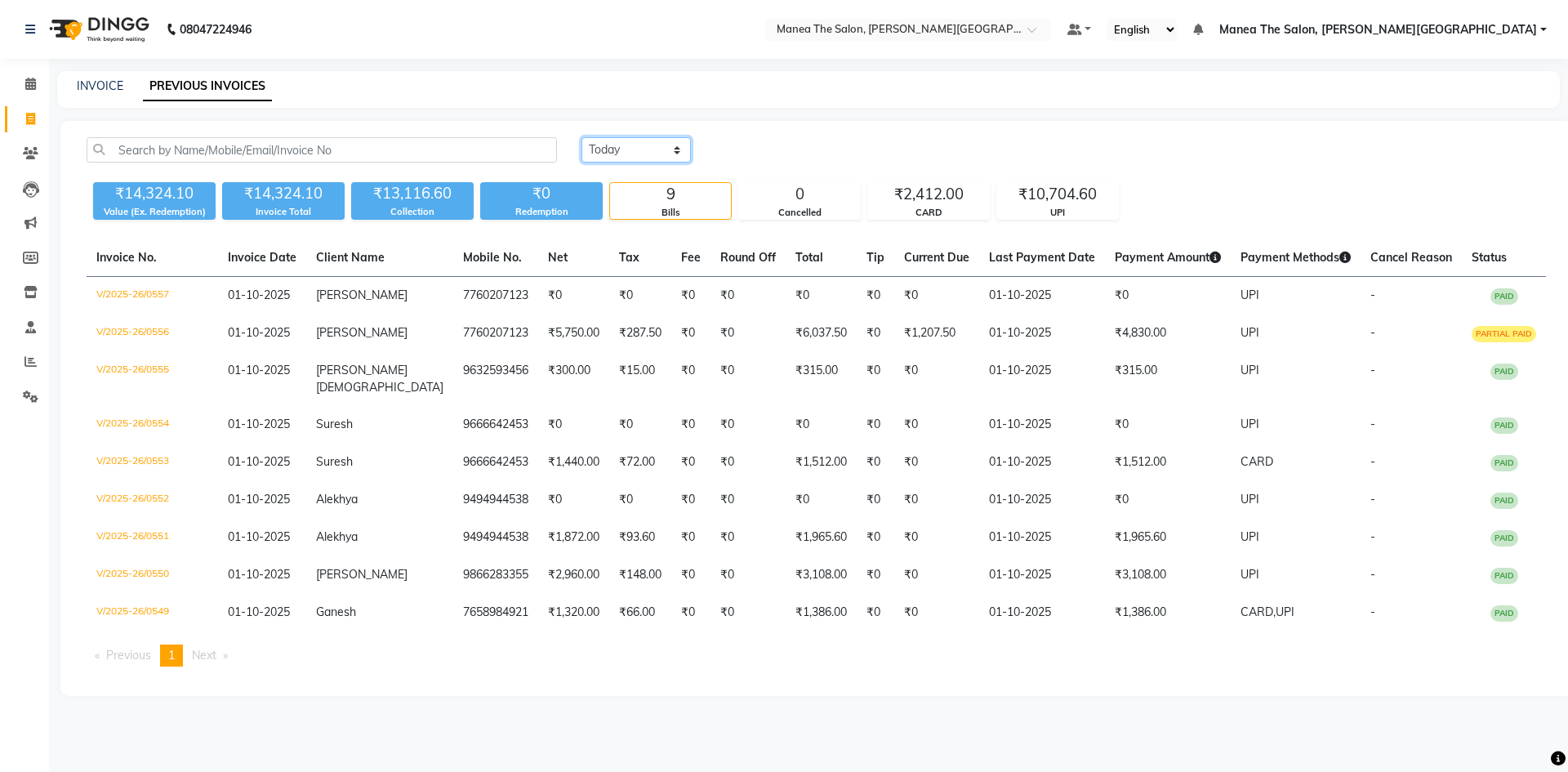
click at [678, 152] on select "Today Yesterday Custom Range" at bounding box center [636, 150] width 110 height 26
select select "range"
click at [581, 137] on select "Today Yesterday Custom Range" at bounding box center [636, 150] width 110 height 26
click at [818, 152] on input "01-10-2025" at bounding box center [769, 150] width 114 height 23
select select "10"
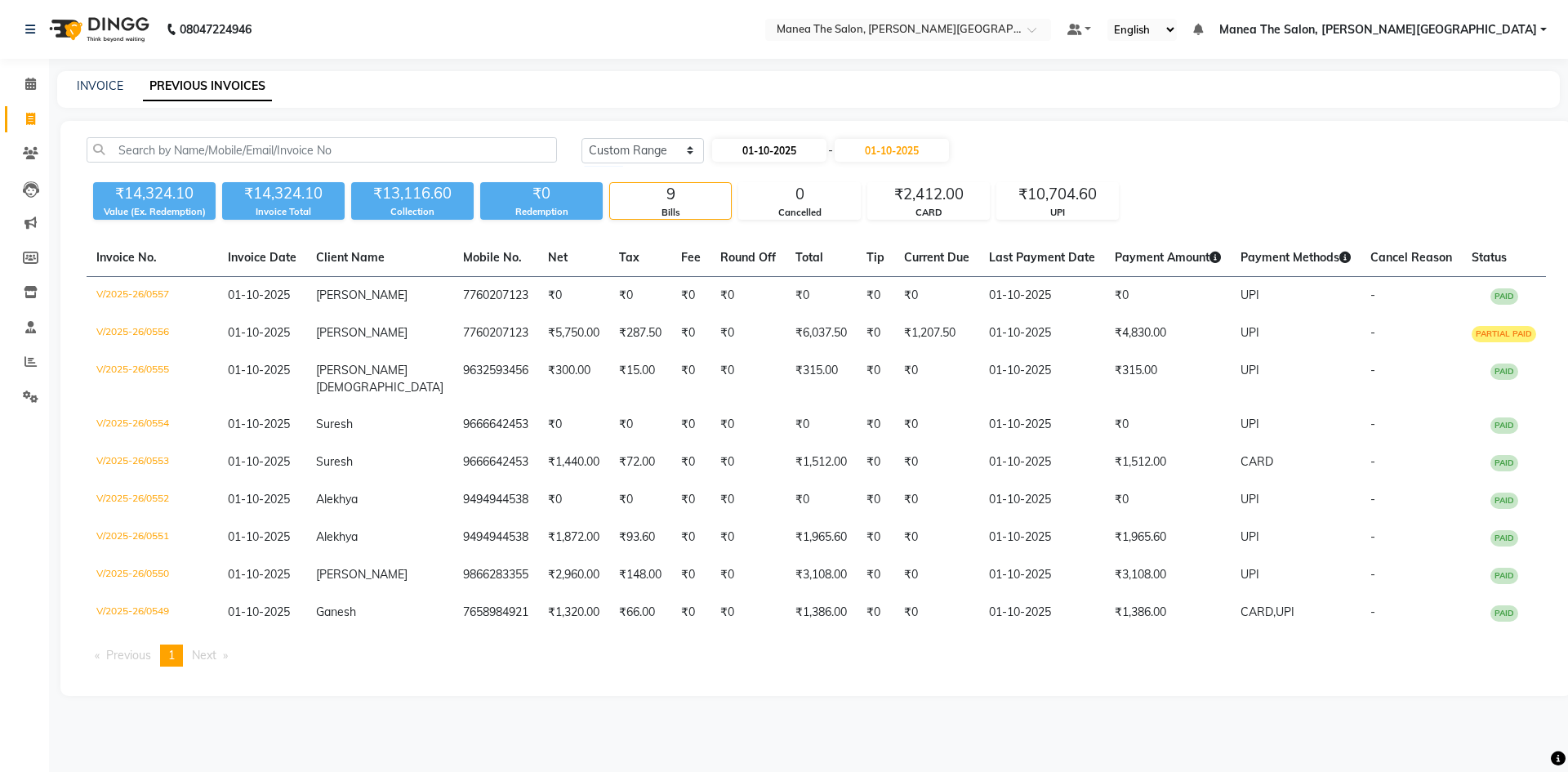
select select "2025"
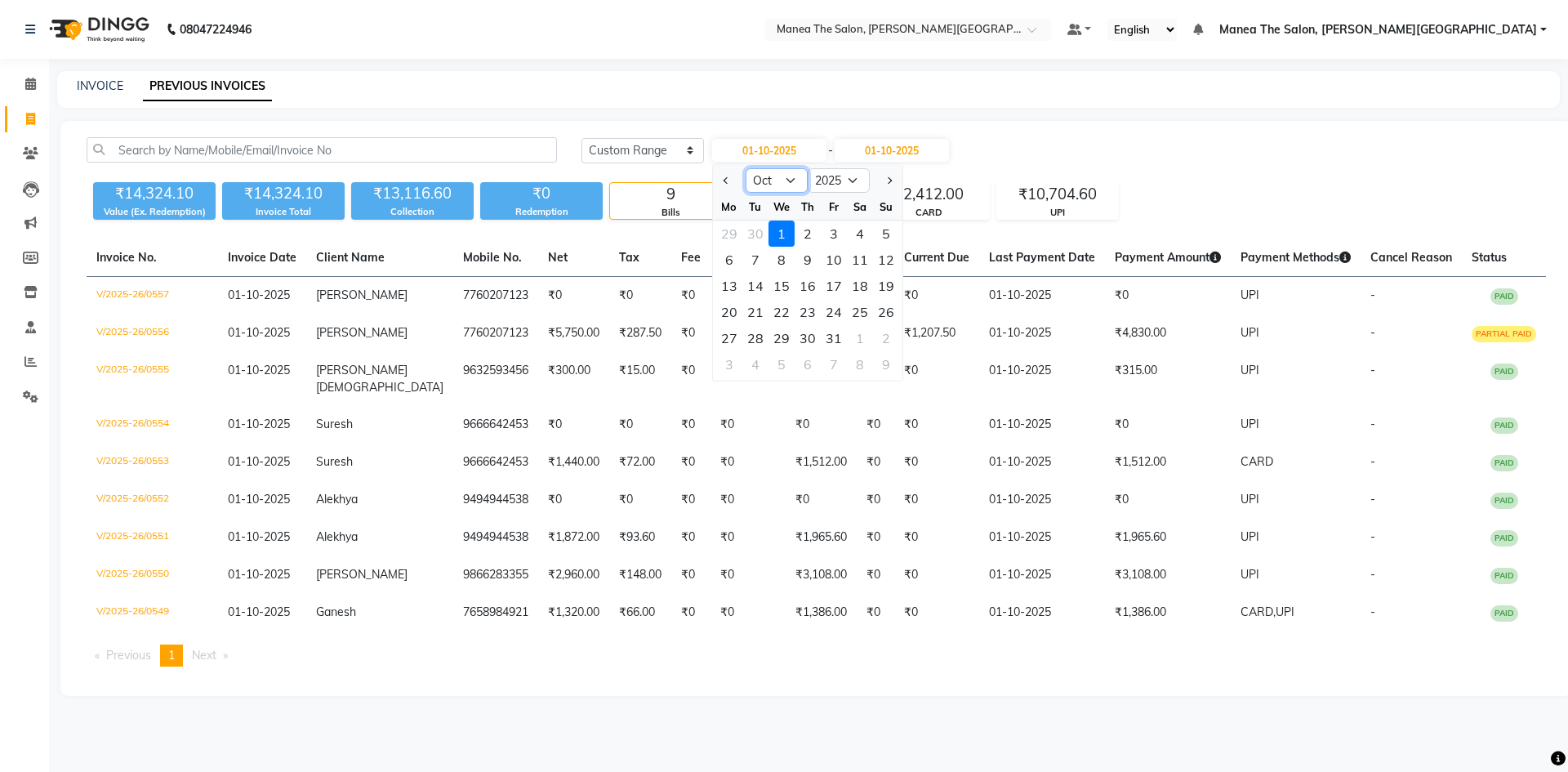
click at [789, 175] on select "Jan Feb Mar Apr May Jun Jul Aug Sep Oct Nov Dec" at bounding box center [776, 180] width 62 height 25
select select "9"
click at [745, 169] on select "Jan Feb Mar Apr May Jun Jul Aug Sep Oct Nov Dec" at bounding box center [776, 180] width 62 height 25
click at [886, 311] on div "28" at bounding box center [886, 312] width 26 height 26
type input "28-09-2025"
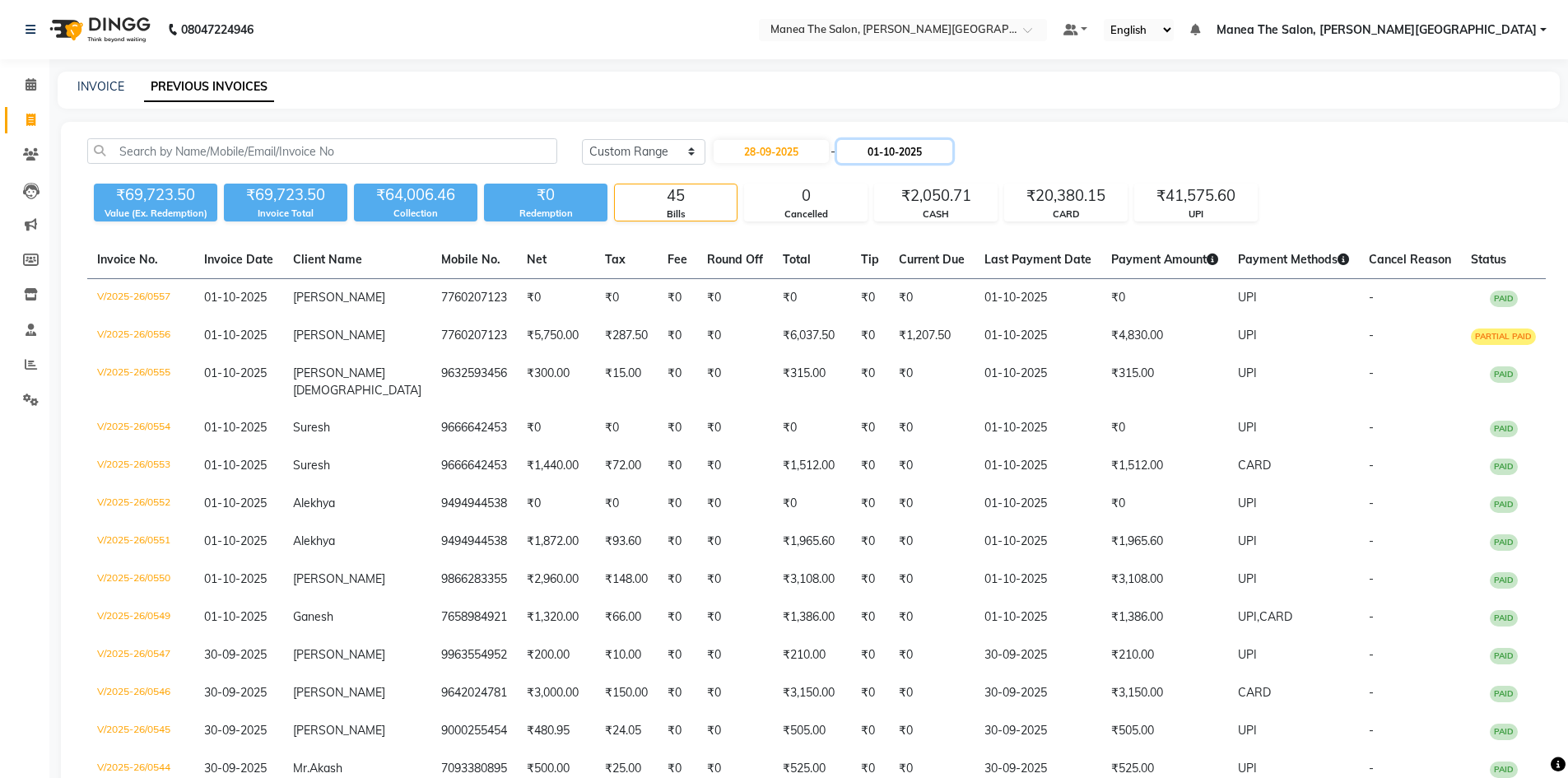
click at [933, 151] on input "01-10-2025" at bounding box center [895, 151] width 115 height 23
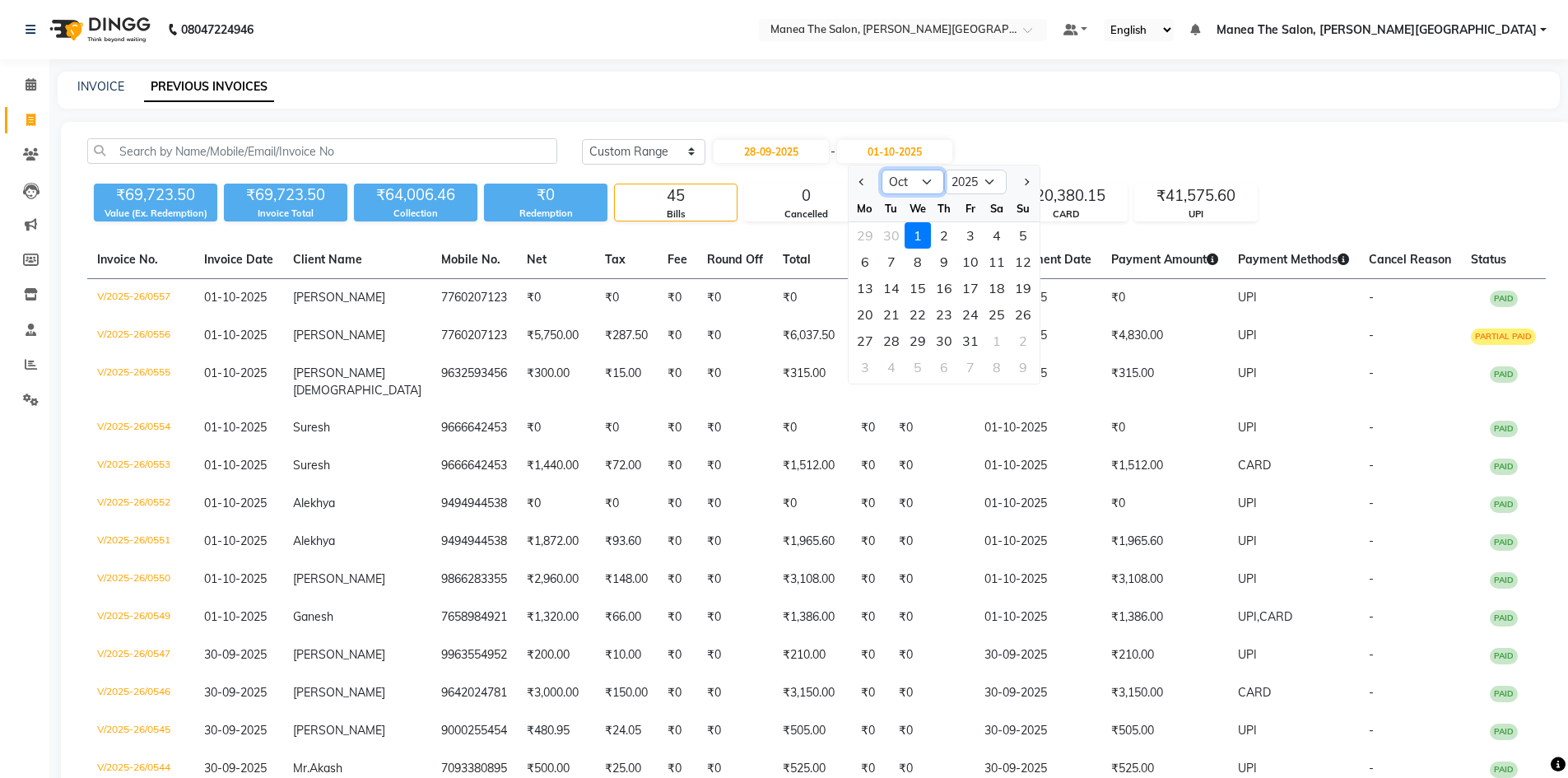
click at [916, 181] on select "Sep Oct Nov Dec" at bounding box center [913, 182] width 63 height 25
select select "9"
click at [882, 170] on select "Sep Oct Nov Dec" at bounding box center [913, 182] width 63 height 25
click at [1029, 314] on div "28" at bounding box center [1023, 314] width 27 height 27
type input "28-09-2025"
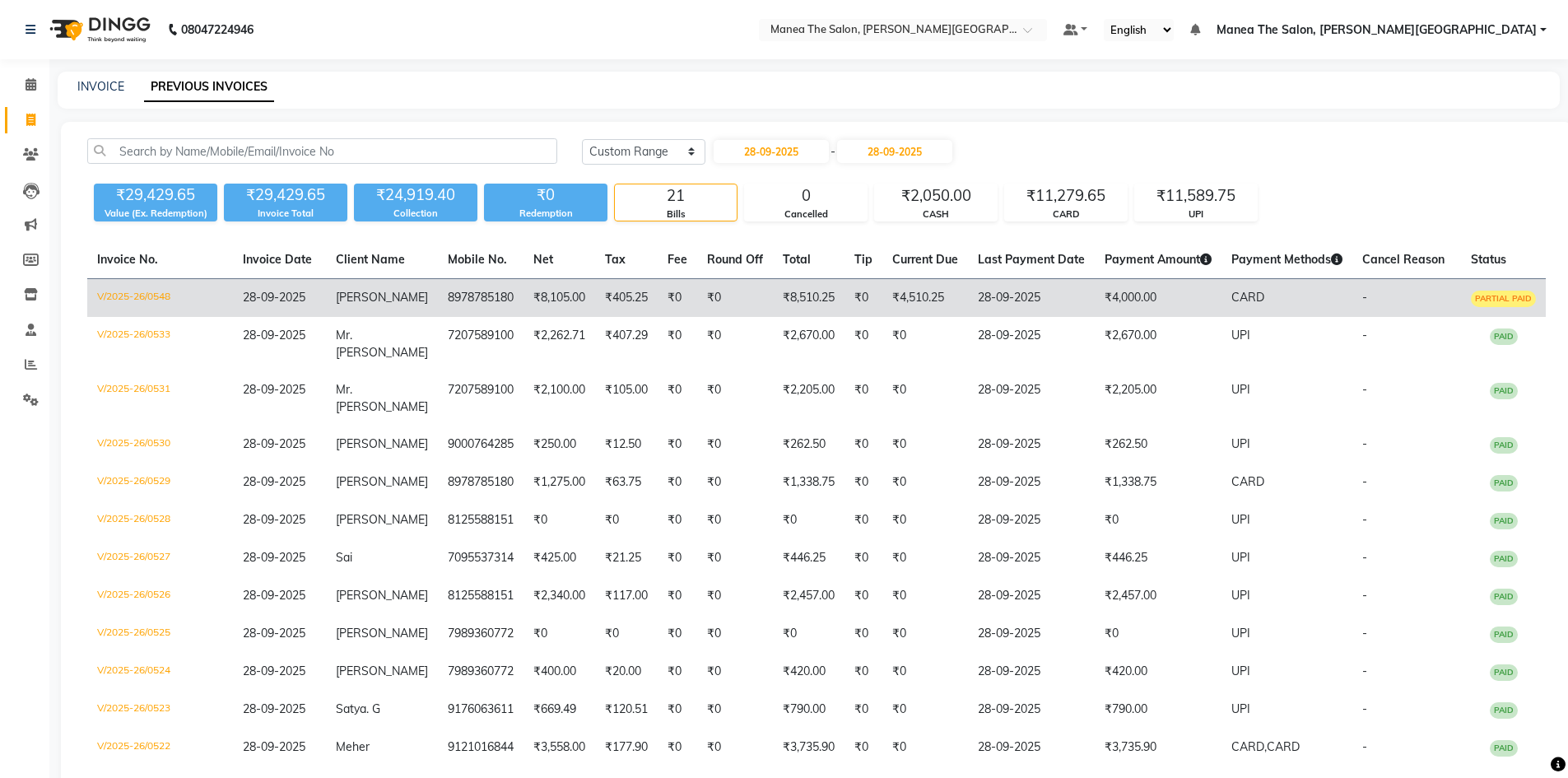
click at [658, 292] on td "₹0" at bounding box center [678, 298] width 39 height 39
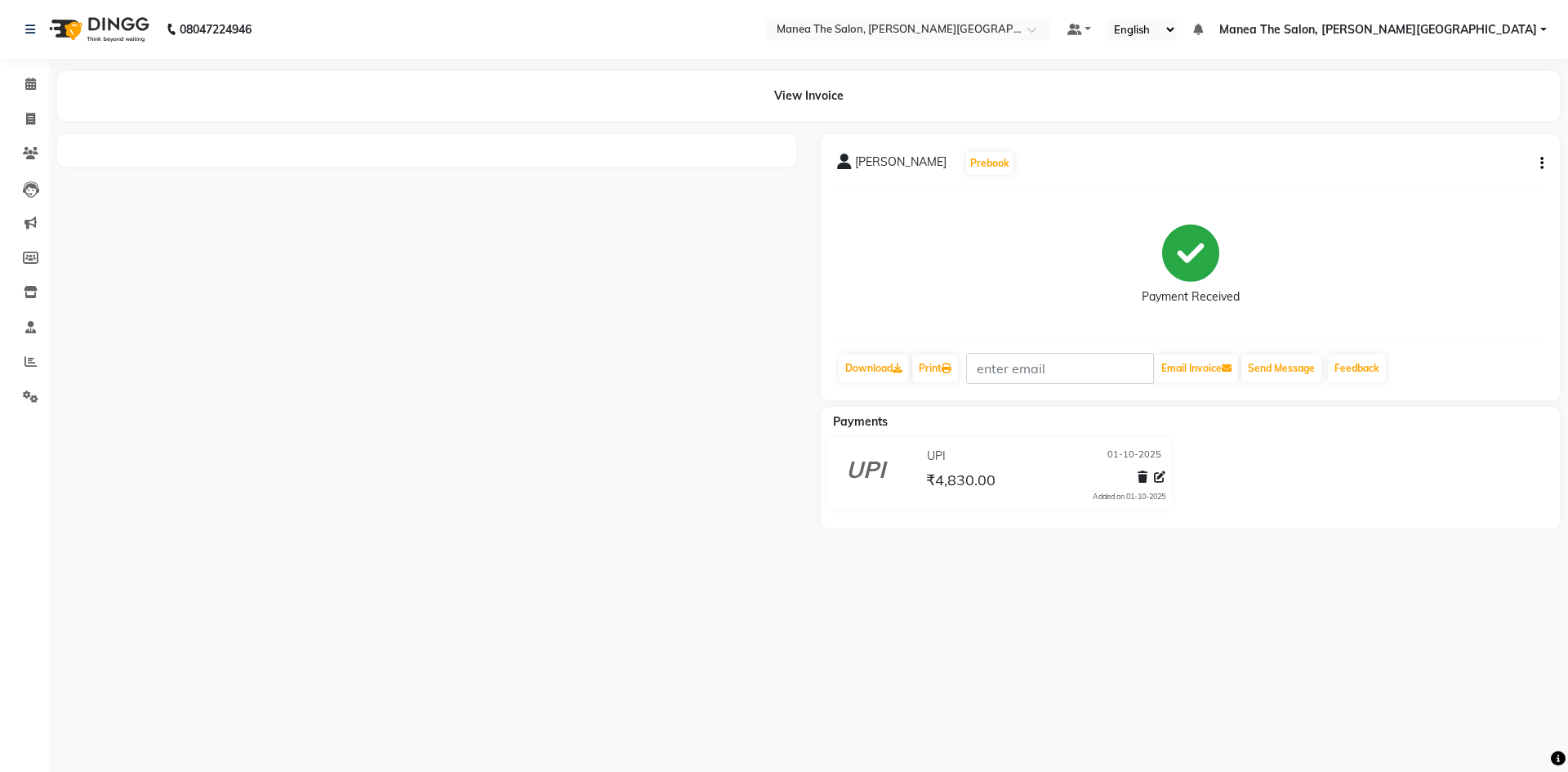
click at [1543, 169] on div "[PERSON_NAME] Prebook Payment Received Download Print Email Invoice Send Messag…" at bounding box center [1190, 266] width 739 height 266
click at [1539, 167] on button "button" at bounding box center [1538, 163] width 10 height 17
click at [1471, 188] on div "Edit Invoice" at bounding box center [1460, 184] width 111 height 20
select select "service"
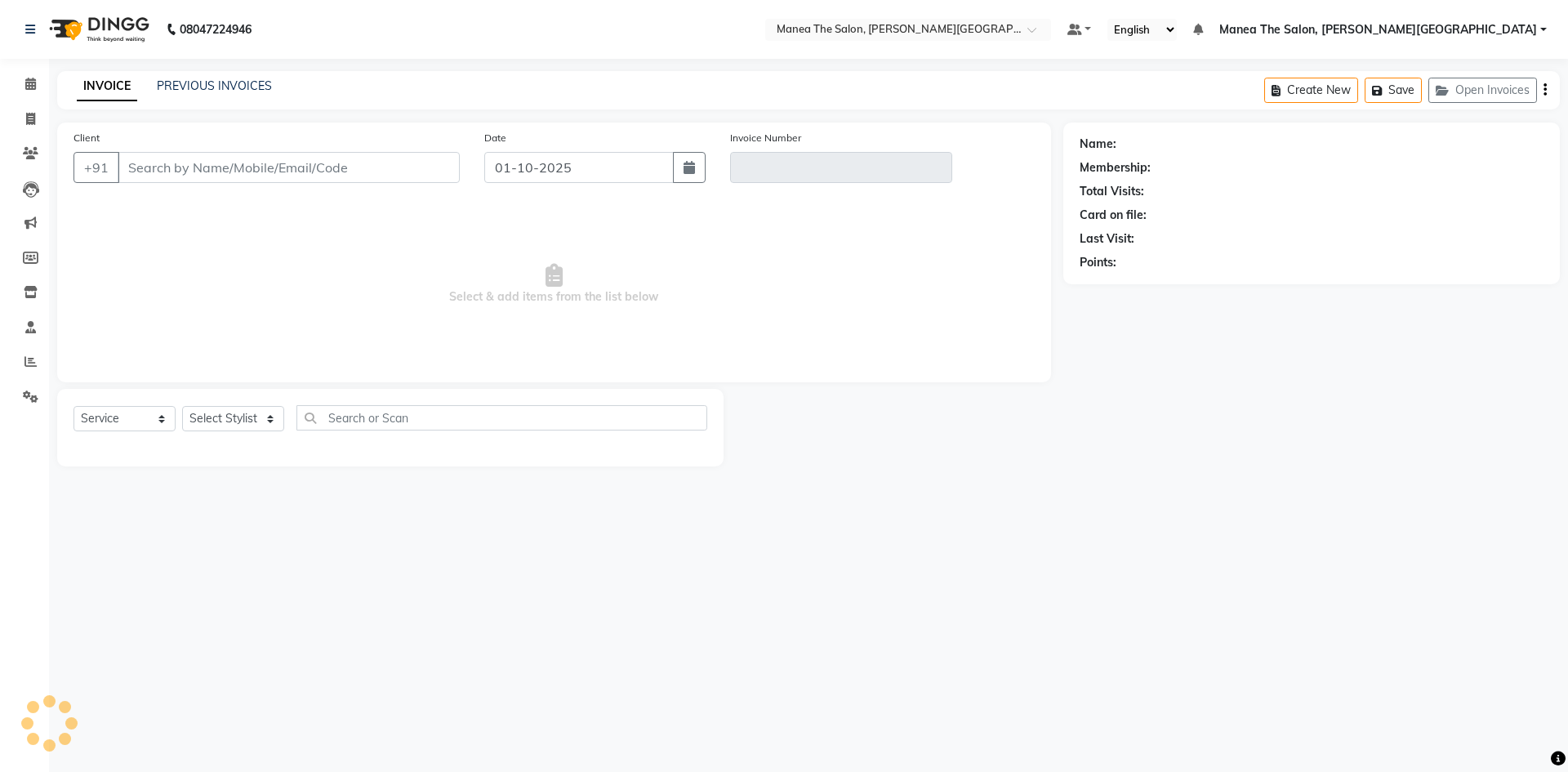
type input "7760207123"
type input "V/2025-26/0556"
select select "1: Object"
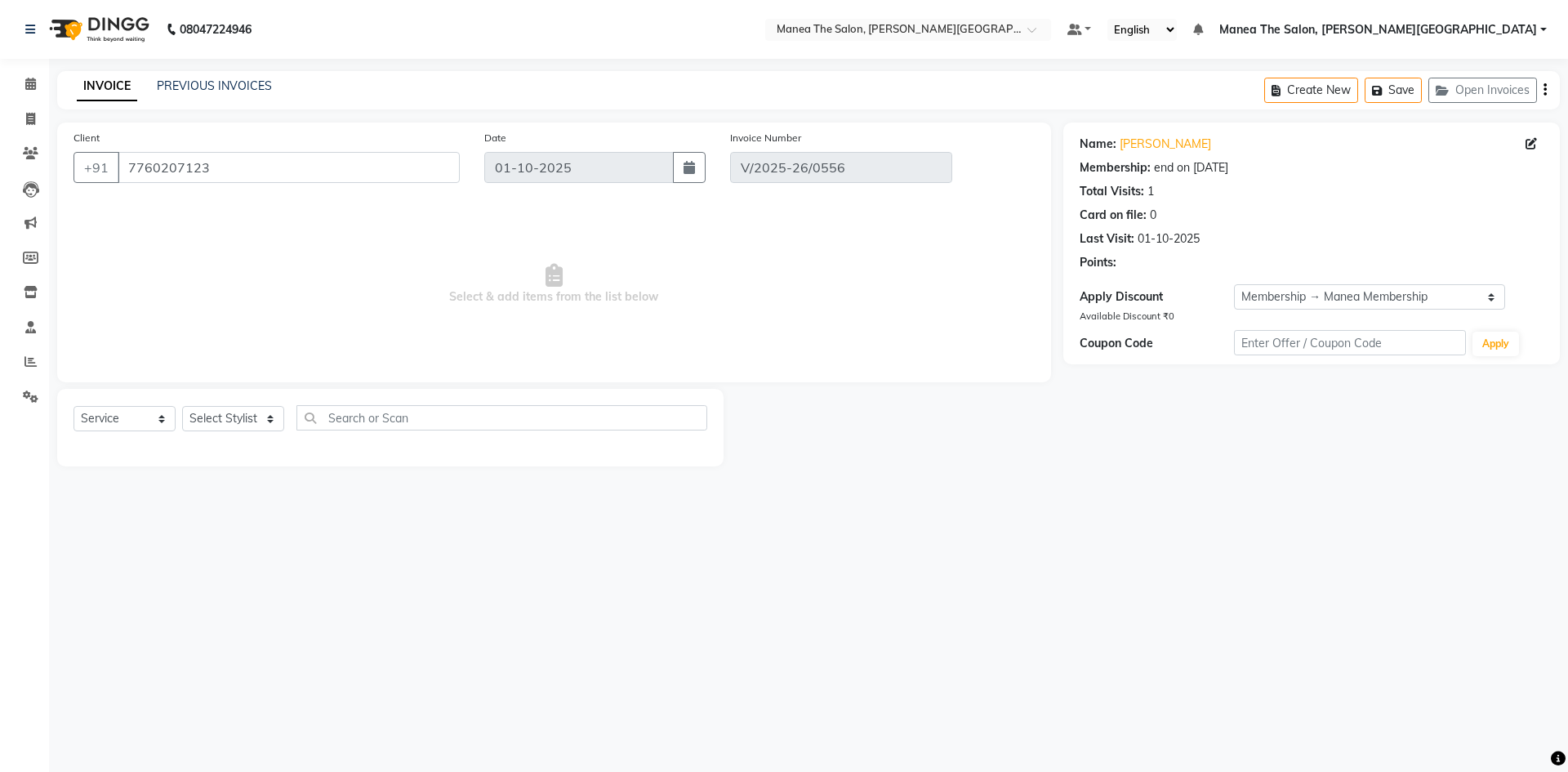
select select "select"
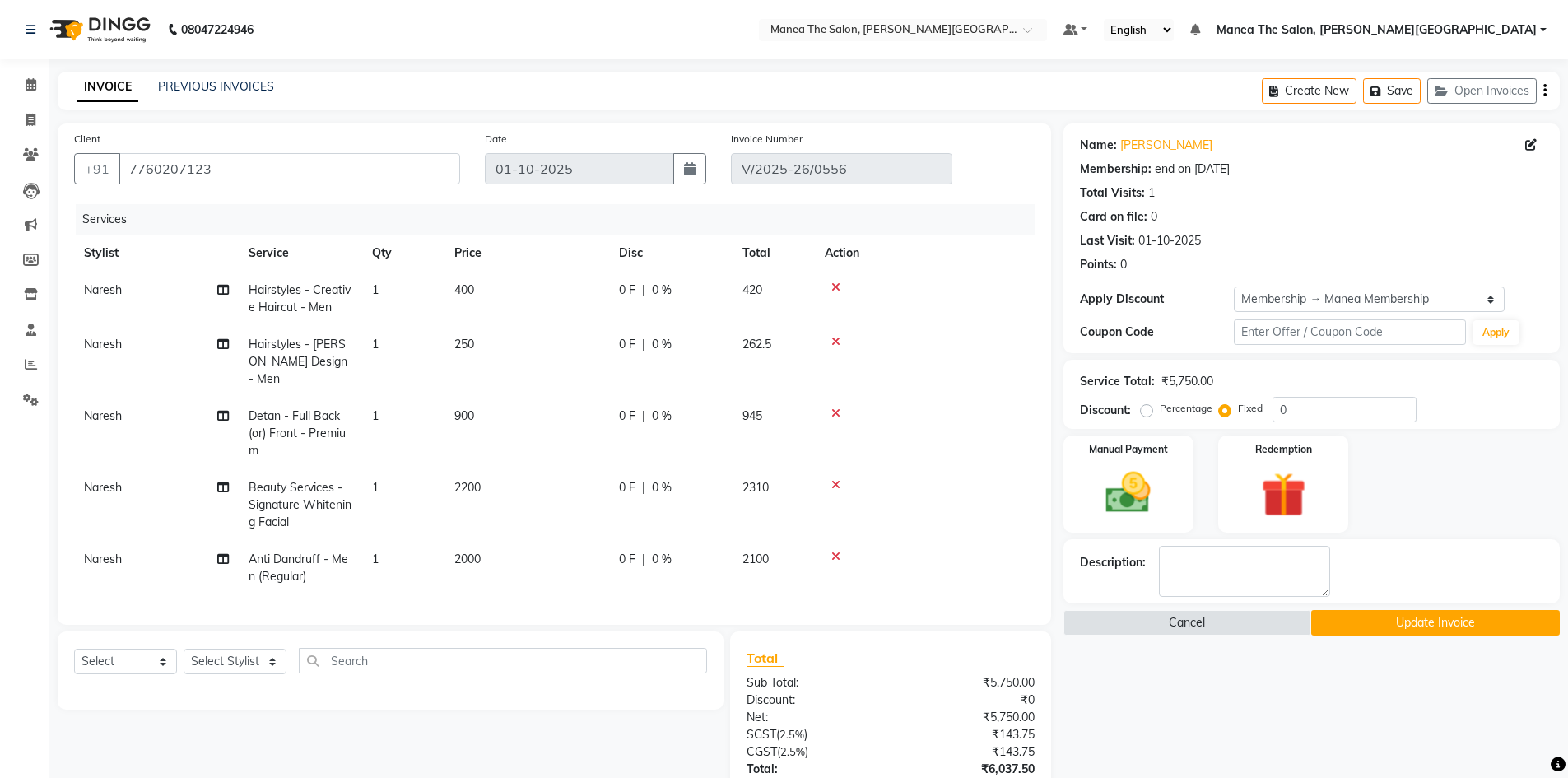
click at [350, 405] on td "Detan - Full Back (or) Front - Premium" at bounding box center [300, 433] width 124 height 71
select select "89491"
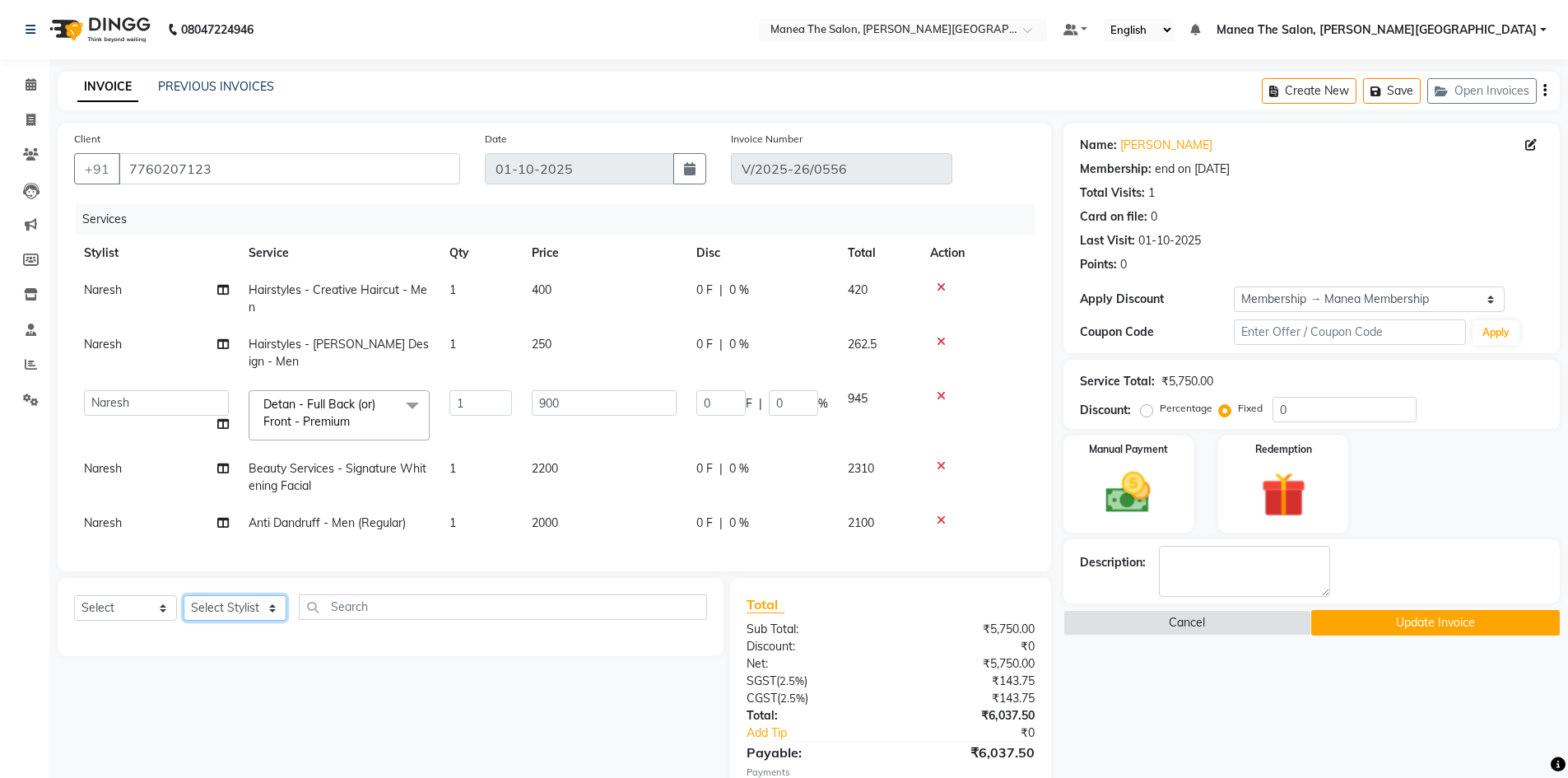
click at [275, 600] on select "Select Stylist [PERSON_NAME] Manager [PERSON_NAME] [PERSON_NAME] [PERSON_NAME] …" at bounding box center [235, 608] width 103 height 26
click at [158, 600] on select "Select Service Product Membership Package Voucher Prepaid Gift Card" at bounding box center [125, 608] width 103 height 26
select select "service"
click at [74, 595] on select "Select Service Product Membership Package Voucher Prepaid Gift Card" at bounding box center [125, 608] width 103 height 26
click at [419, 391] on span at bounding box center [413, 406] width 33 height 31
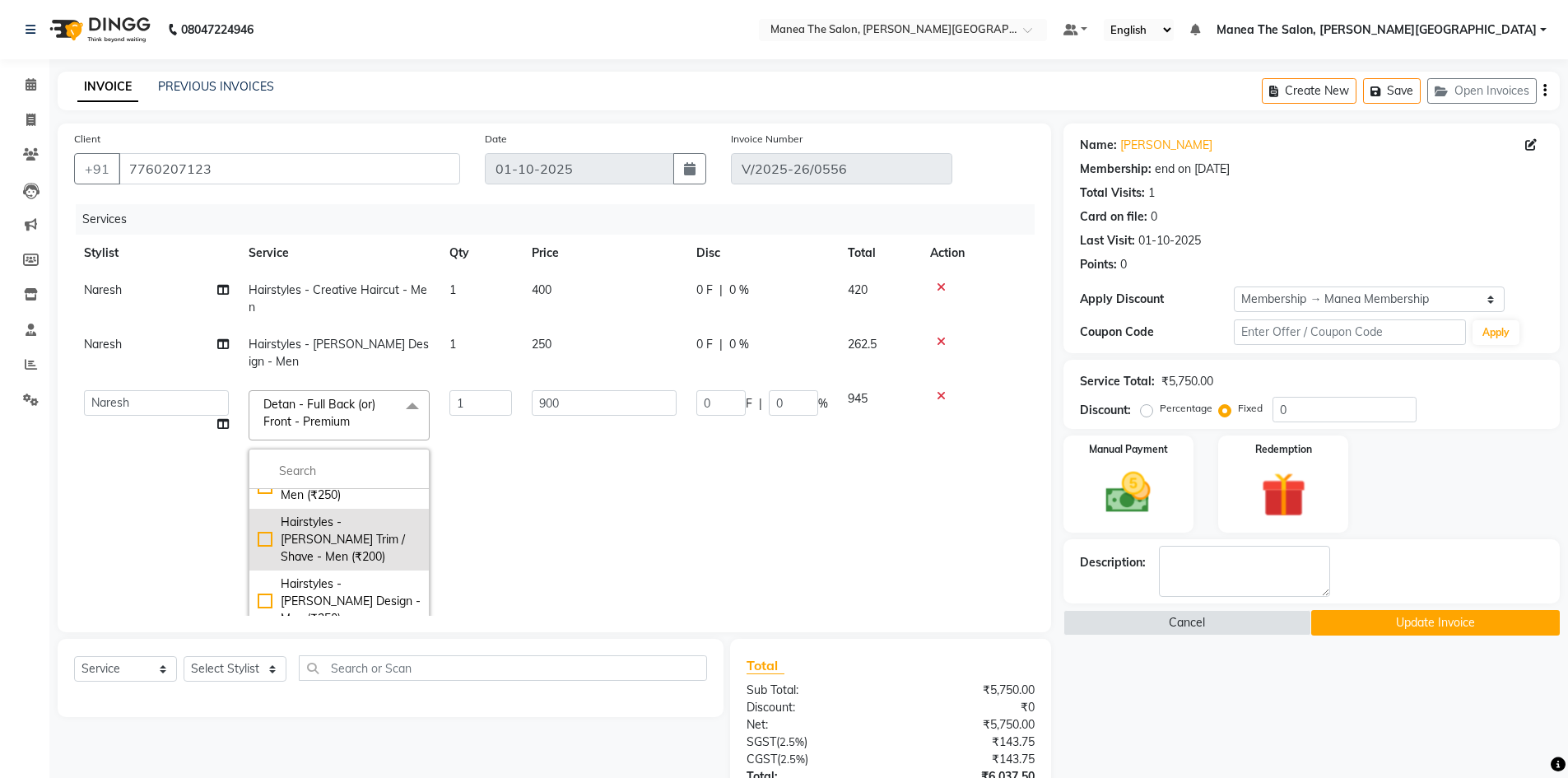
scroll to position [165, 0]
click at [304, 455] on li at bounding box center [339, 472] width 179 height 34
click at [341, 462] on input "multiselect-search" at bounding box center [339, 471] width 163 height 17
type input "premiu"
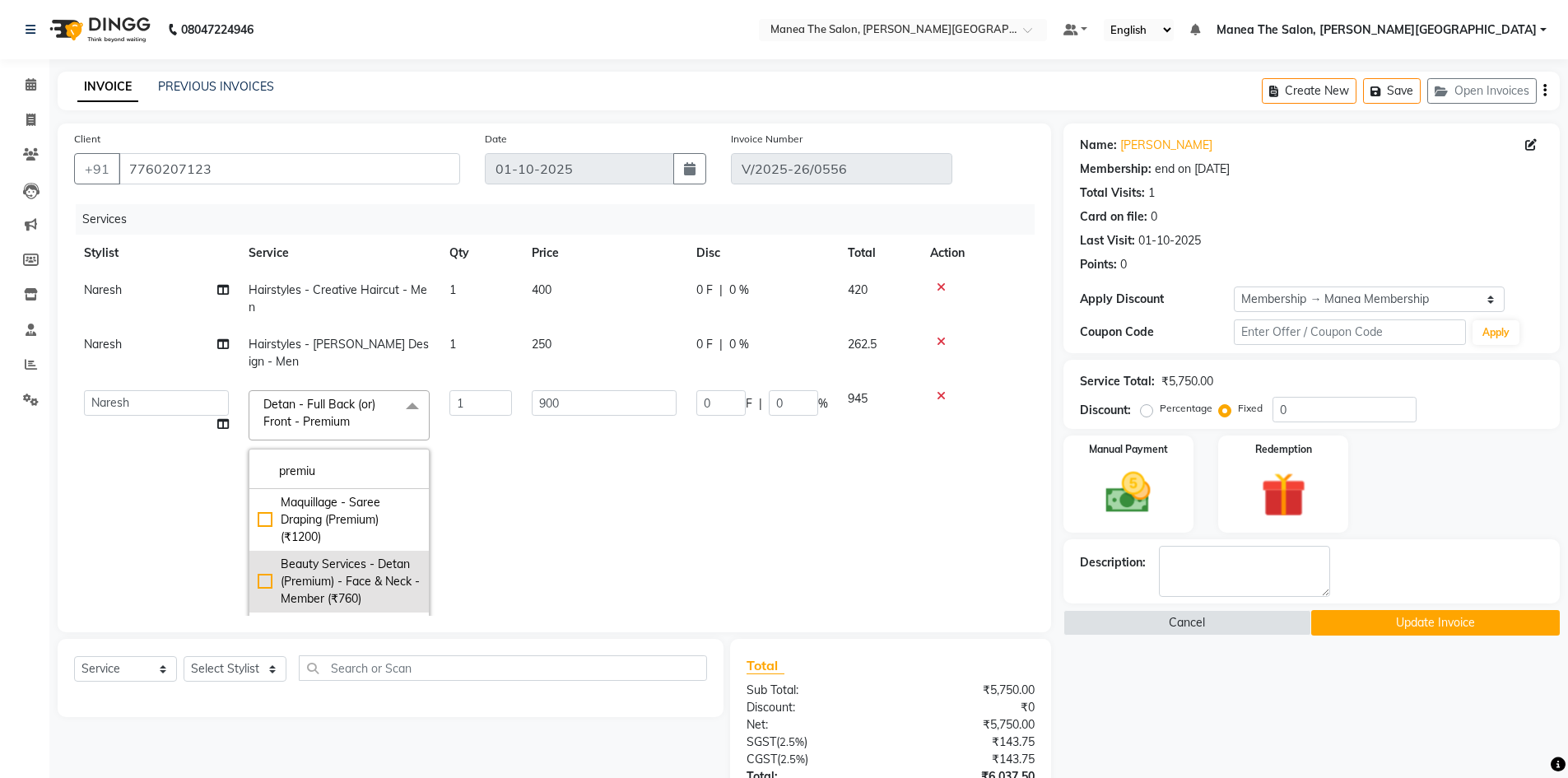
click at [353, 572] on div "Beauty Services - Detan (Premium) - Face & Neck - Member (₹760)" at bounding box center [339, 582] width 163 height 51
type input "760"
checkbox input "true"
checkbox input "false"
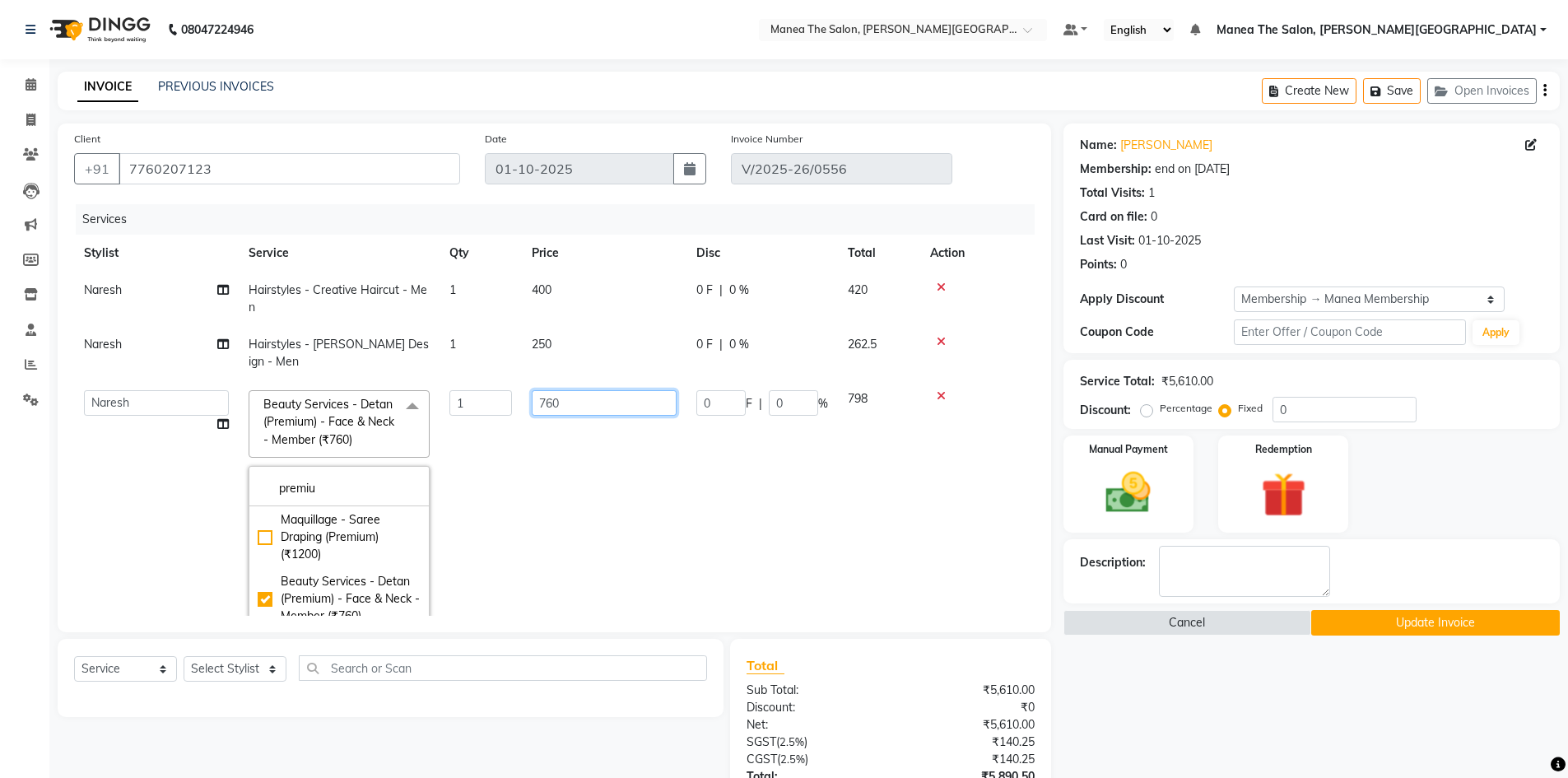
click at [583, 390] on input "760" at bounding box center [604, 403] width 145 height 26
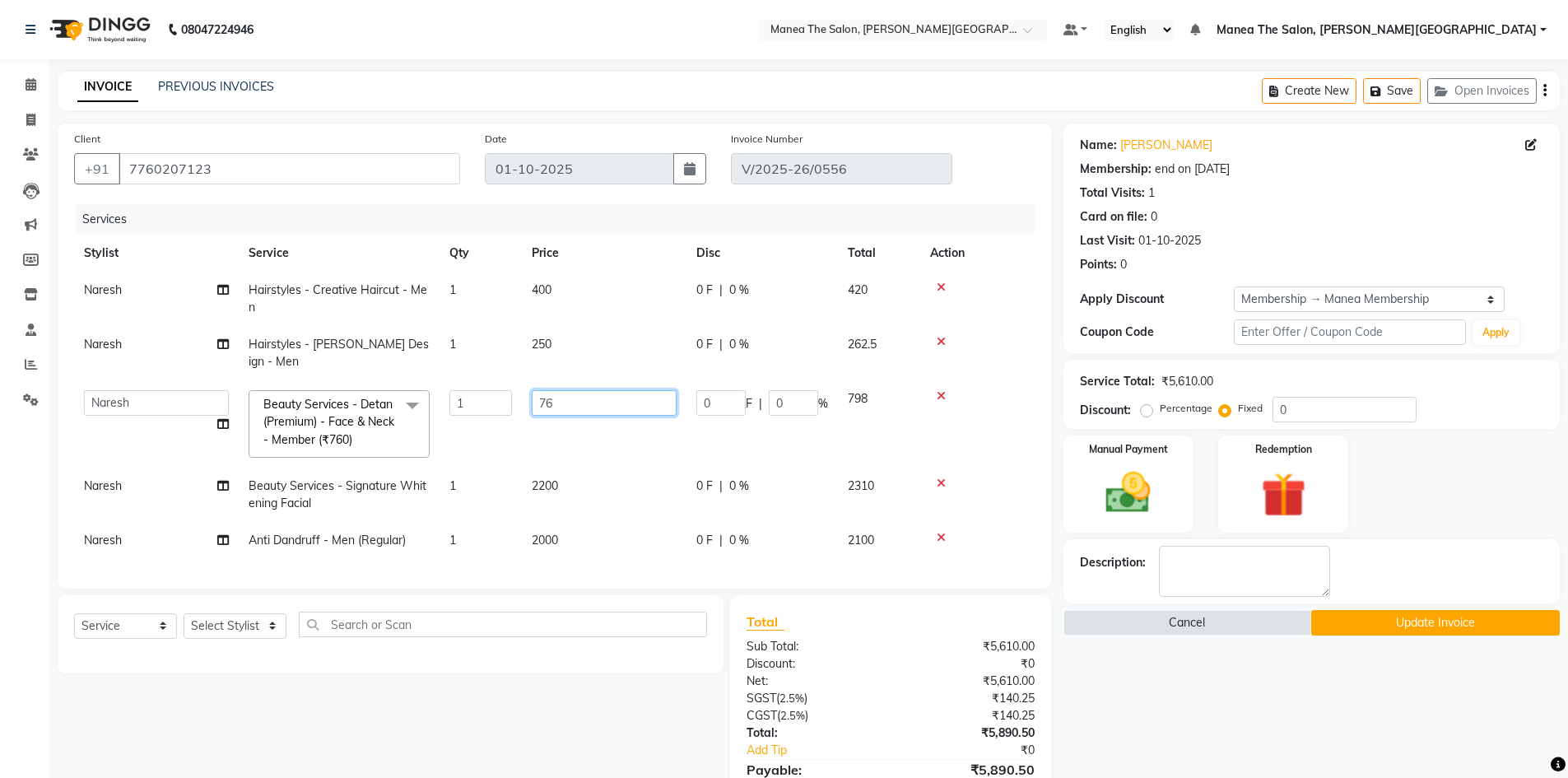
type input "7"
type input "900"
click at [511, 419] on tr "[PERSON_NAME] Manager Naresh [PERSON_NAME] [PERSON_NAME] Zubhair Beauty Service…" at bounding box center [554, 424] width 961 height 87
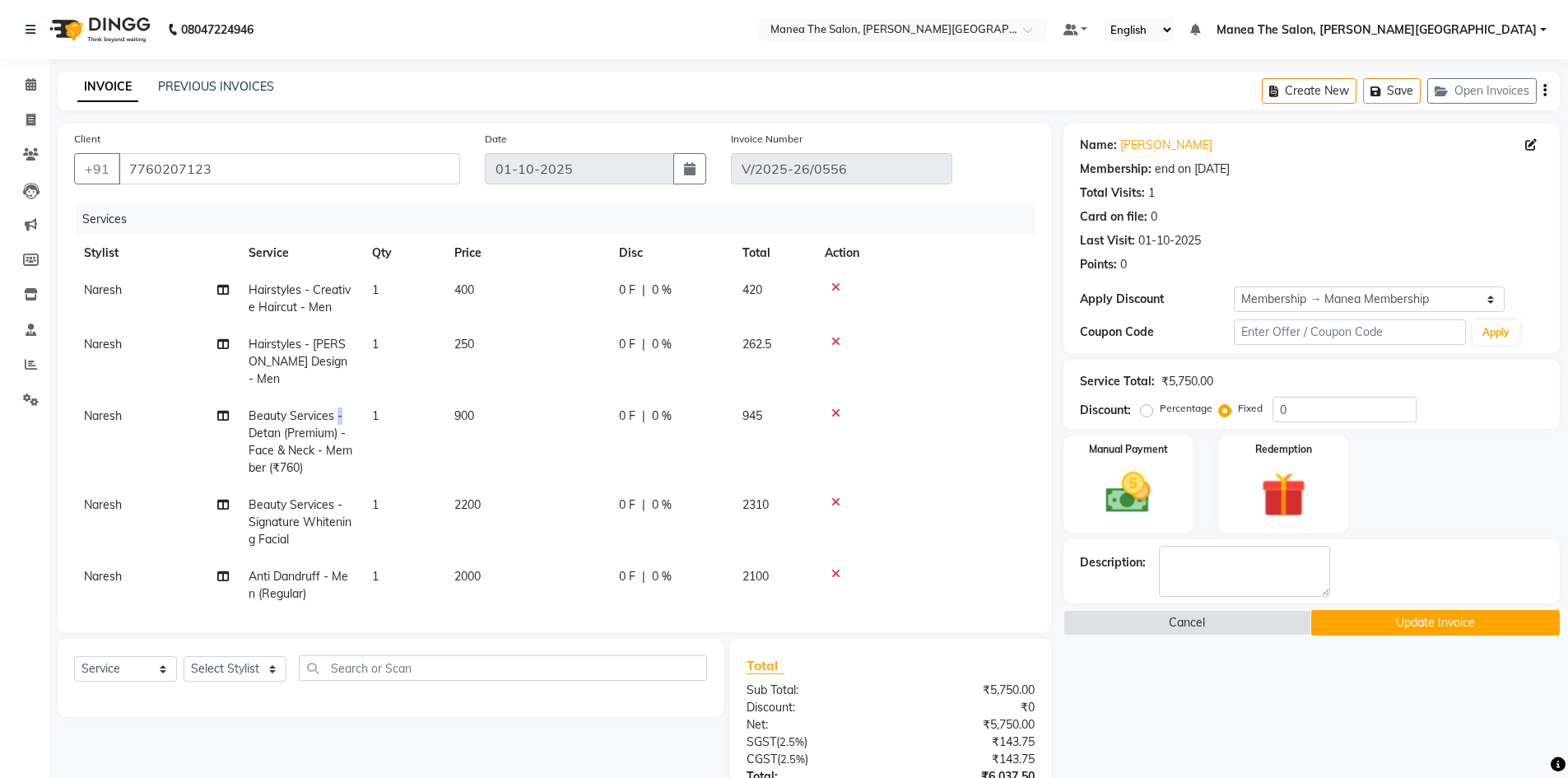
drag, startPoint x: 341, startPoint y: 402, endPoint x: 336, endPoint y: 379, distance: 23.5
click at [336, 379] on tbody "Naresh Hairstyles - Creative Haircut - Men 1 400 0 F | 0 % 420 Naresh Hairstyle…" at bounding box center [554, 442] width 961 height 341
click at [359, 430] on td "Beauty Services - Detan (Premium) - Face & Neck - Member (₹760)" at bounding box center [300, 443] width 124 height 89
select select "89491"
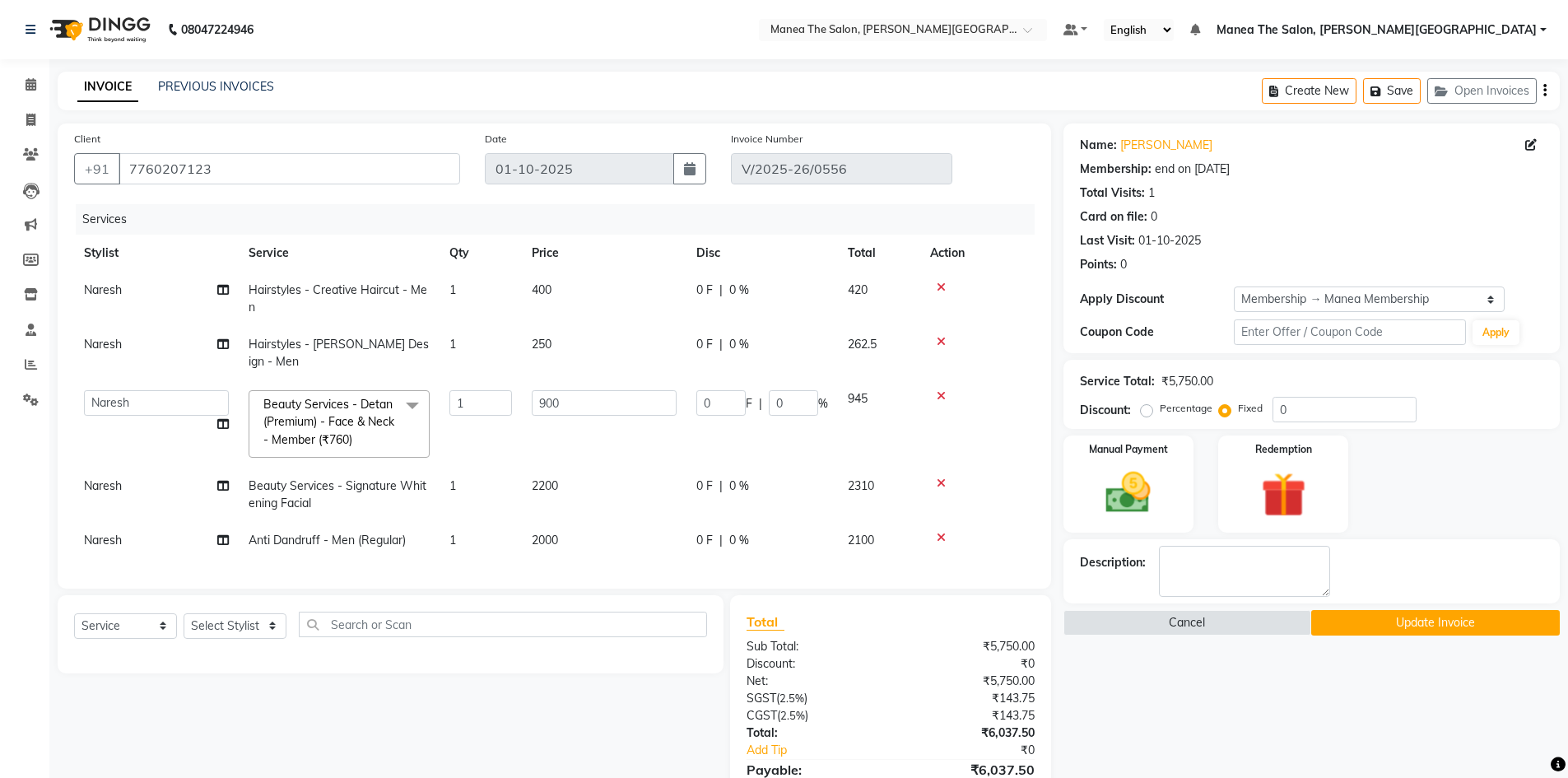
click at [407, 390] on span at bounding box center [413, 406] width 33 height 31
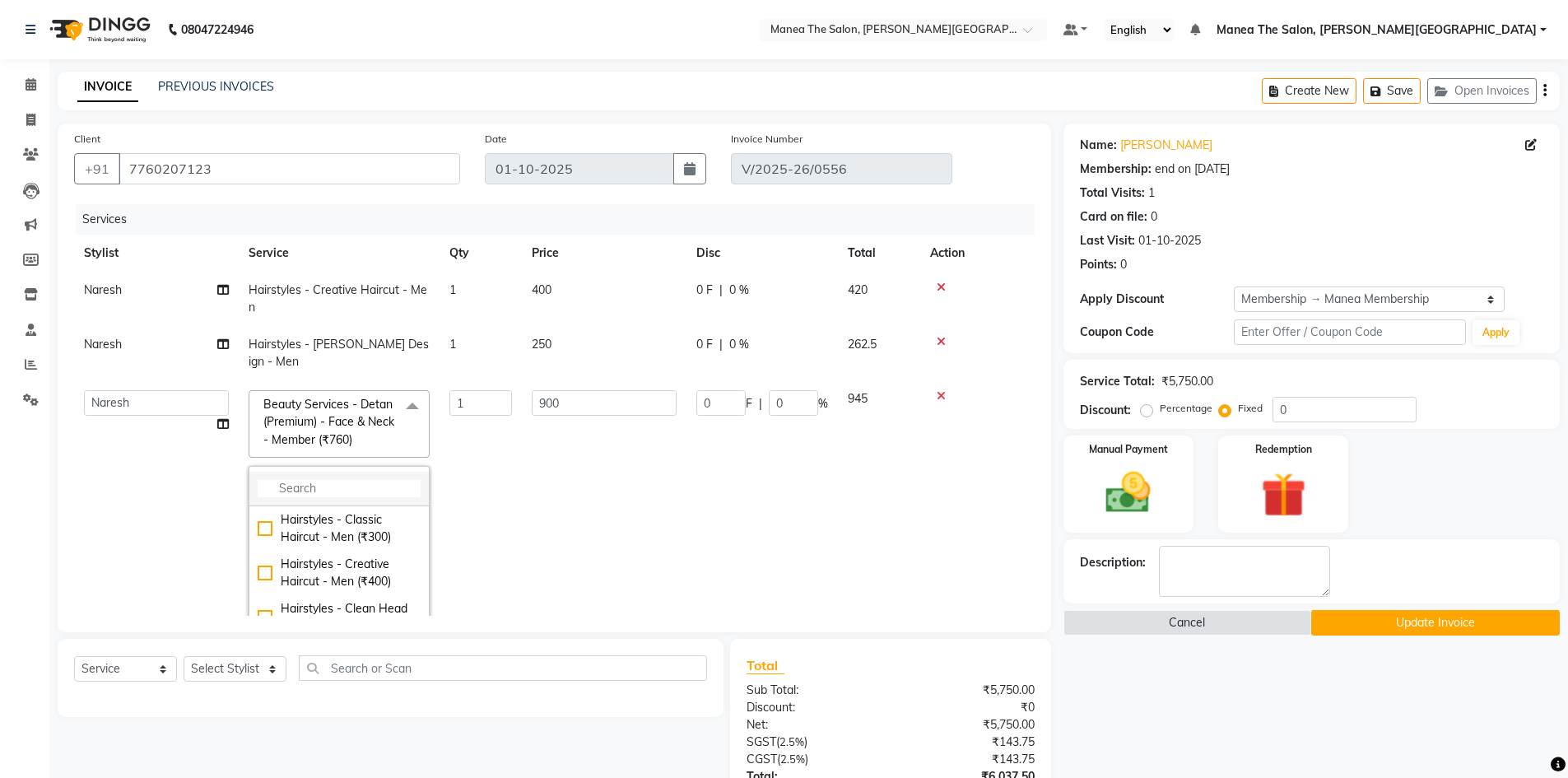
click at [331, 480] on input "multiselect-search" at bounding box center [339, 489] width 163 height 17
type input "premium"
click at [350, 515] on div "Detan - Face & Neck - Premium (₹900)" at bounding box center [339, 528] width 163 height 34
checkbox input "true"
click at [581, 421] on td "900" at bounding box center [604, 521] width 165 height 281
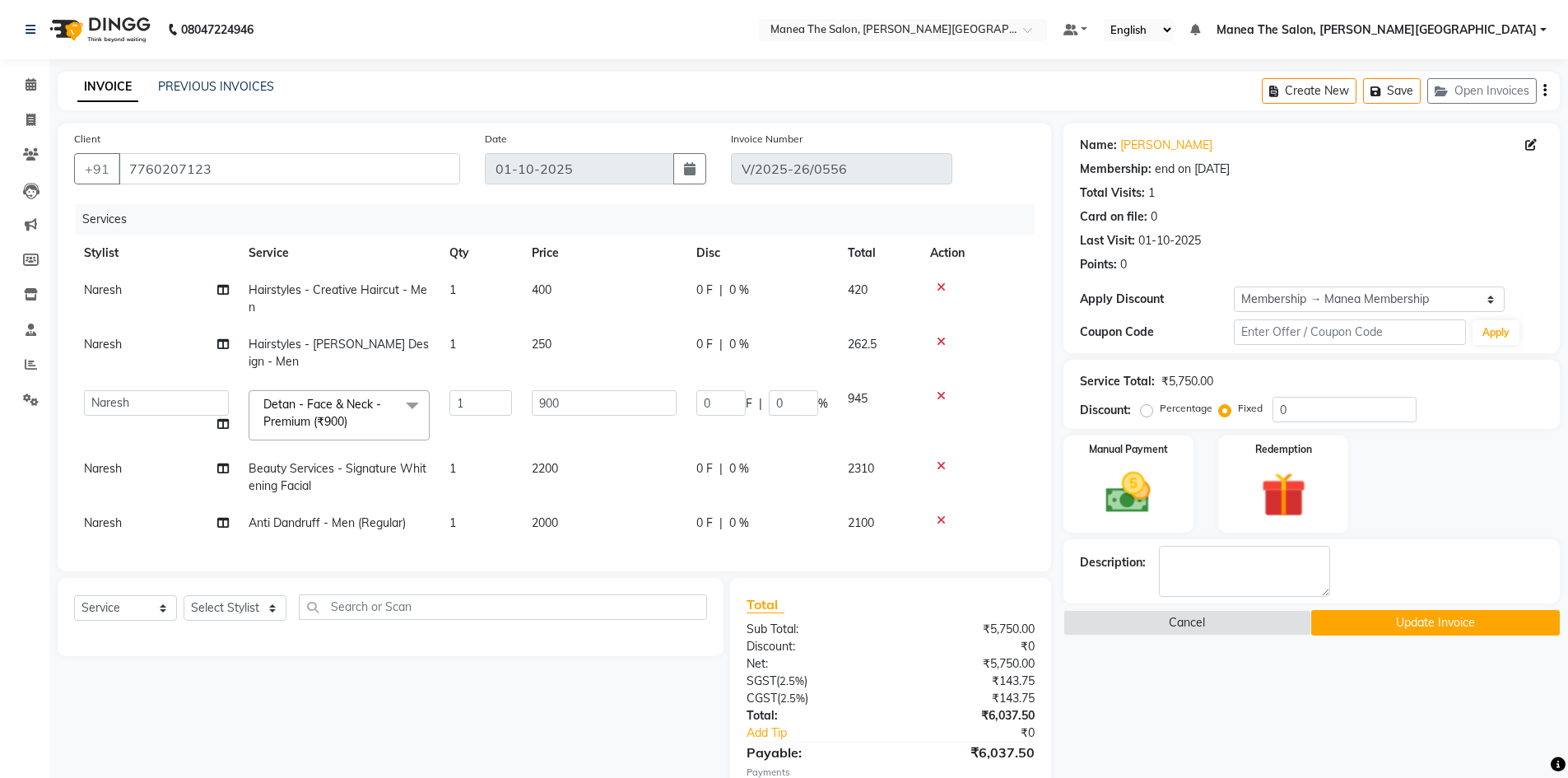
click at [1434, 623] on button "Update Invoice" at bounding box center [1436, 623] width 249 height 26
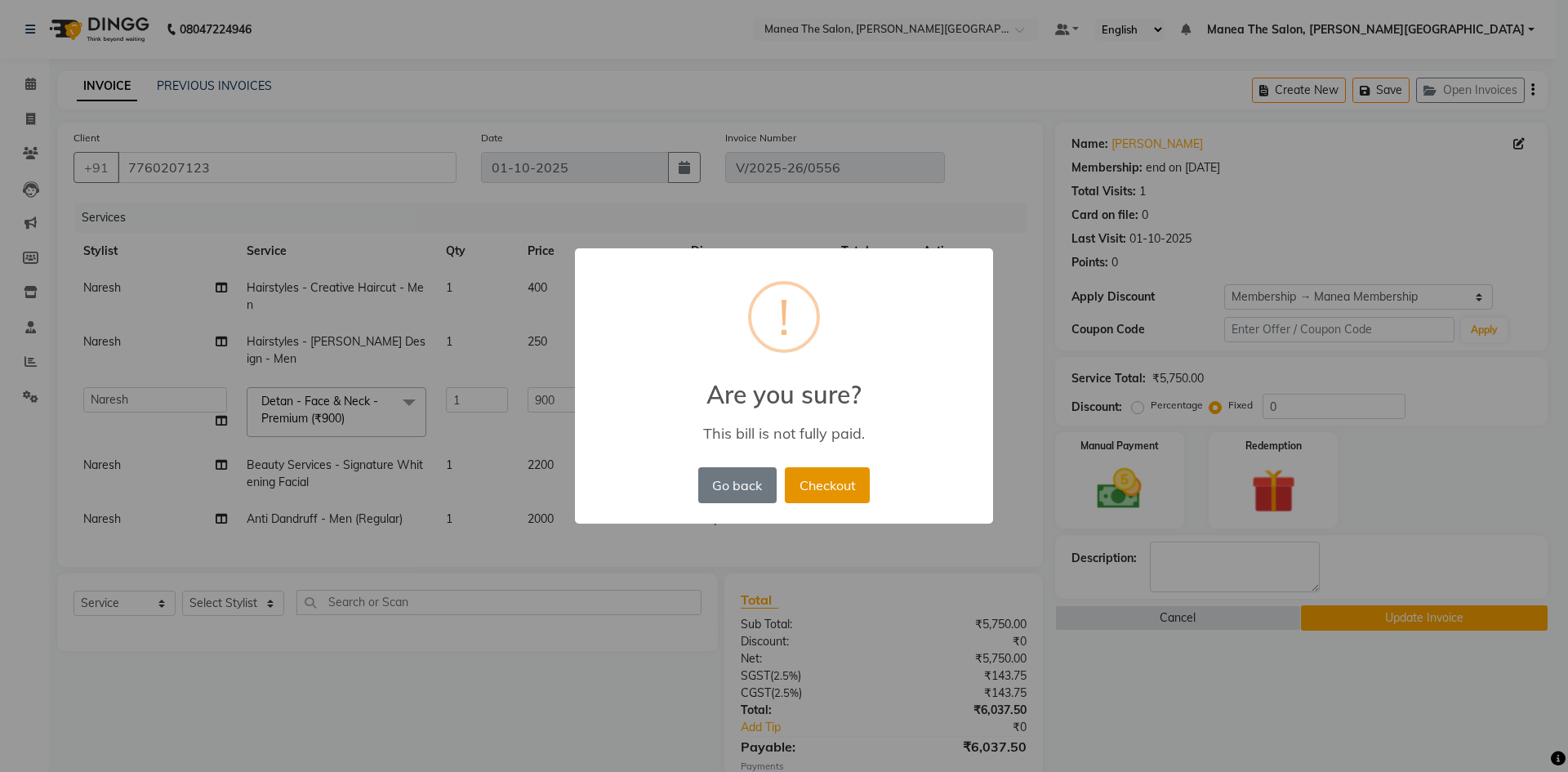
click at [830, 494] on button "Checkout" at bounding box center [827, 485] width 85 height 36
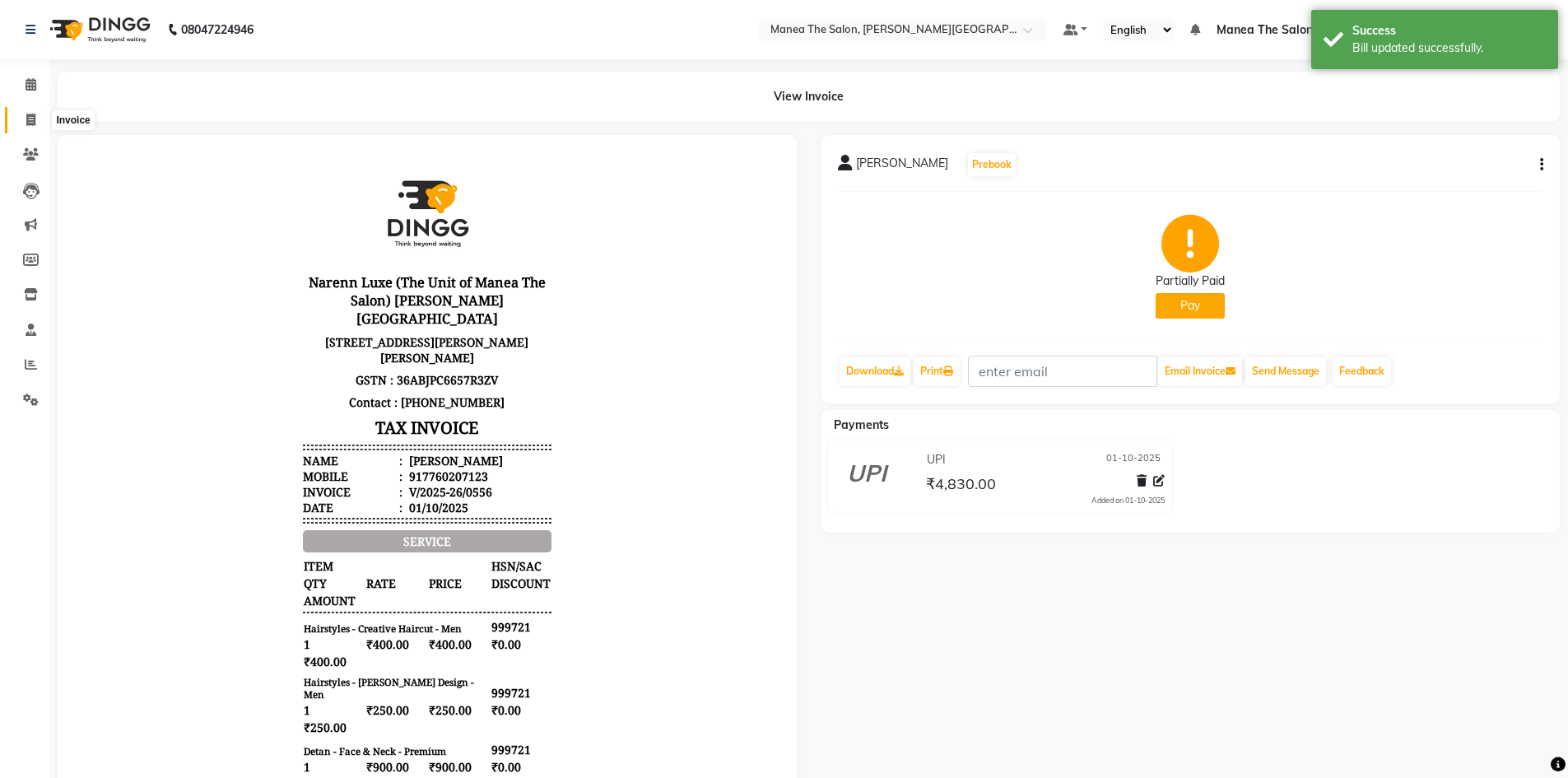
click at [29, 122] on icon at bounding box center [31, 119] width 9 height 12
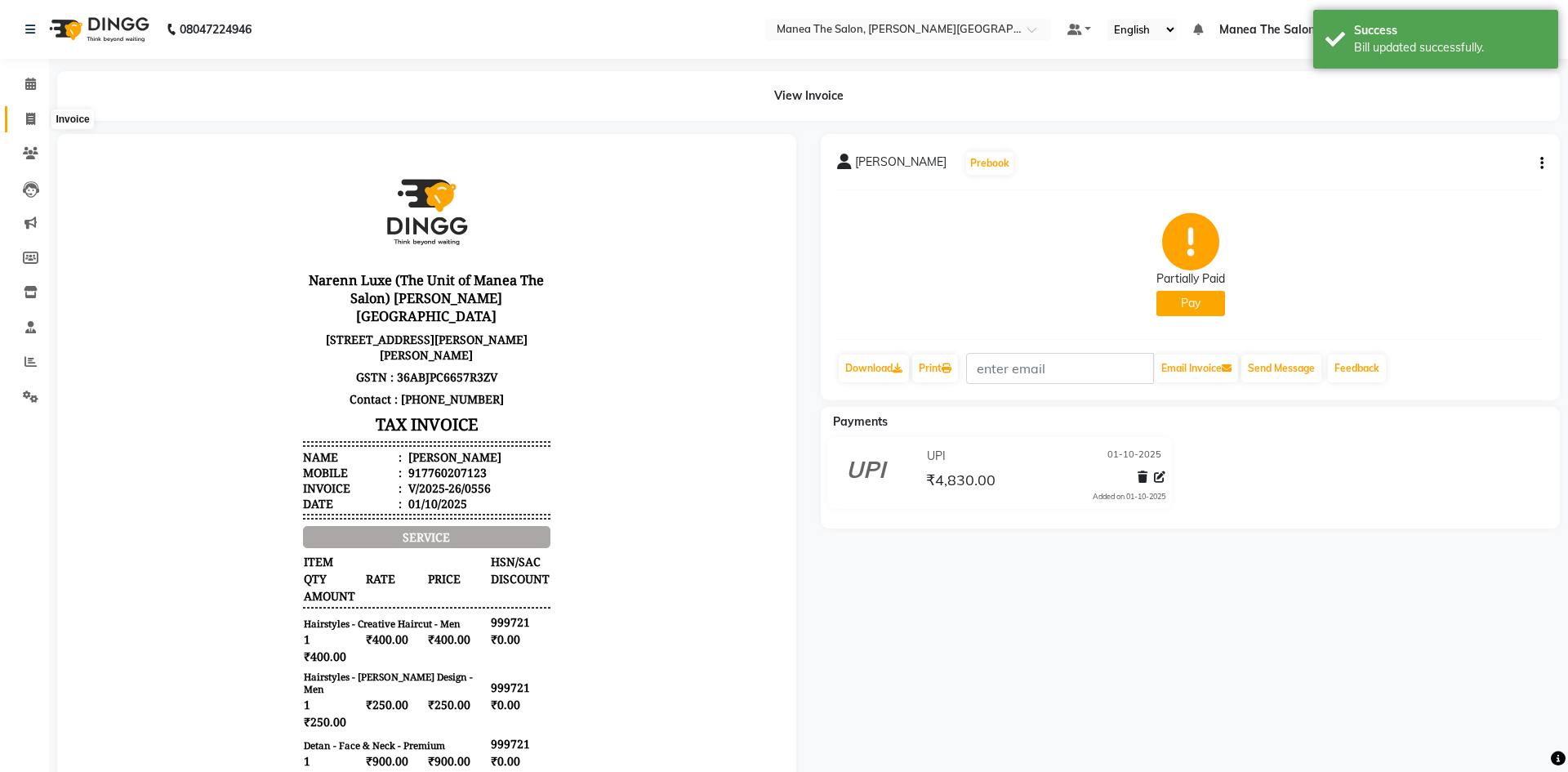
select select "8762"
select select "service"
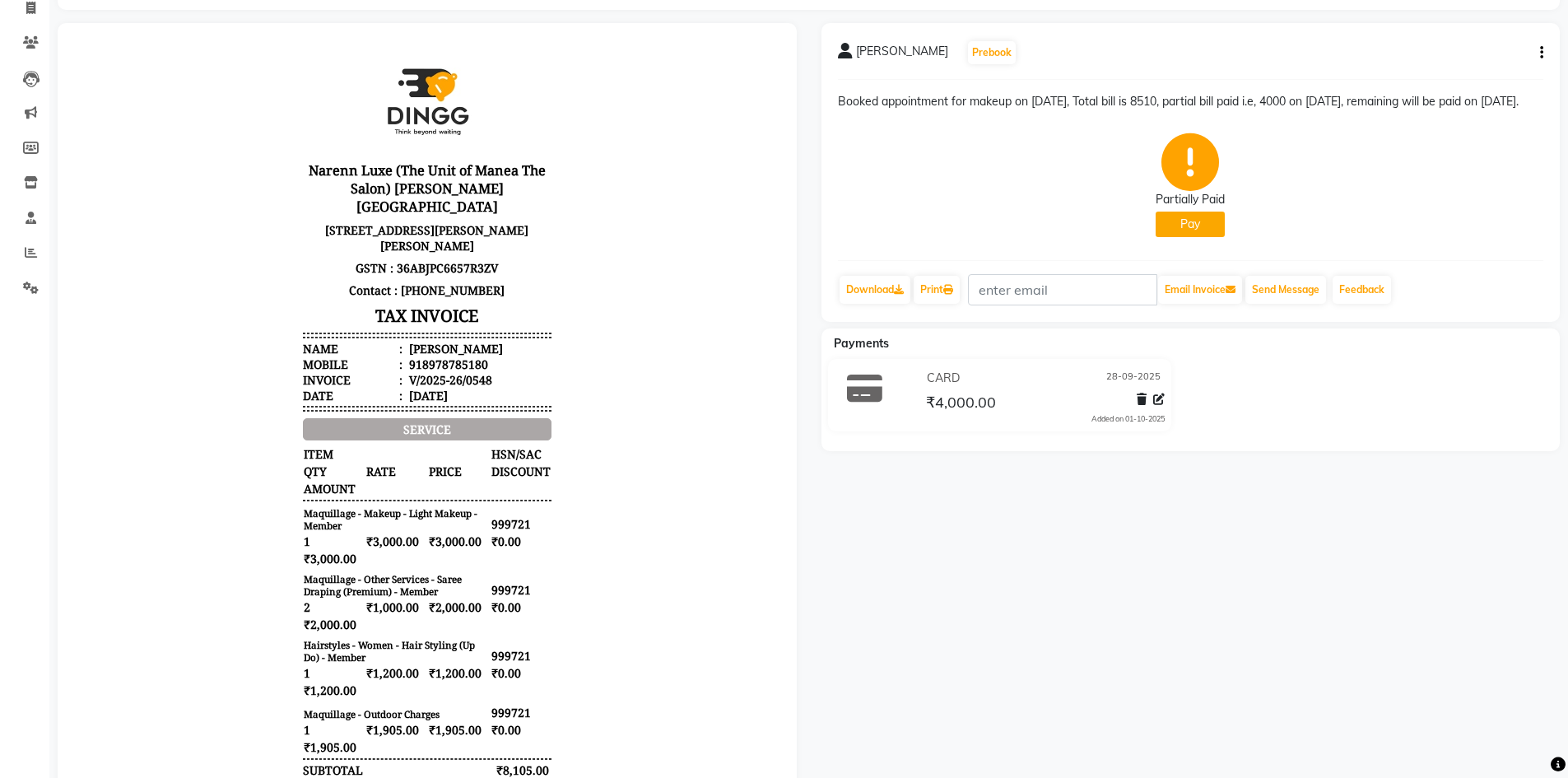
scroll to position [92, 0]
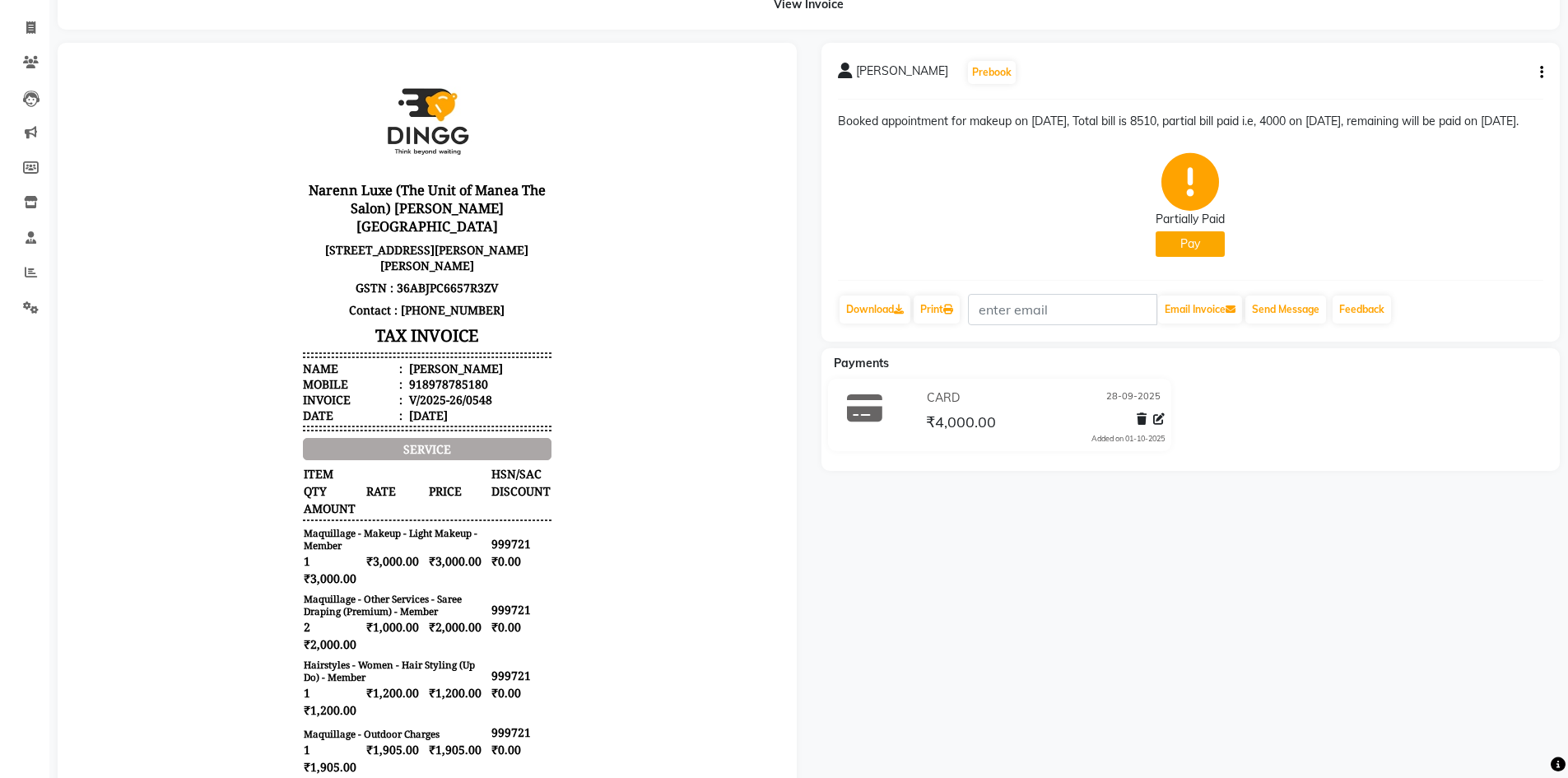
click at [1542, 73] on icon "button" at bounding box center [1542, 72] width 3 height 1
click at [1477, 91] on div "Edit Invoice" at bounding box center [1459, 93] width 112 height 21
select select "service"
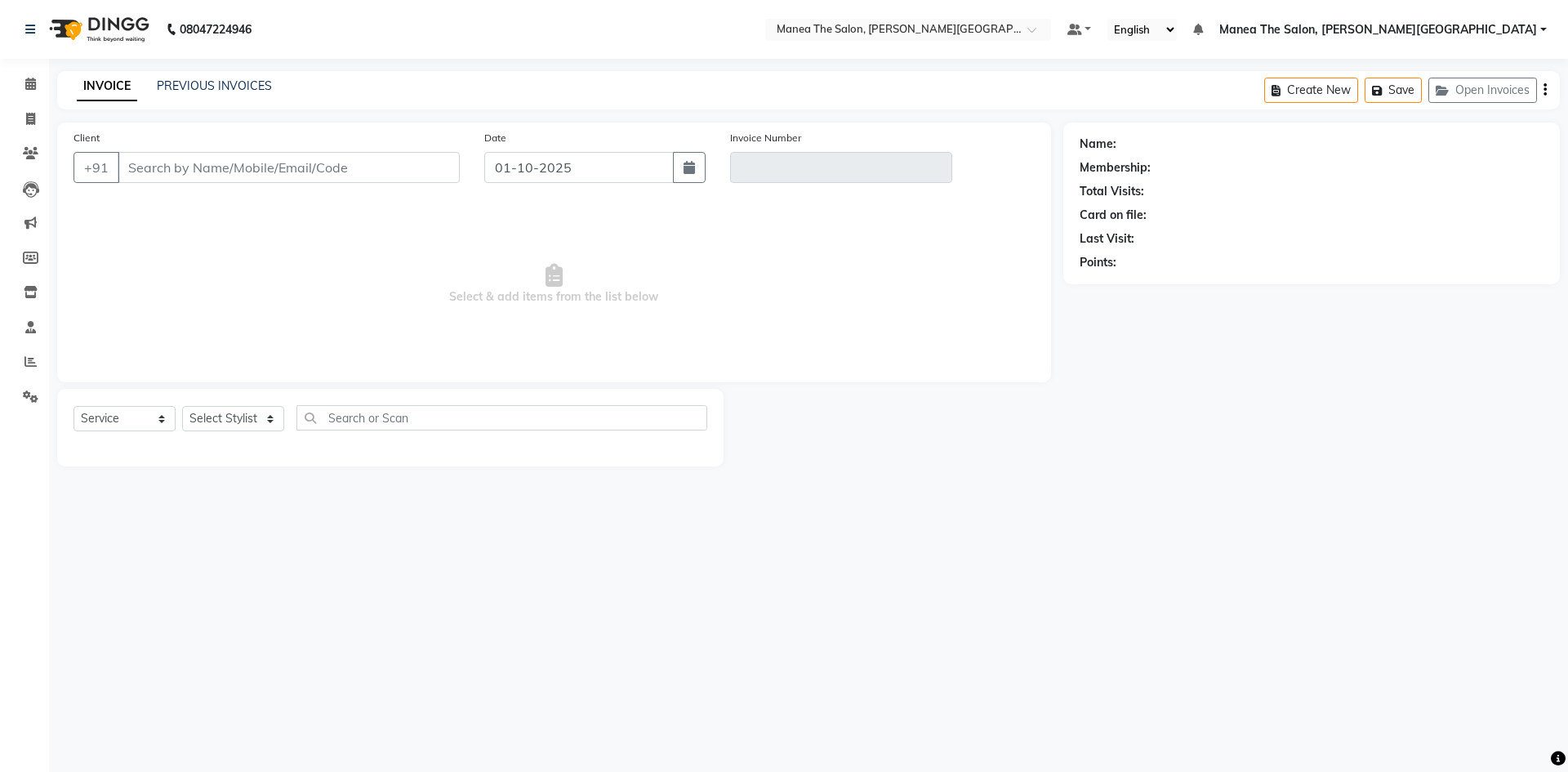
type input "8978785180"
type input "V/2025-26/0548"
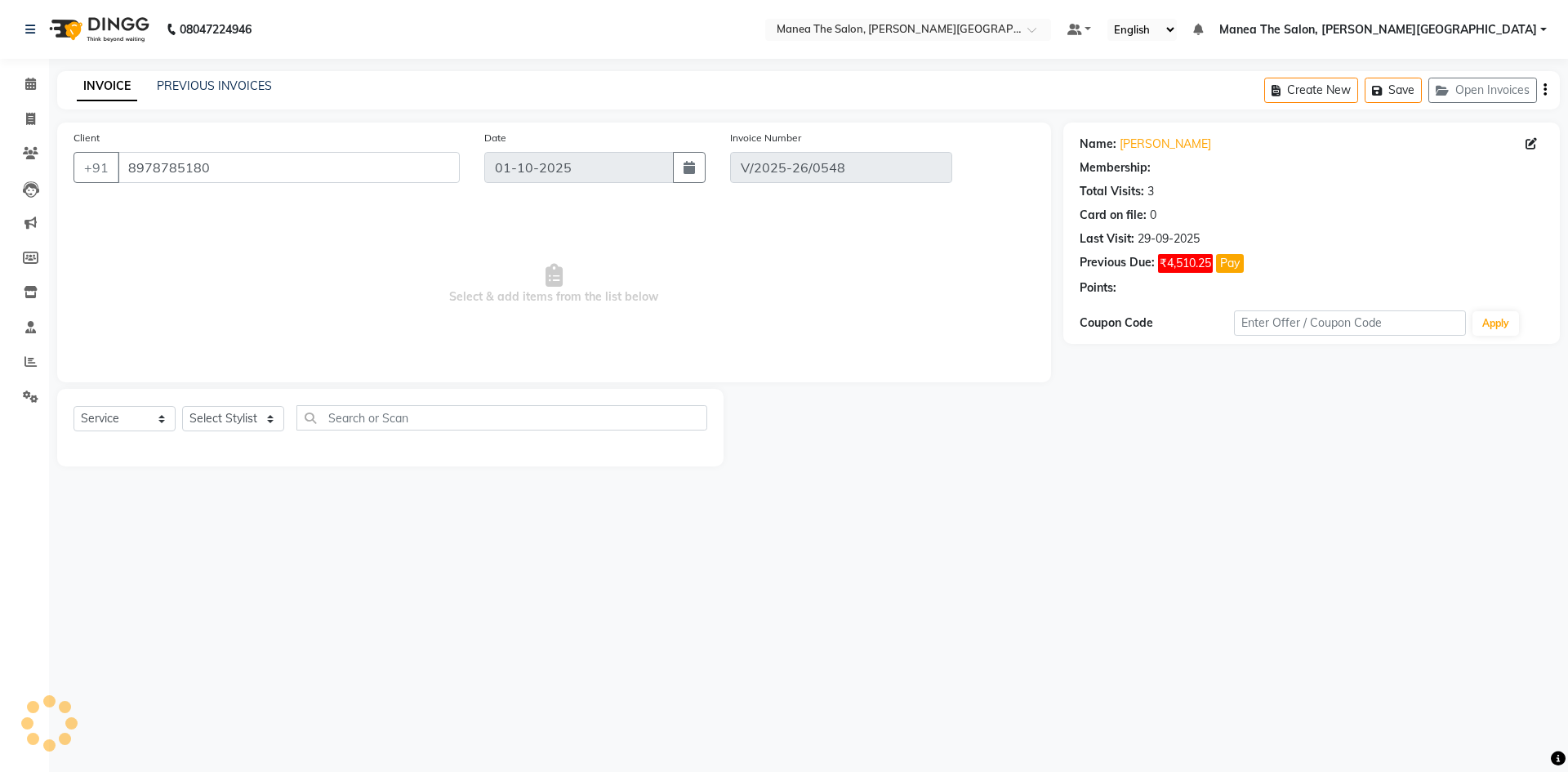
type input "28-09-2025"
select select "select"
select select "1: Object"
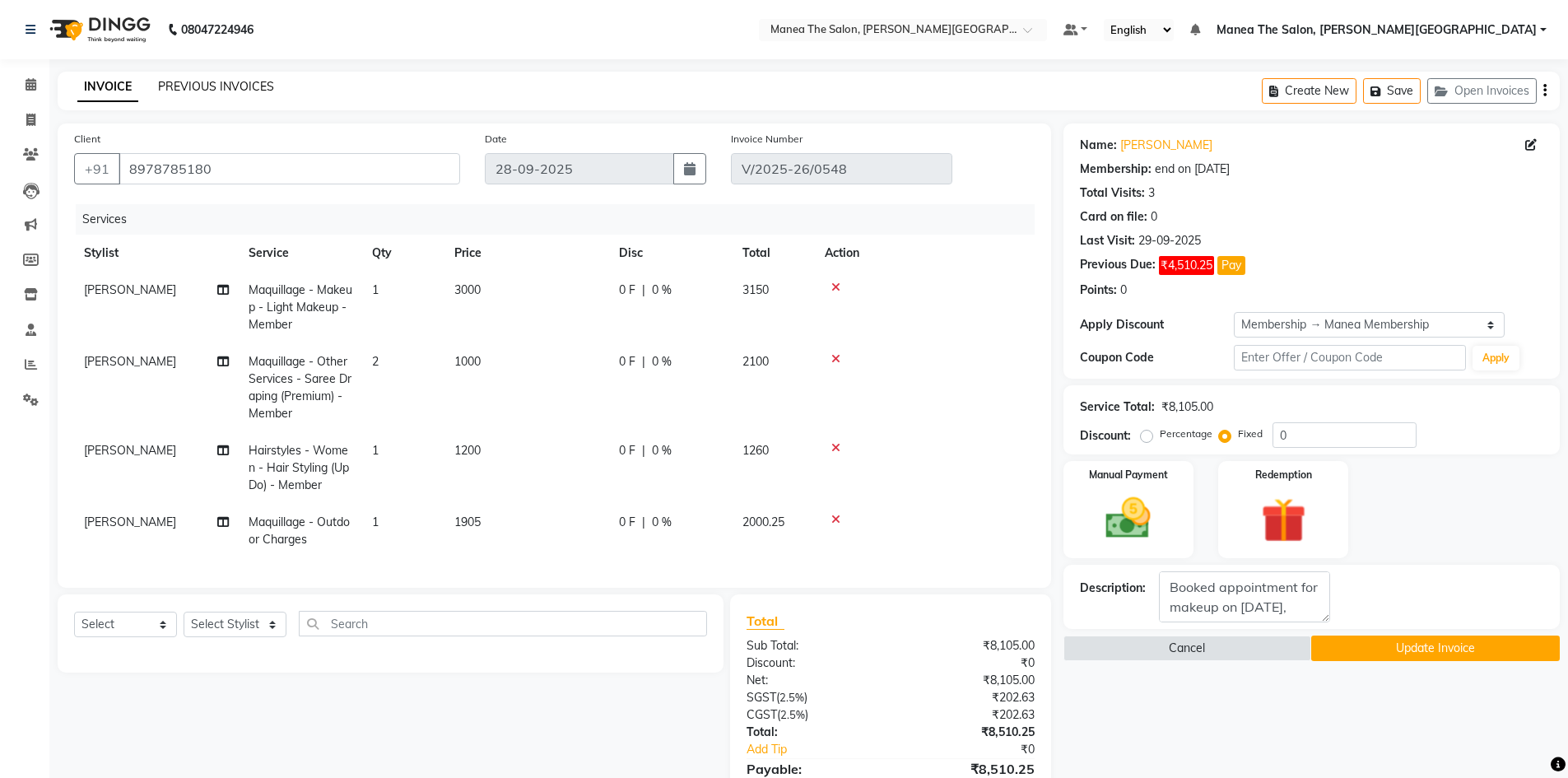
click at [248, 81] on link "PREVIOUS INVOICES" at bounding box center [215, 86] width 116 height 15
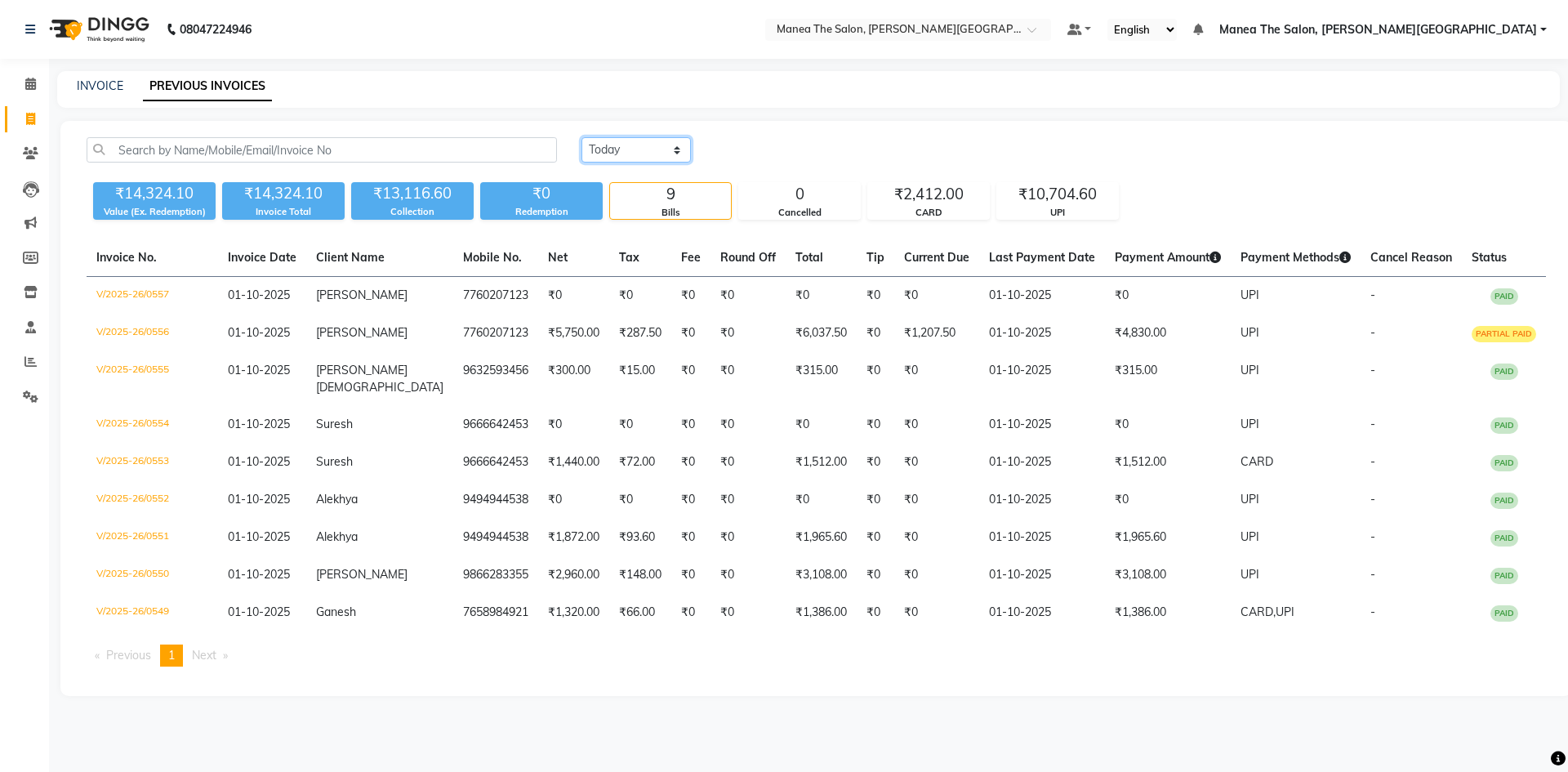
click at [680, 151] on select "Today Yesterday Custom Range" at bounding box center [636, 150] width 110 height 26
click at [581, 137] on select "Today Yesterday Custom Range" at bounding box center [636, 150] width 110 height 26
click at [34, 81] on icon at bounding box center [31, 83] width 10 height 12
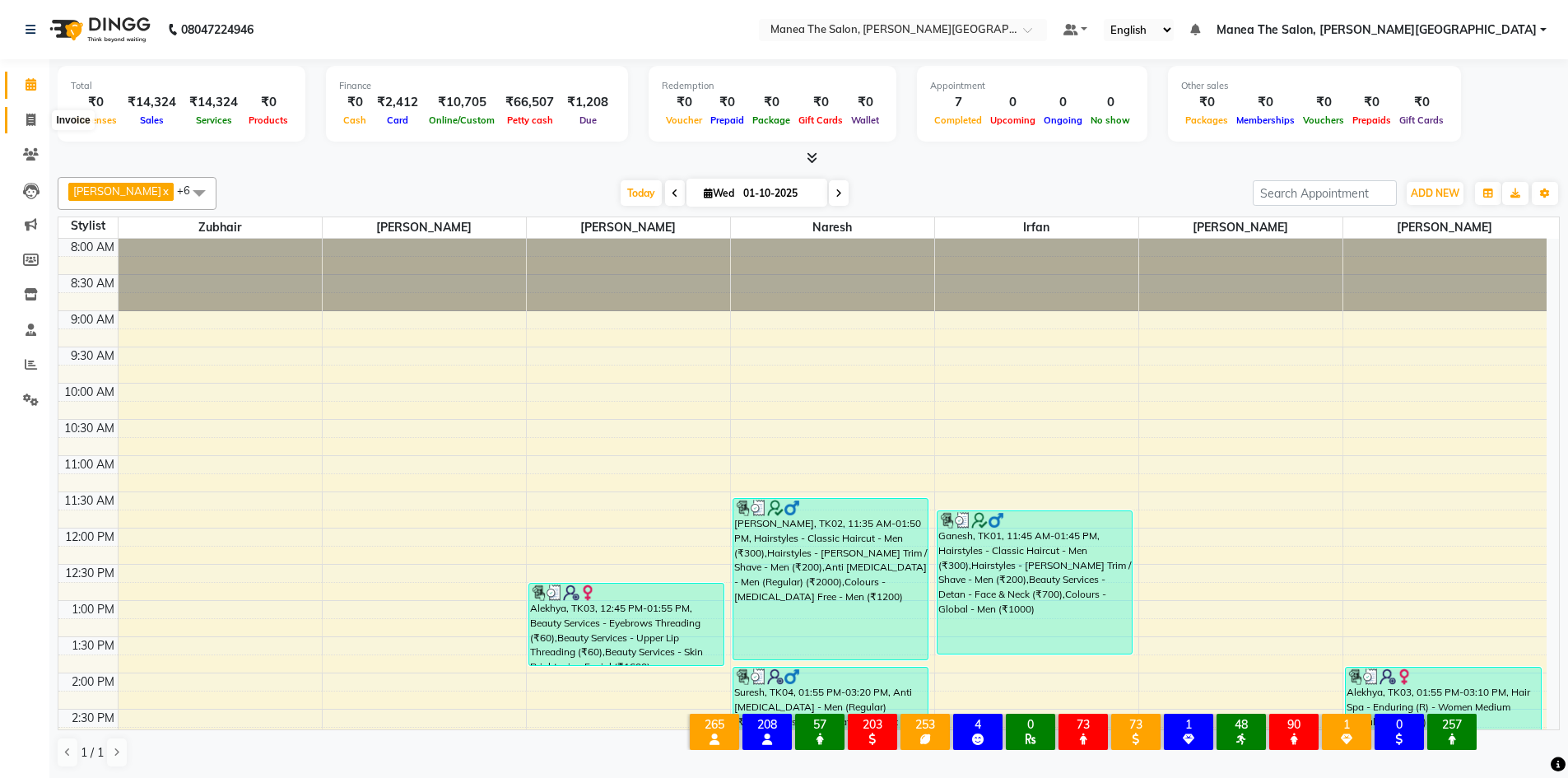
click at [39, 123] on span at bounding box center [31, 121] width 29 height 19
select select "8762"
select select "service"
